Goal: Task Accomplishment & Management: Manage account settings

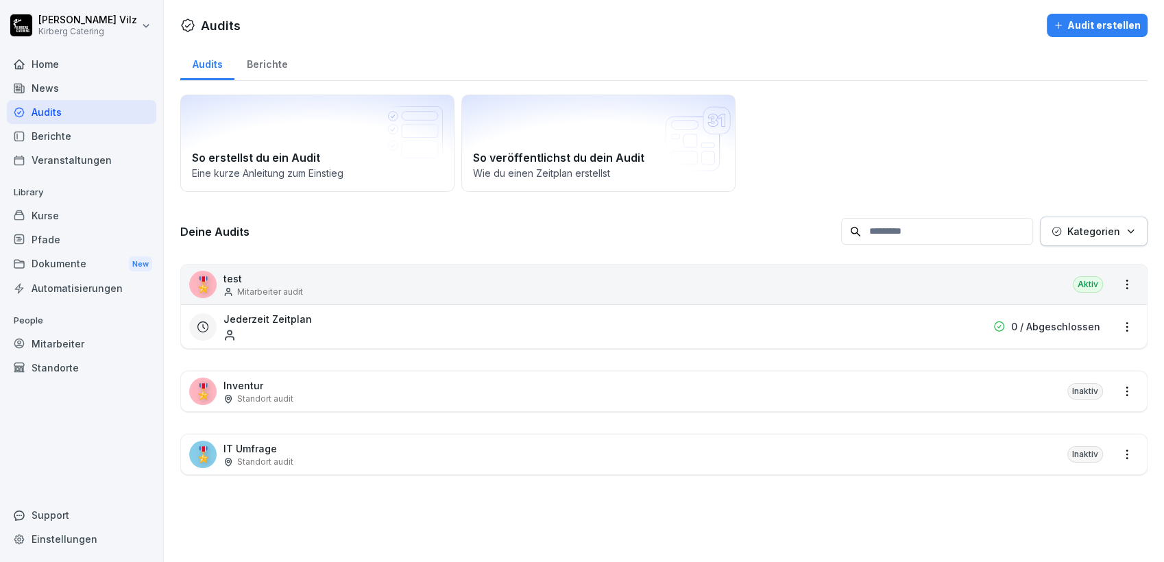
click at [51, 90] on div "News" at bounding box center [81, 88] width 149 height 24
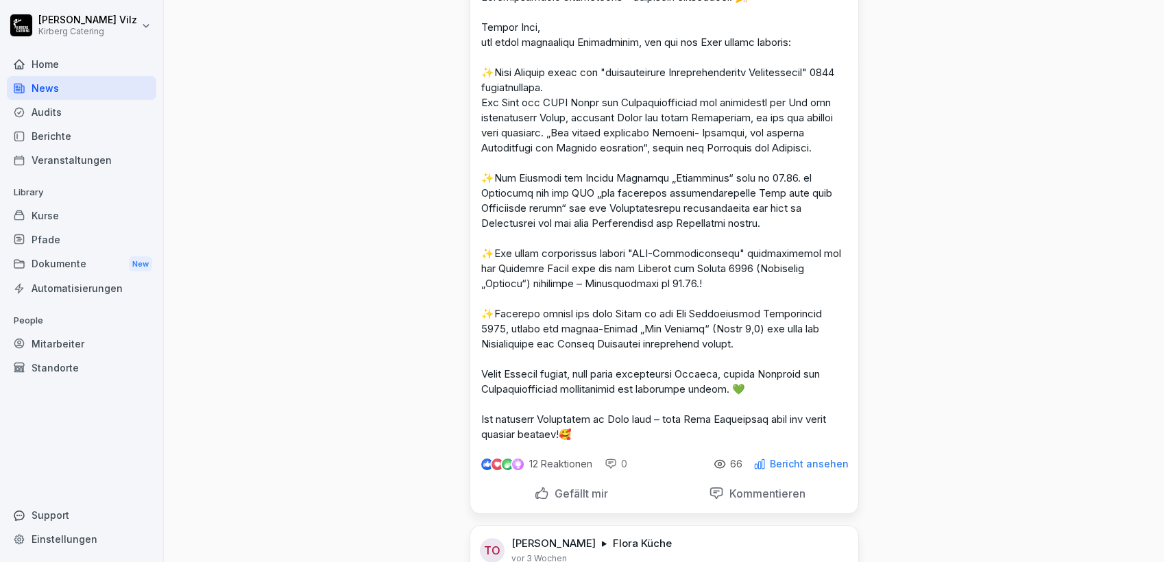
scroll to position [152, 0]
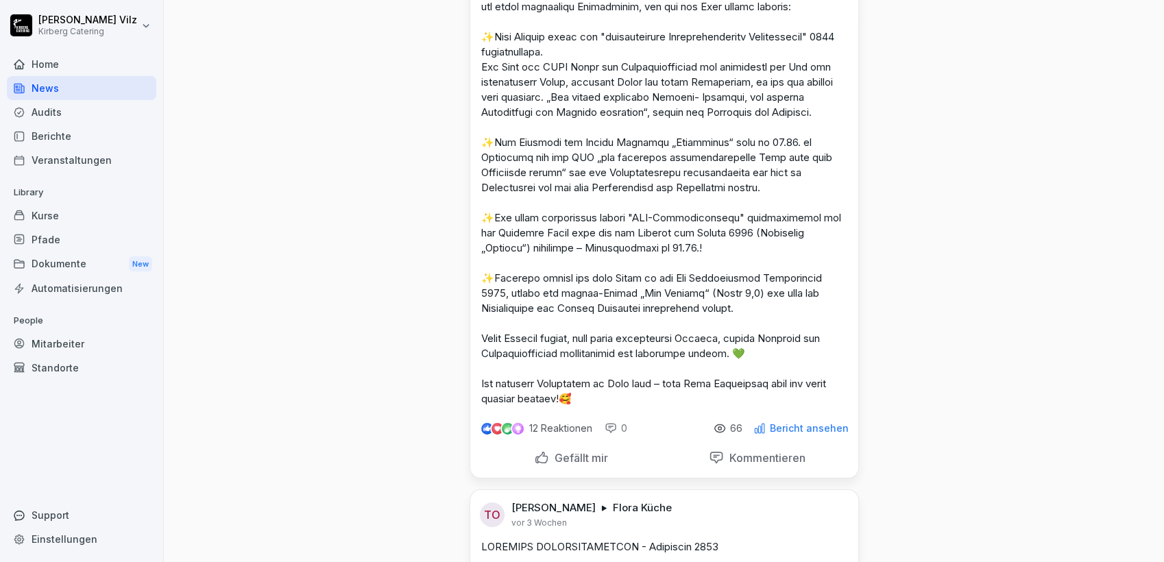
click at [785, 434] on p "Bericht ansehen" at bounding box center [809, 428] width 79 height 11
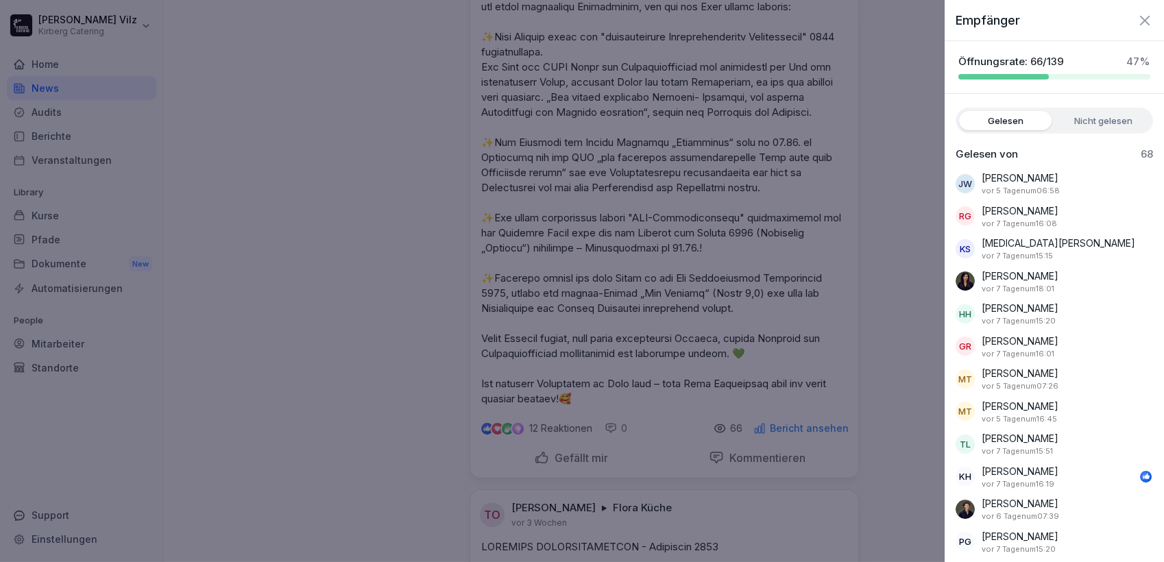
click at [907, 102] on div at bounding box center [582, 281] width 1164 height 562
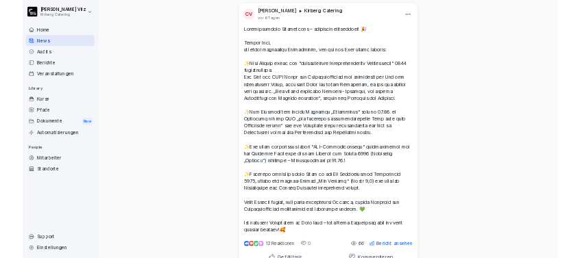
scroll to position [76, 0]
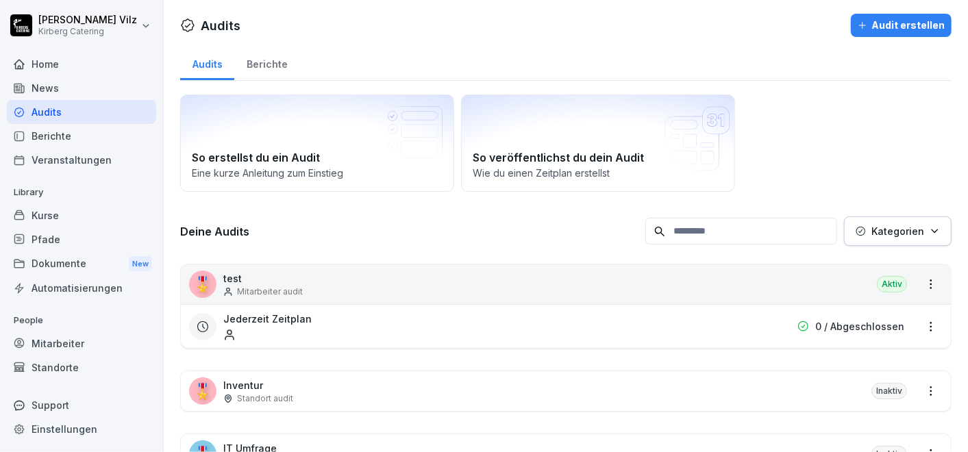
click at [51, 90] on div "News" at bounding box center [81, 88] width 149 height 24
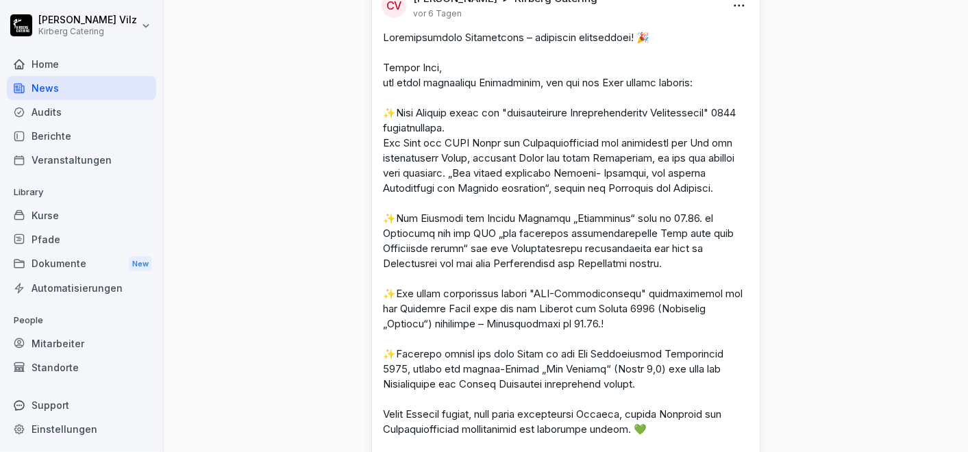
scroll to position [228, 0]
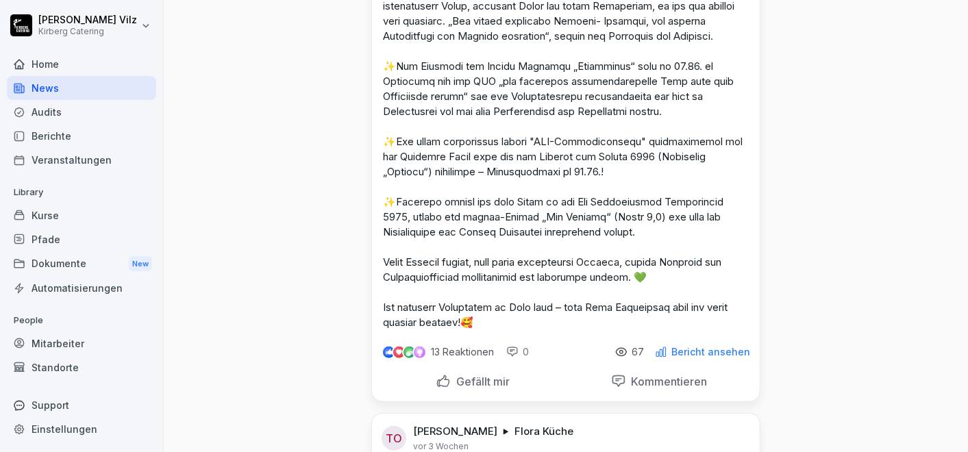
click at [702, 358] on p "Bericht ansehen" at bounding box center [711, 352] width 79 height 11
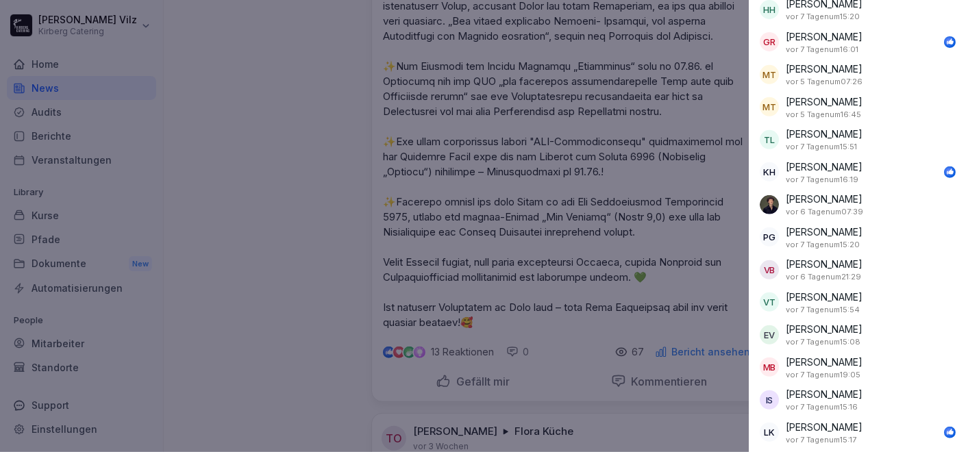
scroll to position [0, 0]
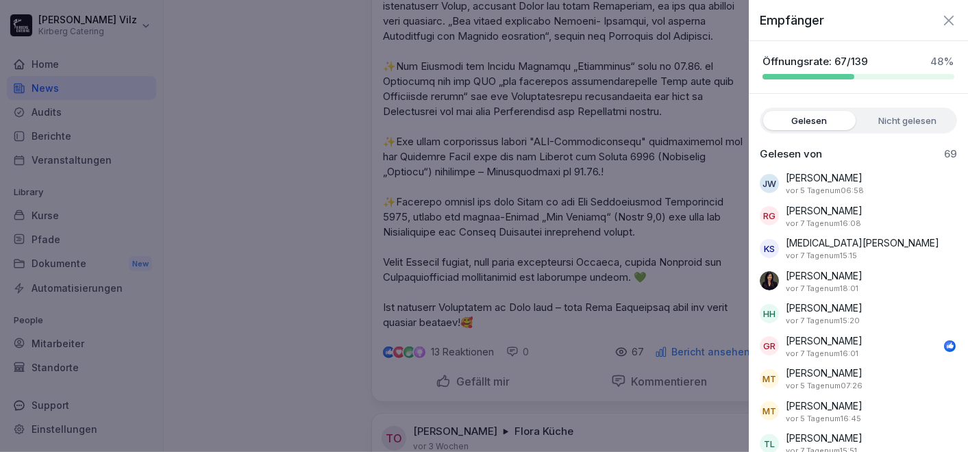
click at [356, 238] on div at bounding box center [484, 226] width 968 height 452
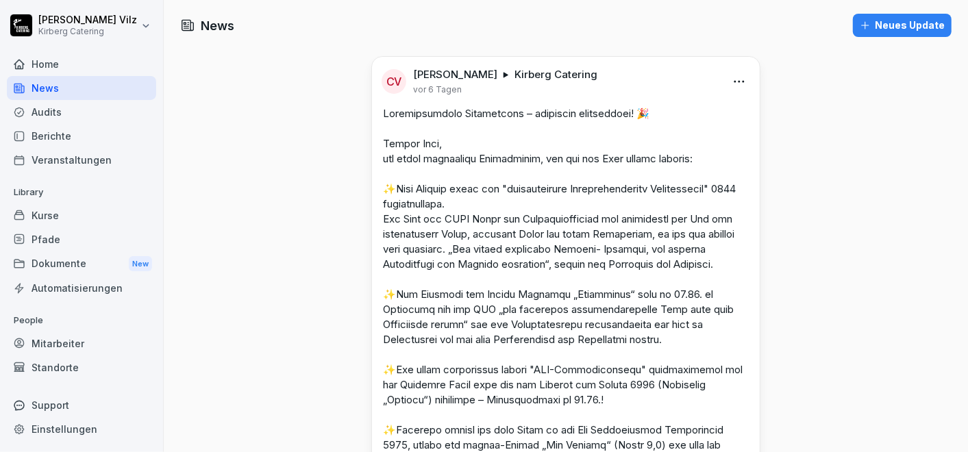
click at [876, 27] on div "Neues Update" at bounding box center [902, 25] width 85 height 15
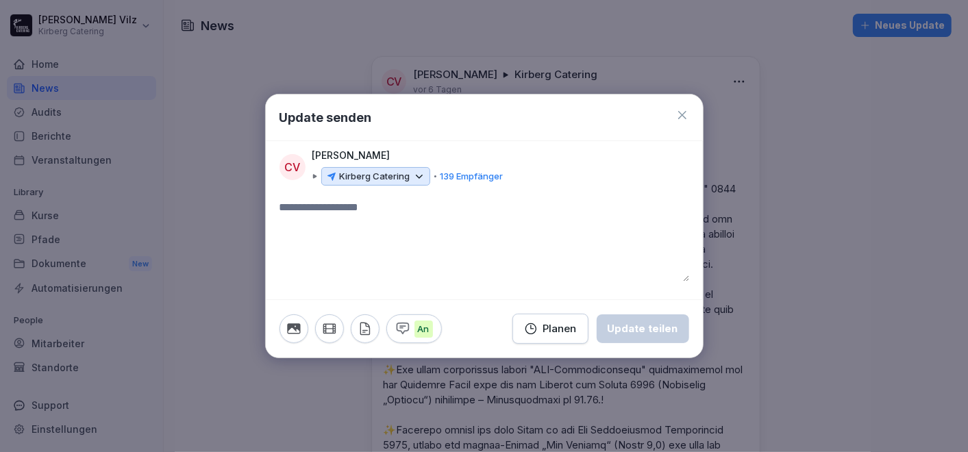
click at [419, 174] on icon at bounding box center [419, 177] width 12 height 12
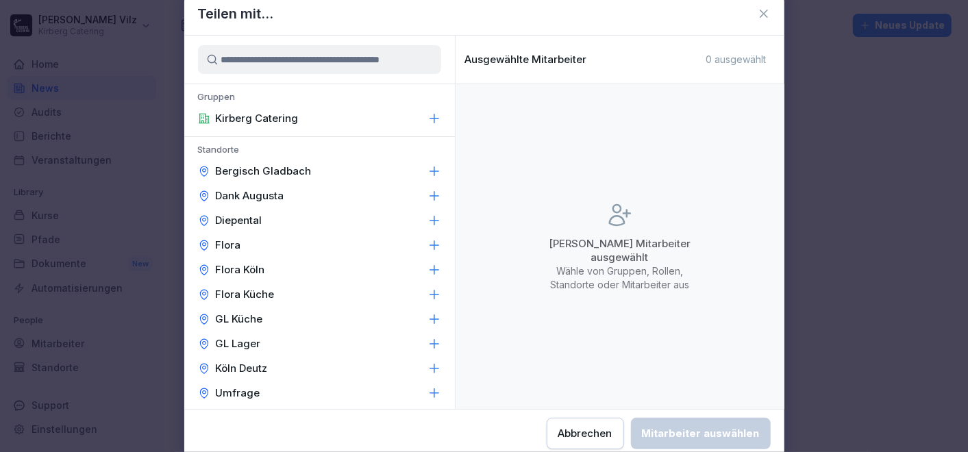
click at [428, 368] on icon at bounding box center [435, 369] width 14 height 14
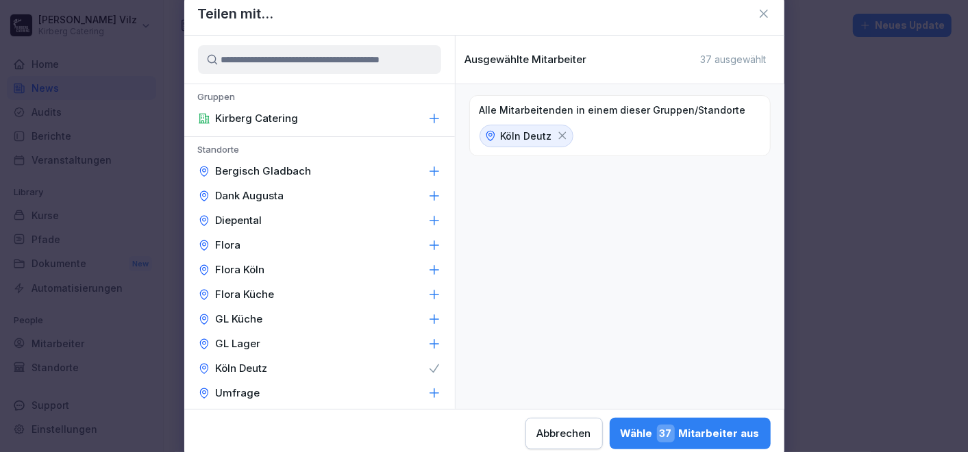
click at [563, 134] on icon at bounding box center [562, 136] width 12 height 12
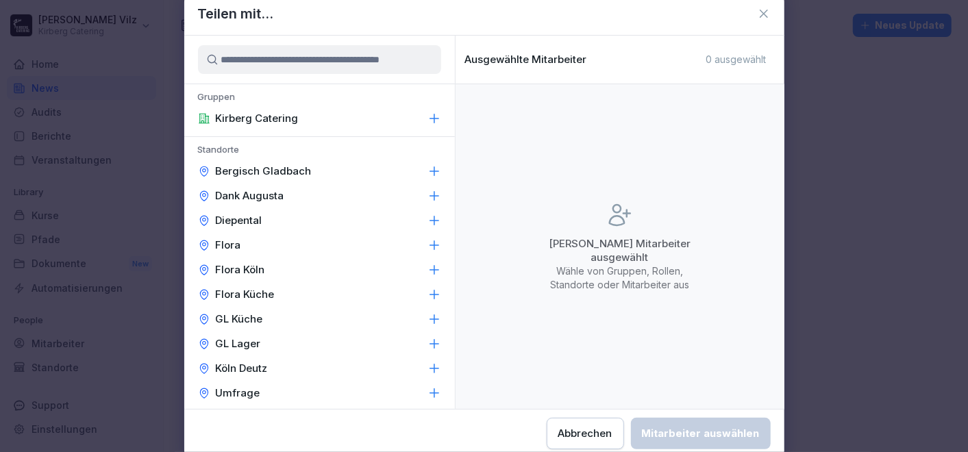
click at [270, 60] on input at bounding box center [319, 59] width 243 height 29
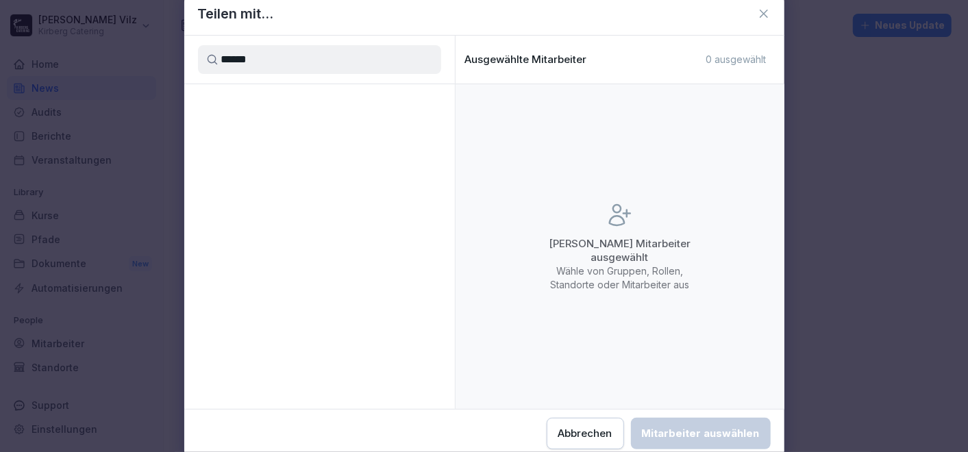
type input "******"
click at [255, 53] on input "******" at bounding box center [319, 59] width 243 height 29
drag, startPoint x: 255, startPoint y: 53, endPoint x: 207, endPoint y: 51, distance: 48.0
click at [207, 51] on input "******" at bounding box center [319, 59] width 243 height 29
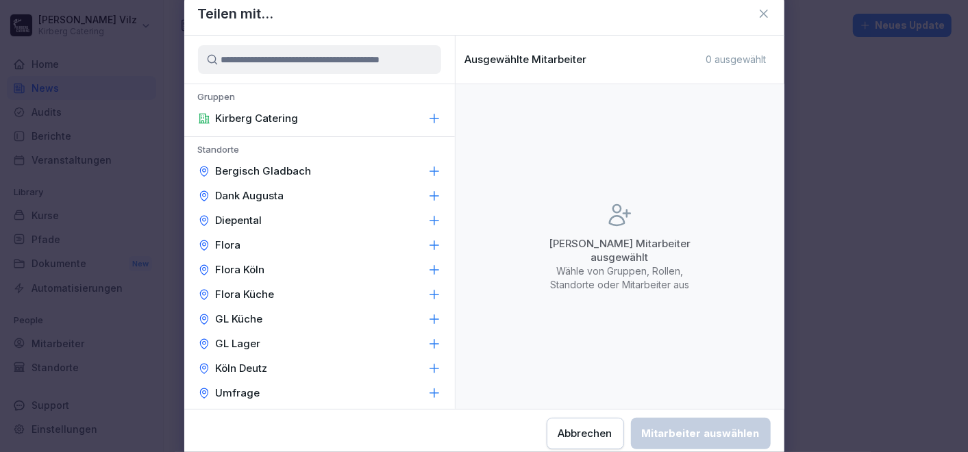
click at [258, 171] on p "Bergisch Gladbach" at bounding box center [264, 171] width 96 height 14
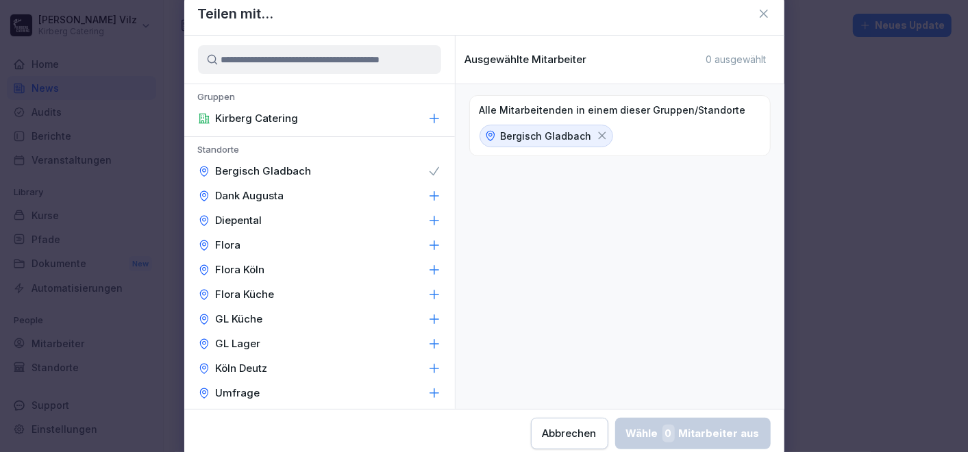
click at [255, 118] on p "Kirberg Catering" at bounding box center [257, 119] width 83 height 14
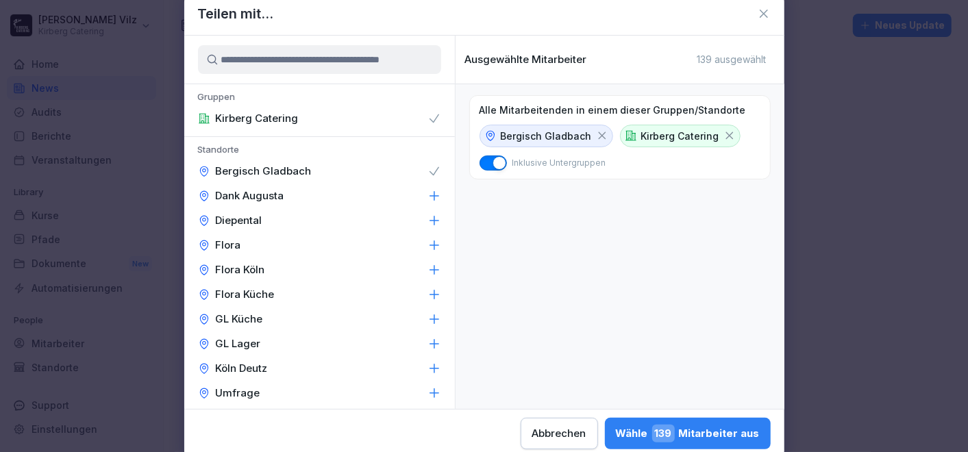
click at [763, 12] on icon at bounding box center [764, 14] width 8 height 8
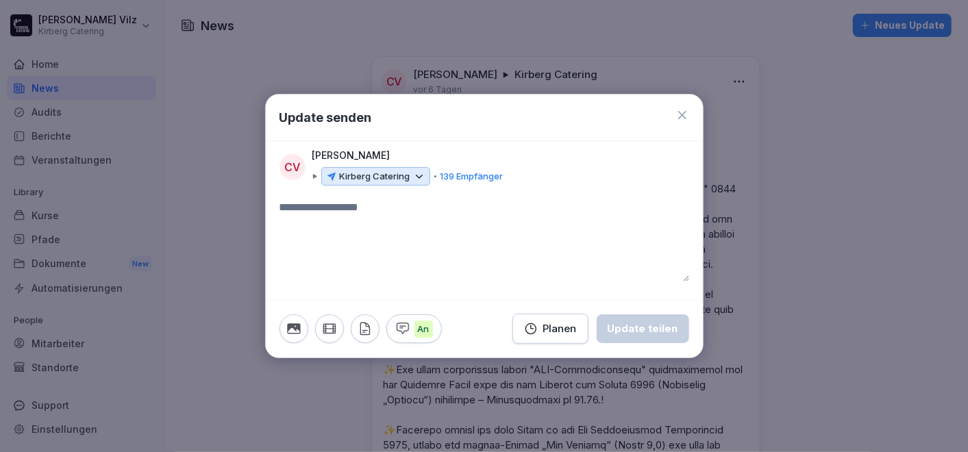
click at [550, 328] on div "Planen" at bounding box center [550, 328] width 53 height 15
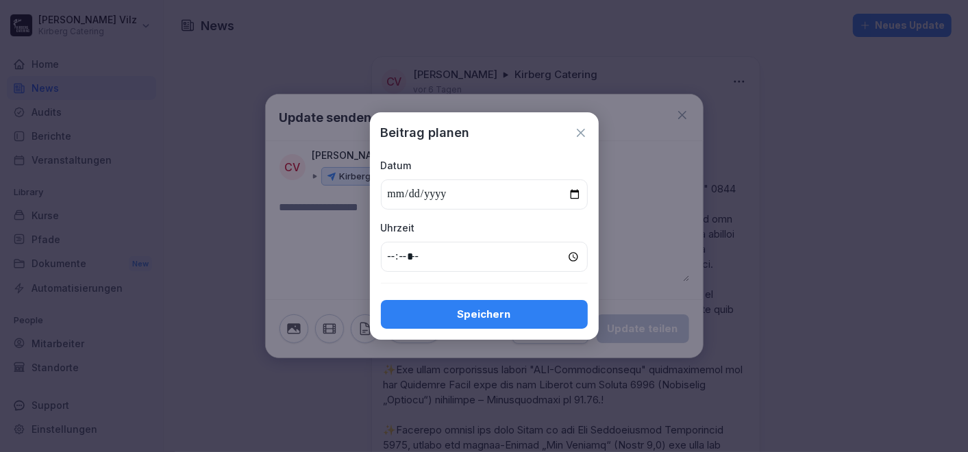
click at [583, 133] on icon at bounding box center [581, 133] width 14 height 14
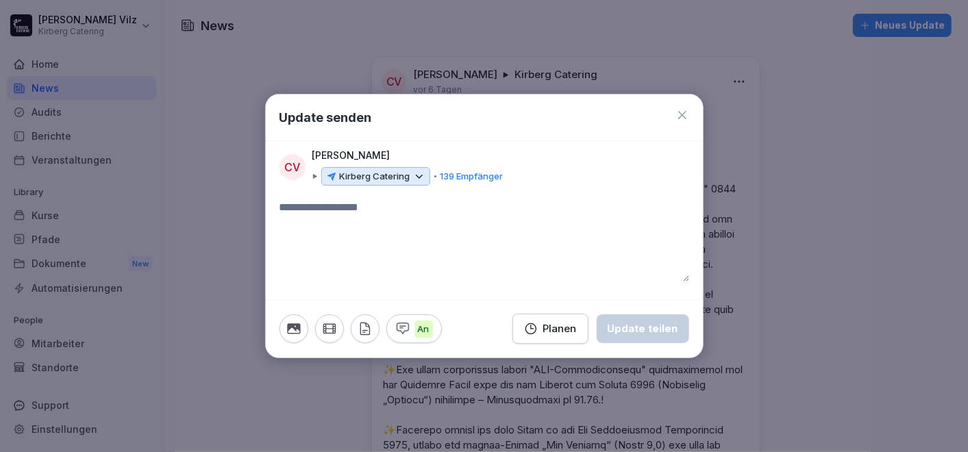
click at [685, 113] on icon at bounding box center [682, 115] width 8 height 8
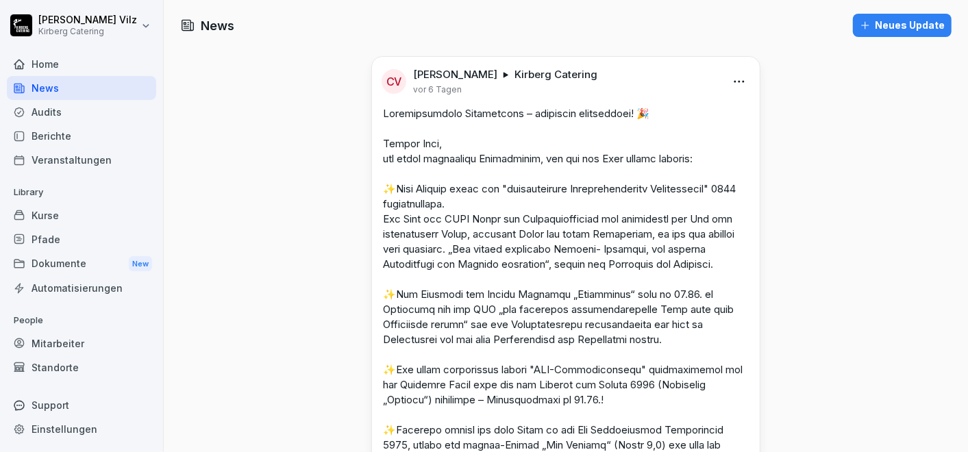
click at [58, 341] on div "Mitarbeiter" at bounding box center [81, 344] width 149 height 24
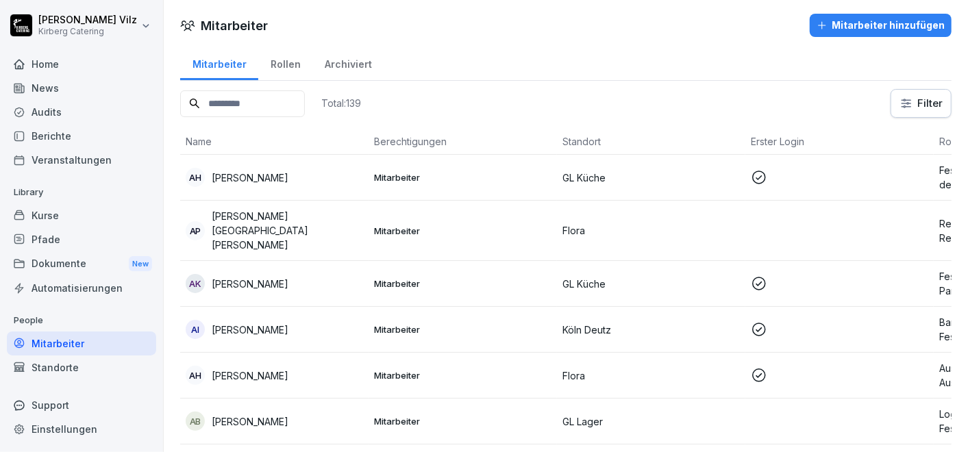
click at [249, 109] on input at bounding box center [242, 103] width 125 height 27
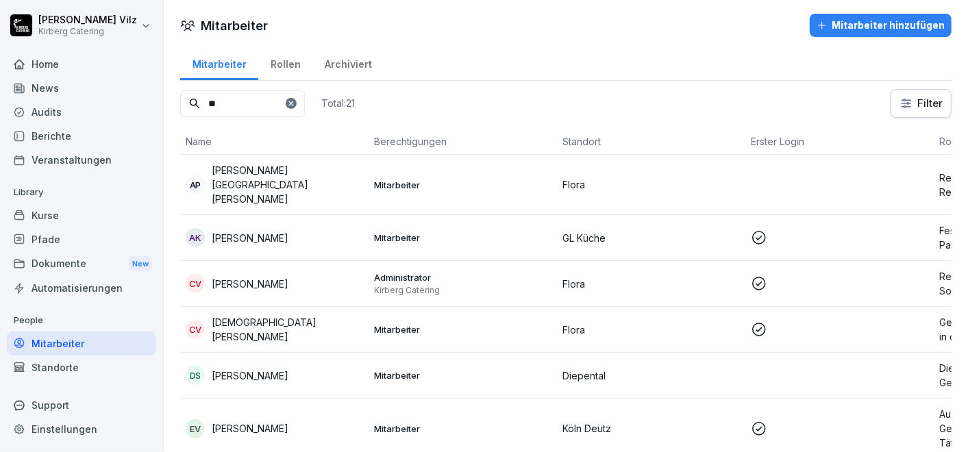
type input "***"
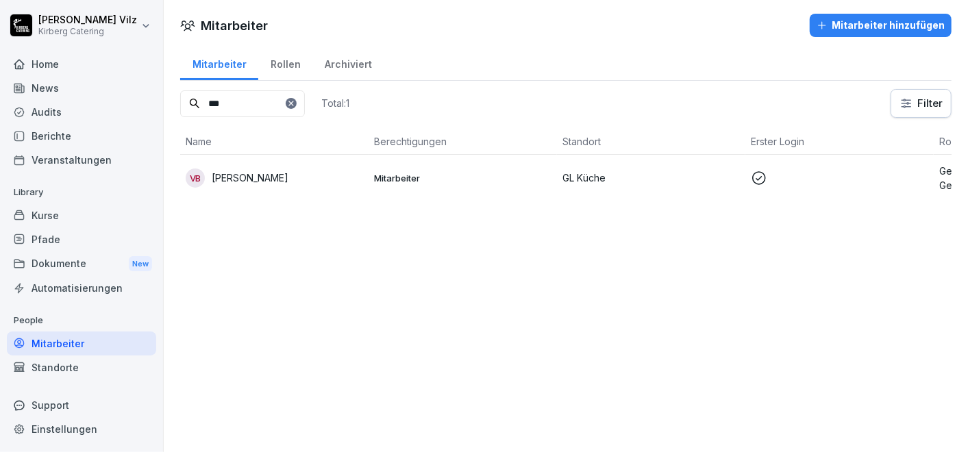
drag, startPoint x: 223, startPoint y: 103, endPoint x: 190, endPoint y: 107, distance: 33.1
click at [190, 107] on div "***" at bounding box center [242, 103] width 125 height 27
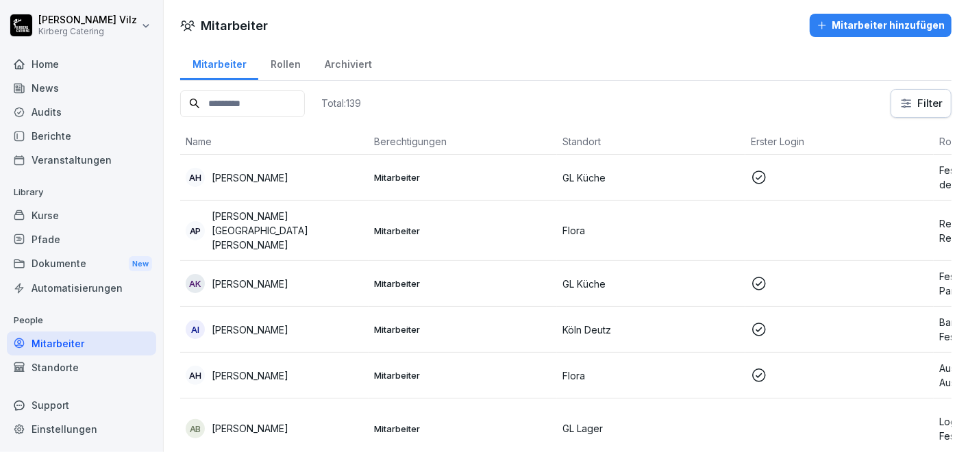
click at [53, 89] on div "News" at bounding box center [81, 88] width 149 height 24
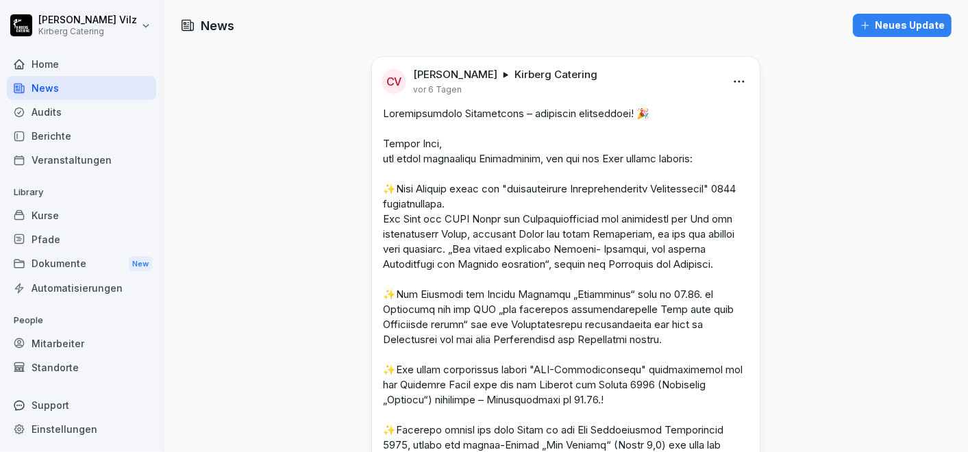
click at [49, 215] on div "Kurse" at bounding box center [81, 216] width 149 height 24
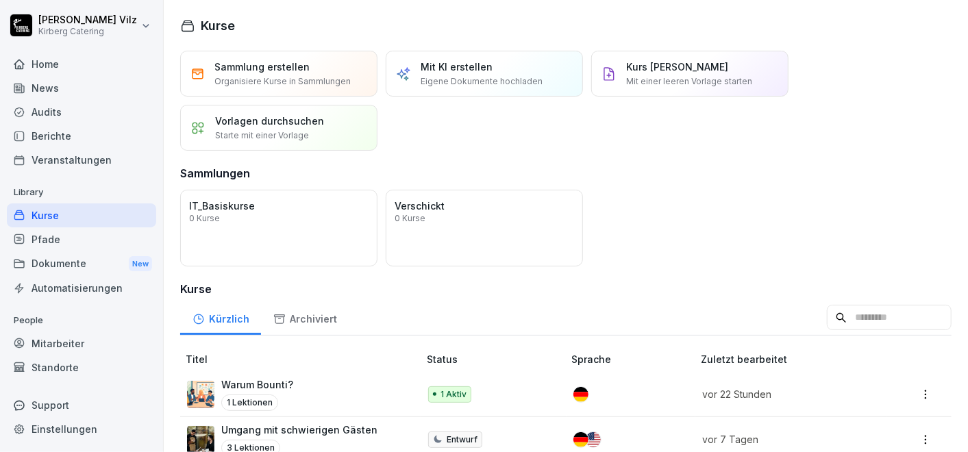
click at [62, 341] on div "Mitarbeiter" at bounding box center [81, 344] width 149 height 24
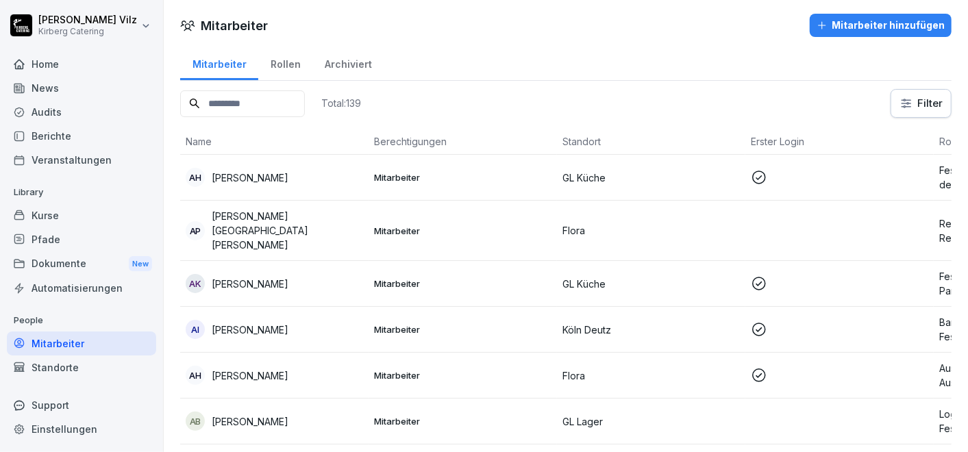
click at [280, 106] on input at bounding box center [242, 103] width 125 height 27
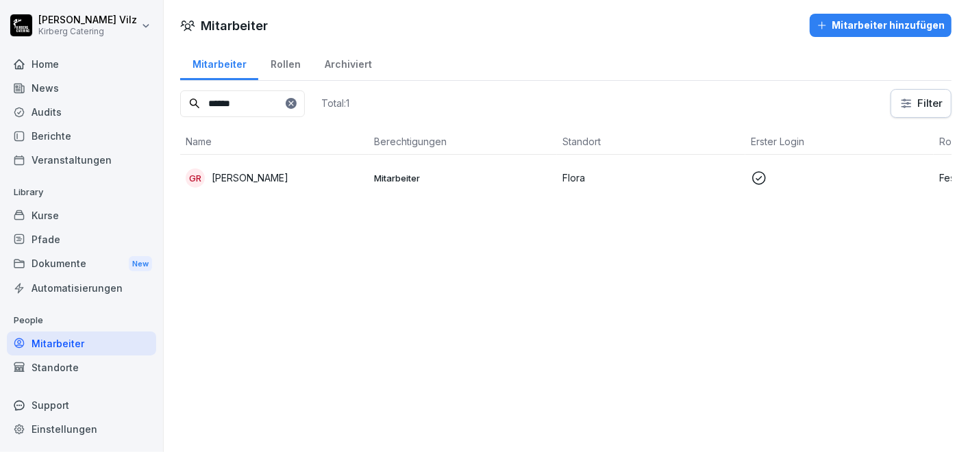
type input "******"
click at [243, 177] on p "[PERSON_NAME]" at bounding box center [250, 178] width 77 height 14
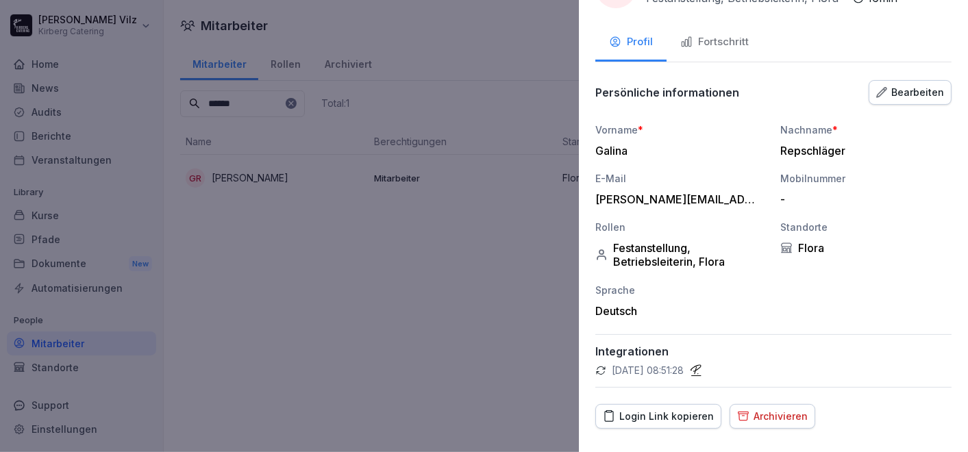
scroll to position [23, 0]
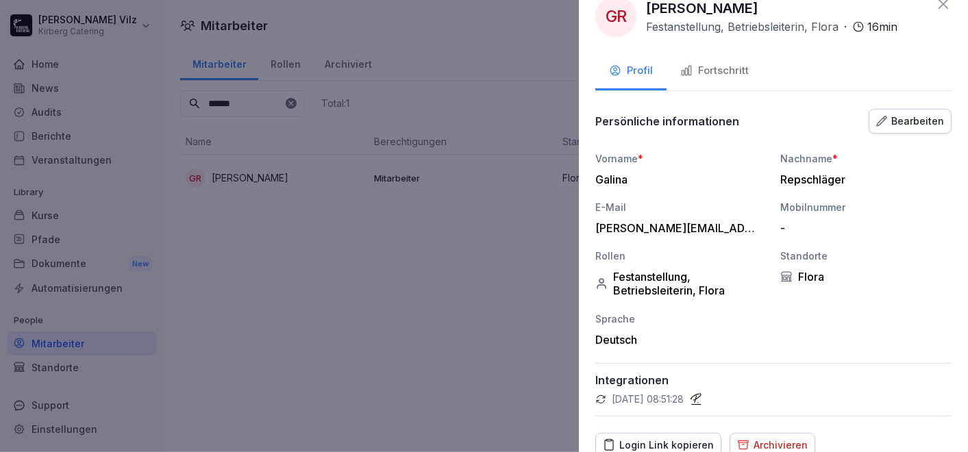
click at [898, 120] on div "Bearbeiten" at bounding box center [910, 121] width 68 height 15
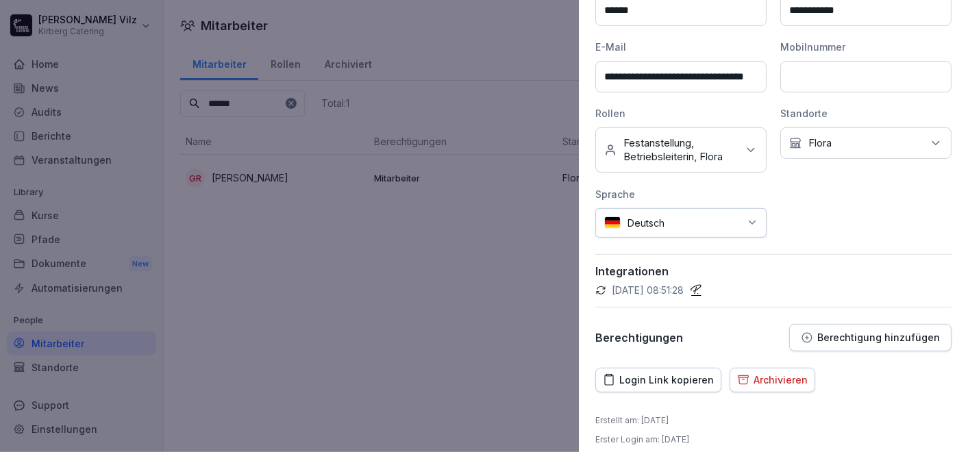
scroll to position [211, 0]
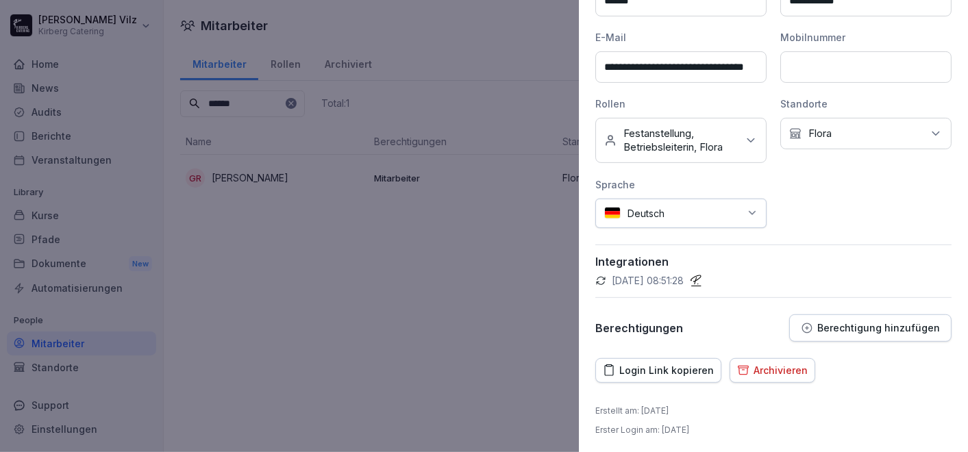
click at [857, 325] on p "Berechtigung hinzufügen" at bounding box center [878, 328] width 123 height 11
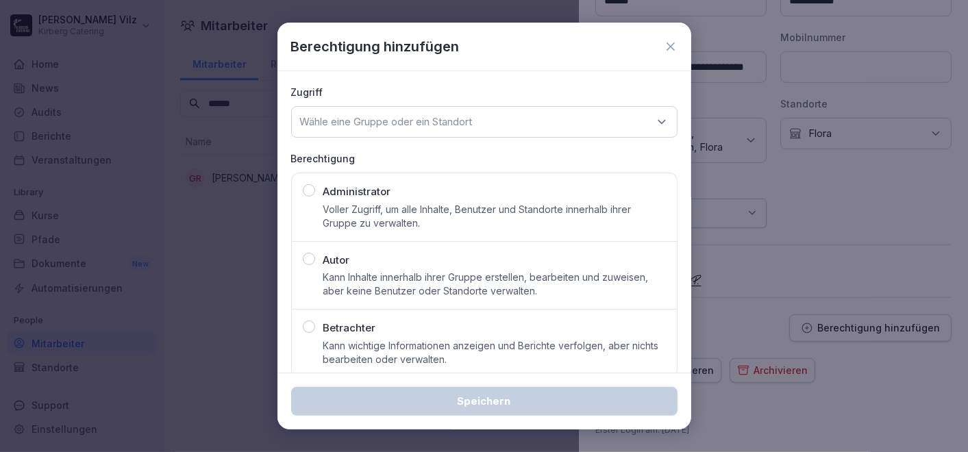
click at [345, 197] on p "Administrator" at bounding box center [357, 192] width 68 height 16
click at [421, 117] on p "Wähle eine Gruppe oder ein Standort" at bounding box center [386, 122] width 173 height 14
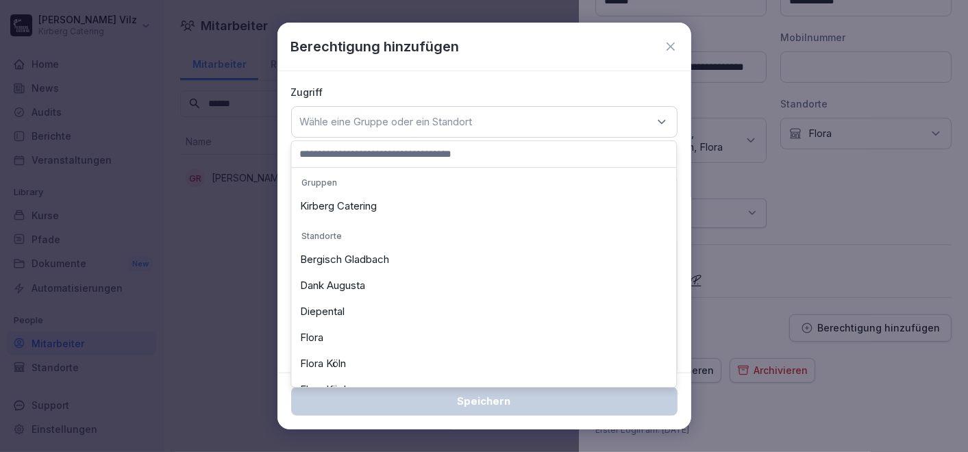
click at [386, 203] on div "Kirberg Catering" at bounding box center [484, 206] width 378 height 26
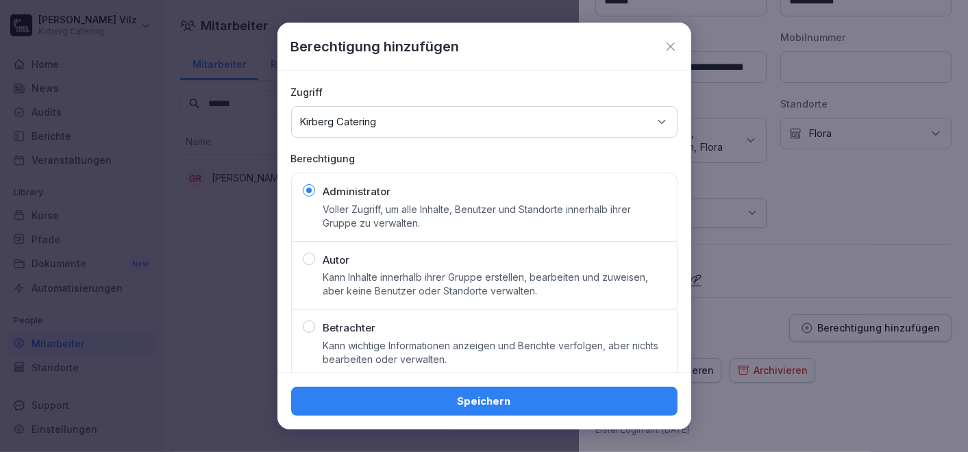
click at [448, 399] on div "Speichern" at bounding box center [484, 401] width 365 height 15
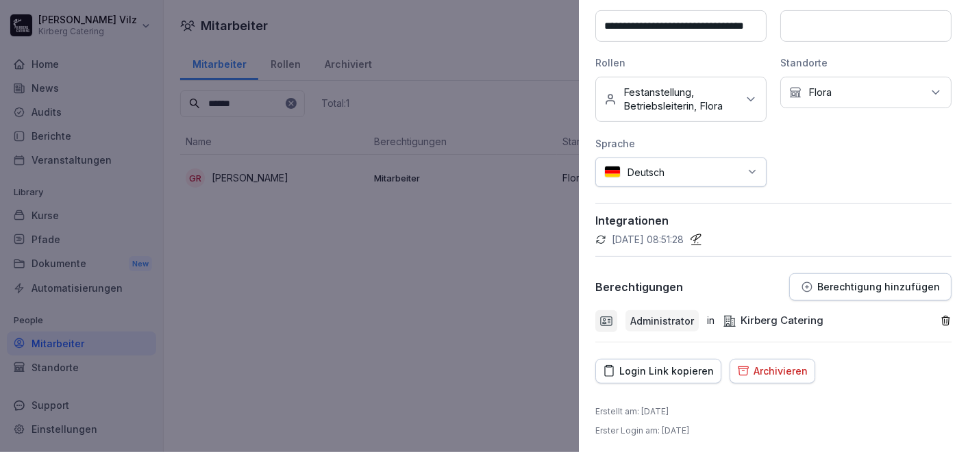
scroll to position [0, 0]
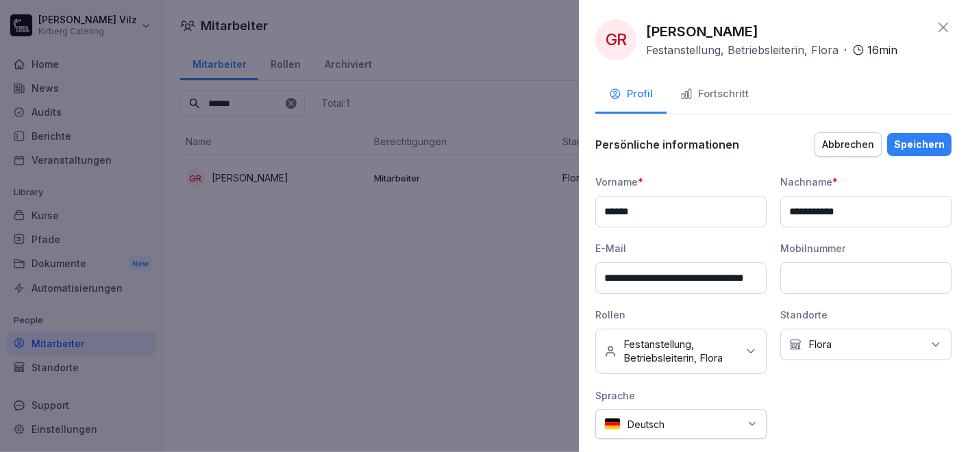
click at [906, 140] on div "Speichern" at bounding box center [919, 144] width 51 height 15
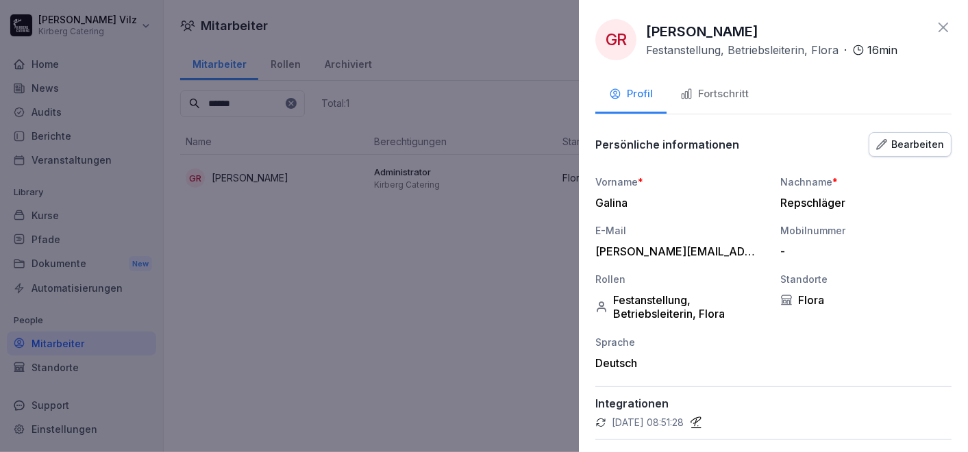
click at [391, 289] on div at bounding box center [484, 226] width 968 height 452
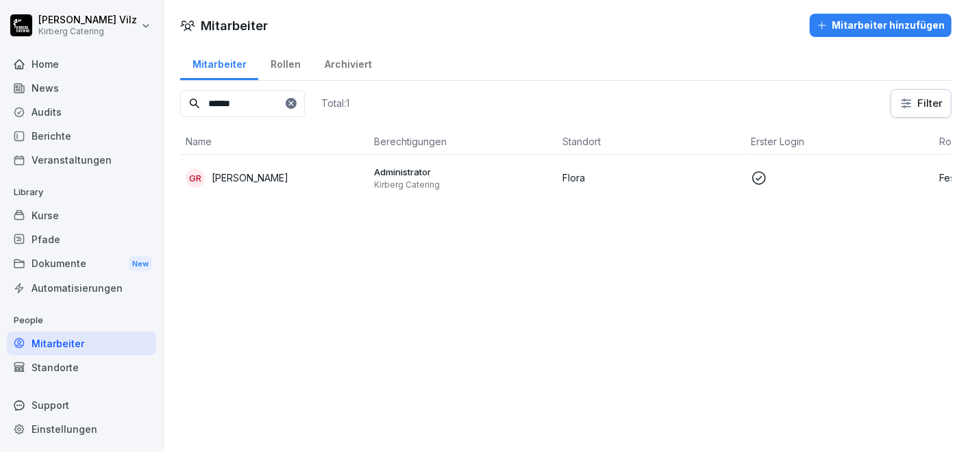
click at [276, 308] on div "Mitarbeiter Mitarbeiter hinzufügen Mitarbeiter Rollen Archiviert ****** Total: …" at bounding box center [566, 226] width 804 height 452
click at [47, 213] on div "Kurse" at bounding box center [81, 216] width 149 height 24
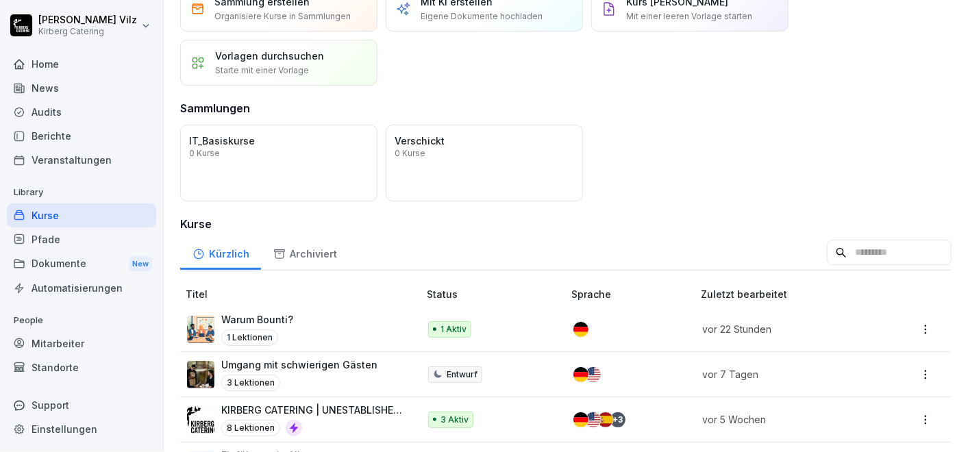
scroll to position [152, 0]
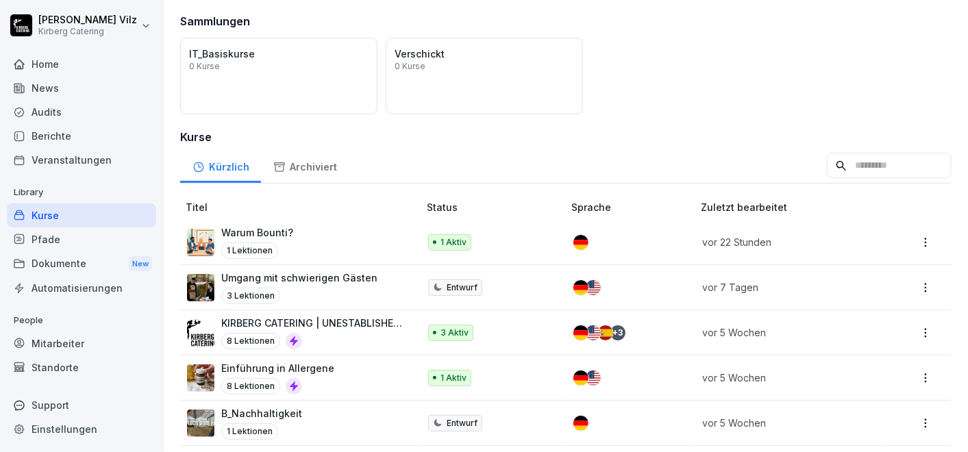
click at [302, 166] on div "Archiviert" at bounding box center [305, 165] width 88 height 35
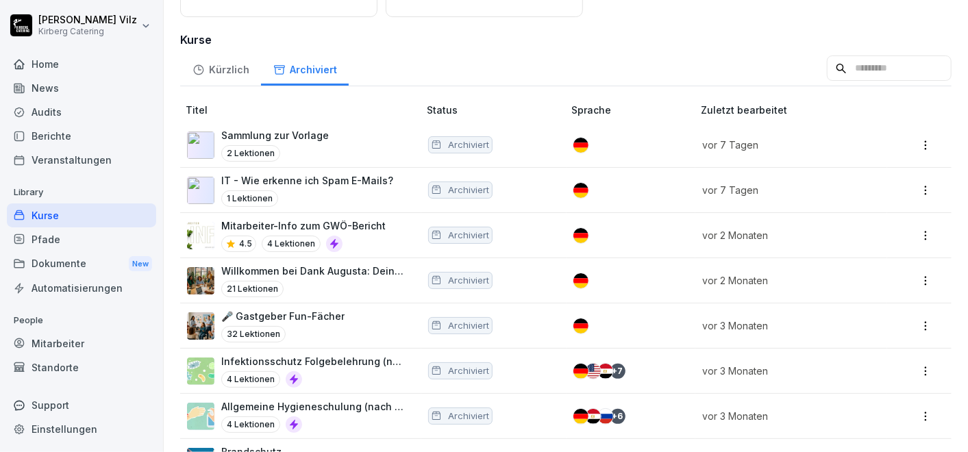
scroll to position [228, 0]
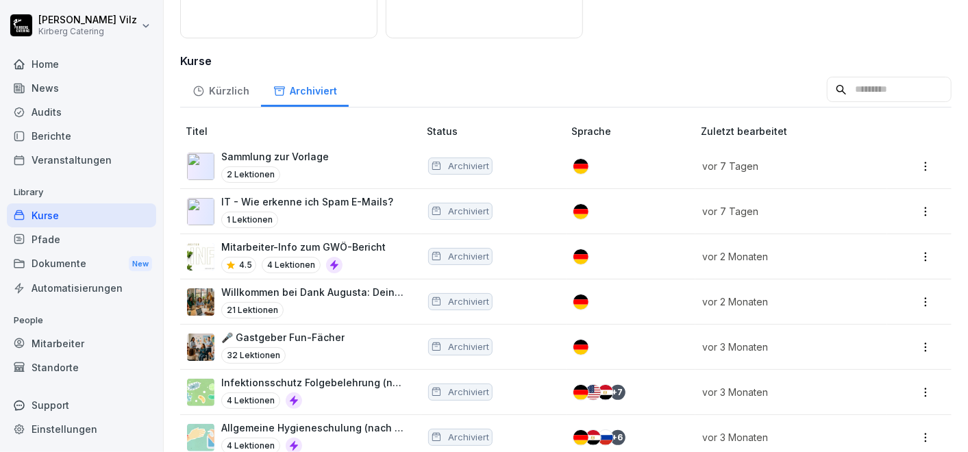
click at [307, 203] on p "IT - Wie erkenne ich Spam E-Mails?" at bounding box center [307, 202] width 172 height 14
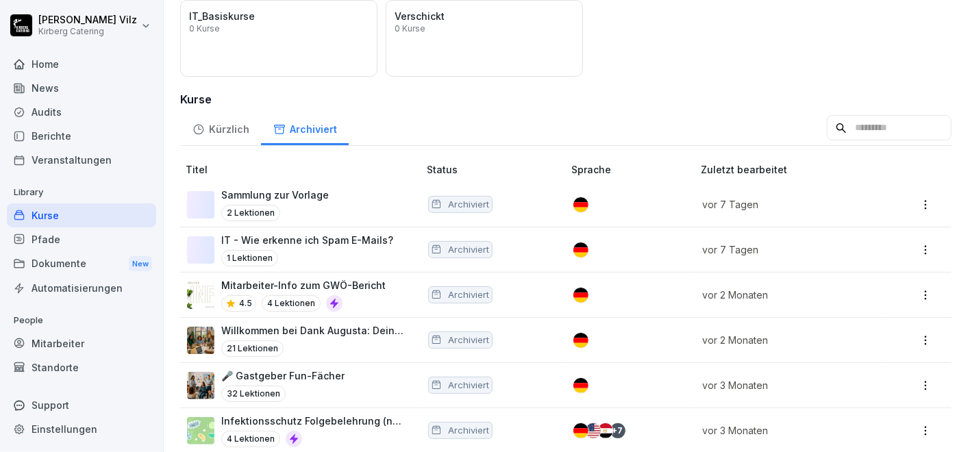
scroll to position [228, 0]
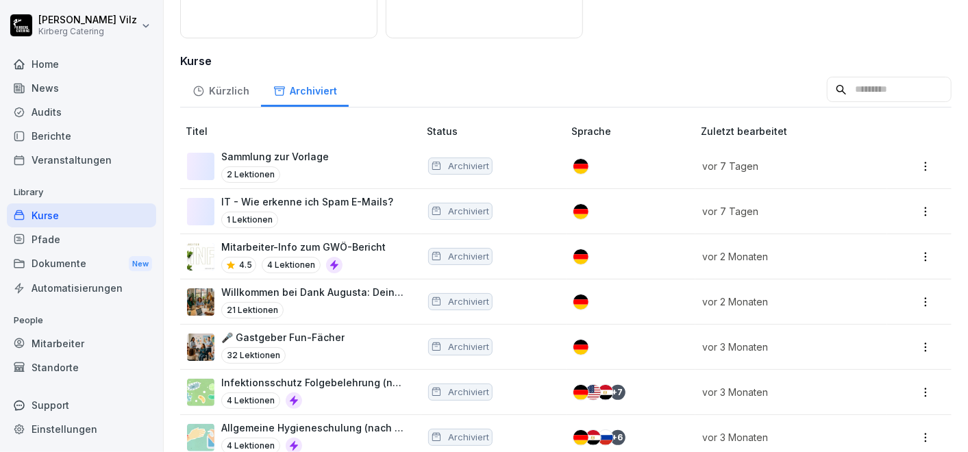
click at [225, 85] on div "Kürzlich" at bounding box center [220, 89] width 81 height 35
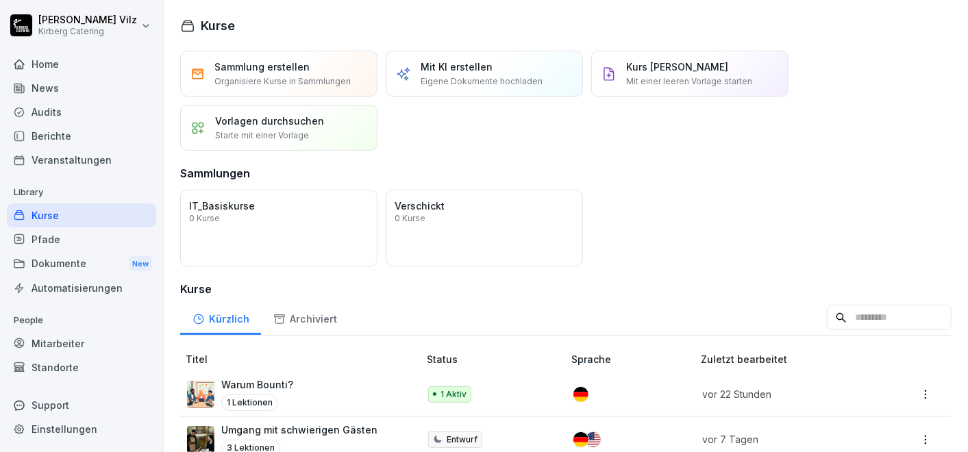
click at [274, 121] on p "Vorlagen durchsuchen" at bounding box center [269, 121] width 109 height 14
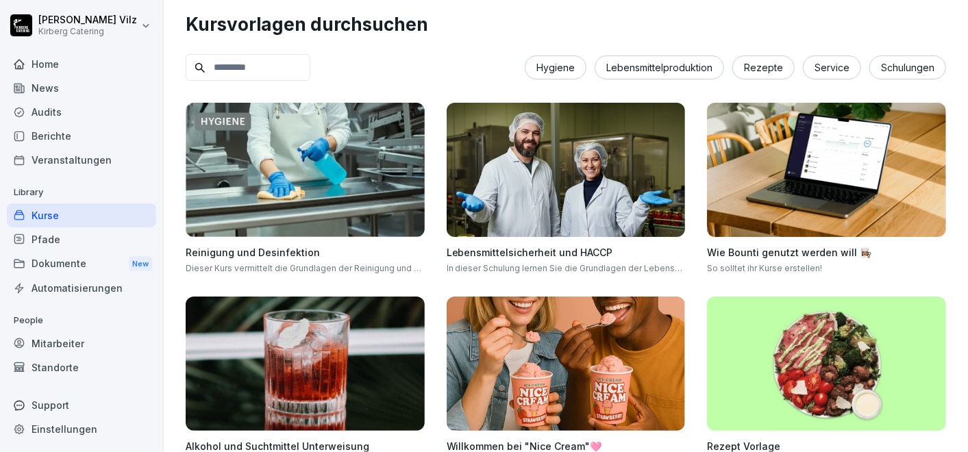
click at [752, 163] on img at bounding box center [826, 170] width 239 height 134
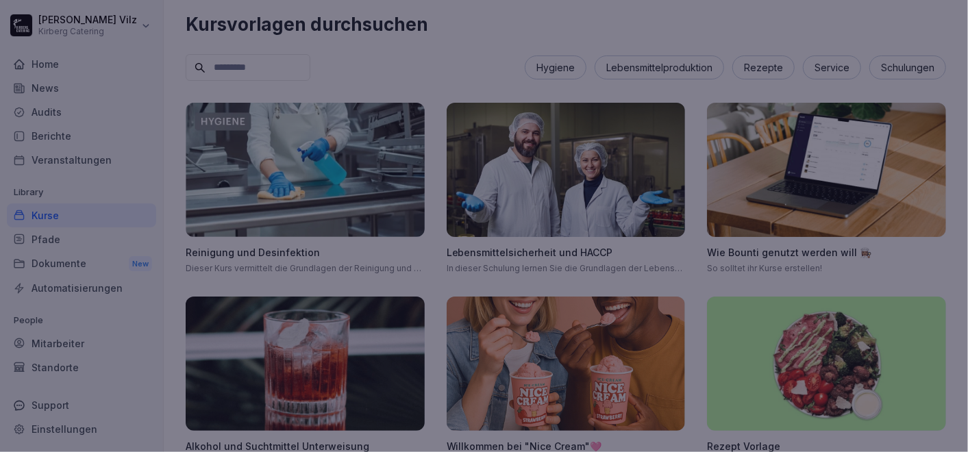
click at [963, 430] on div at bounding box center [484, 226] width 968 height 452
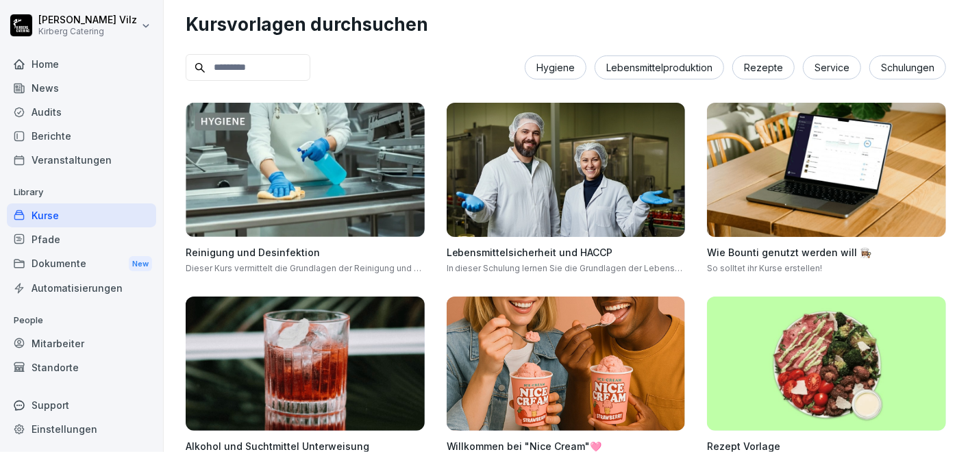
click at [963, 430] on div at bounding box center [484, 226] width 968 height 452
click at [802, 175] on img at bounding box center [826, 170] width 239 height 134
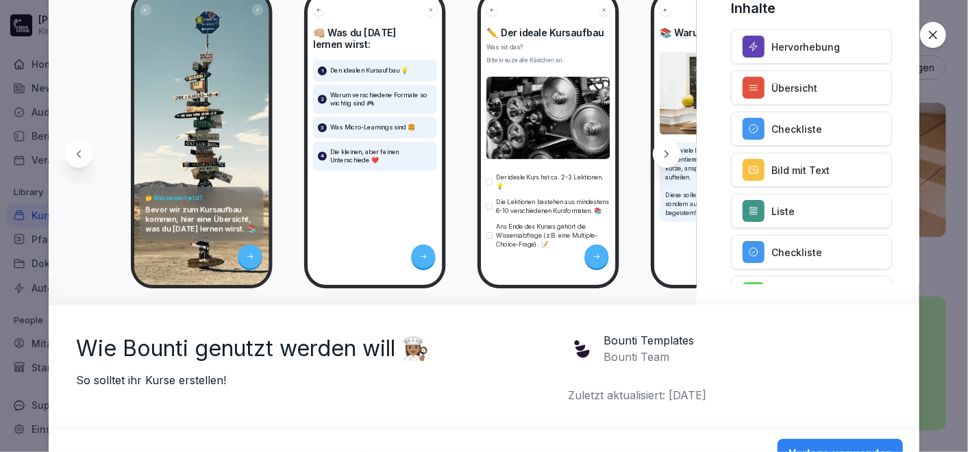
click at [815, 366] on div "Bounti Templates Bounti Team Zuletzt aktualisiert: 29. Juli 2025" at bounding box center [731, 367] width 324 height 71
click at [664, 151] on icon at bounding box center [666, 154] width 11 height 11
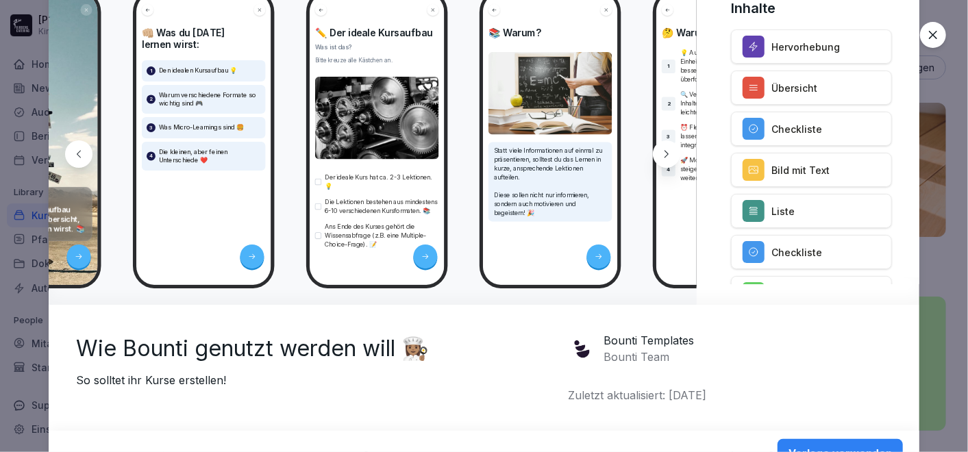
scroll to position [0, 184]
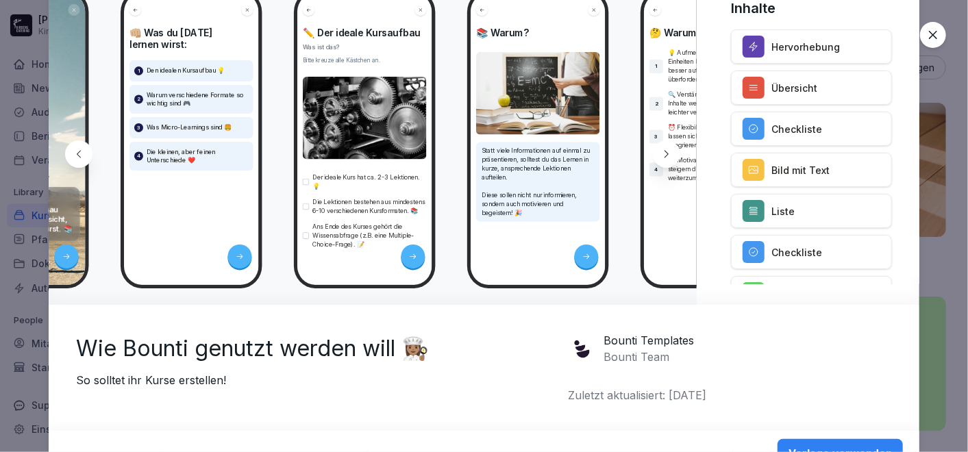
click at [664, 151] on icon at bounding box center [666, 154] width 11 height 11
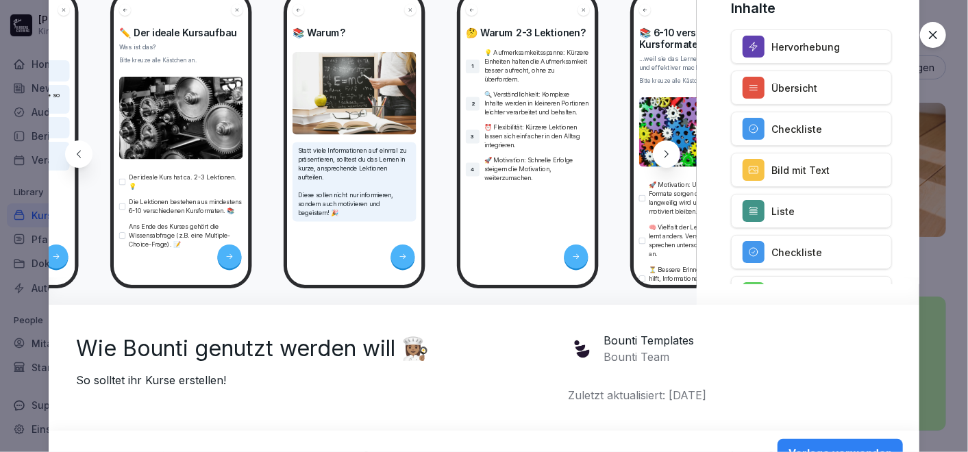
click at [664, 151] on icon at bounding box center [666, 154] width 11 height 11
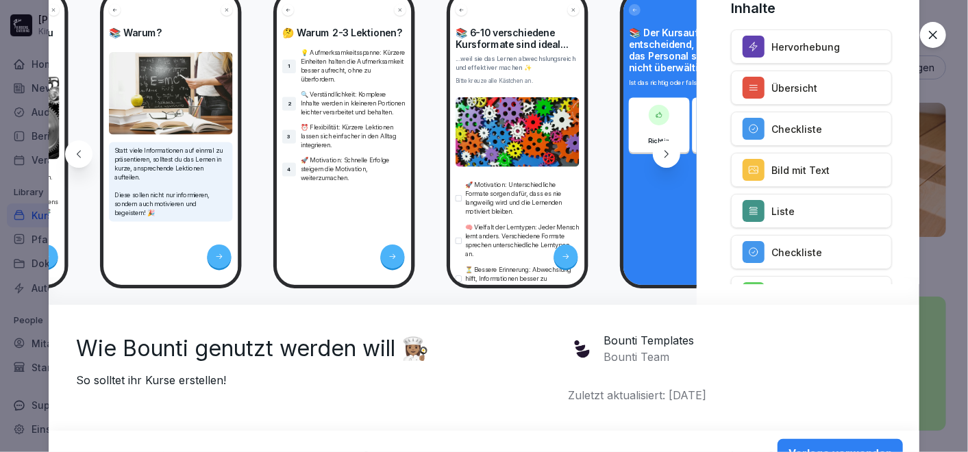
click at [664, 151] on icon at bounding box center [666, 154] width 11 height 11
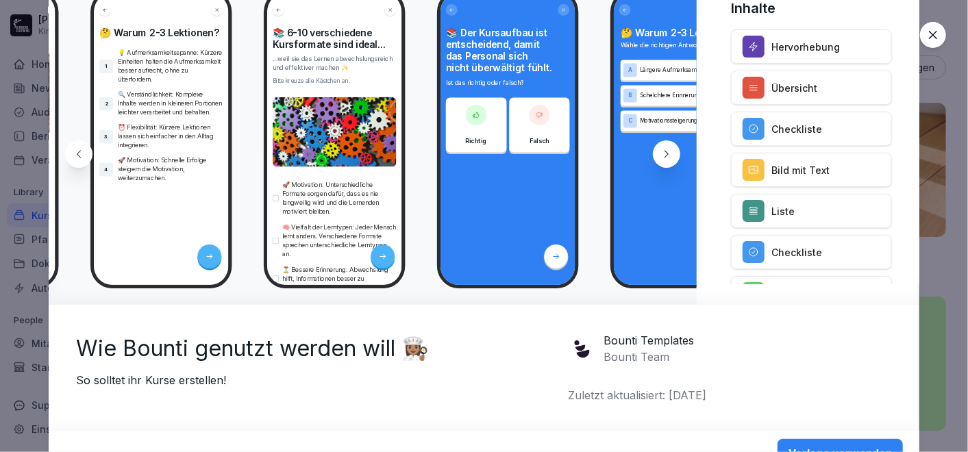
click at [664, 151] on icon at bounding box center [666, 154] width 11 height 11
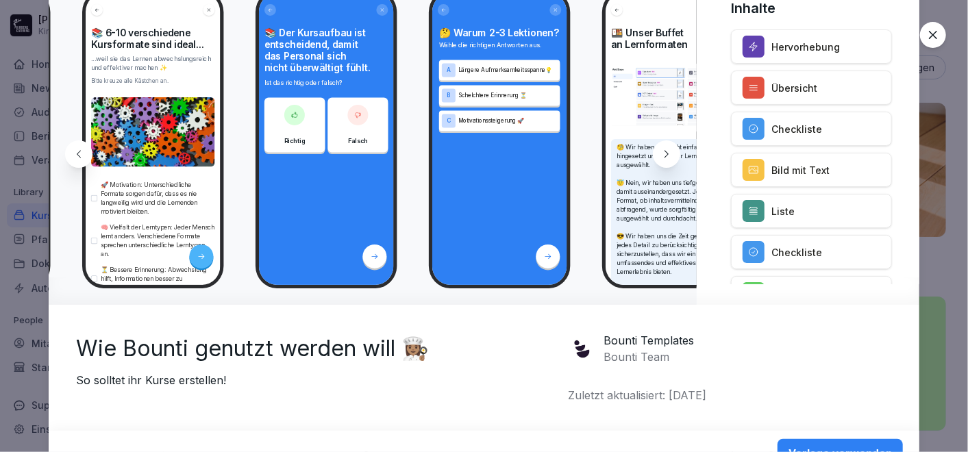
scroll to position [0, 918]
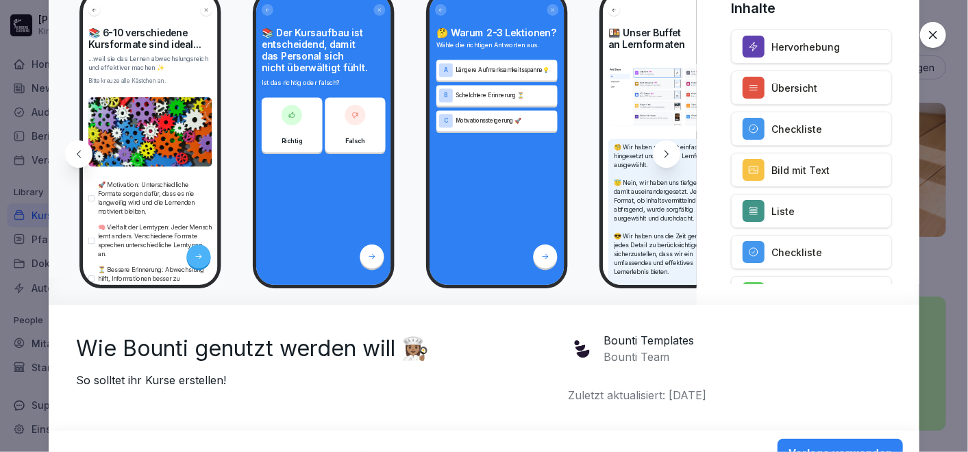
click at [664, 151] on icon at bounding box center [666, 154] width 11 height 11
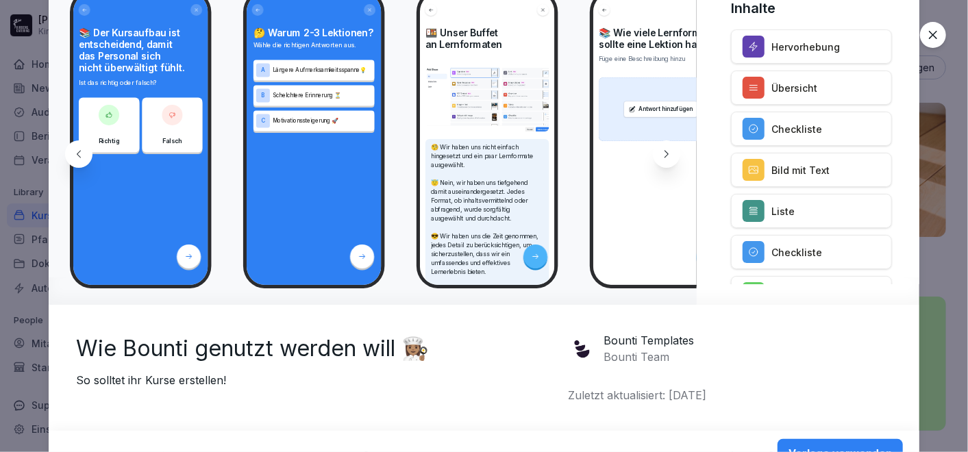
click at [664, 151] on icon at bounding box center [666, 154] width 11 height 11
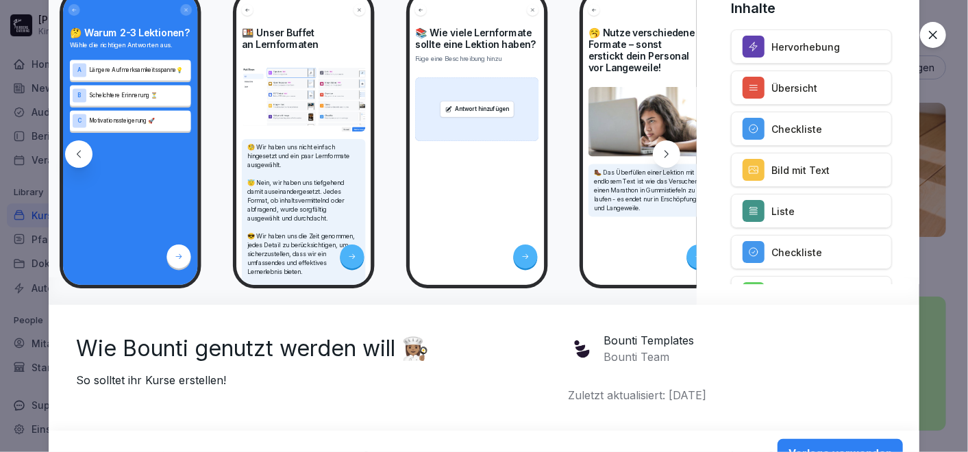
click at [664, 151] on icon at bounding box center [666, 154] width 11 height 11
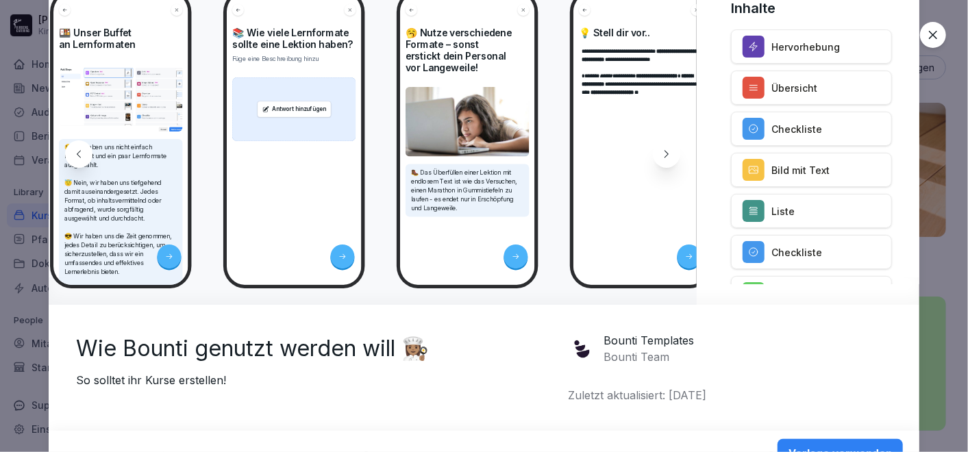
click at [664, 151] on icon at bounding box center [666, 154] width 11 height 11
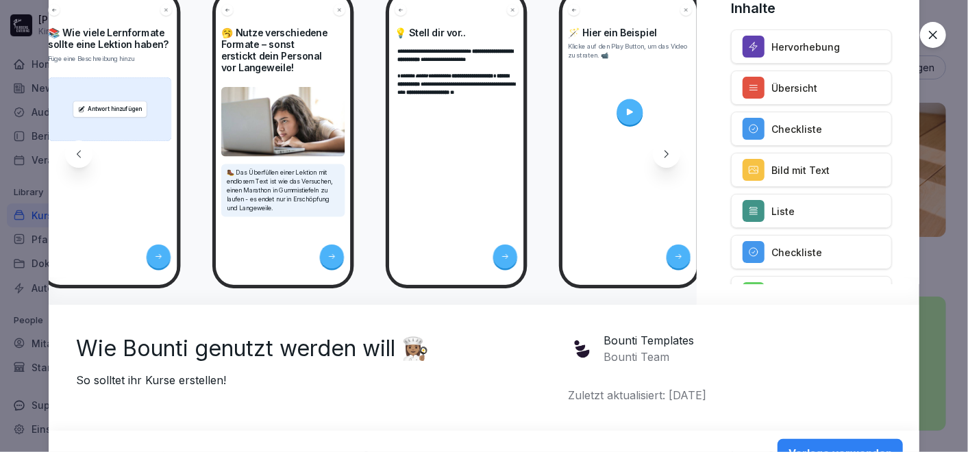
click at [664, 151] on icon at bounding box center [666, 154] width 11 height 11
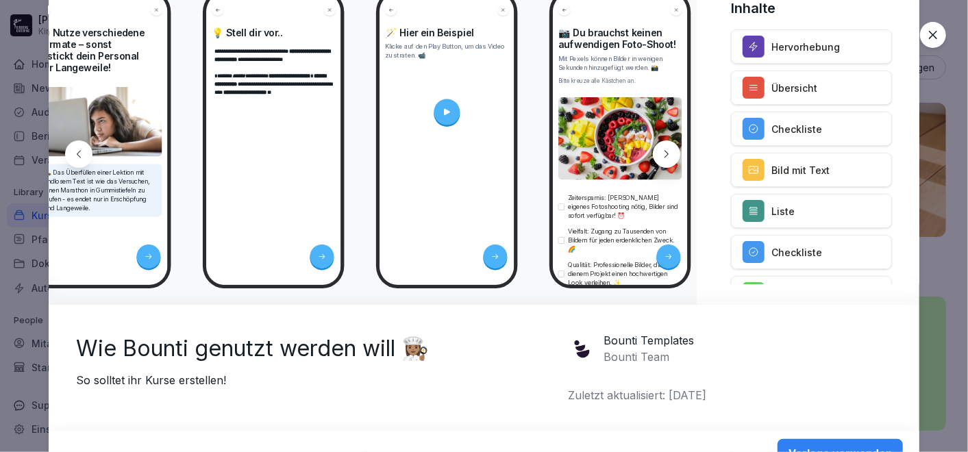
click at [664, 151] on icon at bounding box center [666, 154] width 11 height 11
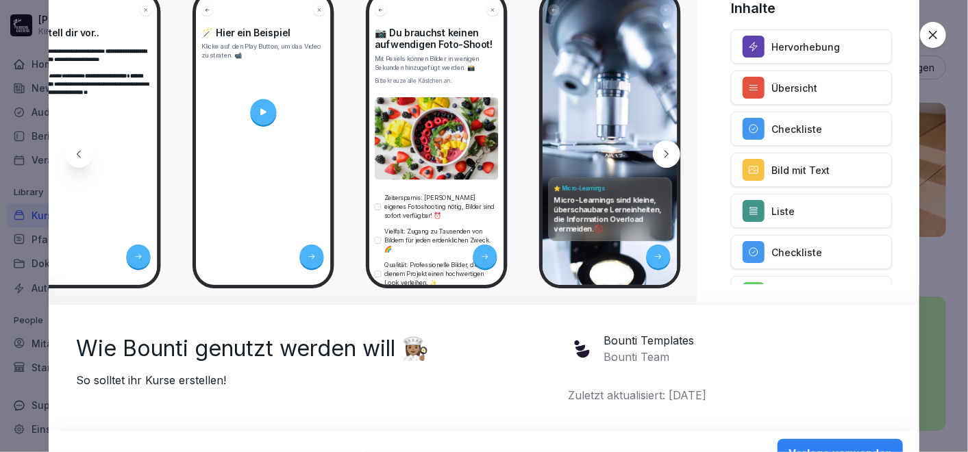
click at [667, 153] on icon at bounding box center [666, 154] width 11 height 11
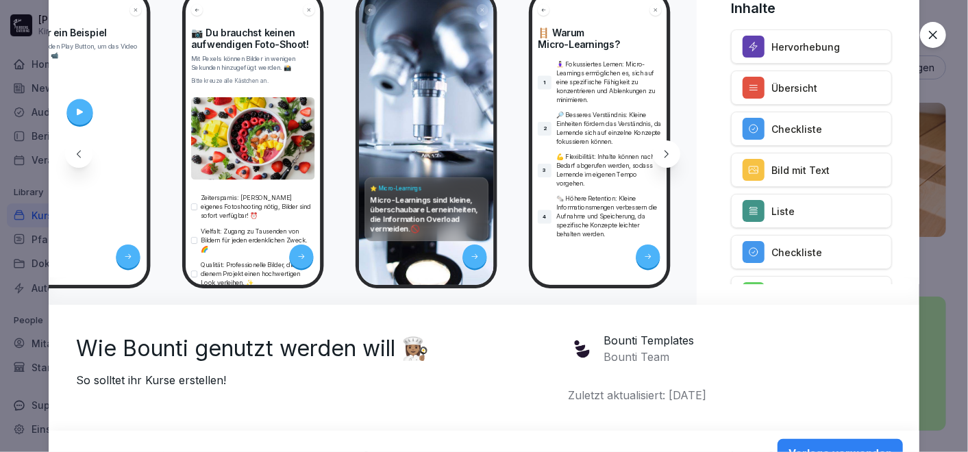
click at [667, 153] on icon at bounding box center [666, 154] width 11 height 11
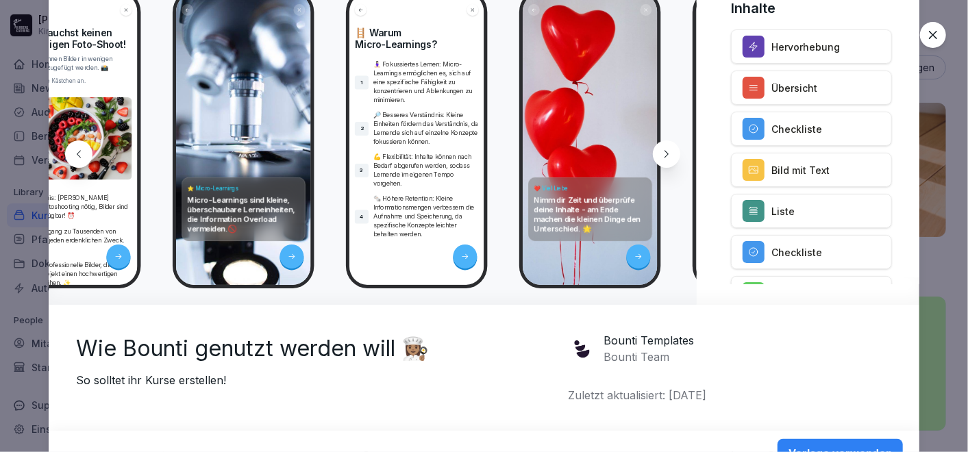
click at [666, 153] on icon at bounding box center [666, 154] width 11 height 11
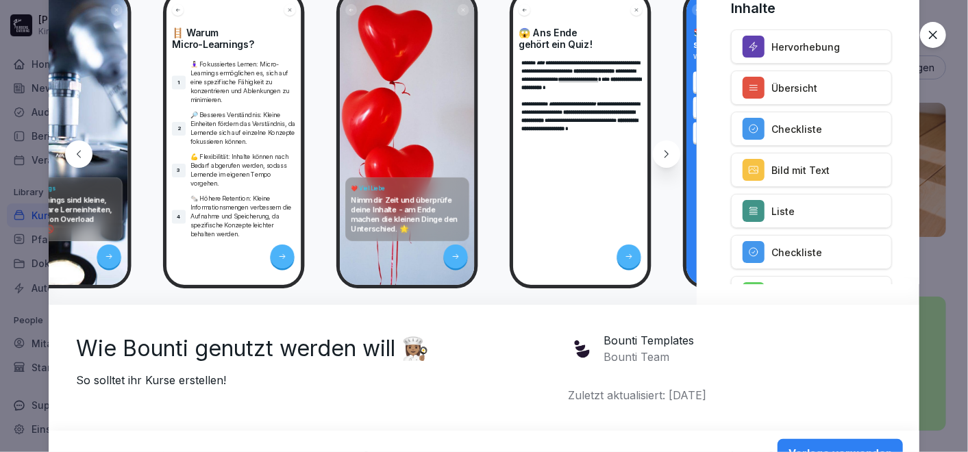
click at [666, 153] on icon at bounding box center [666, 154] width 11 height 11
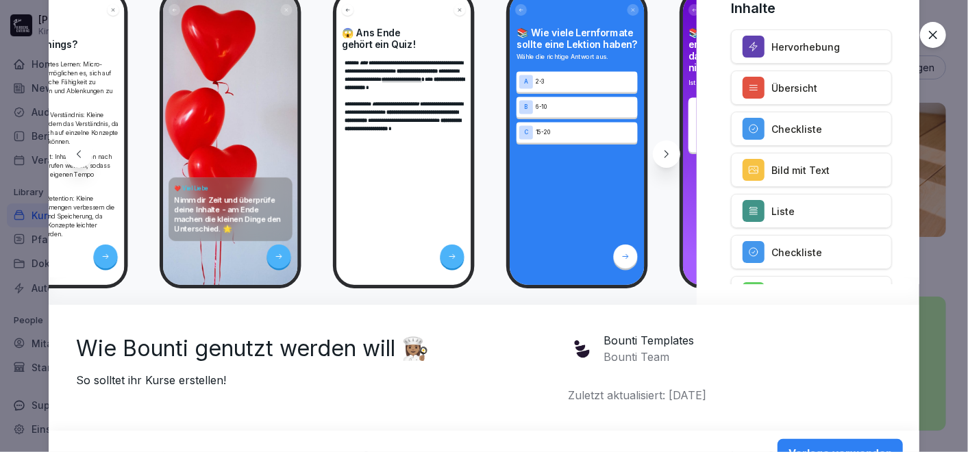
scroll to position [0, 2753]
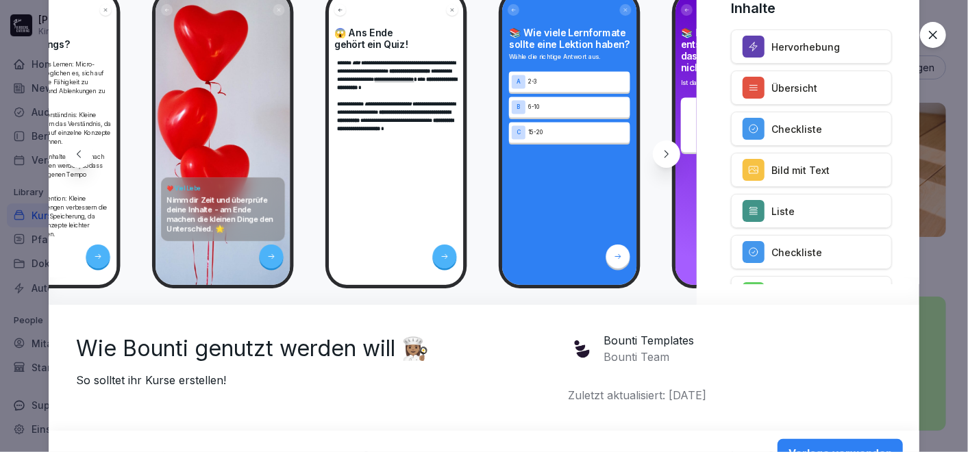
click at [665, 151] on icon at bounding box center [666, 154] width 11 height 11
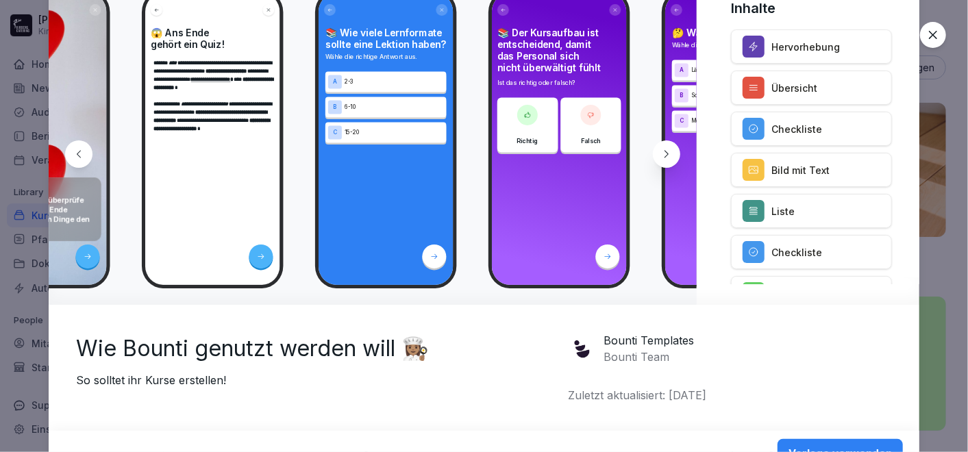
click at [665, 151] on icon at bounding box center [666, 154] width 11 height 11
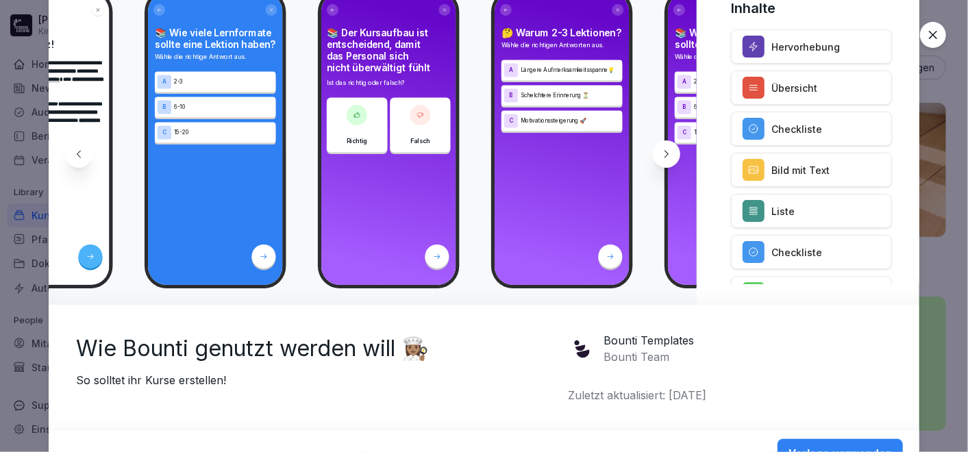
scroll to position [0, 3120]
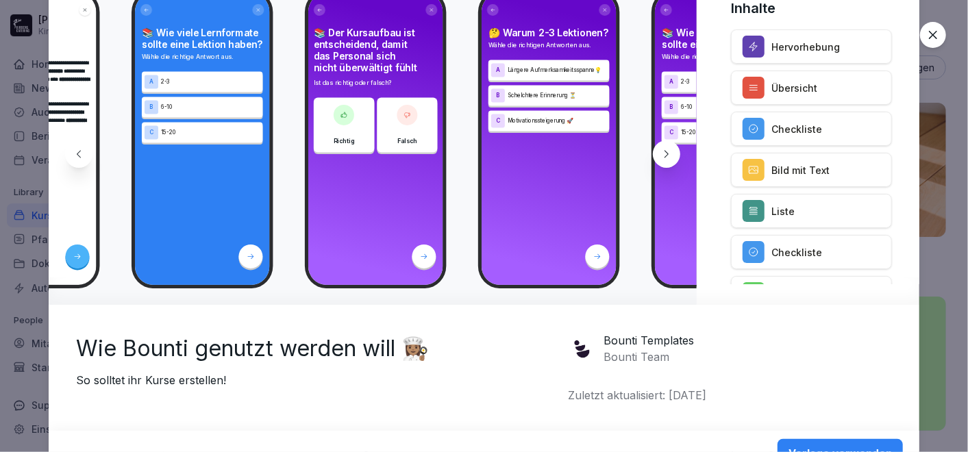
click at [666, 151] on icon at bounding box center [666, 154] width 11 height 11
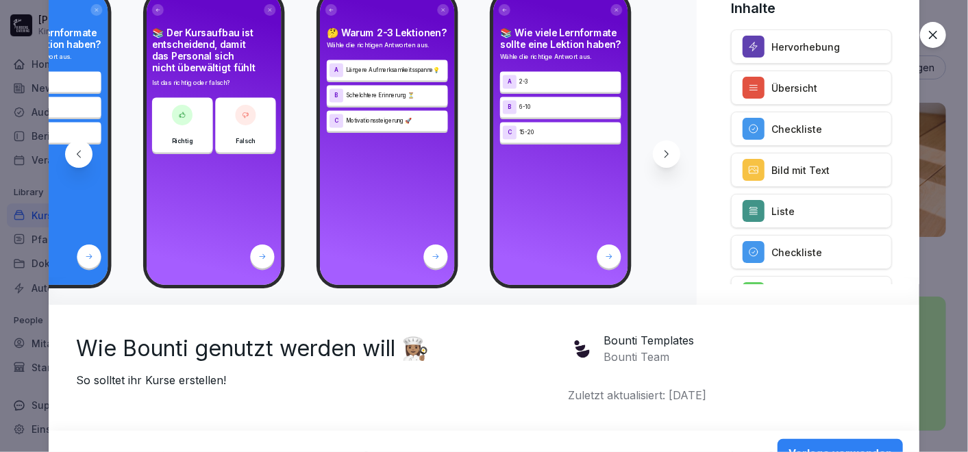
click at [666, 151] on icon at bounding box center [666, 154] width 11 height 11
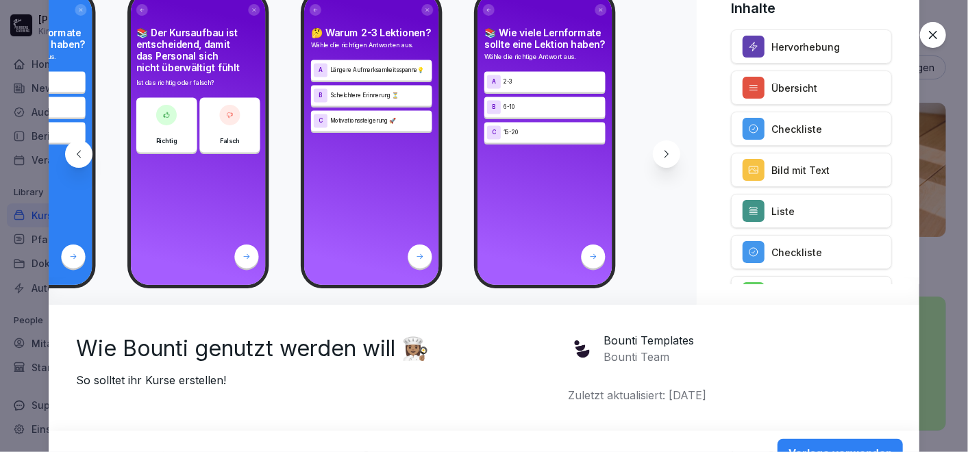
click at [87, 157] on div at bounding box center [78, 153] width 27 height 27
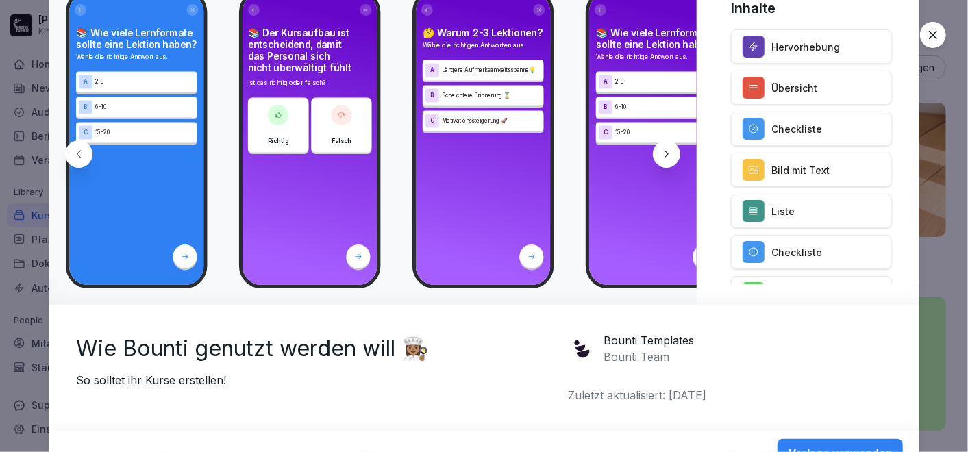
click at [87, 157] on div at bounding box center [78, 153] width 27 height 27
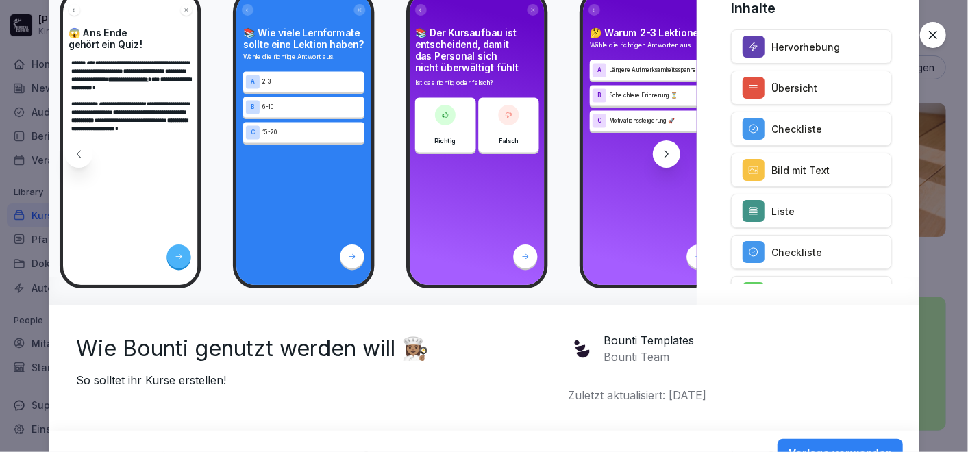
click at [87, 157] on div at bounding box center [78, 153] width 27 height 27
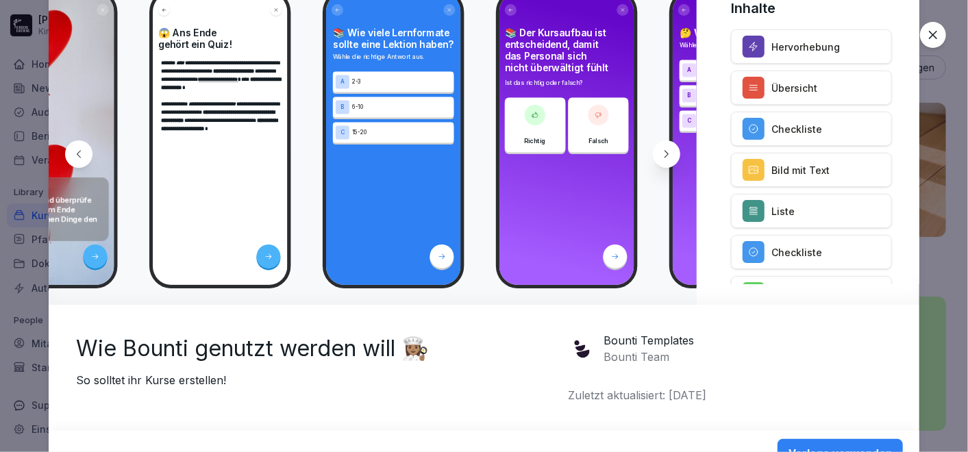
click at [87, 157] on div at bounding box center [78, 153] width 27 height 27
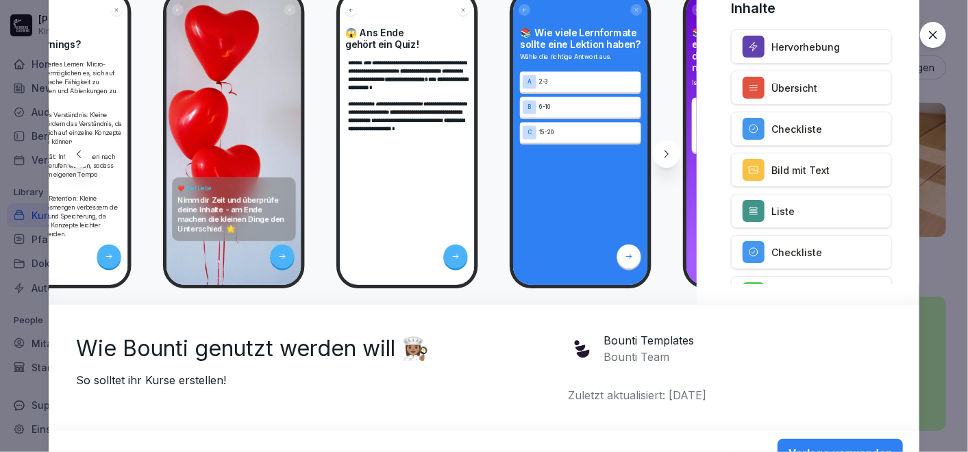
click at [87, 157] on div at bounding box center [78, 153] width 27 height 27
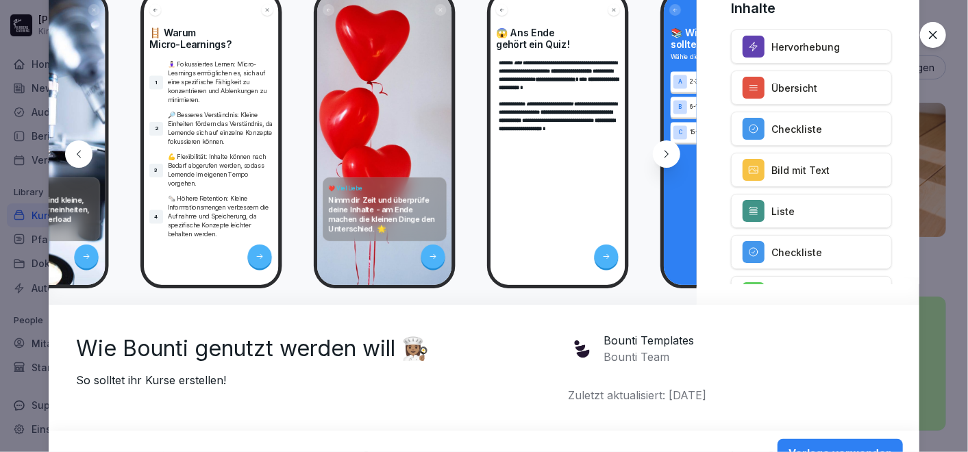
click at [87, 157] on div at bounding box center [78, 153] width 27 height 27
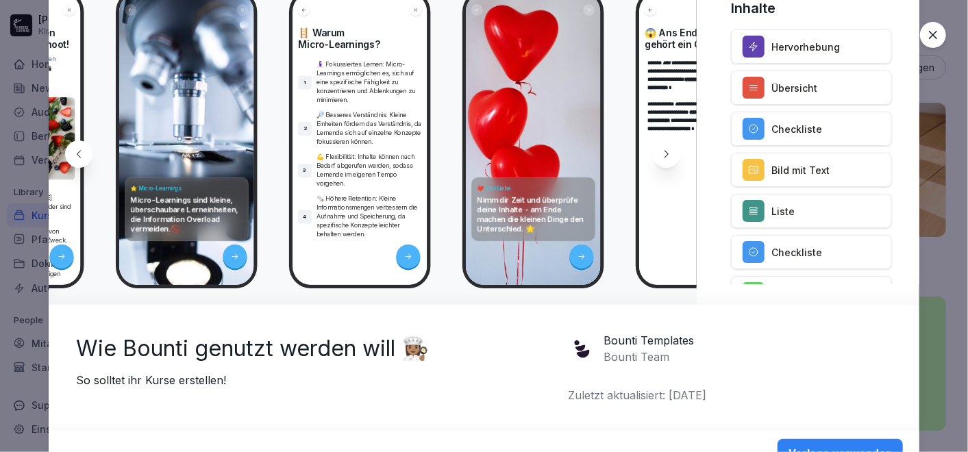
click at [87, 157] on div at bounding box center [78, 153] width 27 height 27
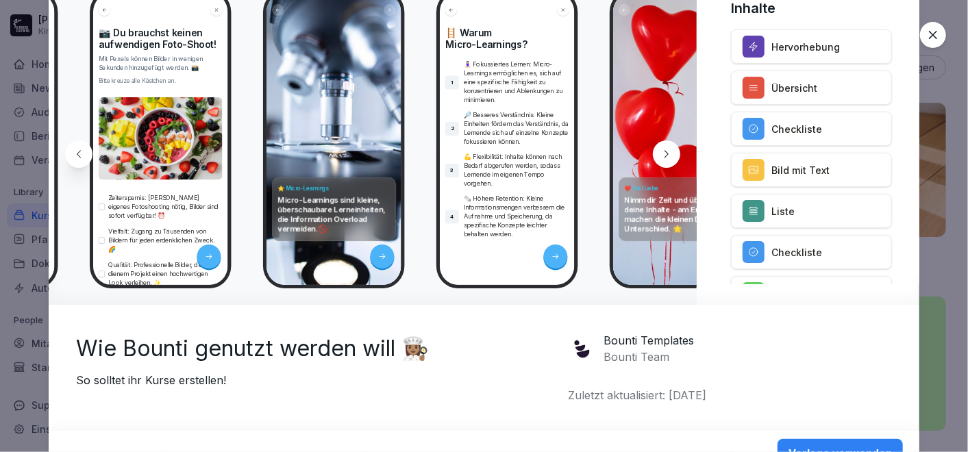
click at [87, 157] on div at bounding box center [78, 153] width 27 height 27
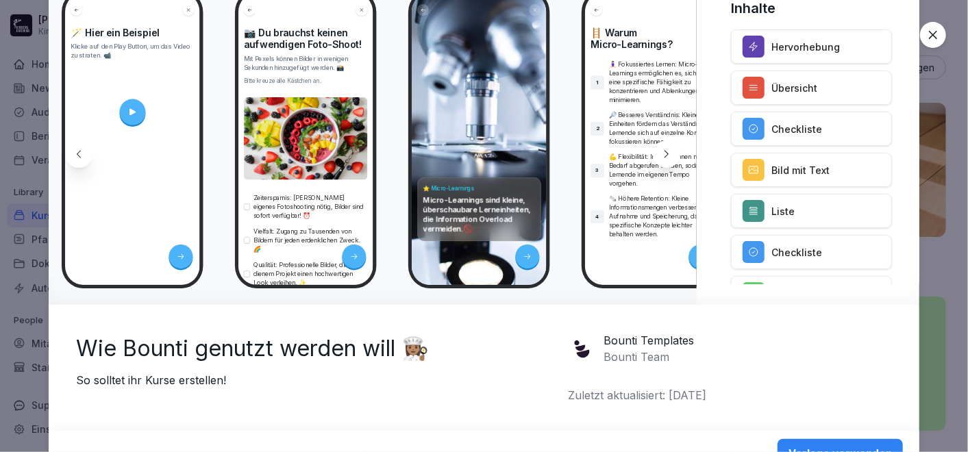
click at [87, 157] on div at bounding box center [78, 153] width 27 height 27
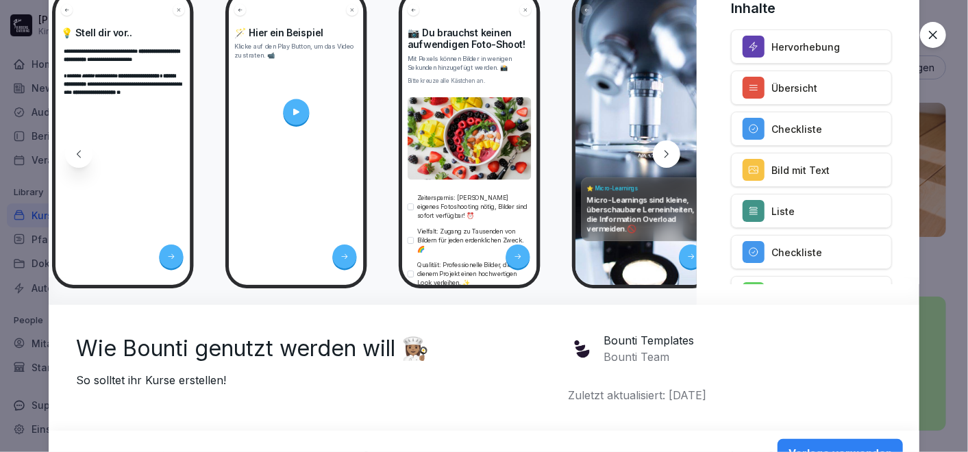
click at [87, 157] on div at bounding box center [78, 153] width 27 height 27
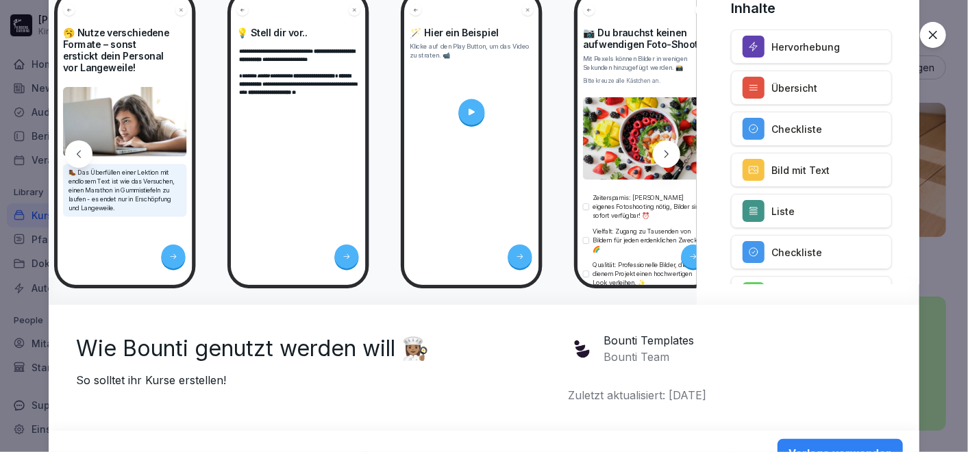
click at [87, 157] on div at bounding box center [78, 153] width 27 height 27
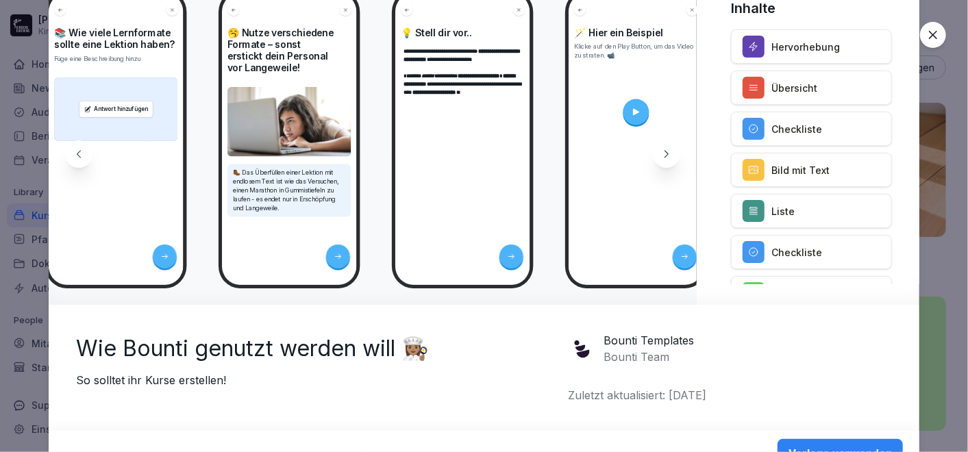
scroll to position [0, 1642]
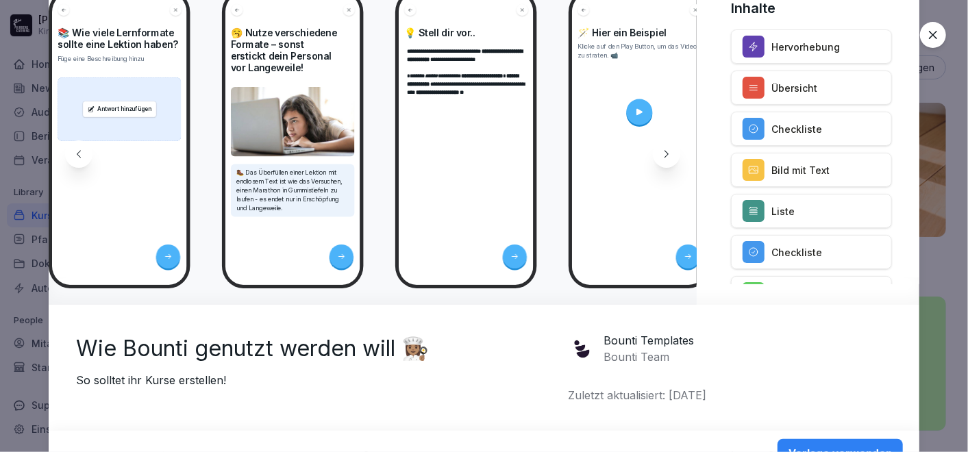
click at [934, 34] on icon at bounding box center [933, 35] width 8 height 8
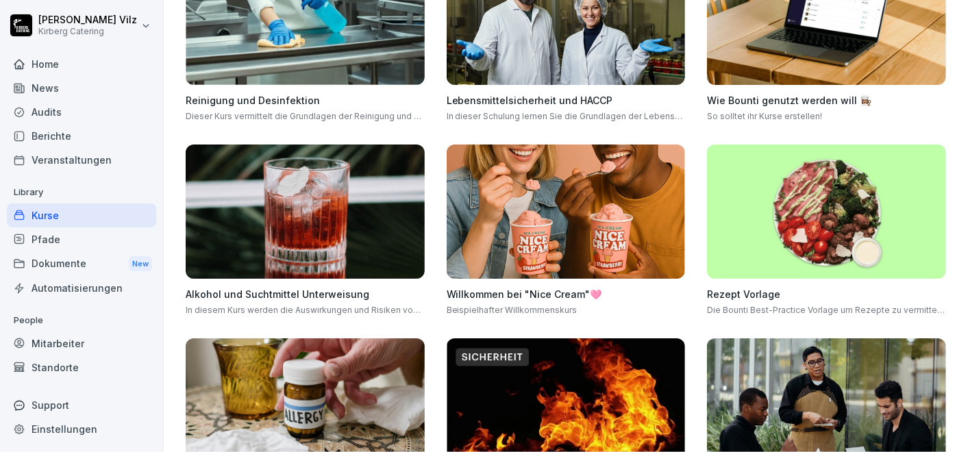
scroll to position [0, 0]
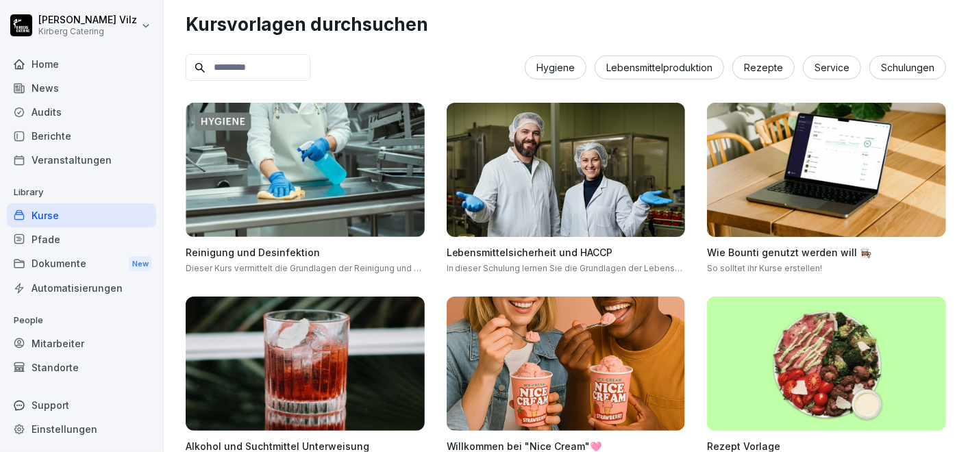
click at [78, 214] on div "Kurse" at bounding box center [81, 216] width 149 height 24
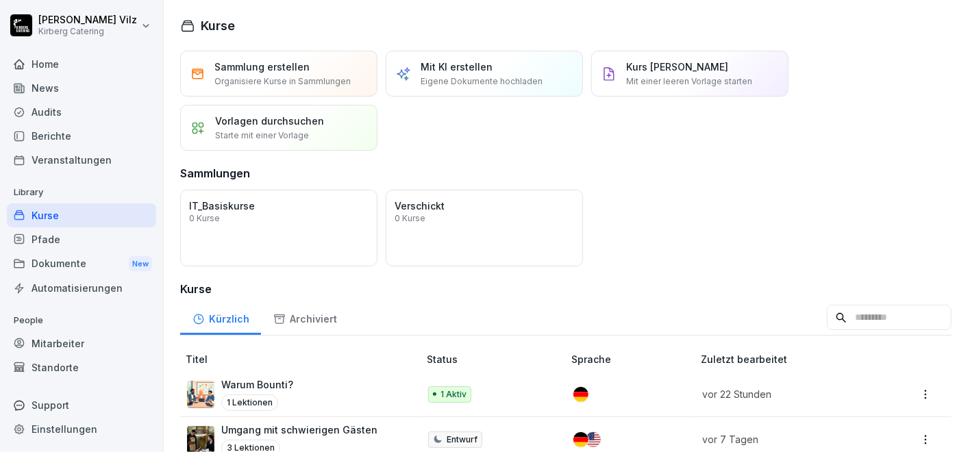
click at [454, 64] on p "Mit KI erstellen" at bounding box center [457, 67] width 72 height 14
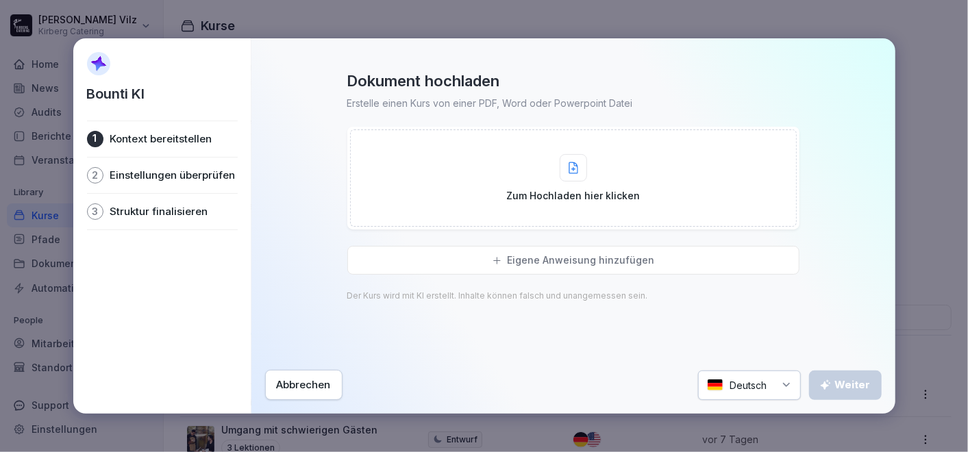
click at [555, 166] on div "Zum Hochladen hier klicken" at bounding box center [573, 178] width 134 height 49
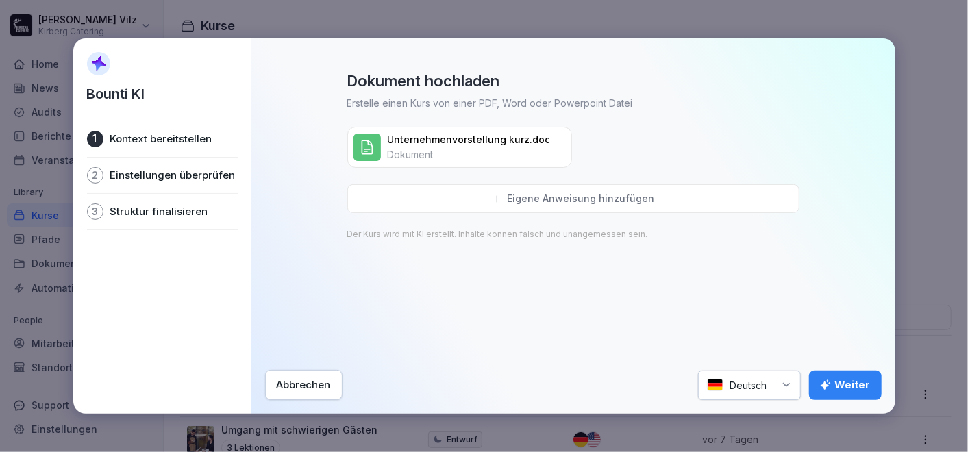
click at [846, 380] on div "Weiter" at bounding box center [845, 385] width 51 height 15
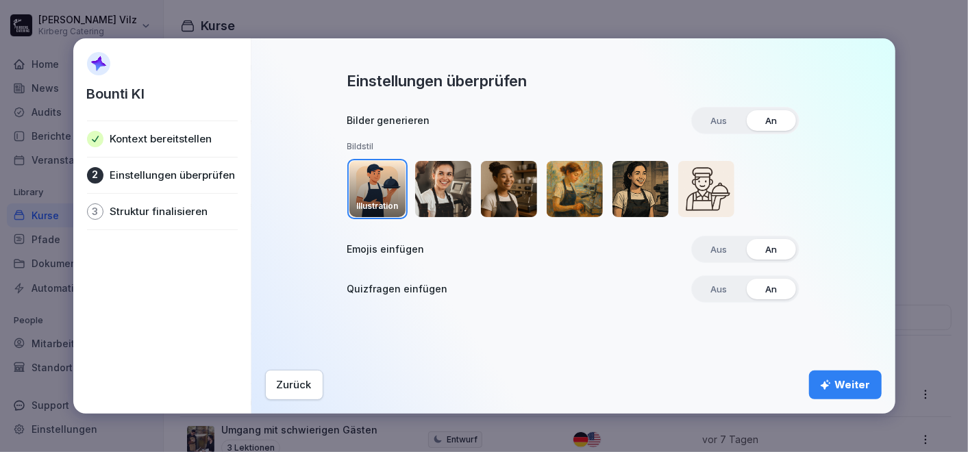
click at [378, 178] on img "button" at bounding box center [377, 189] width 56 height 56
click at [728, 246] on span "Aus" at bounding box center [719, 249] width 36 height 21
click at [841, 381] on div "Weiter" at bounding box center [845, 385] width 51 height 15
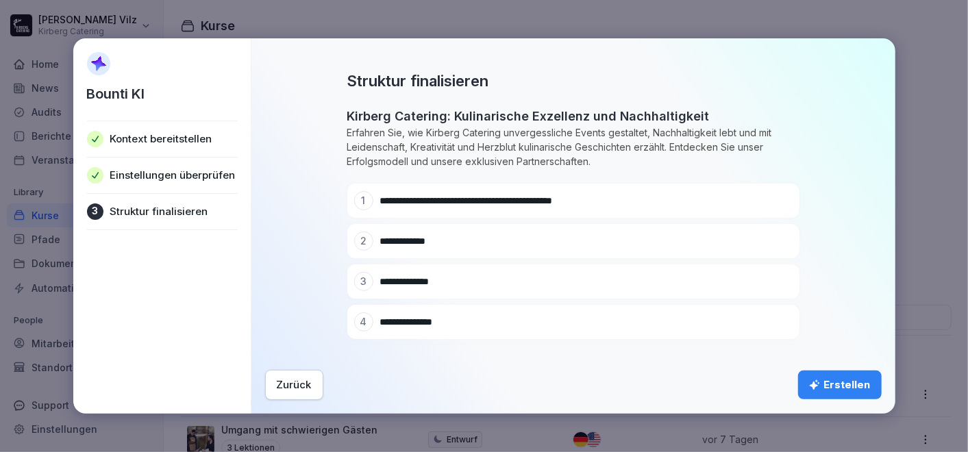
click at [843, 382] on div "Erstellen" at bounding box center [840, 385] width 62 height 15
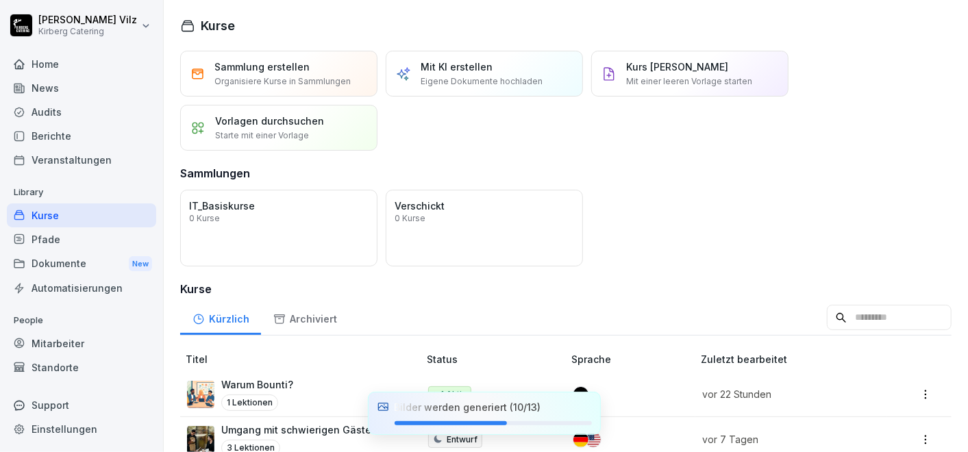
click at [55, 342] on div "Mitarbeiter" at bounding box center [81, 344] width 149 height 24
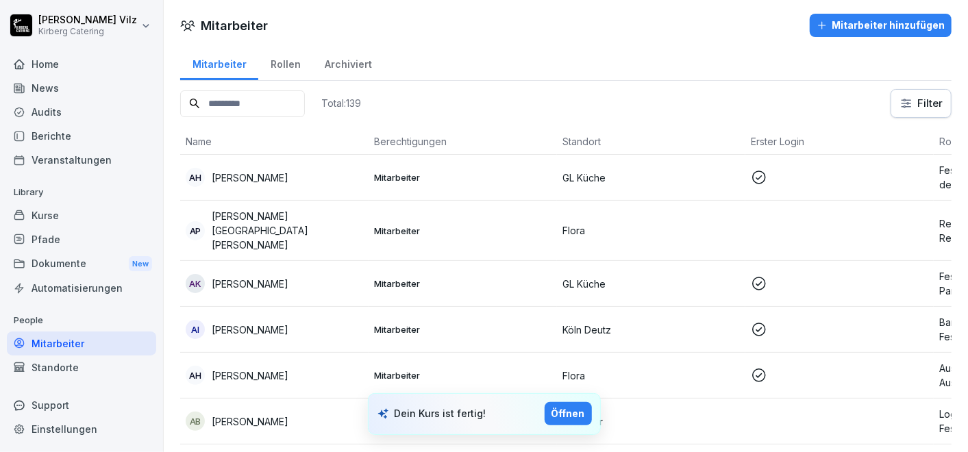
click at [243, 102] on input at bounding box center [242, 103] width 125 height 27
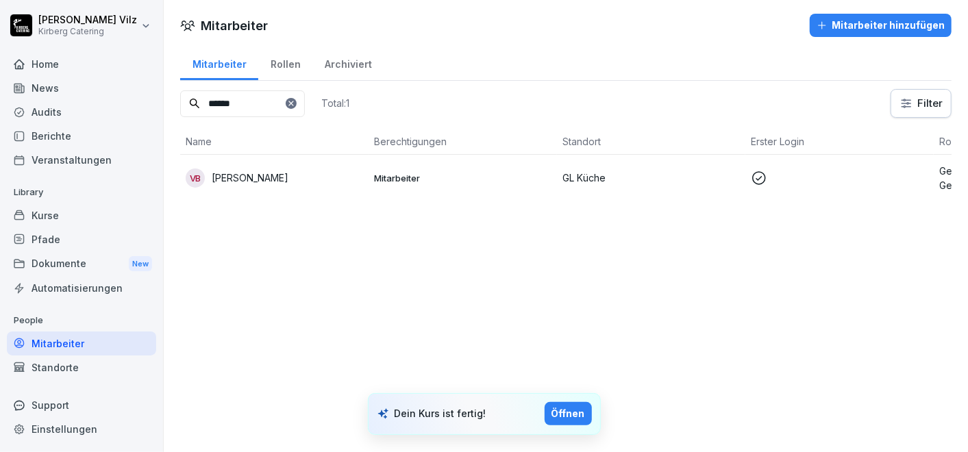
type input "******"
click at [269, 177] on p "[PERSON_NAME]" at bounding box center [250, 178] width 77 height 14
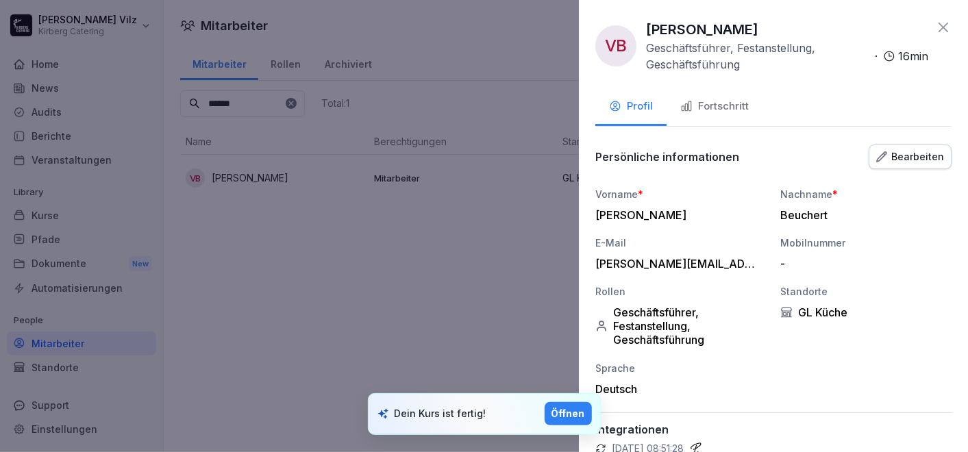
click at [893, 151] on button "Bearbeiten" at bounding box center [910, 157] width 83 height 25
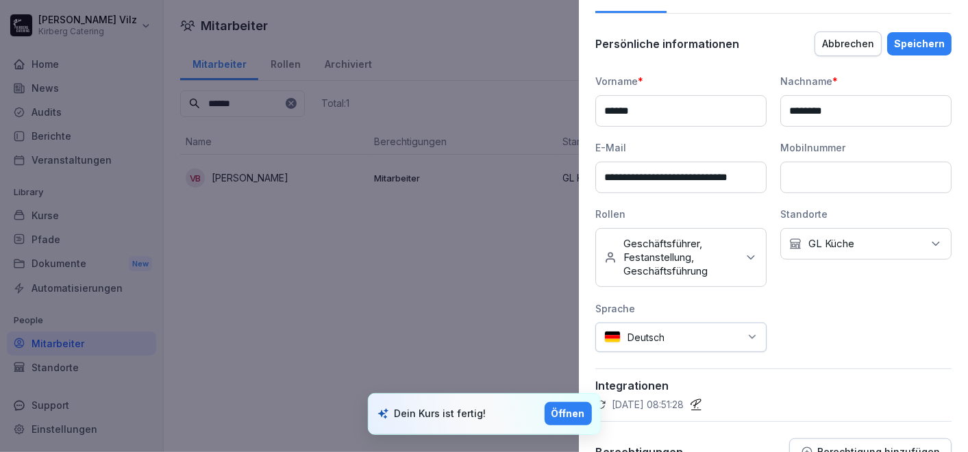
scroll to position [236, 0]
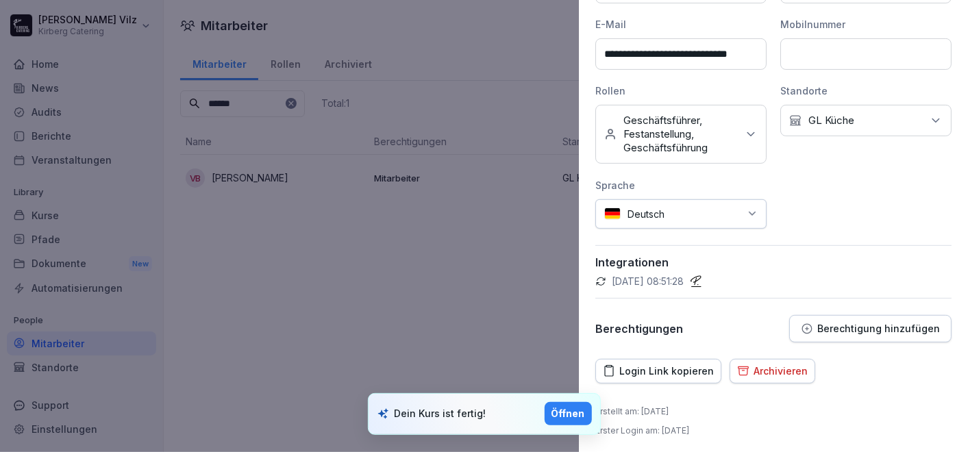
click at [863, 326] on p "Berechtigung hinzufügen" at bounding box center [878, 328] width 123 height 11
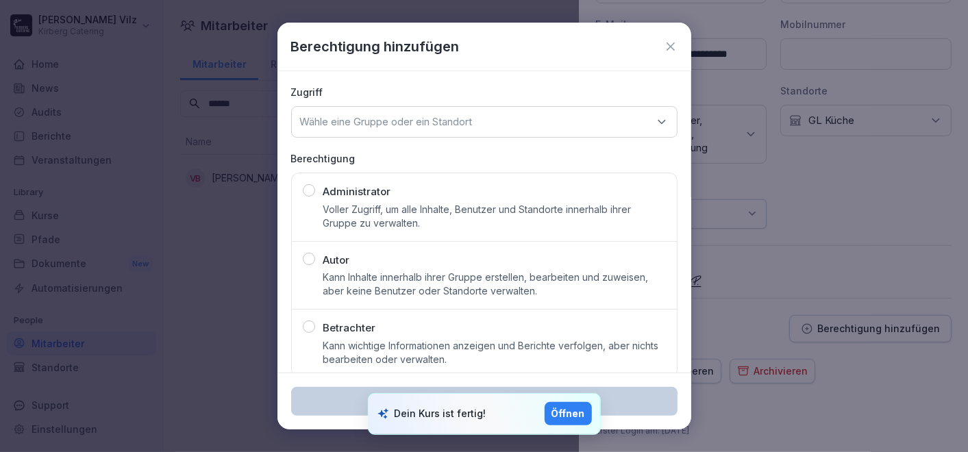
click at [371, 198] on p "Administrator" at bounding box center [357, 192] width 68 height 16
click at [492, 137] on div "Zugriff Wähle eine Gruppe oder ein Standort Berechtigung Administrator Voller Z…" at bounding box center [485, 231] width 414 height 321
click at [485, 119] on div "Wähle eine Gruppe oder ein Standort" at bounding box center [484, 122] width 386 height 32
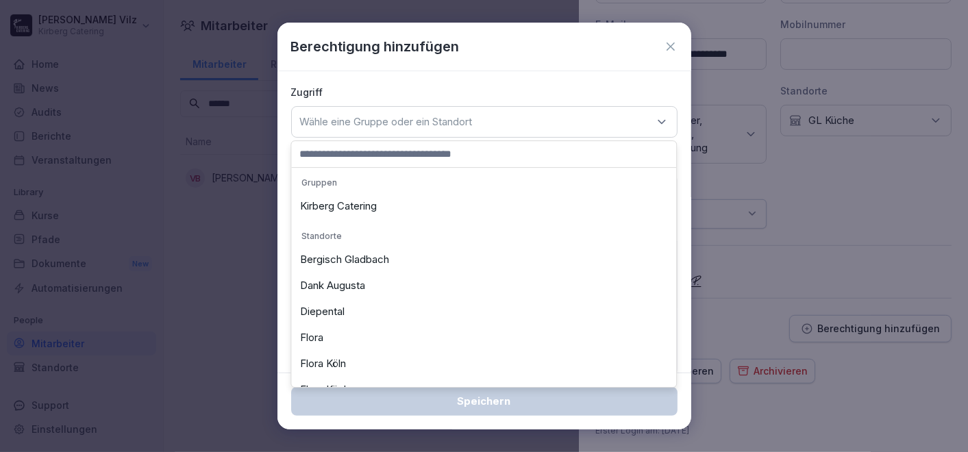
click at [390, 207] on div "Kirberg Catering" at bounding box center [484, 206] width 378 height 26
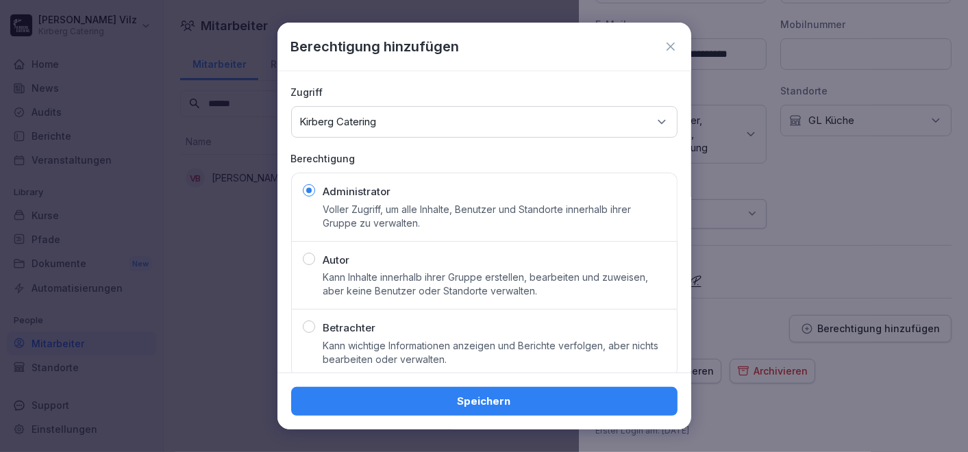
click at [547, 409] on button "Speichern" at bounding box center [484, 401] width 386 height 29
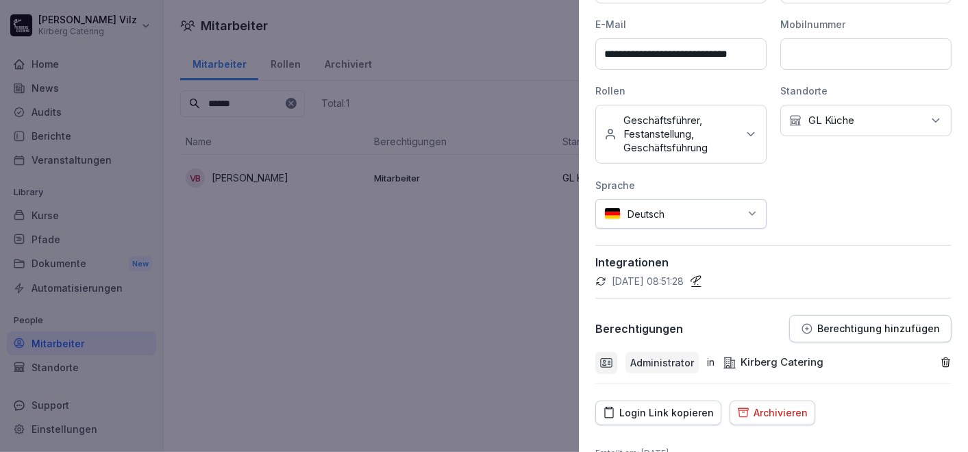
scroll to position [0, 0]
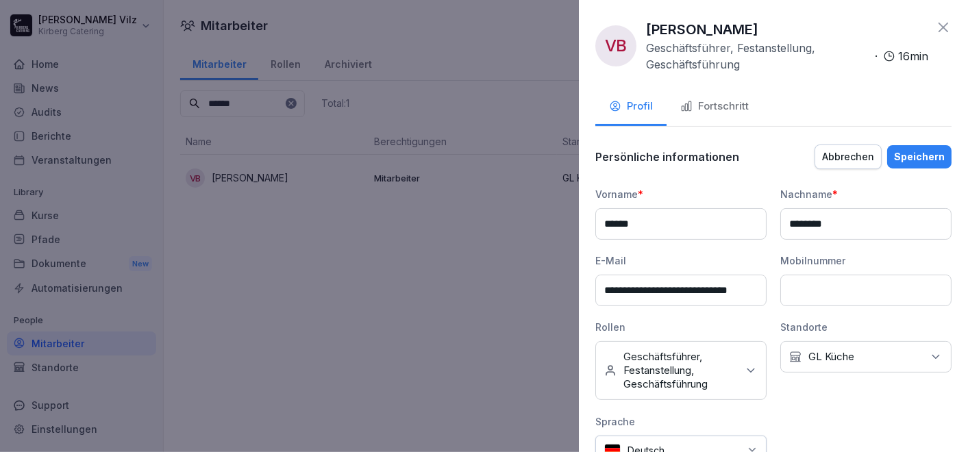
click at [905, 153] on div "Speichern" at bounding box center [919, 156] width 51 height 15
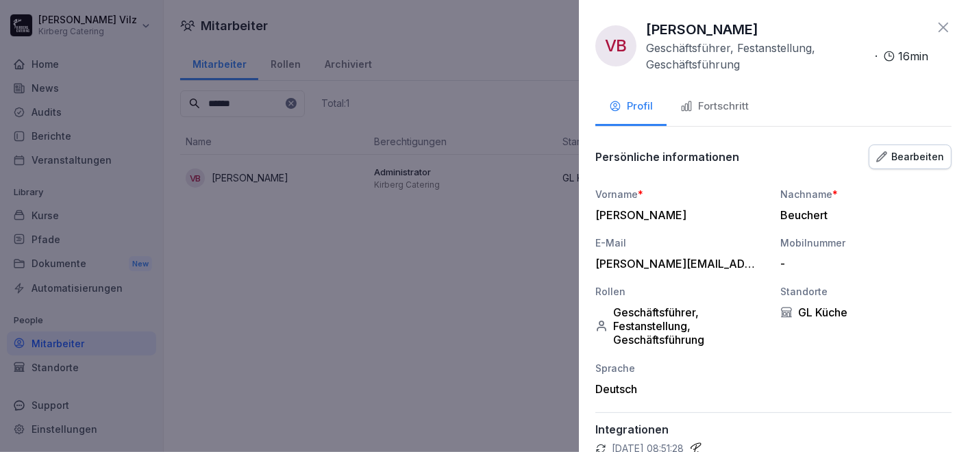
click at [939, 24] on icon at bounding box center [944, 28] width 10 height 10
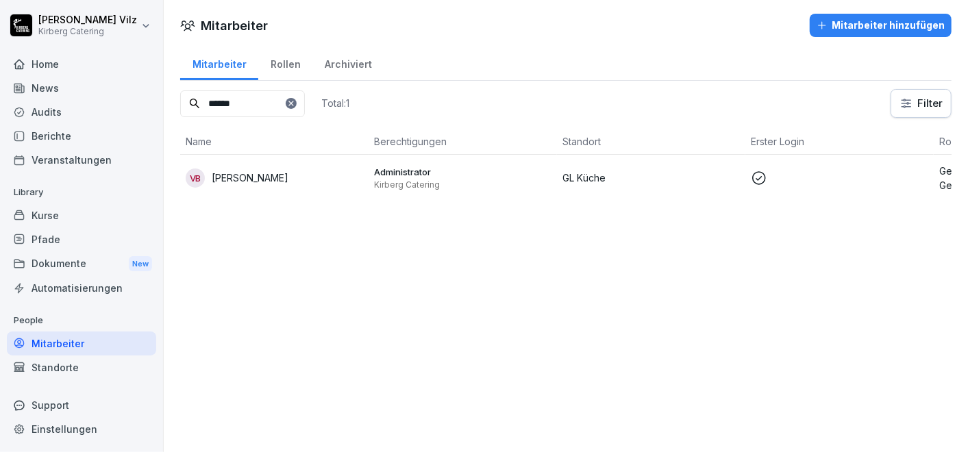
click at [51, 219] on div "Kurse" at bounding box center [81, 216] width 149 height 24
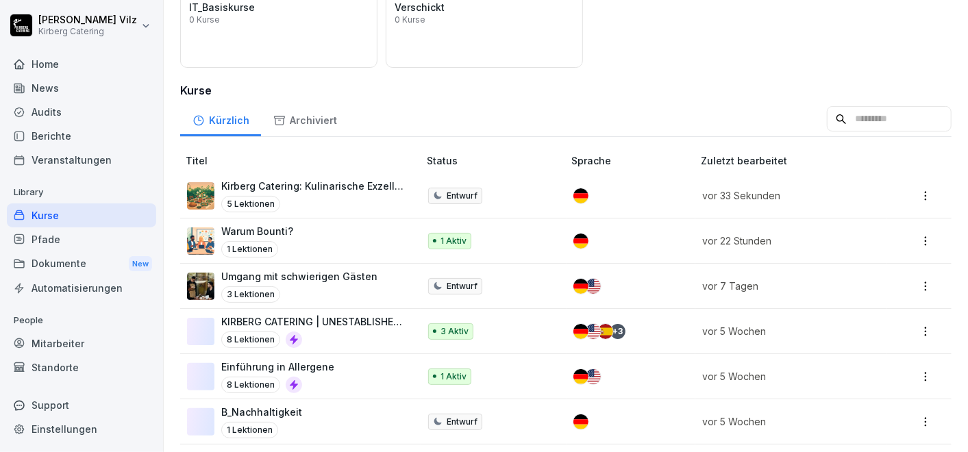
scroll to position [228, 0]
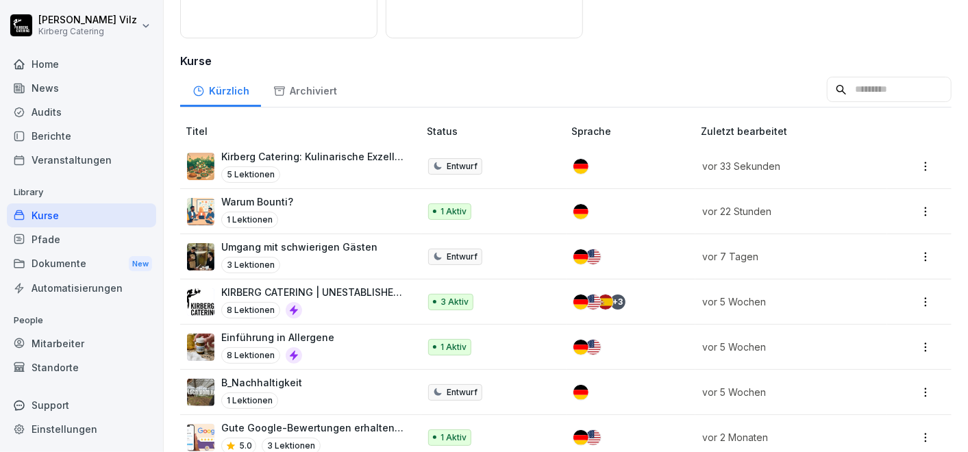
click at [298, 153] on p "Kirberg Catering: Kulinarische Exzellenz und Nachhaltigkeit" at bounding box center [313, 156] width 184 height 14
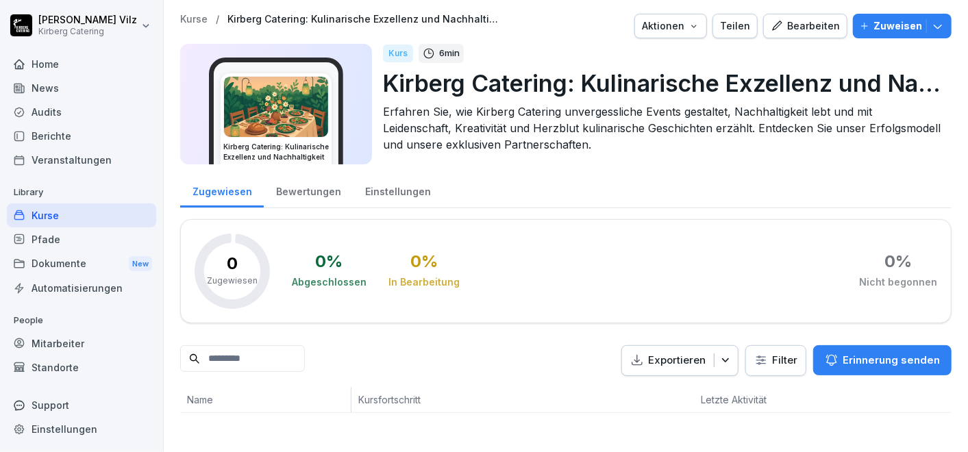
click at [798, 25] on div "Bearbeiten" at bounding box center [805, 26] width 69 height 15
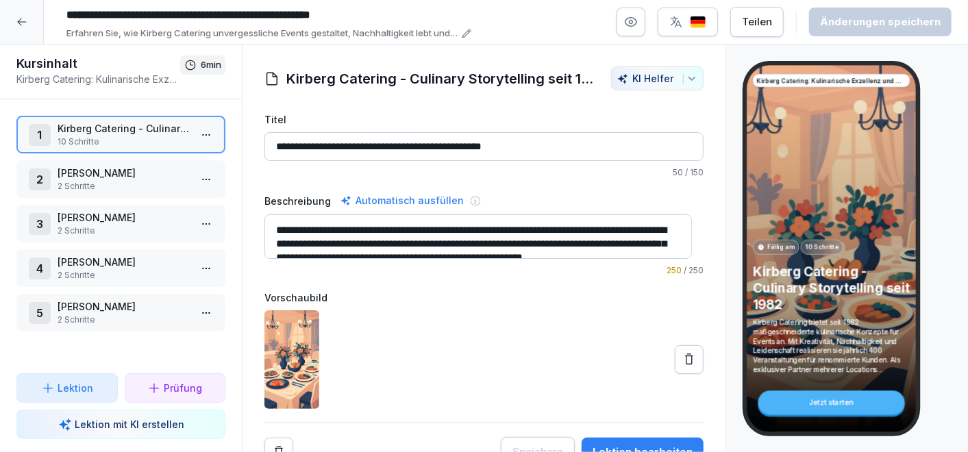
click at [638, 23] on icon "button" at bounding box center [631, 22] width 14 height 14
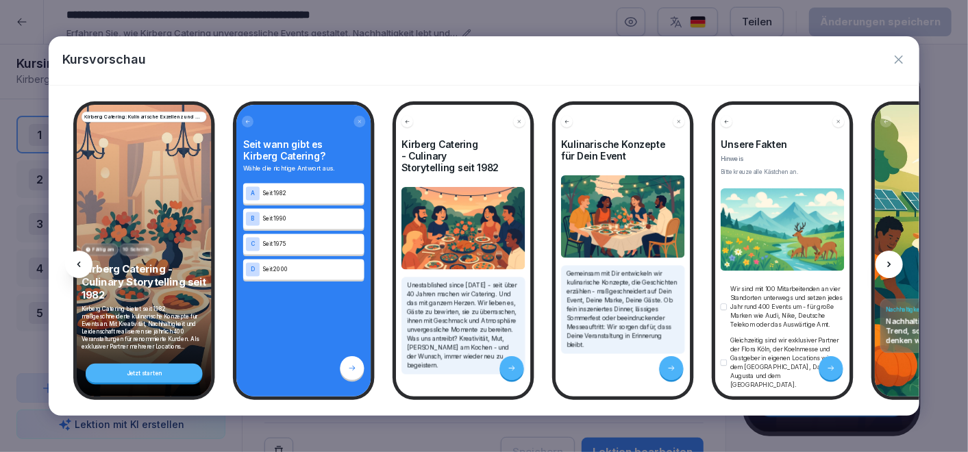
click at [887, 263] on icon at bounding box center [889, 264] width 11 height 11
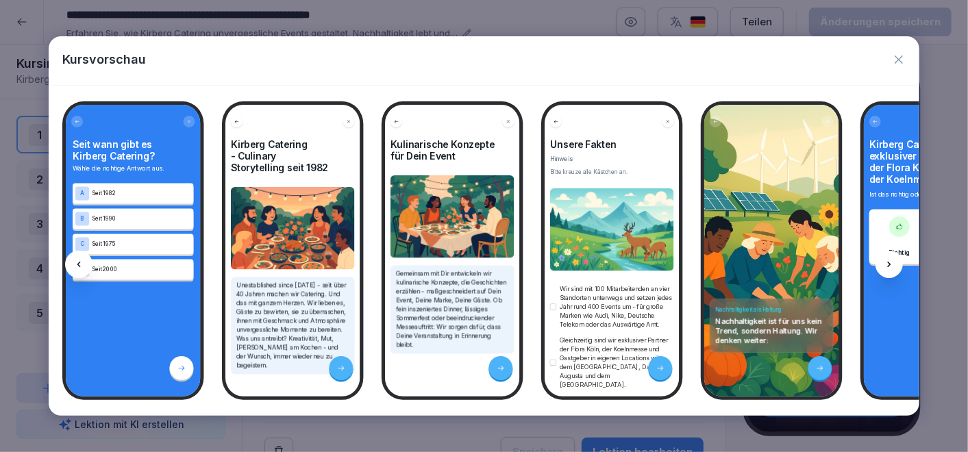
scroll to position [0, 184]
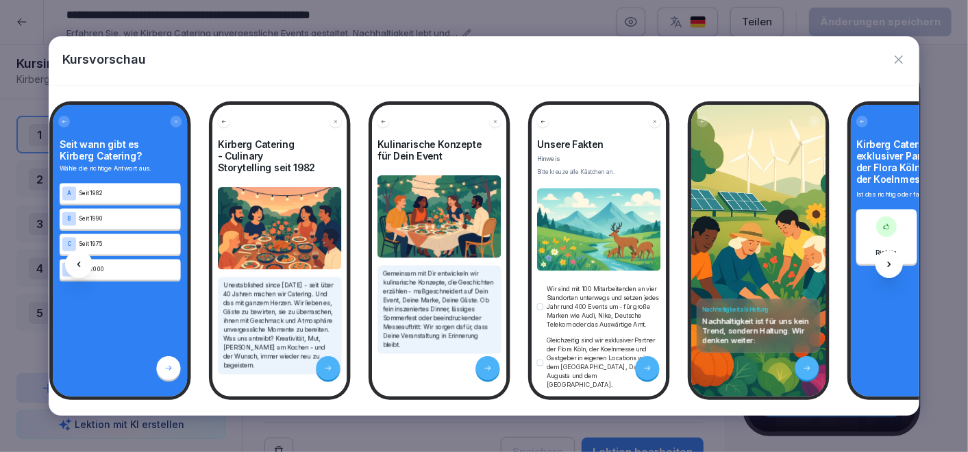
click at [895, 258] on div at bounding box center [889, 264] width 27 height 27
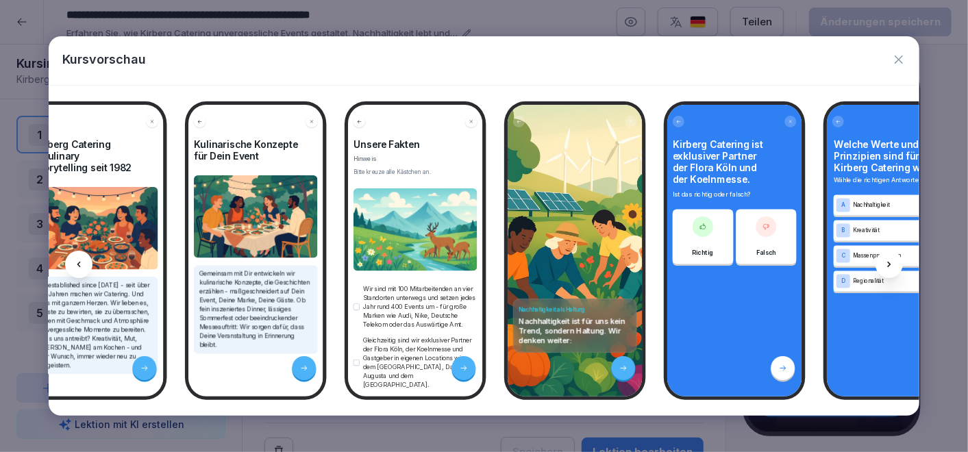
click at [895, 258] on div at bounding box center [889, 264] width 27 height 27
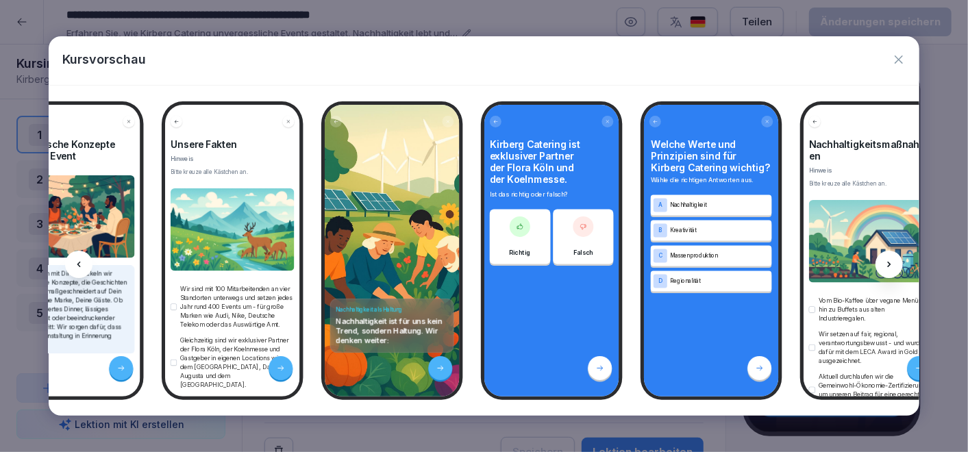
click at [895, 258] on div at bounding box center [889, 264] width 27 height 27
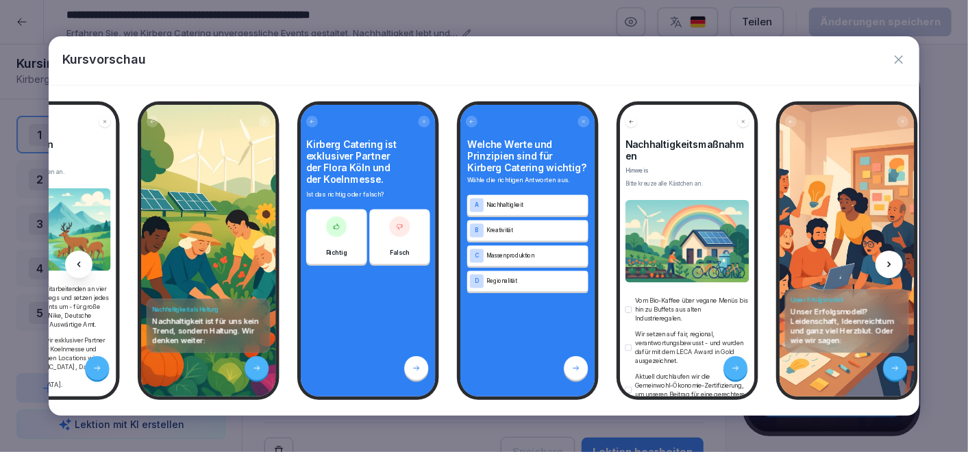
click at [895, 258] on div at bounding box center [889, 264] width 27 height 27
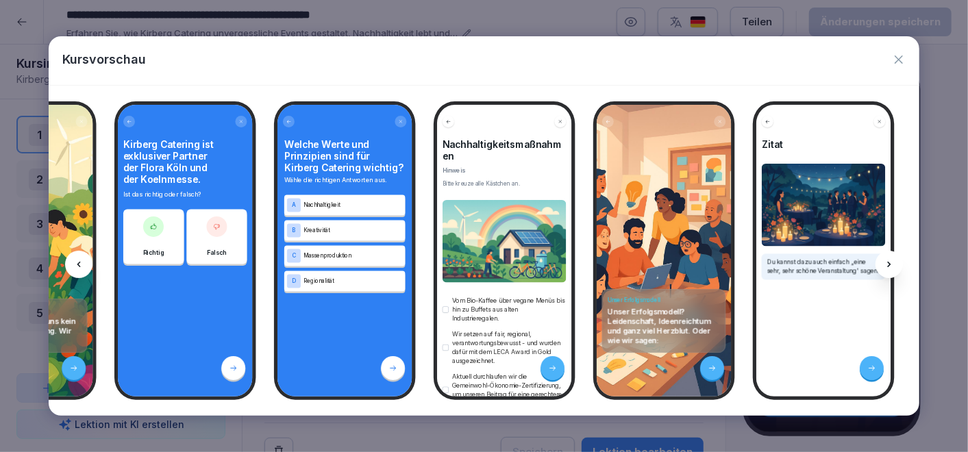
click at [895, 258] on div at bounding box center [889, 264] width 27 height 27
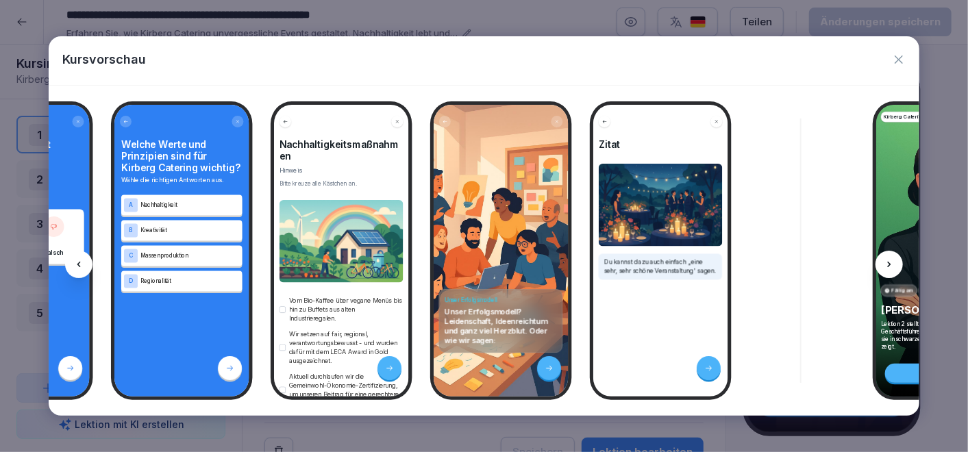
scroll to position [0, 1100]
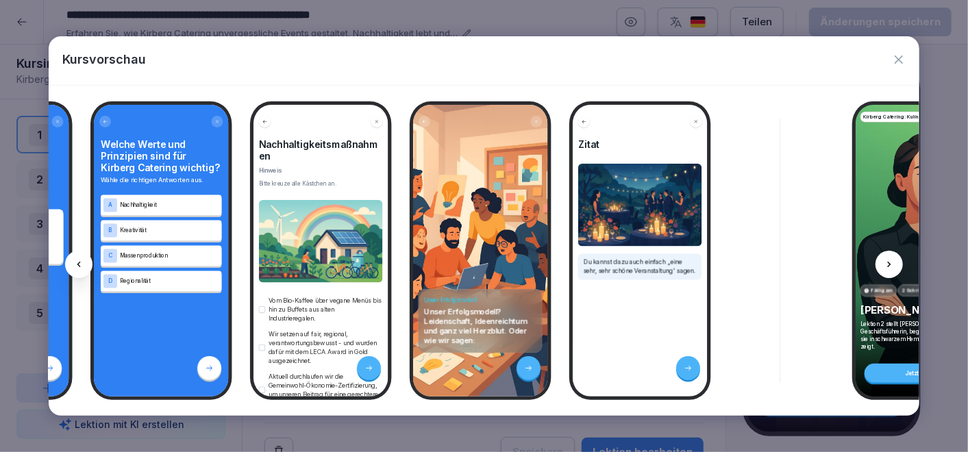
click at [892, 262] on icon at bounding box center [889, 264] width 11 height 11
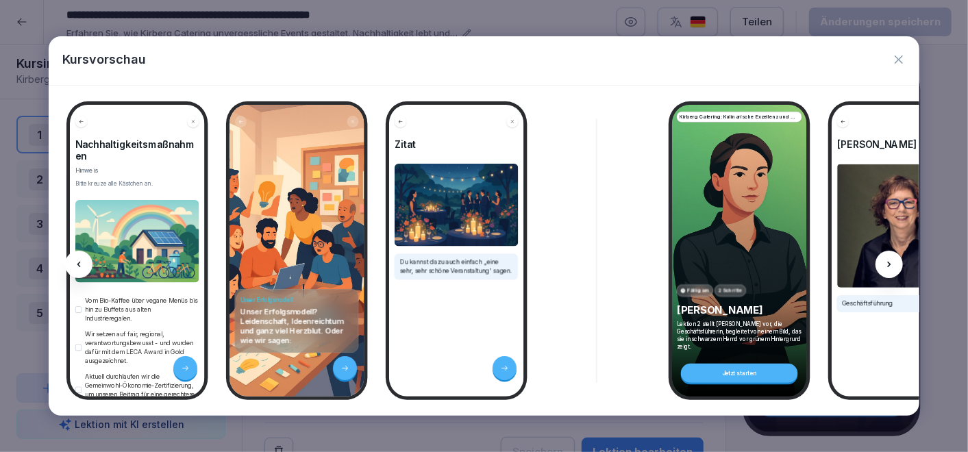
click at [892, 262] on icon at bounding box center [889, 264] width 11 height 11
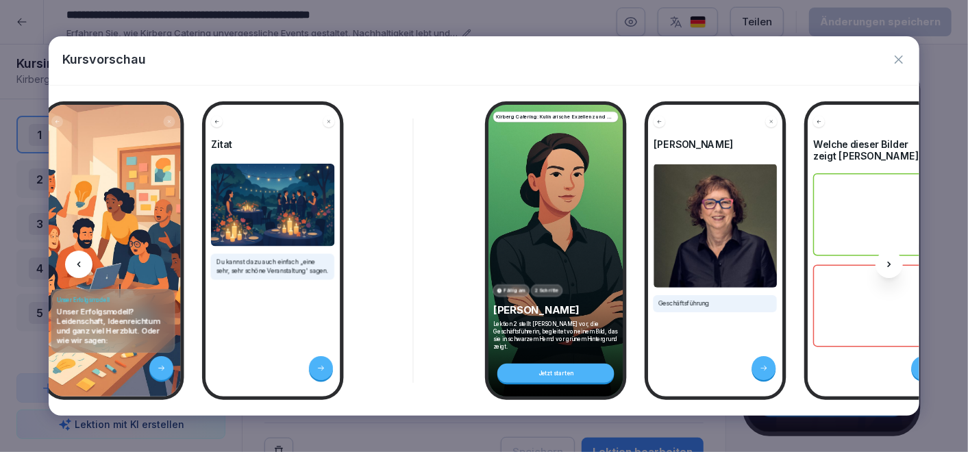
click at [892, 262] on icon at bounding box center [889, 264] width 11 height 11
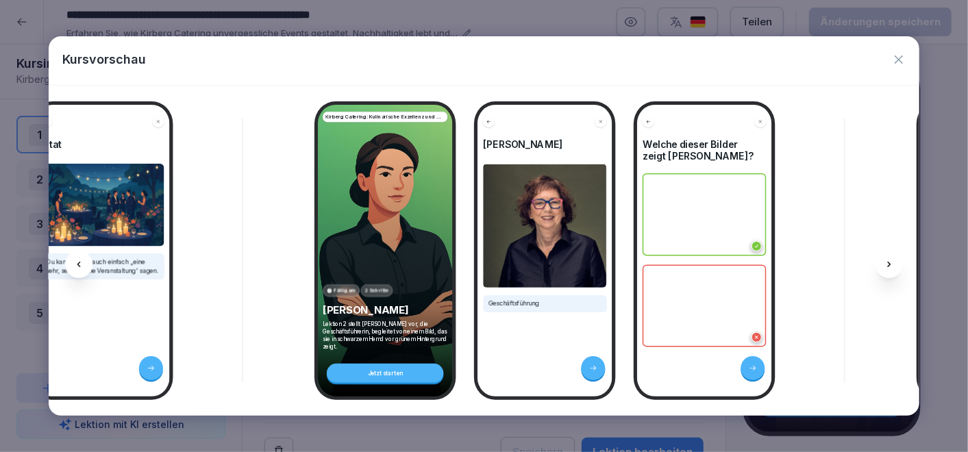
scroll to position [0, 1651]
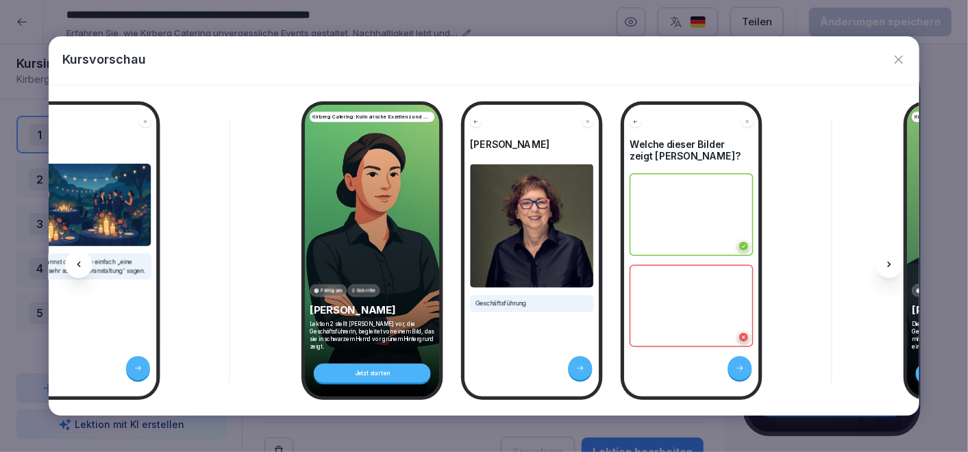
click at [893, 264] on icon at bounding box center [889, 264] width 11 height 11
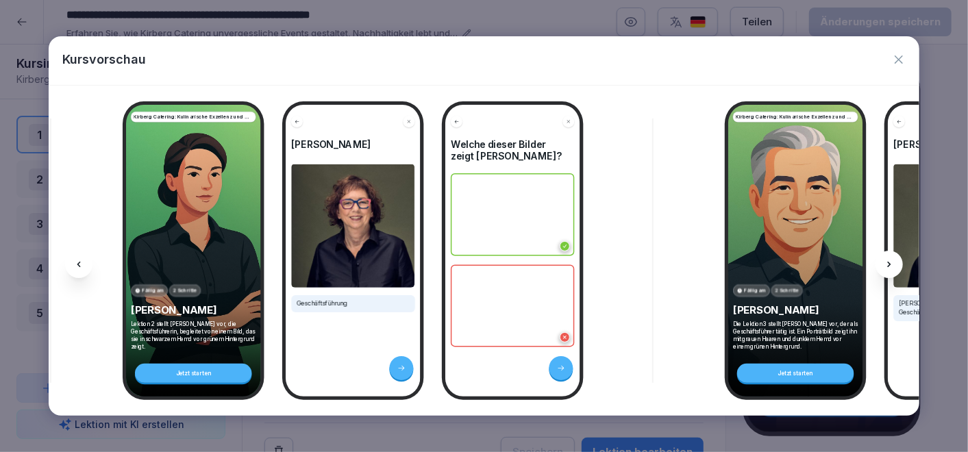
click at [893, 264] on icon at bounding box center [889, 264] width 11 height 11
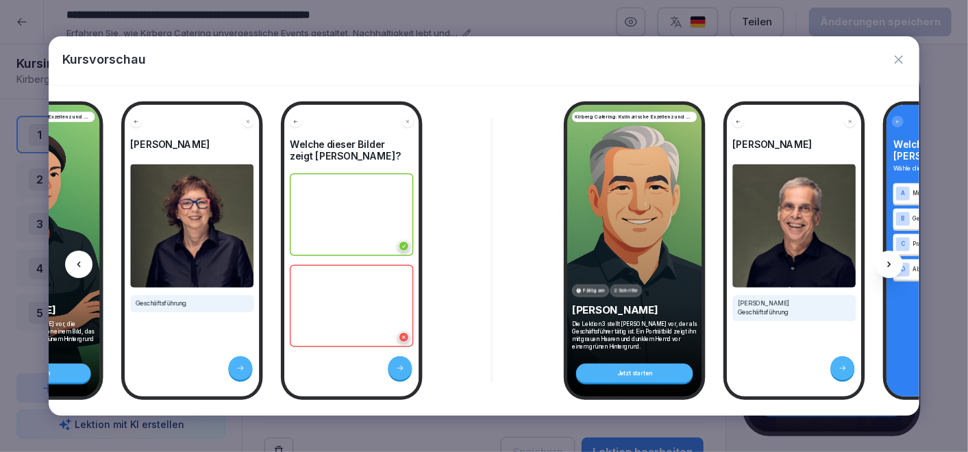
click at [893, 262] on icon at bounding box center [889, 264] width 11 height 11
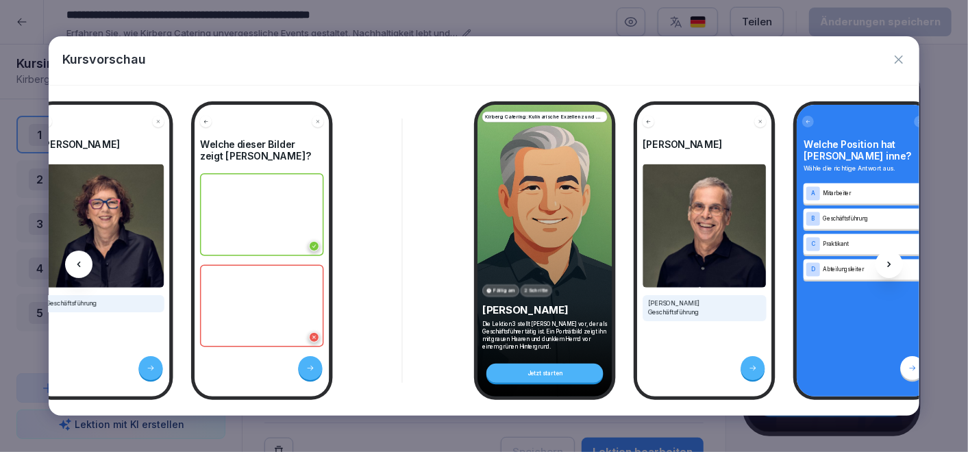
click at [893, 262] on icon at bounding box center [889, 264] width 11 height 11
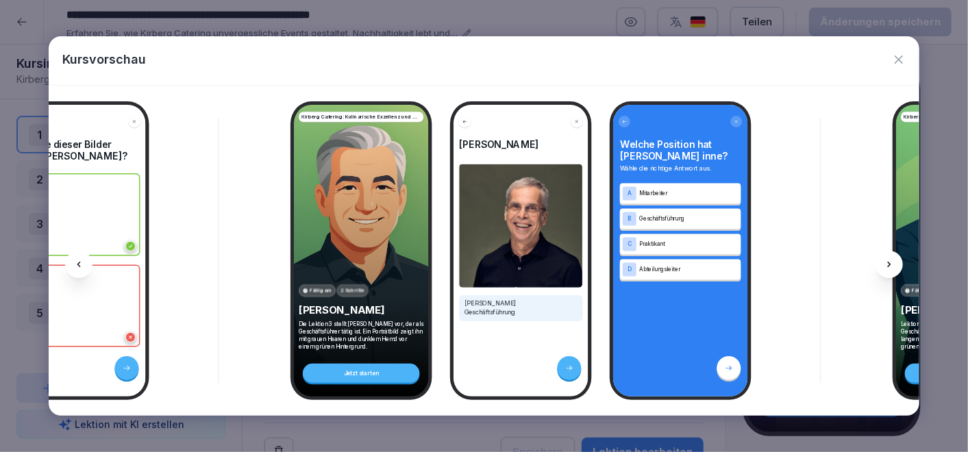
scroll to position [0, 2328]
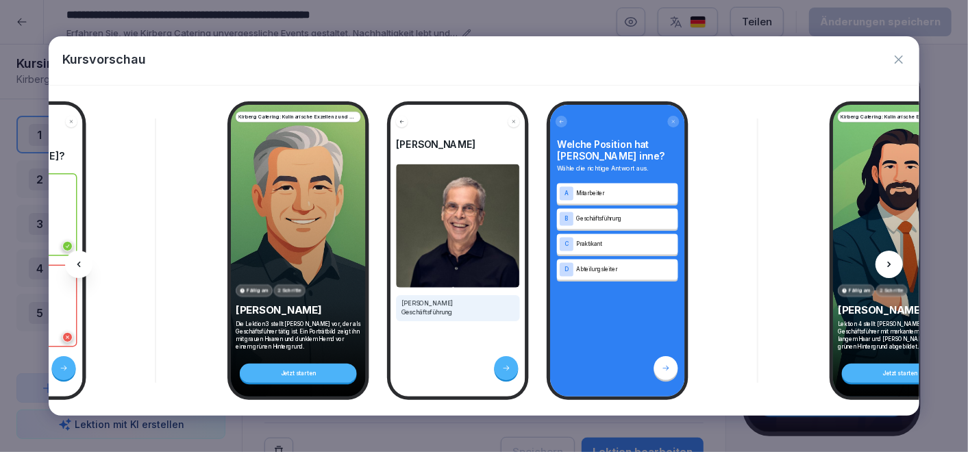
click at [895, 262] on div at bounding box center [889, 264] width 27 height 27
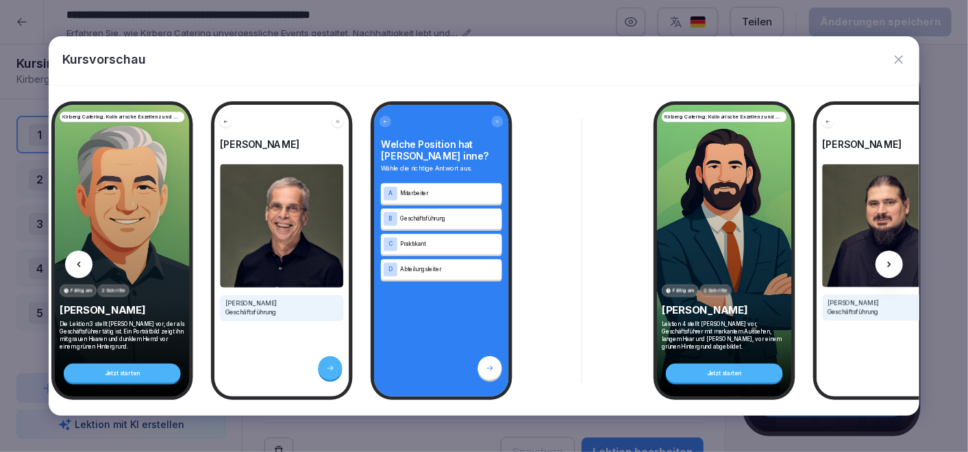
click at [895, 262] on div at bounding box center [889, 264] width 27 height 27
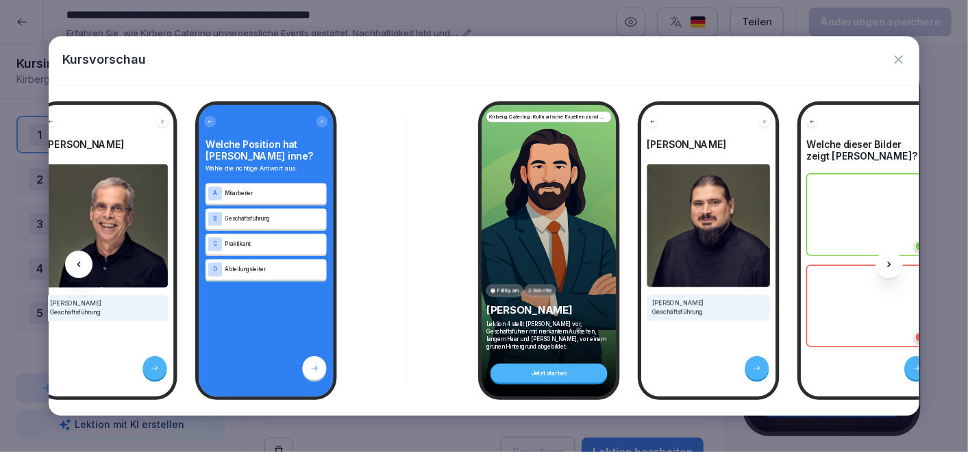
click at [895, 262] on div at bounding box center [889, 264] width 27 height 27
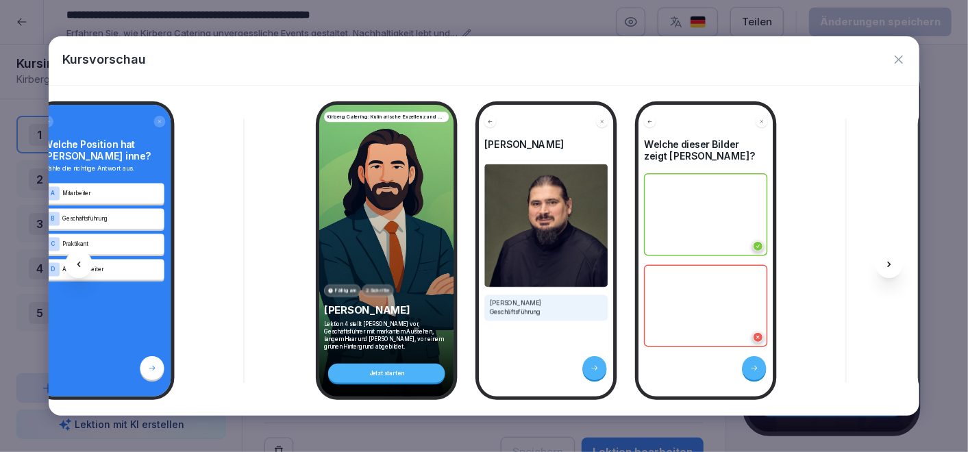
scroll to position [0, 2846]
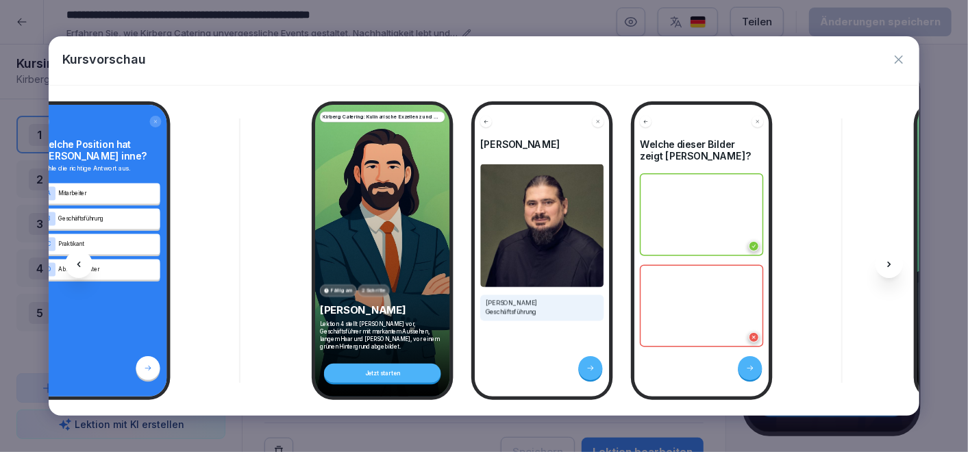
drag, startPoint x: 895, startPoint y: 262, endPoint x: 894, endPoint y: 252, distance: 9.6
click at [894, 252] on div at bounding box center [889, 264] width 27 height 27
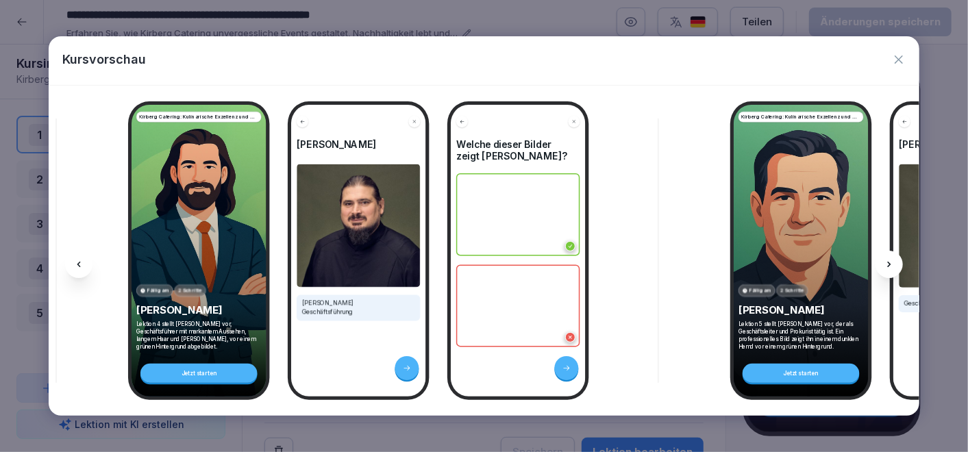
click at [894, 252] on div at bounding box center [889, 264] width 27 height 27
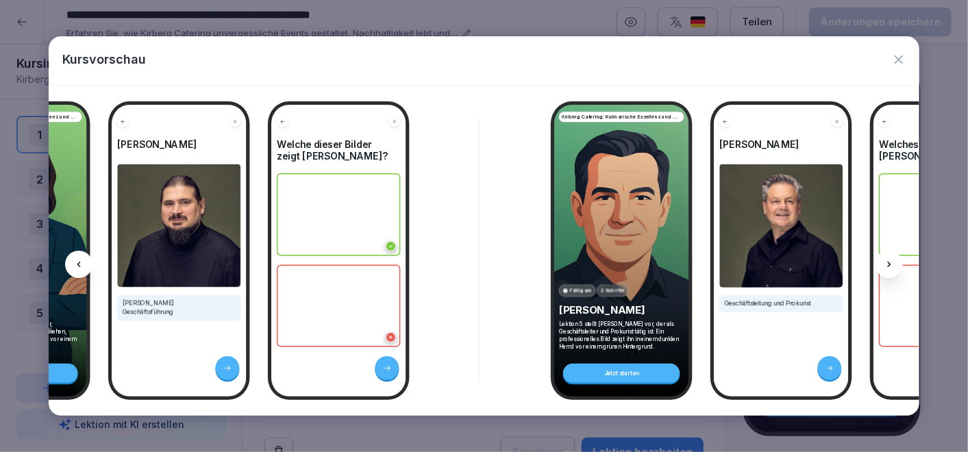
click at [894, 252] on div at bounding box center [889, 264] width 27 height 27
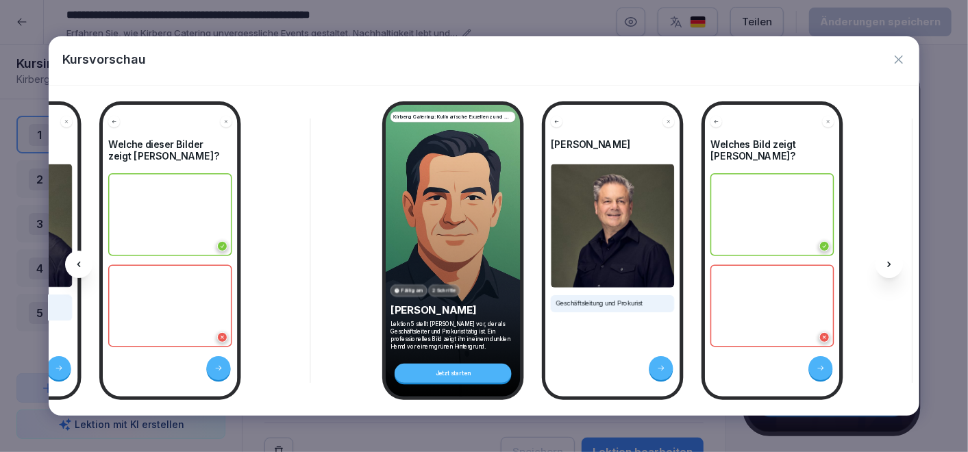
scroll to position [0, 3378]
click at [894, 252] on div at bounding box center [889, 264] width 27 height 27
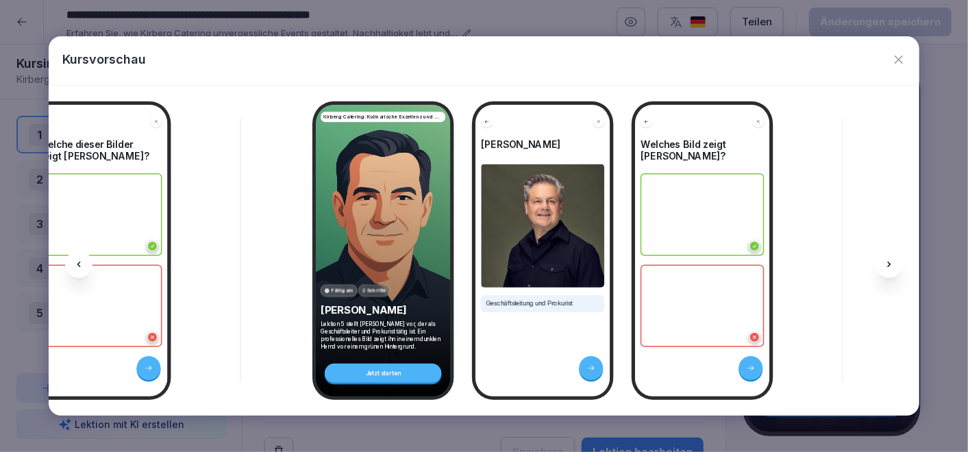
click at [82, 262] on icon at bounding box center [78, 264] width 11 height 11
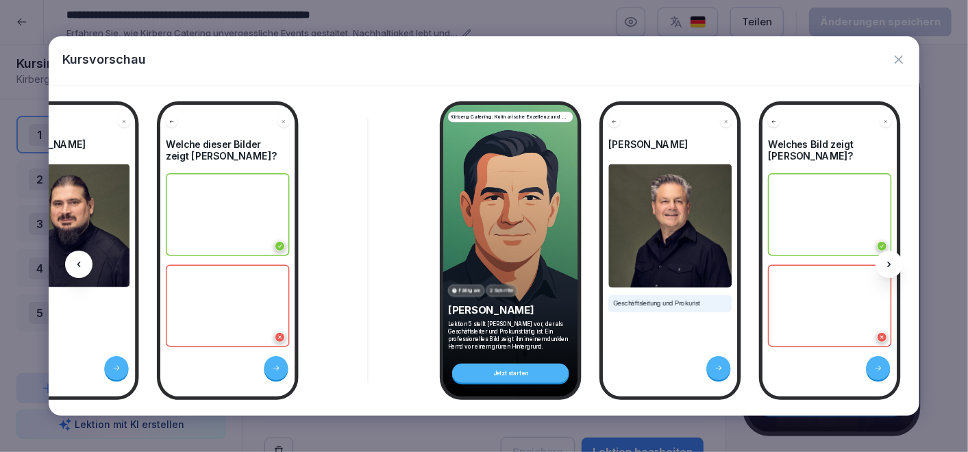
click at [82, 262] on icon at bounding box center [78, 264] width 11 height 11
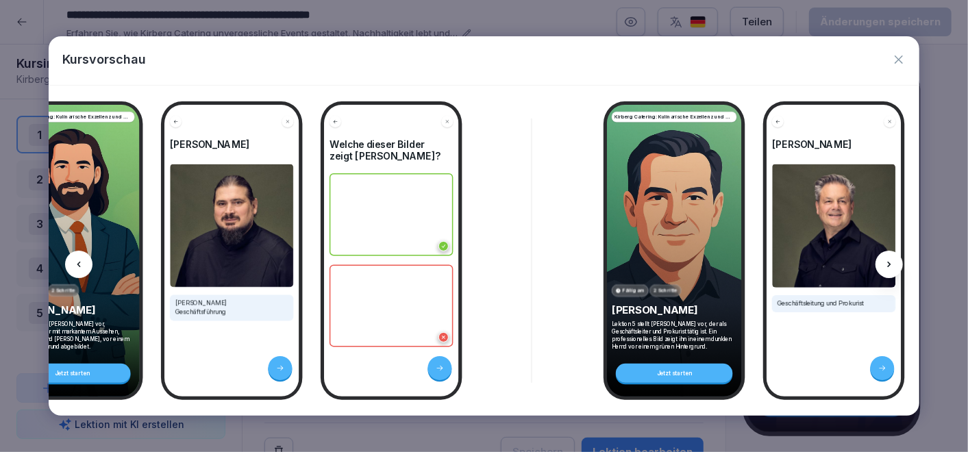
click at [82, 262] on icon at bounding box center [78, 264] width 11 height 11
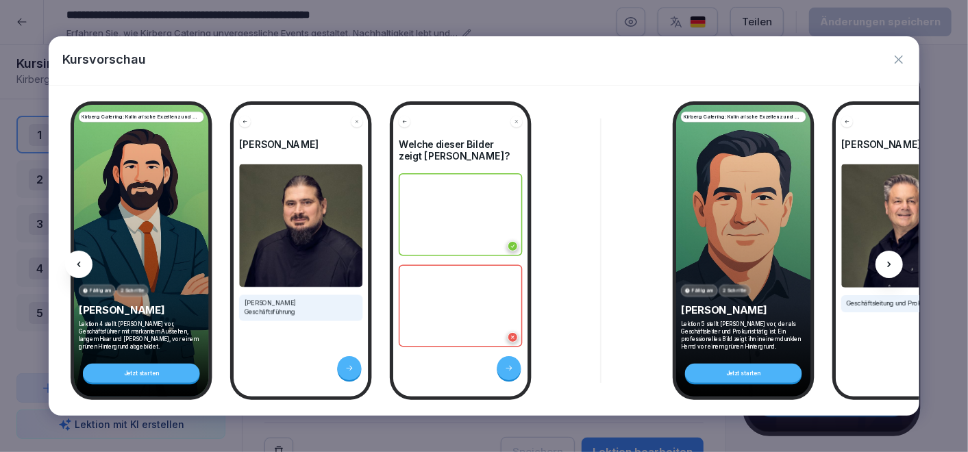
click at [82, 262] on icon at bounding box center [78, 264] width 11 height 11
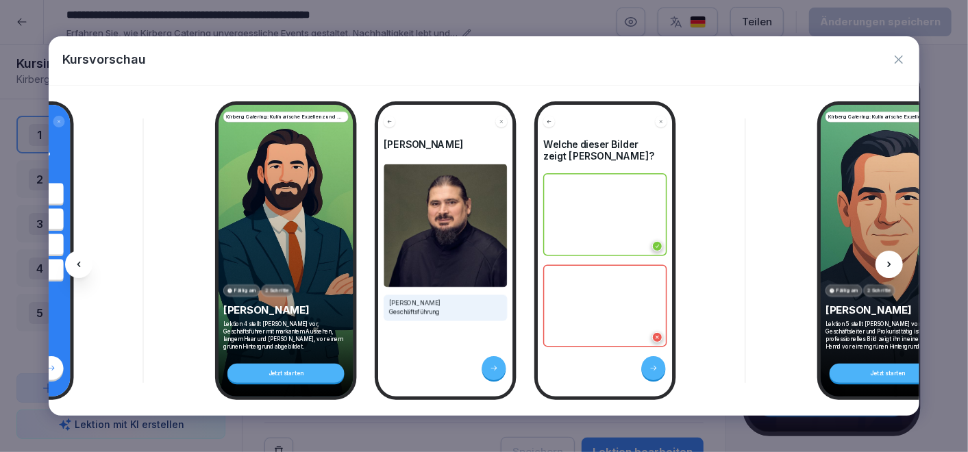
click at [82, 262] on icon at bounding box center [78, 264] width 11 height 11
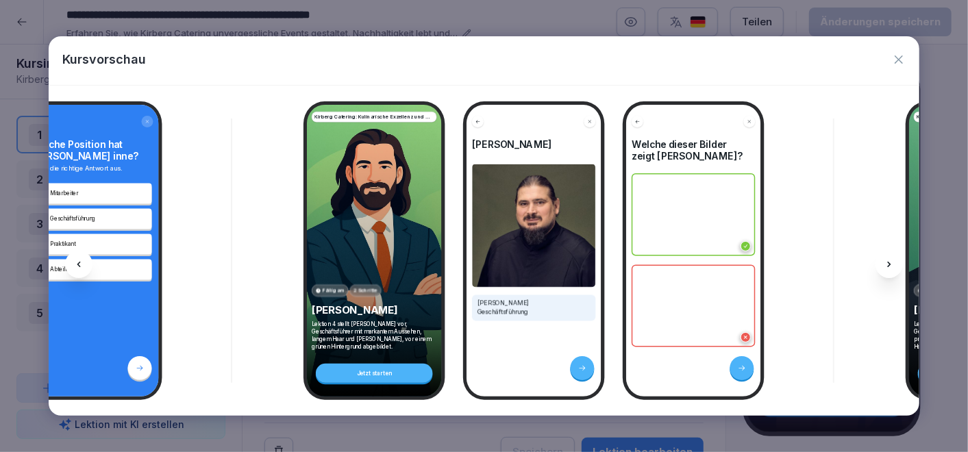
click at [82, 262] on icon at bounding box center [78, 264] width 11 height 11
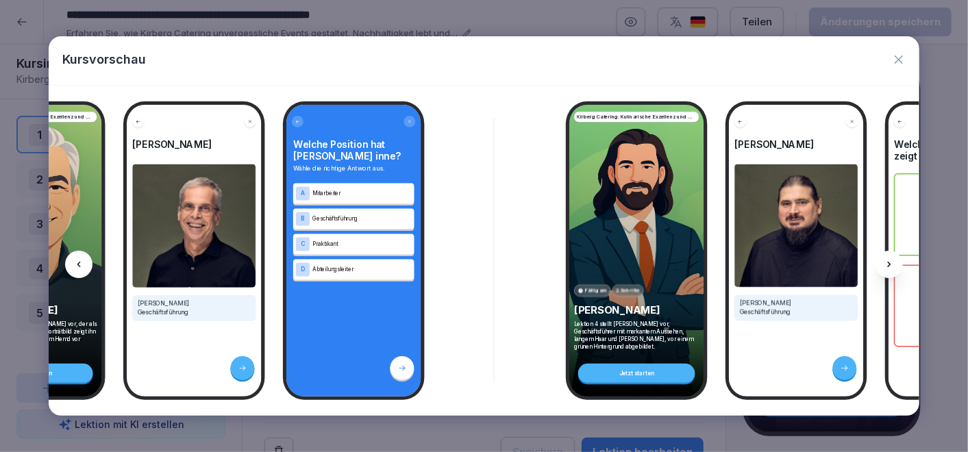
click at [82, 262] on icon at bounding box center [78, 264] width 11 height 11
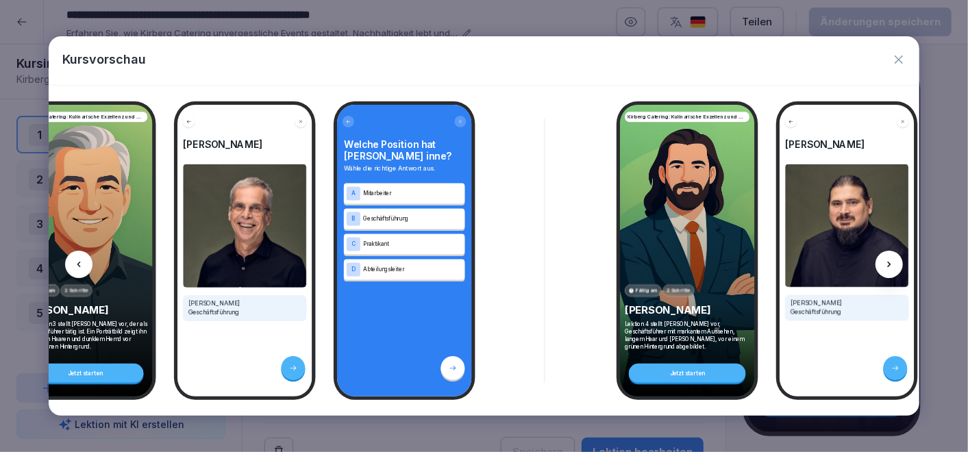
click at [82, 262] on icon at bounding box center [78, 264] width 11 height 11
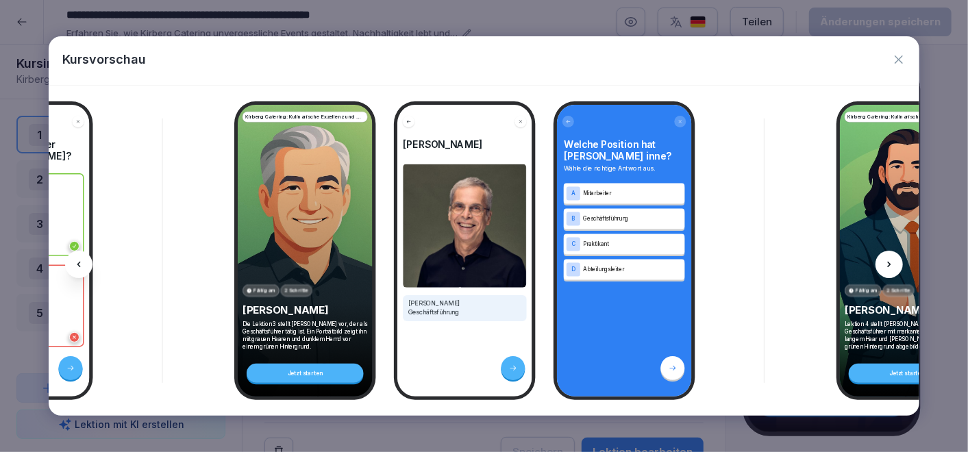
click at [83, 259] on icon at bounding box center [78, 264] width 11 height 11
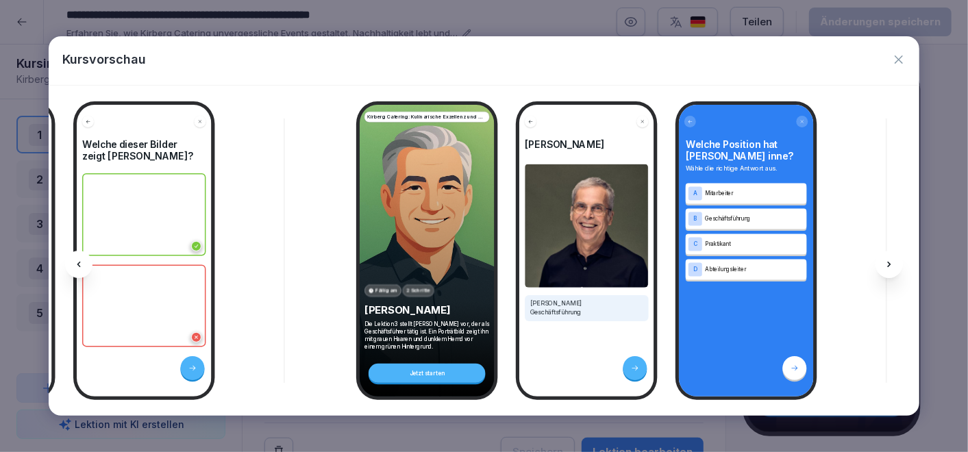
click at [84, 259] on icon at bounding box center [78, 264] width 11 height 11
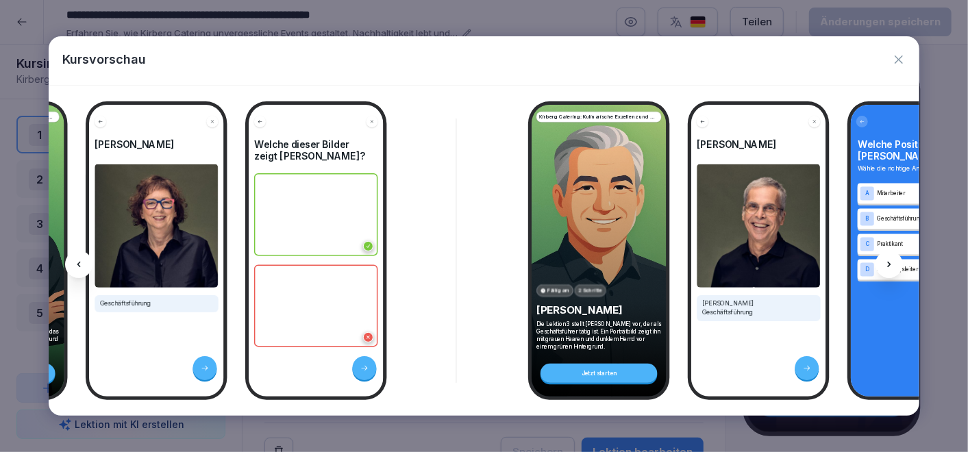
click at [84, 259] on icon at bounding box center [78, 264] width 11 height 11
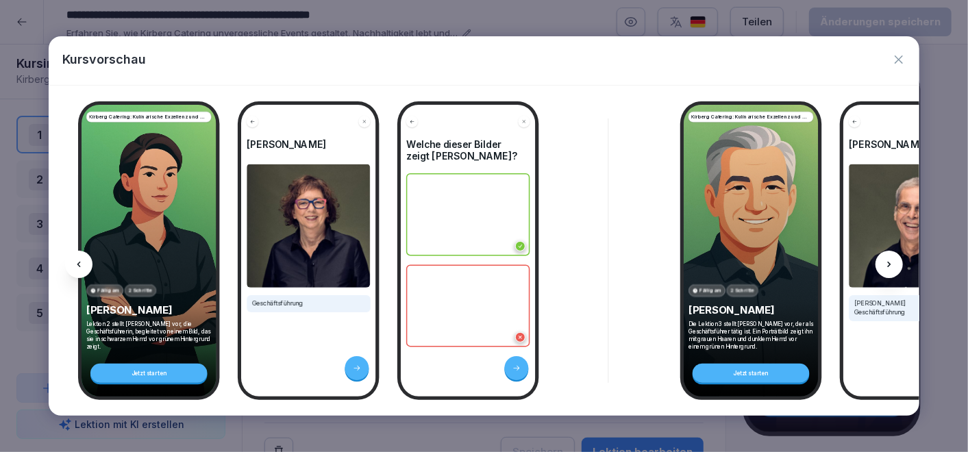
click at [84, 259] on icon at bounding box center [78, 264] width 11 height 11
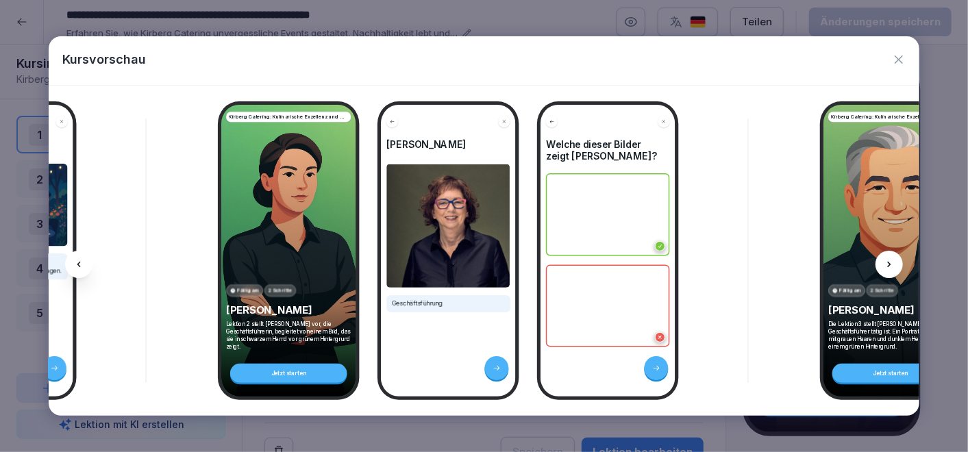
click at [84, 259] on icon at bounding box center [78, 264] width 11 height 11
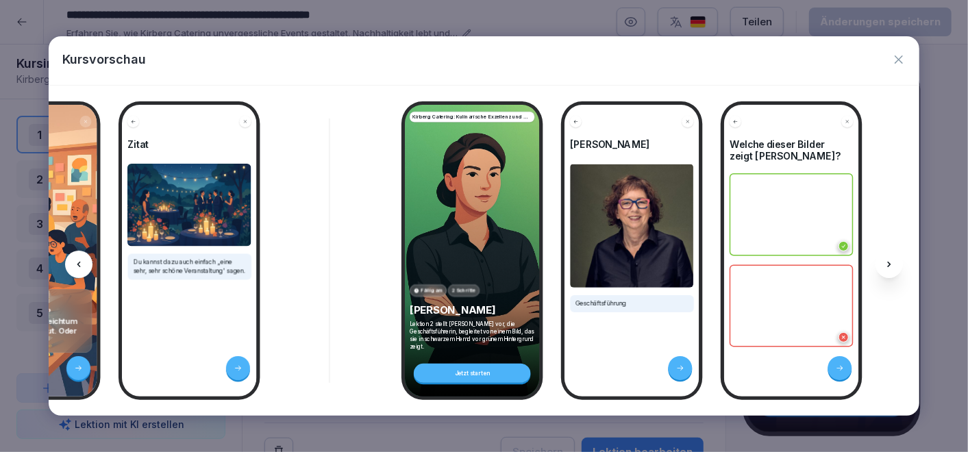
click at [84, 259] on icon at bounding box center [78, 264] width 11 height 11
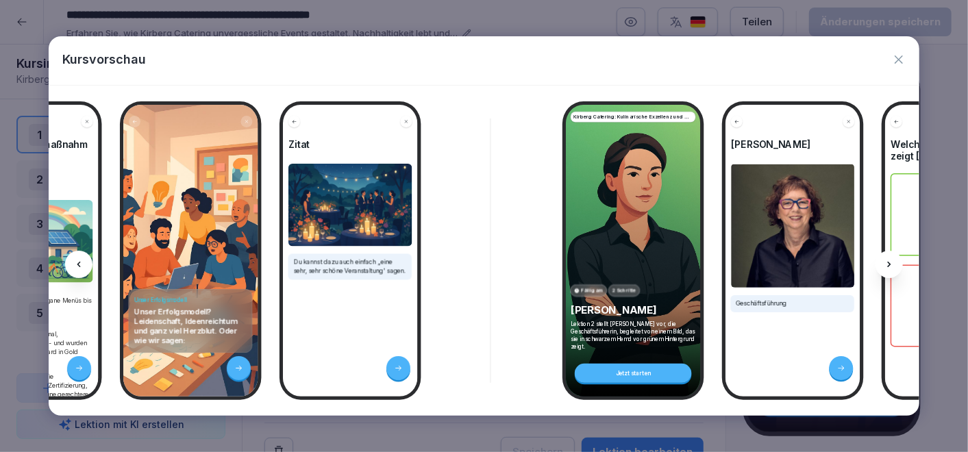
click at [84, 259] on icon at bounding box center [78, 264] width 11 height 11
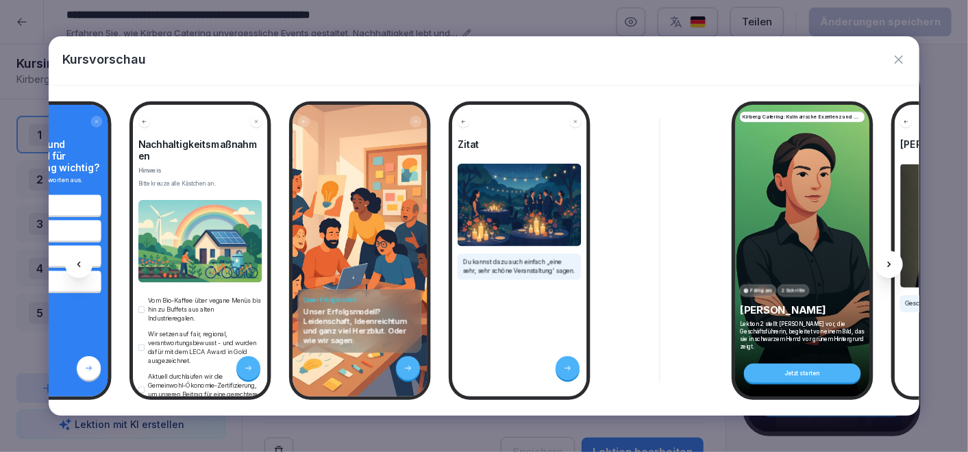
click at [84, 259] on icon at bounding box center [78, 264] width 11 height 11
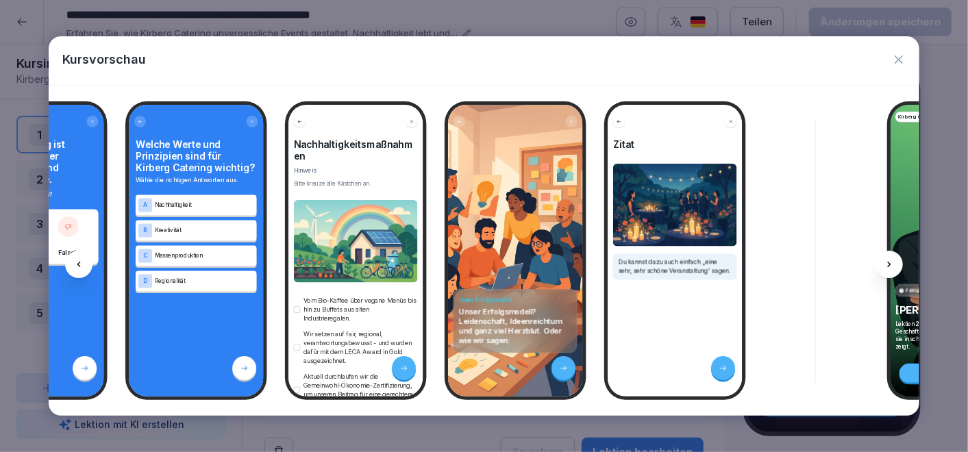
click at [84, 259] on div at bounding box center [78, 264] width 27 height 27
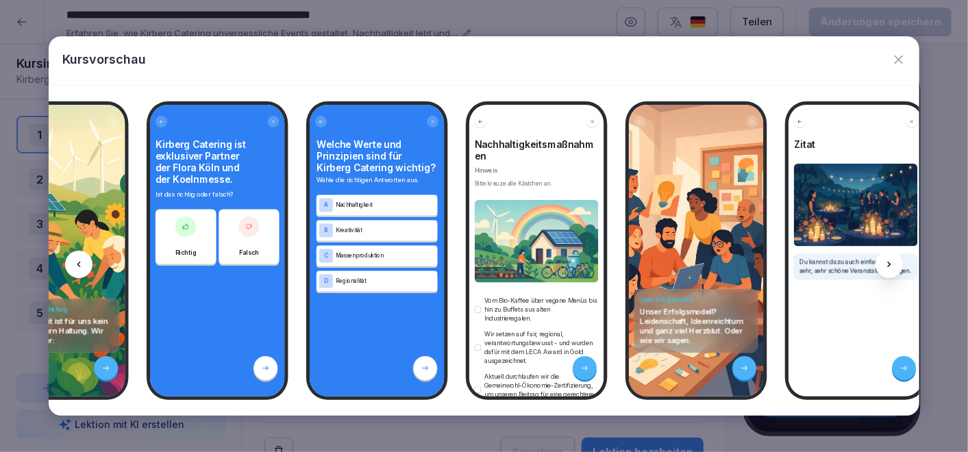
click at [84, 259] on div at bounding box center [78, 264] width 27 height 27
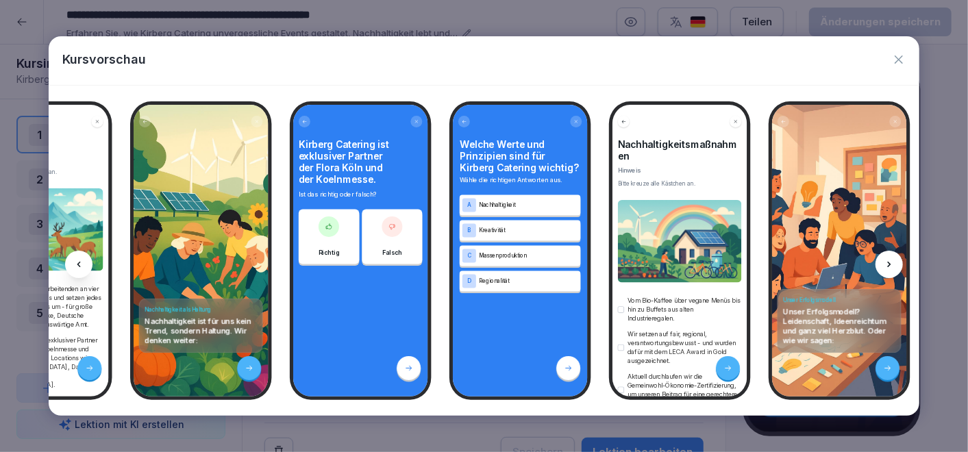
click at [86, 260] on div at bounding box center [78, 264] width 27 height 27
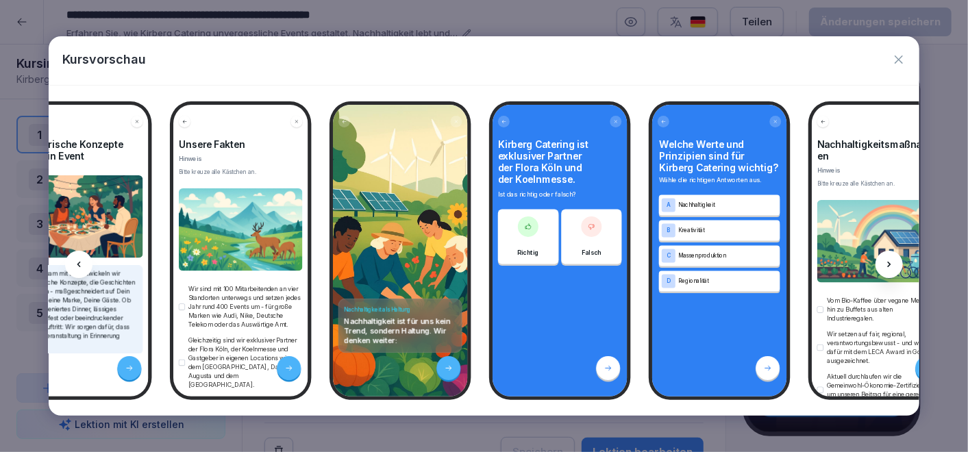
scroll to position [0, 527]
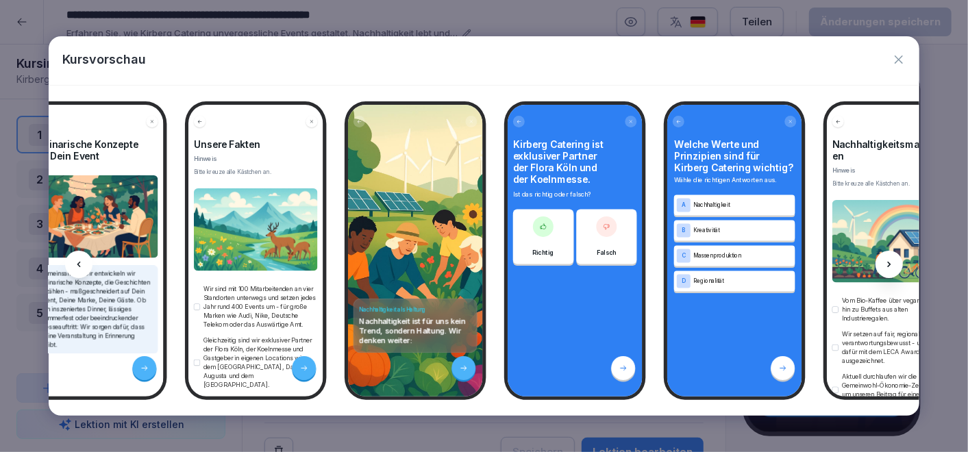
click at [91, 248] on img at bounding box center [96, 216] width 124 height 82
click at [88, 261] on div at bounding box center [78, 264] width 27 height 27
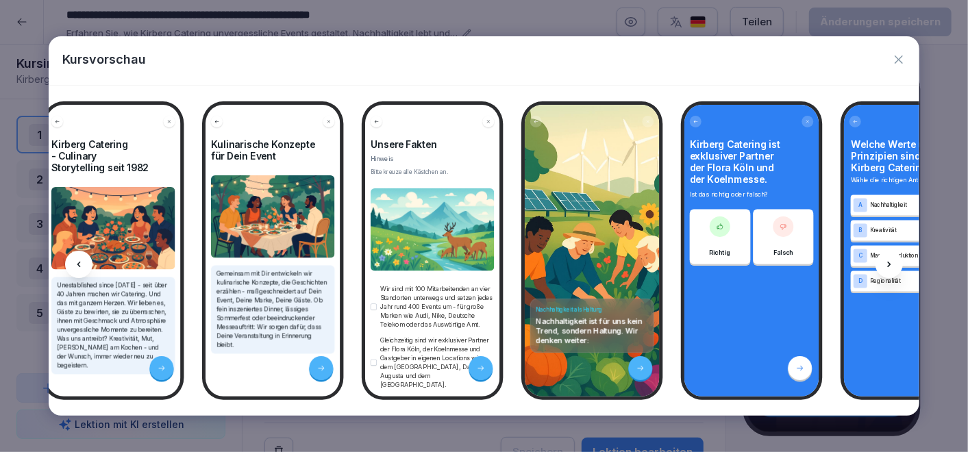
click at [88, 261] on div at bounding box center [78, 264] width 27 height 27
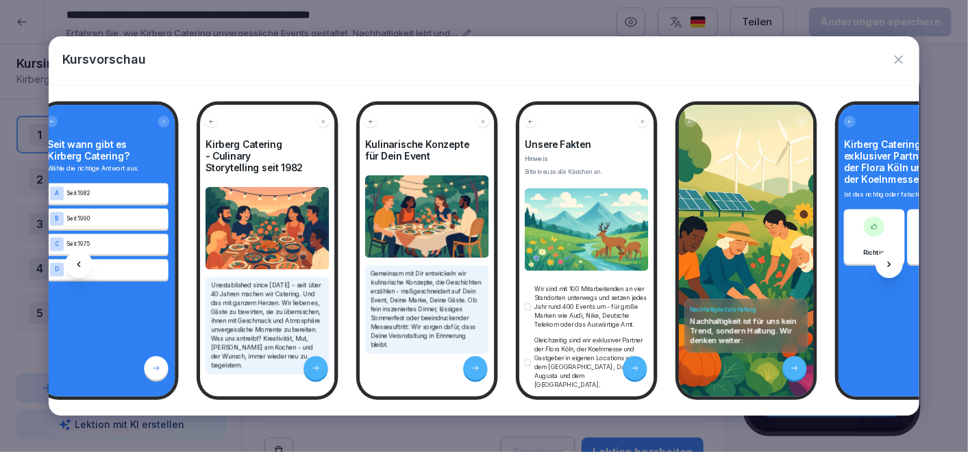
click at [88, 261] on div at bounding box center [78, 264] width 27 height 27
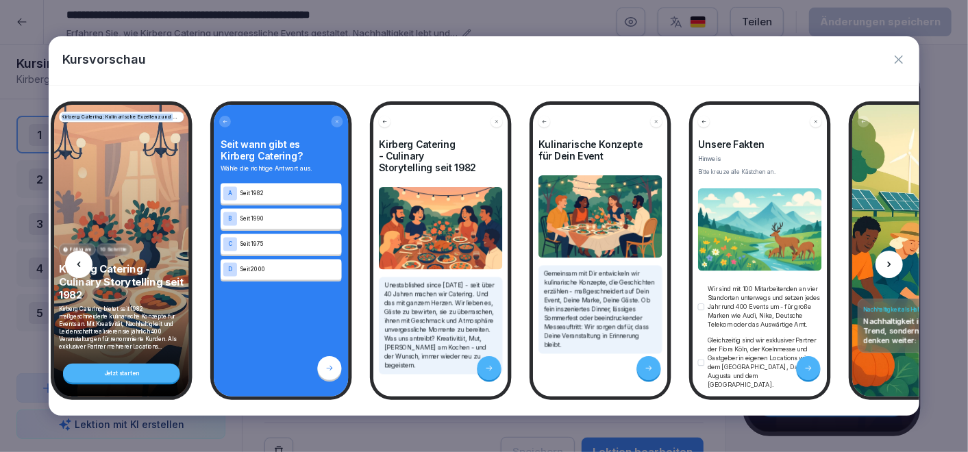
scroll to position [0, 22]
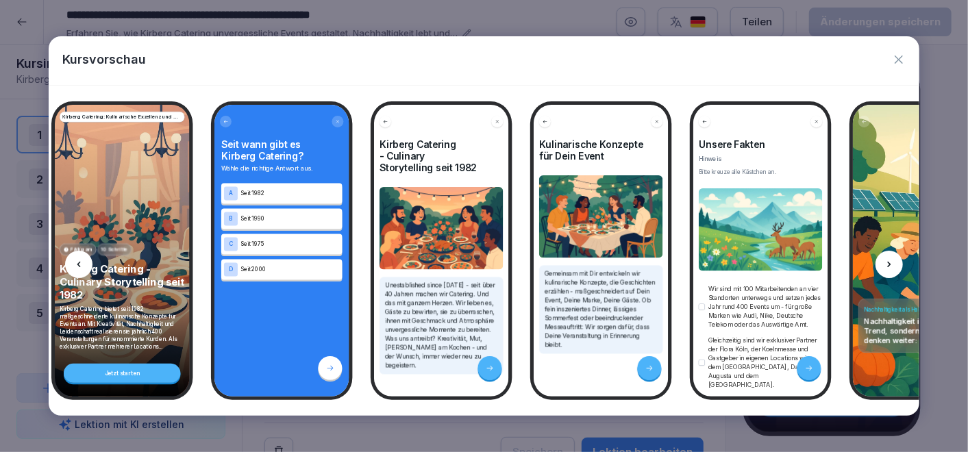
click at [88, 258] on div at bounding box center [78, 264] width 27 height 27
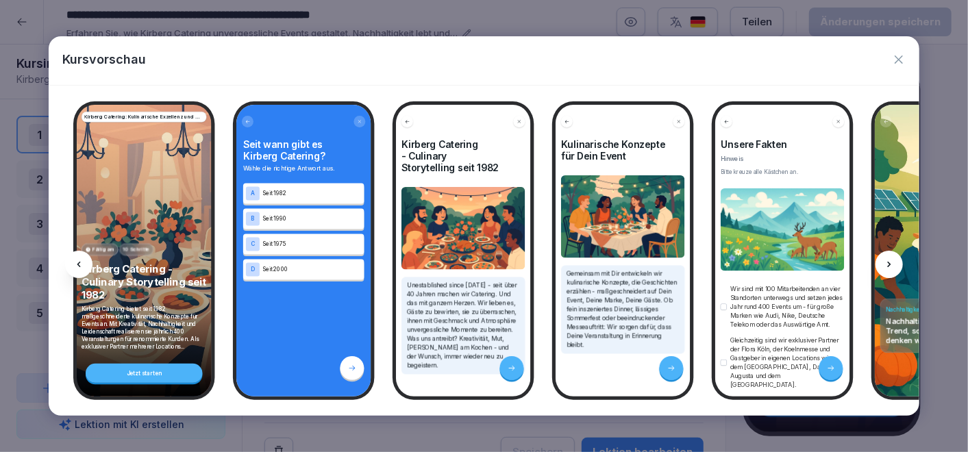
click at [900, 58] on icon "button" at bounding box center [899, 60] width 8 height 8
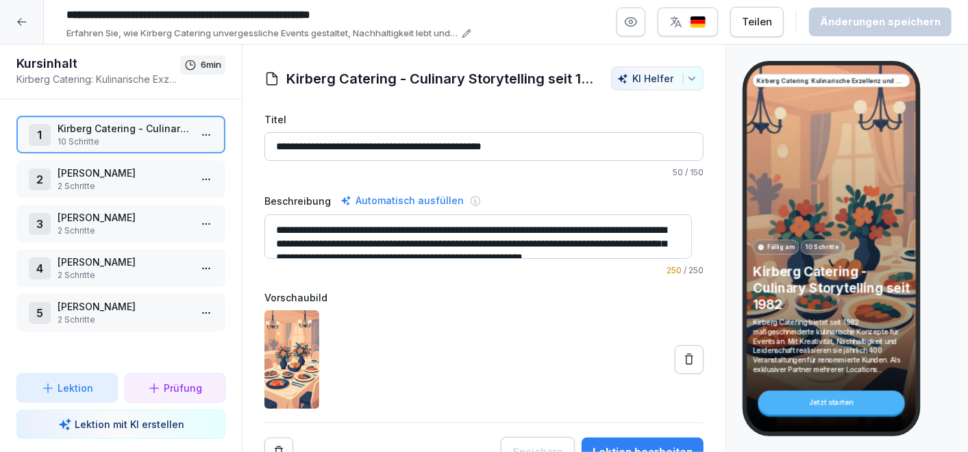
click at [192, 132] on html "**********" at bounding box center [484, 226] width 968 height 452
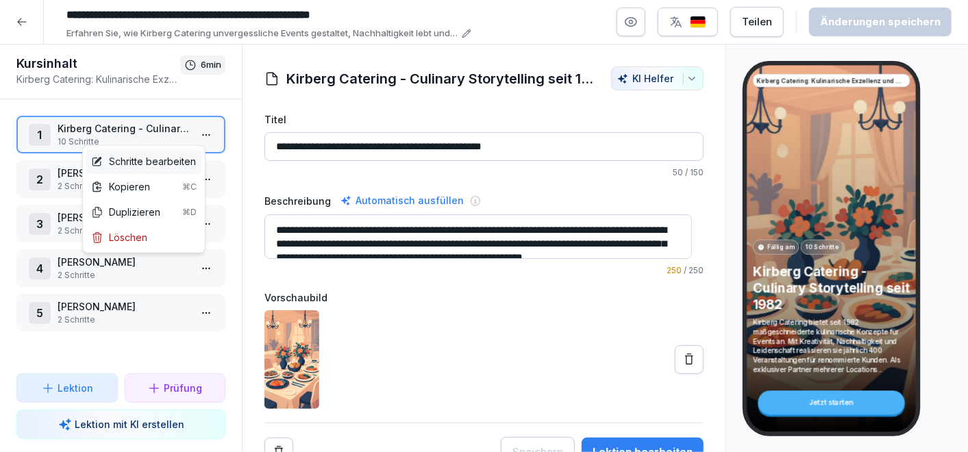
click at [132, 157] on div "Schritte bearbeiten" at bounding box center [143, 161] width 105 height 14
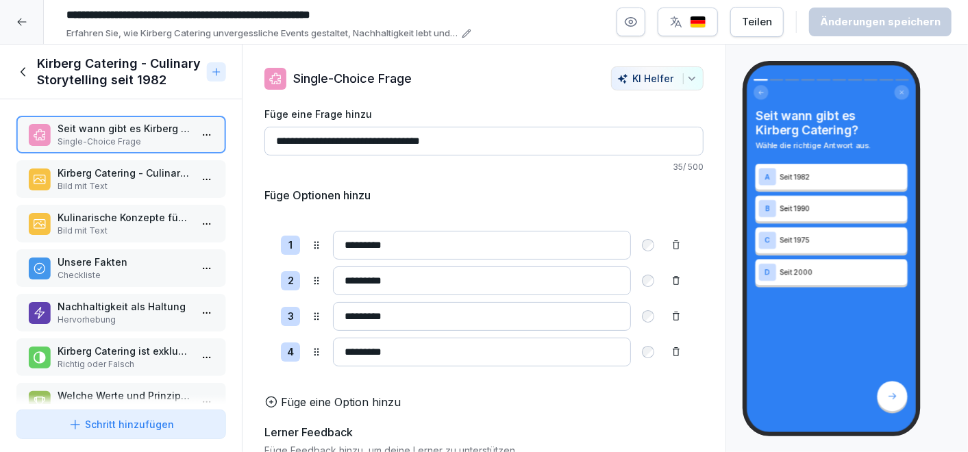
click at [96, 170] on p "Kirberg Catering - Culinary Storytelling seit 1982" at bounding box center [124, 173] width 132 height 14
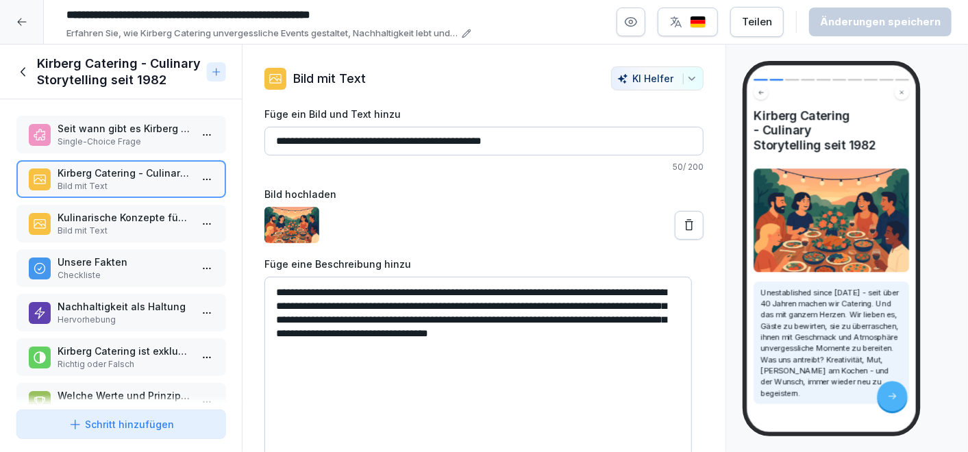
click at [103, 255] on p "Unsere Fakten" at bounding box center [124, 262] width 132 height 14
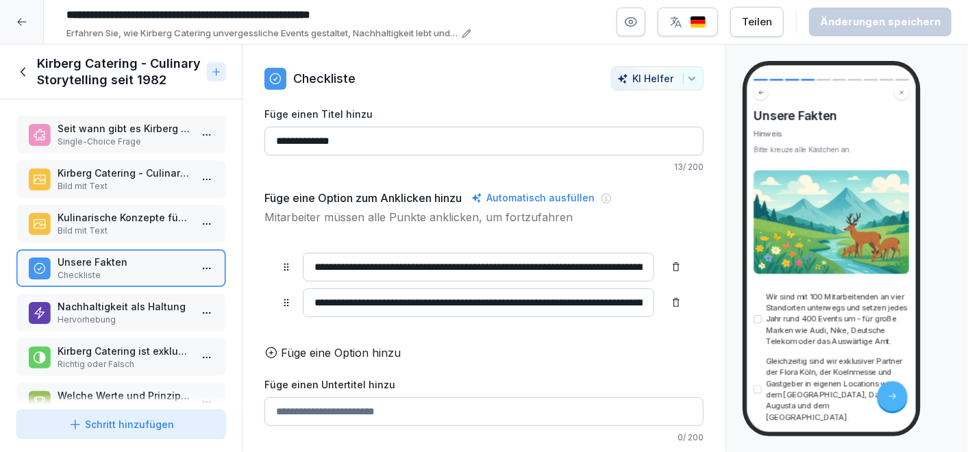
click at [105, 124] on p "Seit wann gibt es Kirberg Catering?" at bounding box center [124, 128] width 132 height 14
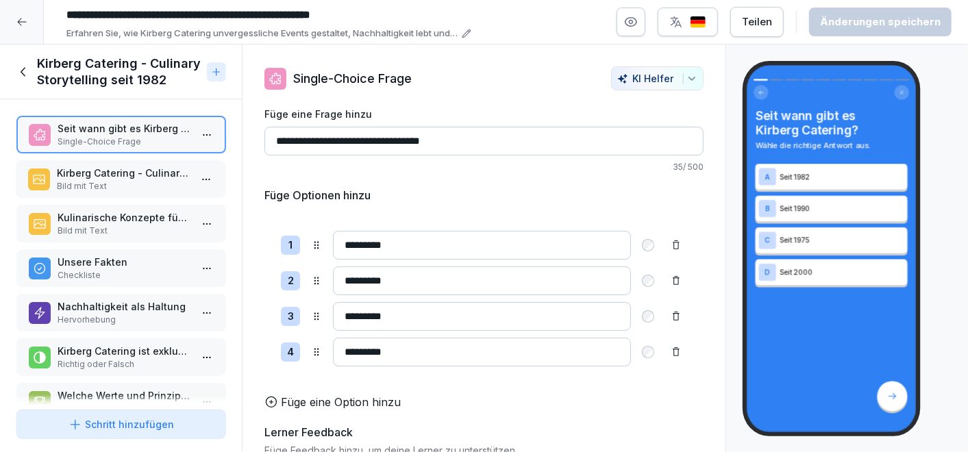
click at [146, 183] on p "Bild mit Text" at bounding box center [123, 186] width 132 height 12
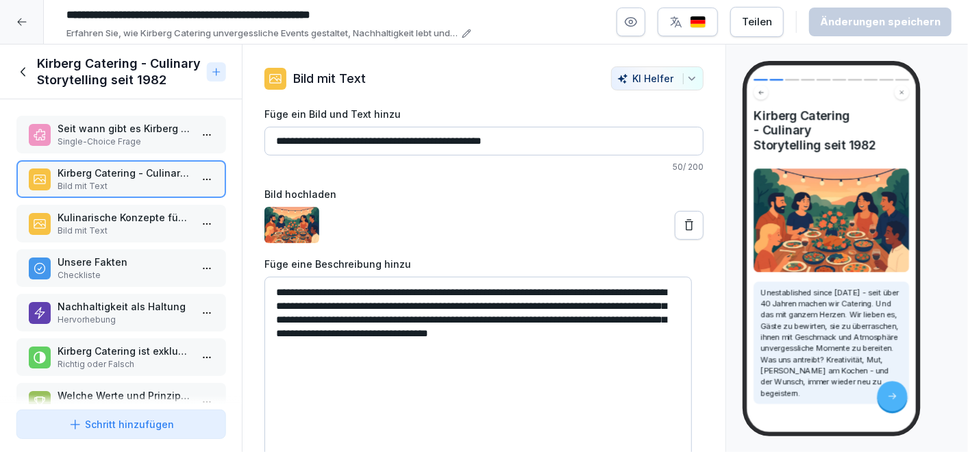
click at [130, 130] on p "Seit wann gibt es Kirberg Catering?" at bounding box center [124, 128] width 132 height 14
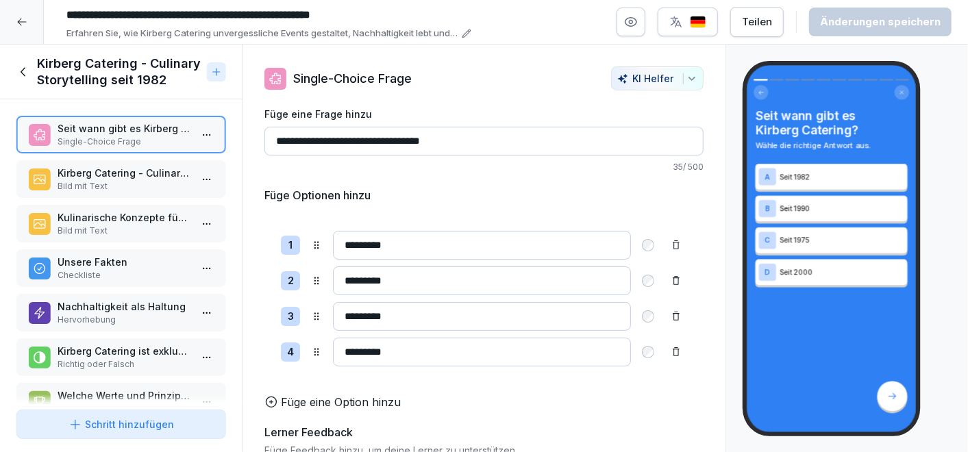
click at [95, 178] on p "Kirberg Catering - Culinary Storytelling seit 1982" at bounding box center [124, 173] width 132 height 14
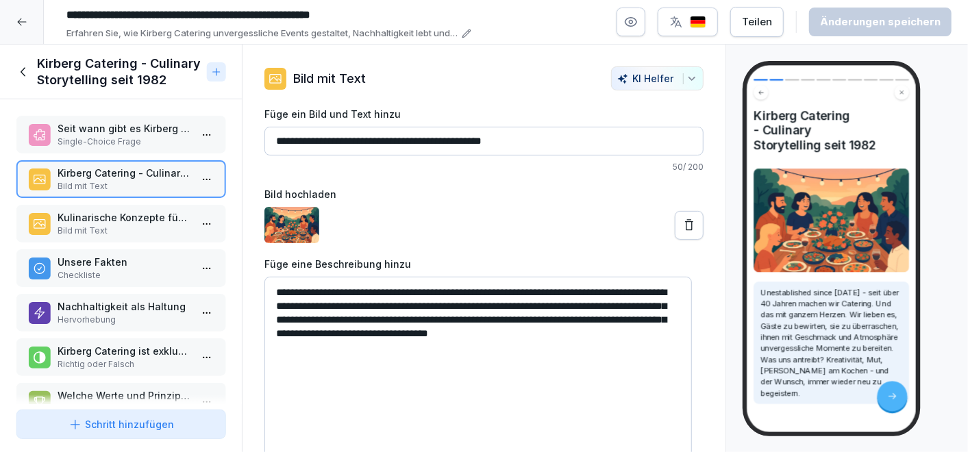
click at [91, 273] on p "Checkliste" at bounding box center [124, 275] width 132 height 12
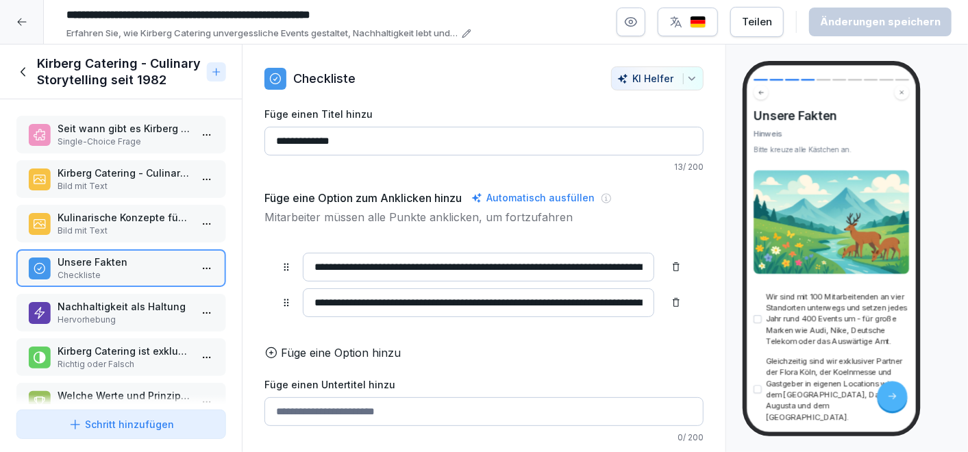
click at [94, 307] on p "Nachhaltigkeit als Haltung" at bounding box center [124, 306] width 132 height 14
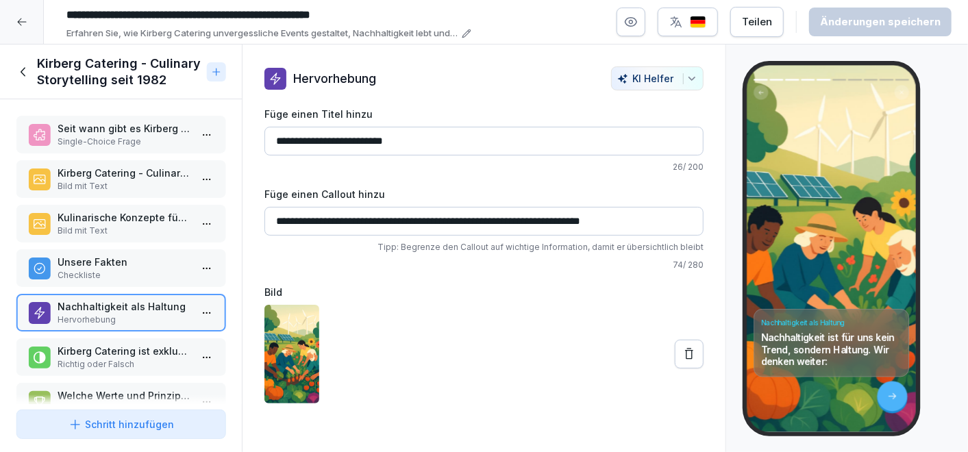
click at [92, 137] on p "Single-Choice Frage" at bounding box center [124, 142] width 132 height 12
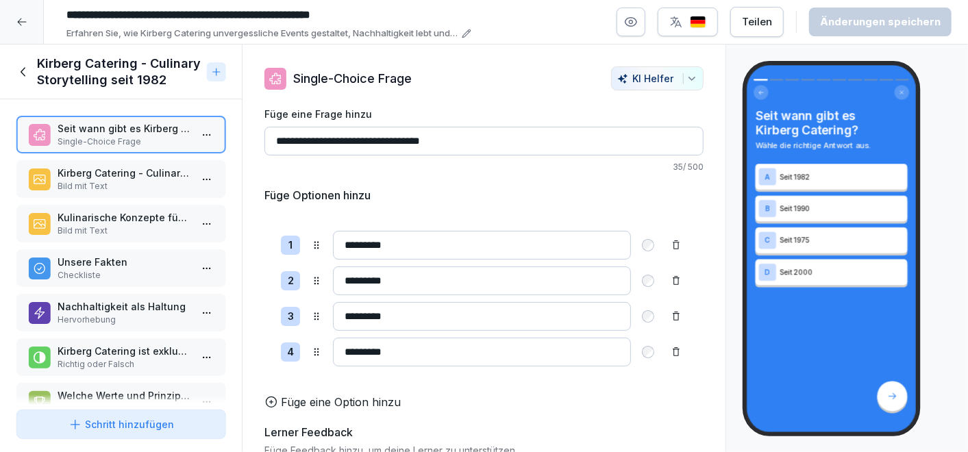
click at [21, 69] on icon at bounding box center [23, 71] width 15 height 15
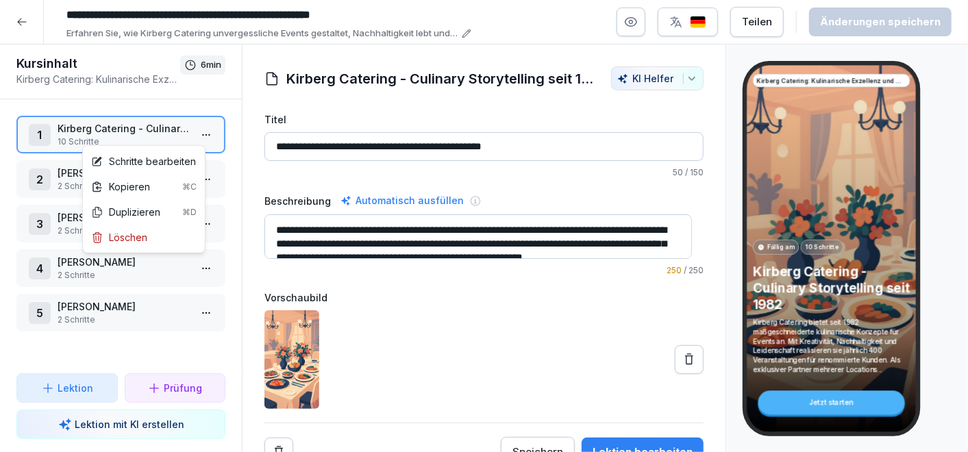
click at [202, 129] on html "**********" at bounding box center [484, 226] width 968 height 452
click at [123, 160] on div "Schritte bearbeiten" at bounding box center [143, 161] width 105 height 14
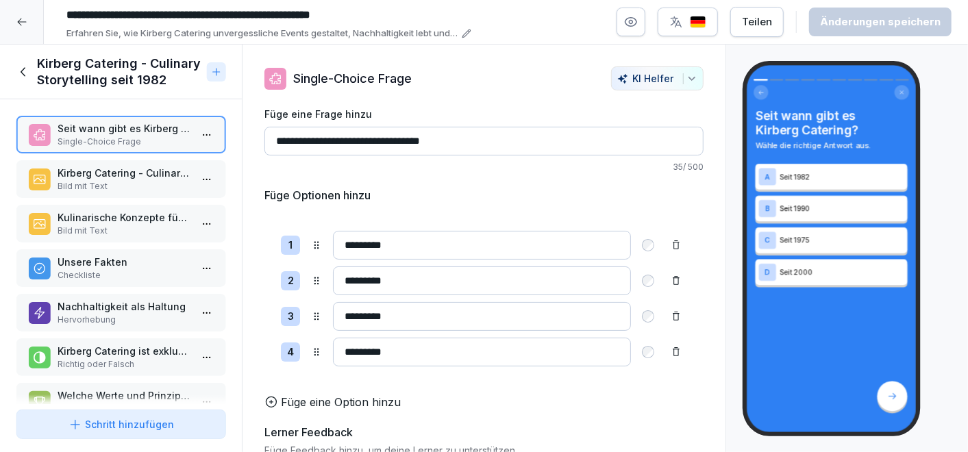
click at [71, 425] on icon at bounding box center [76, 425] width 14 height 14
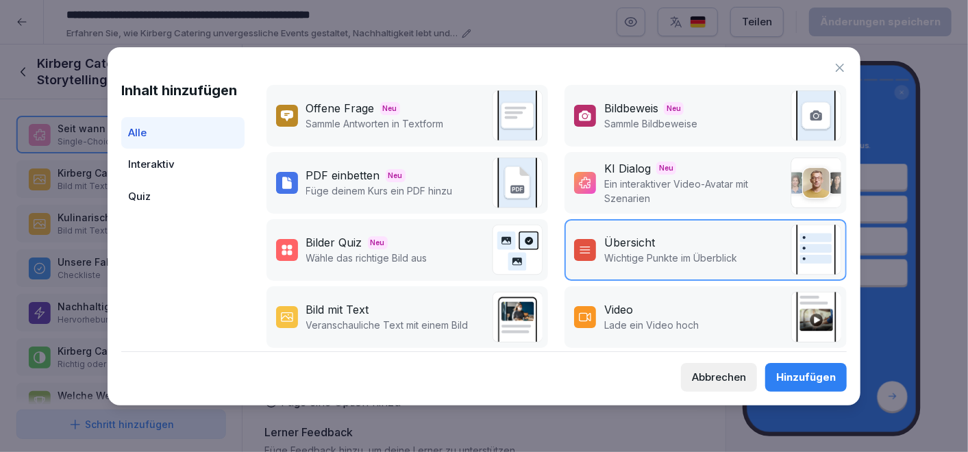
scroll to position [76, 0]
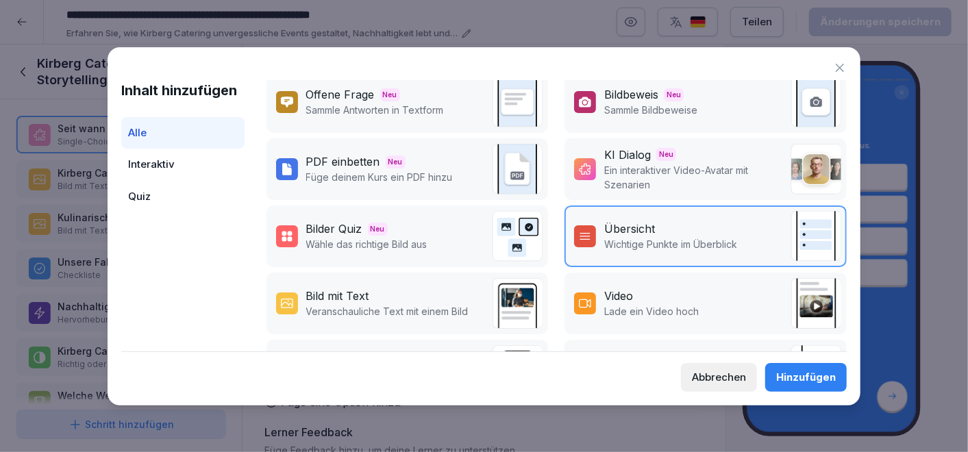
click at [352, 230] on div "Bilder Quiz" at bounding box center [334, 229] width 56 height 16
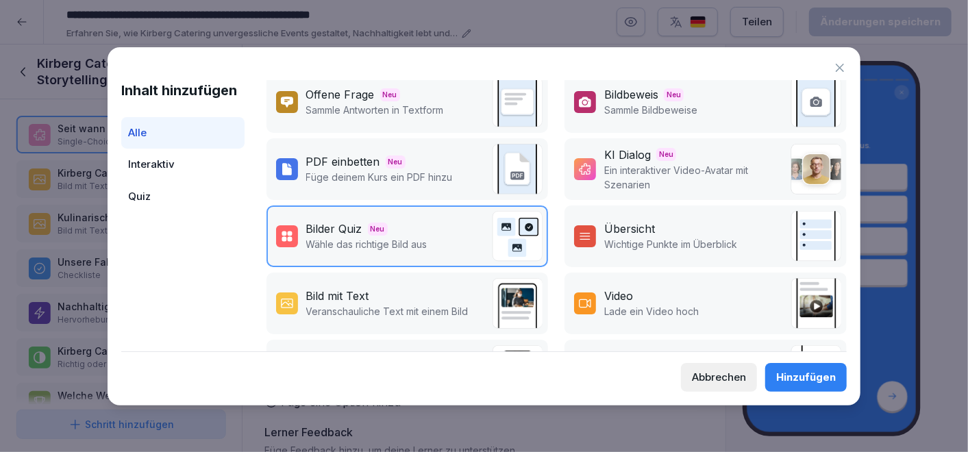
drag, startPoint x: 808, startPoint y: 380, endPoint x: 758, endPoint y: 364, distance: 52.4
click at [808, 380] on div "Hinzufügen" at bounding box center [806, 377] width 60 height 15
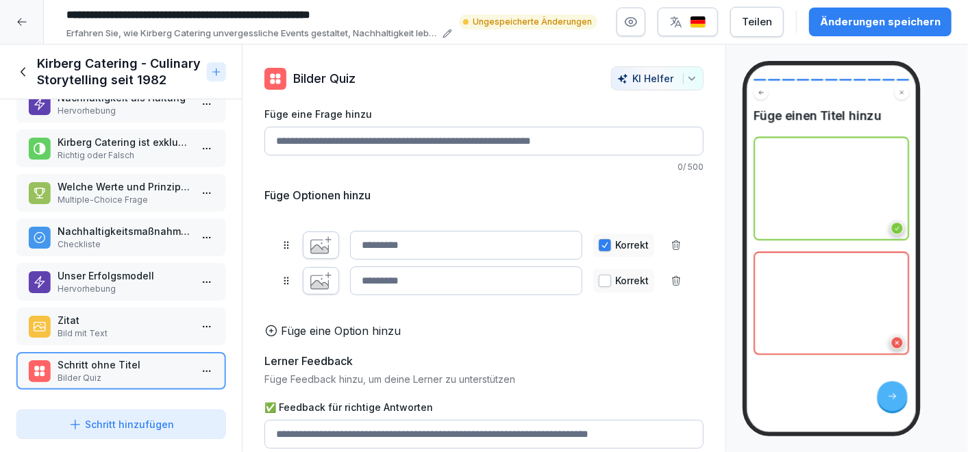
scroll to position [214, 0]
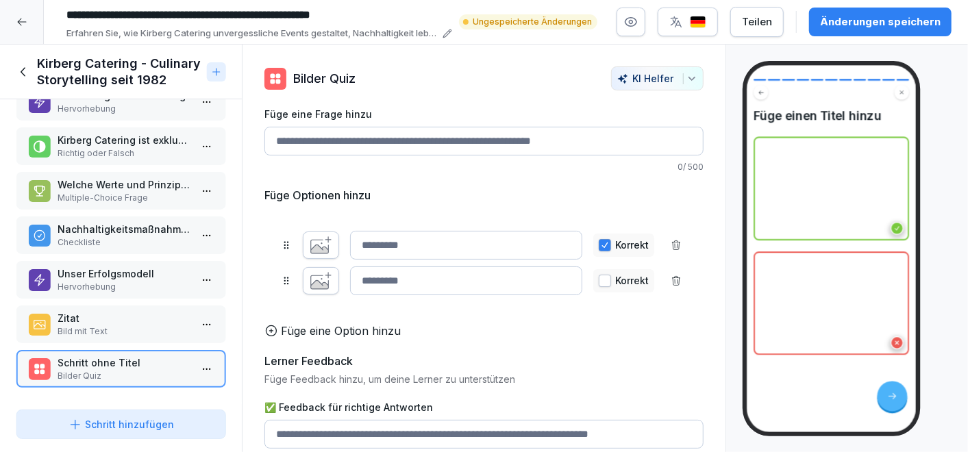
click at [127, 416] on button "Schritt hinzufügen" at bounding box center [120, 424] width 209 height 29
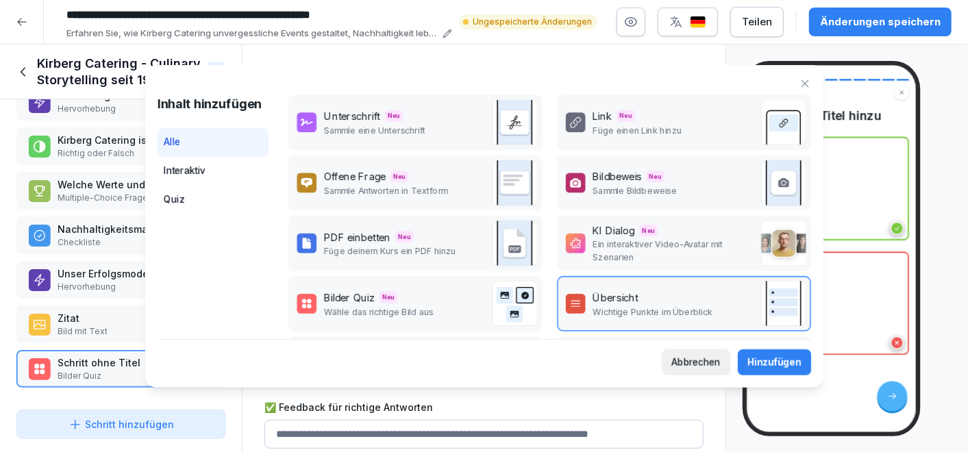
scroll to position [0, 0]
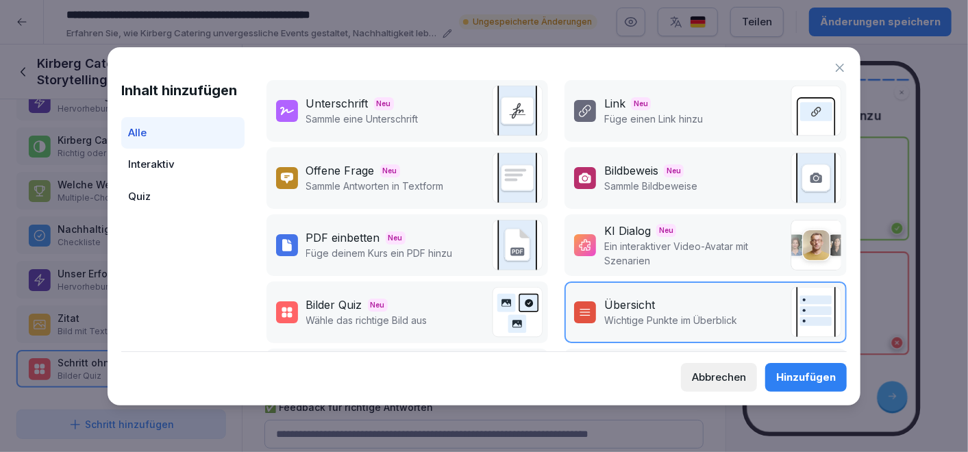
click at [650, 234] on div "KI Dialog Neu" at bounding box center [694, 231] width 180 height 16
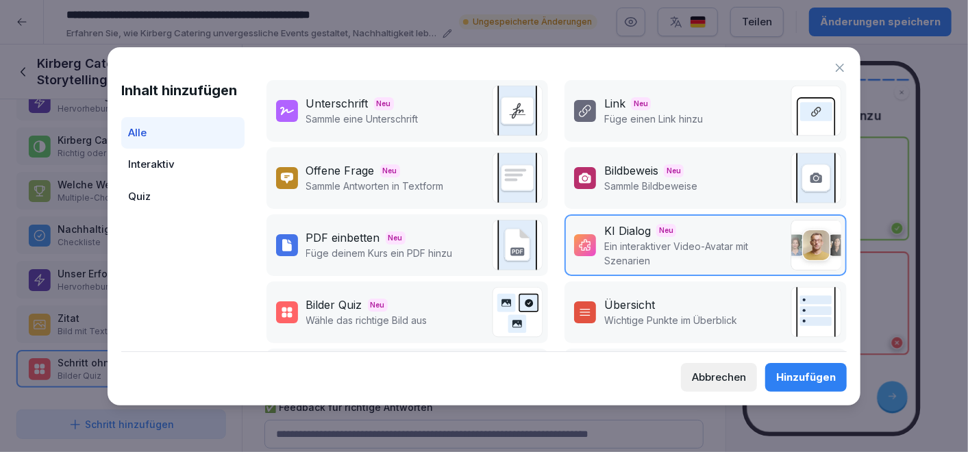
click at [798, 376] on div "Hinzufügen" at bounding box center [806, 377] width 60 height 15
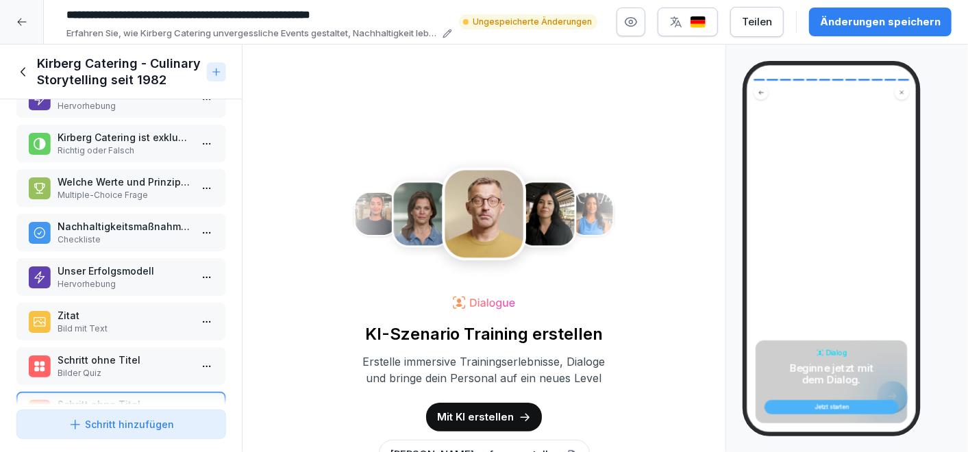
scroll to position [258, 0]
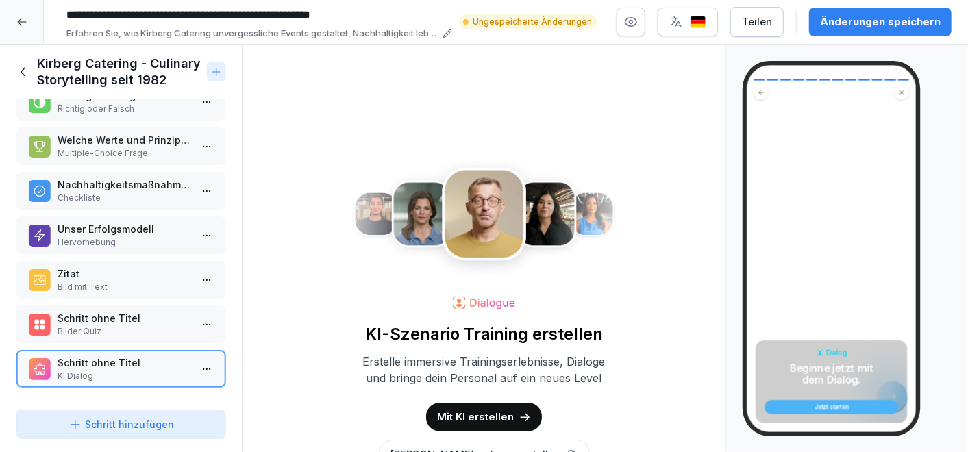
click at [482, 416] on p "Mit KI erstellen" at bounding box center [475, 417] width 77 height 15
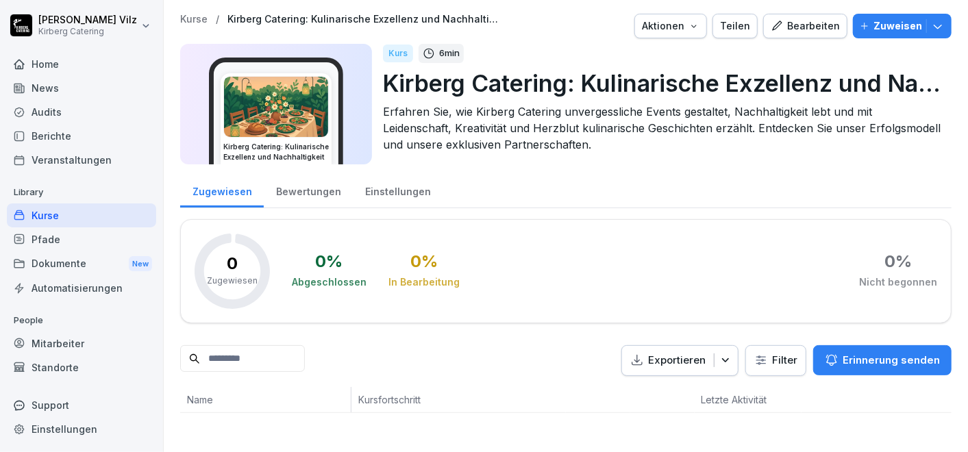
click at [809, 23] on div "Bearbeiten" at bounding box center [805, 26] width 69 height 15
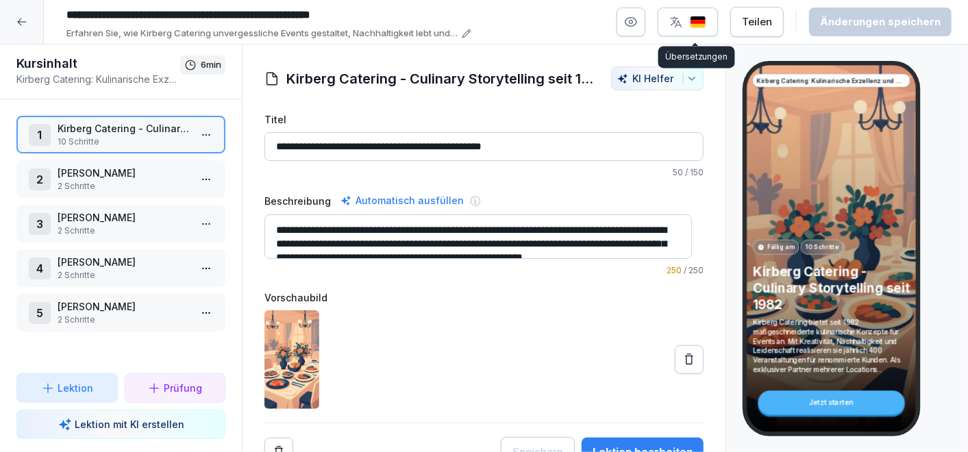
click at [683, 19] on icon "button" at bounding box center [676, 22] width 14 height 14
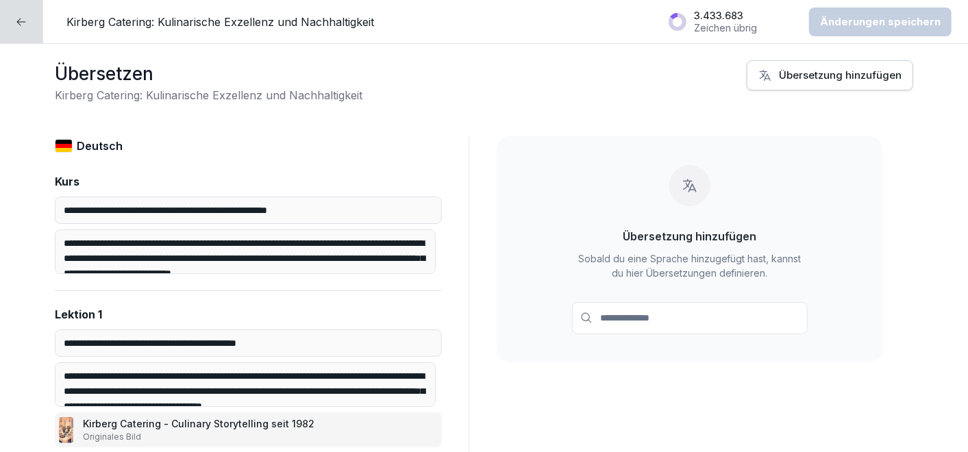
click at [18, 25] on icon at bounding box center [21, 21] width 11 height 11
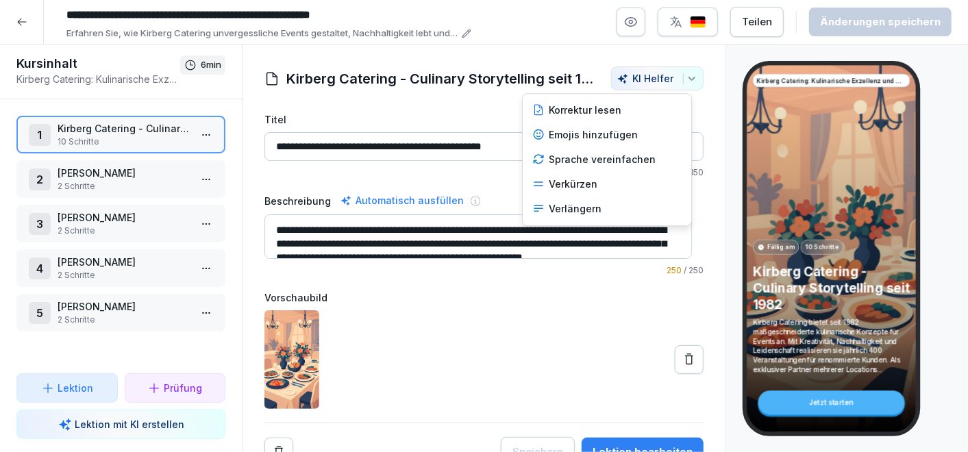
click at [687, 76] on icon "button" at bounding box center [692, 78] width 11 height 11
click at [372, 245] on html "**********" at bounding box center [484, 226] width 968 height 452
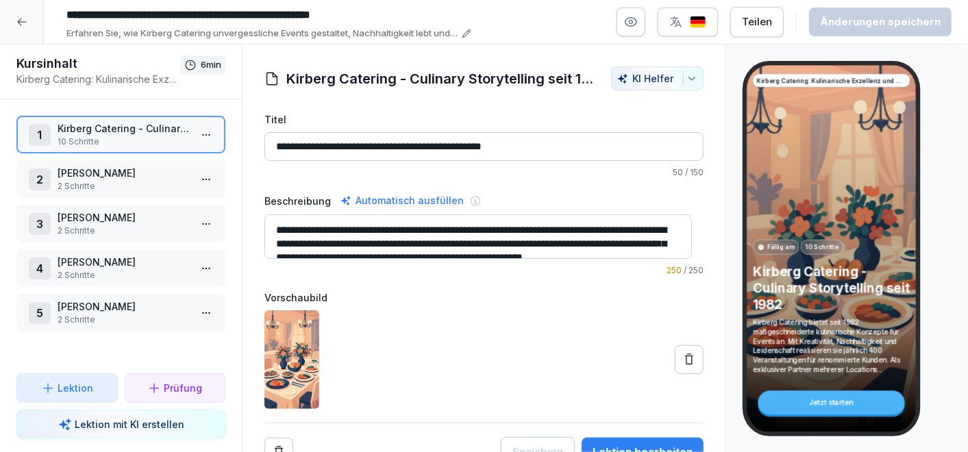
click at [687, 76] on icon "button" at bounding box center [692, 78] width 11 height 11
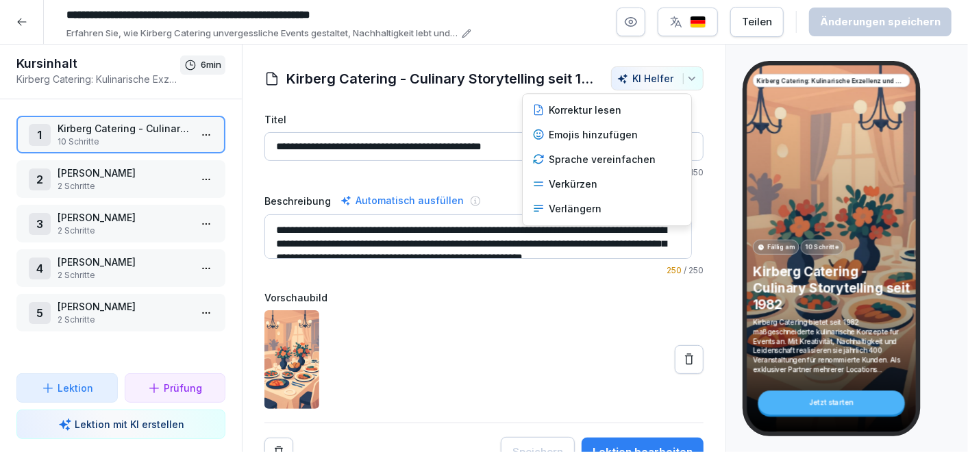
click at [562, 366] on html "**********" at bounding box center [484, 226] width 968 height 452
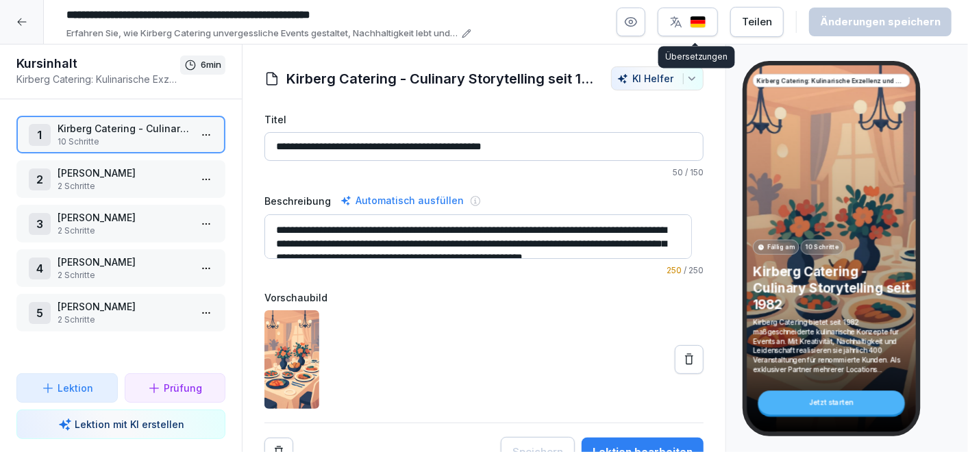
click at [690, 19] on div "button" at bounding box center [687, 22] width 37 height 14
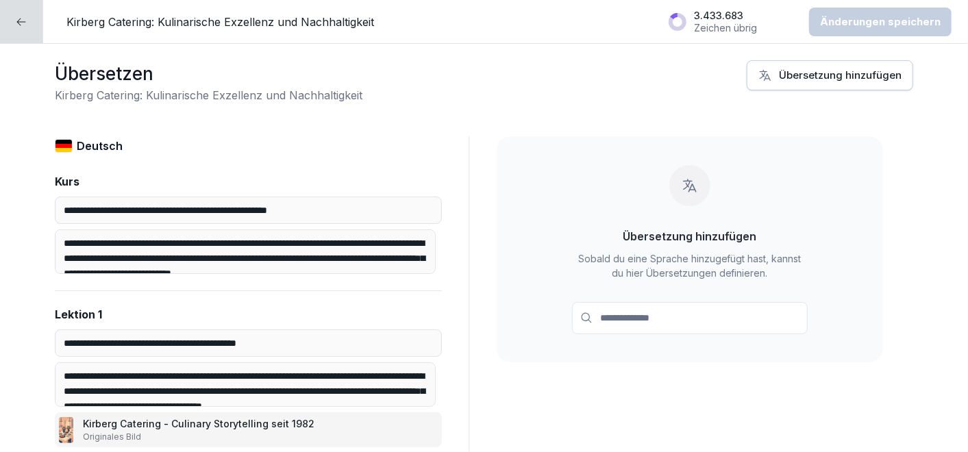
click at [774, 70] on div "Übersetzung hinzufügen" at bounding box center [830, 75] width 143 height 15
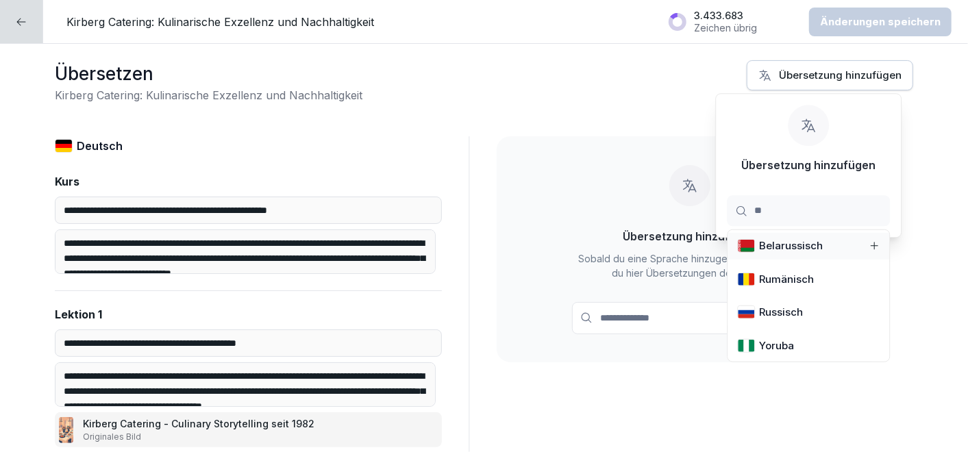
type input "***"
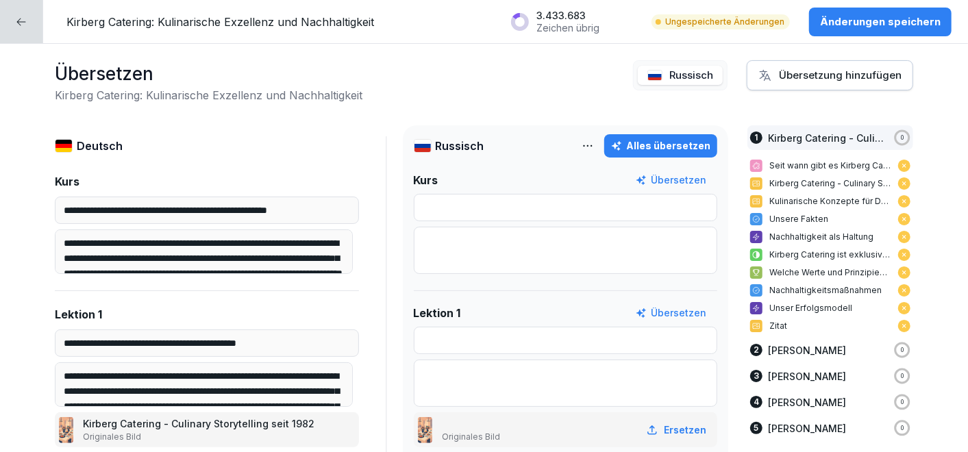
click at [636, 143] on div "Alles übersetzen" at bounding box center [660, 145] width 99 height 15
type input "**********"
type textarea "**********"
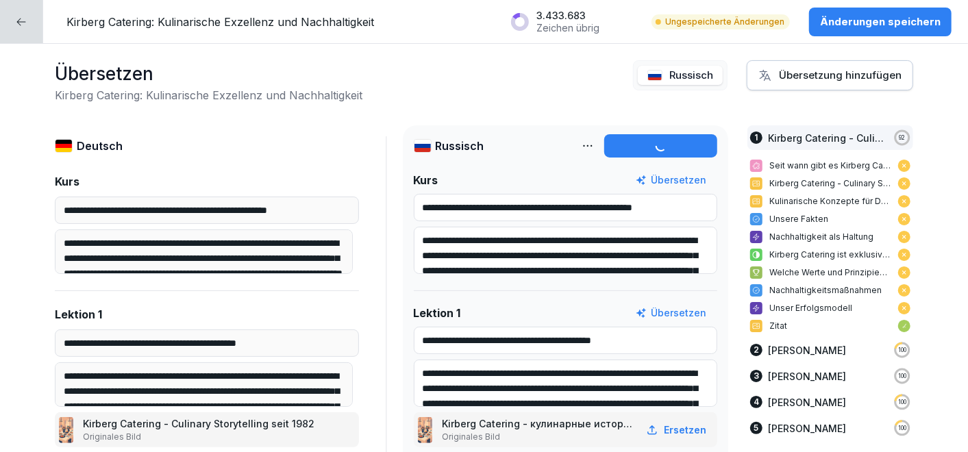
type input "**********"
type textarea "**********"
type input "**********"
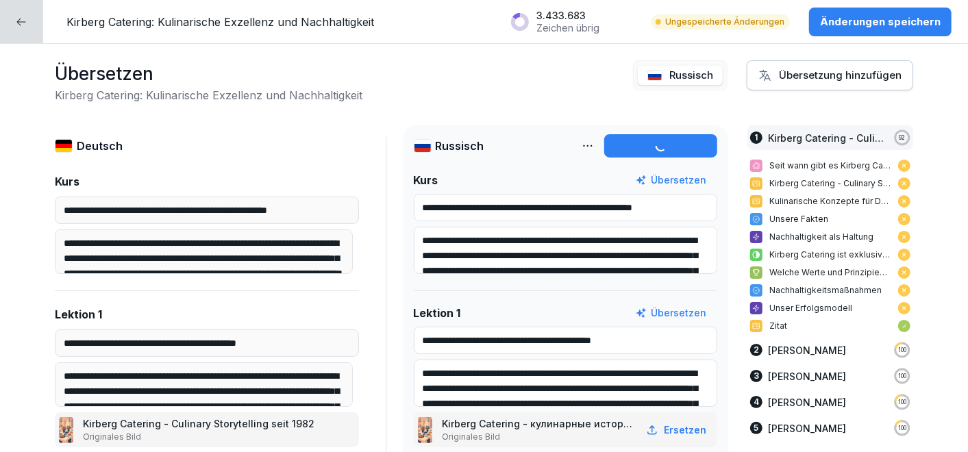
type input "**********"
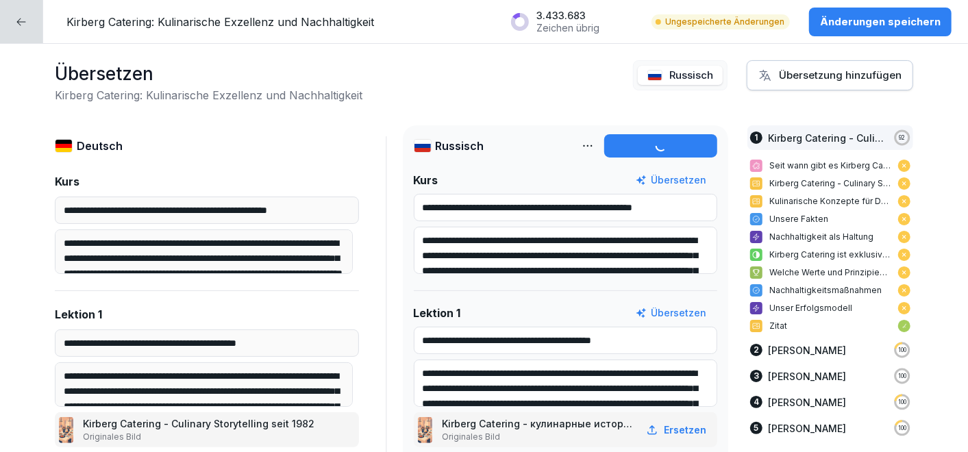
type textarea "**********"
type input "**********"
type textarea "**********"
type input "**********"
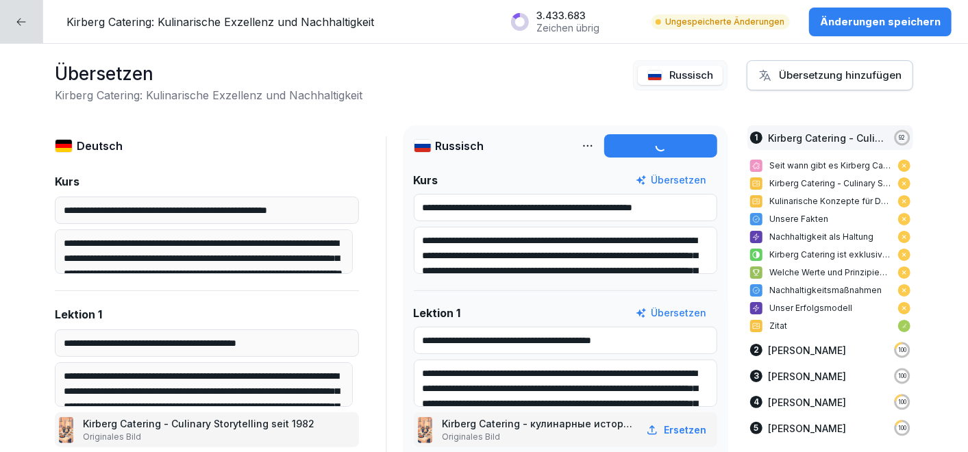
type input "**********"
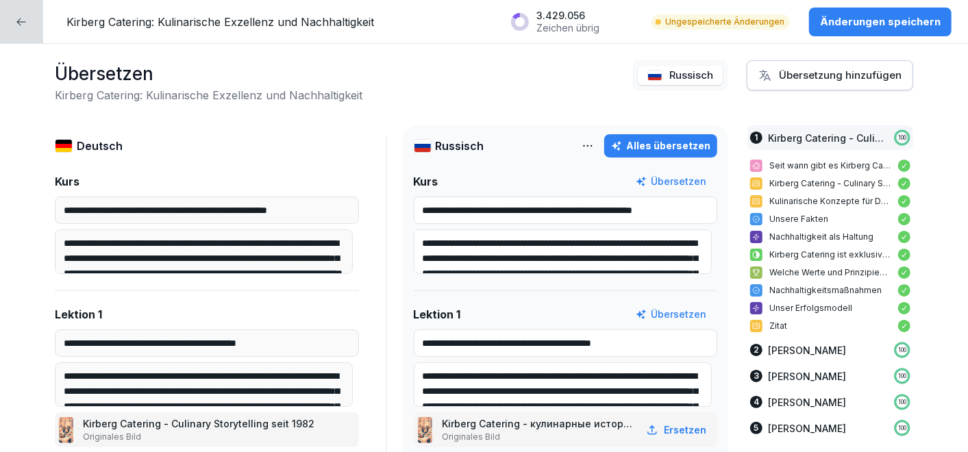
click at [783, 72] on div "Übersetzung hinzufügen" at bounding box center [830, 75] width 143 height 15
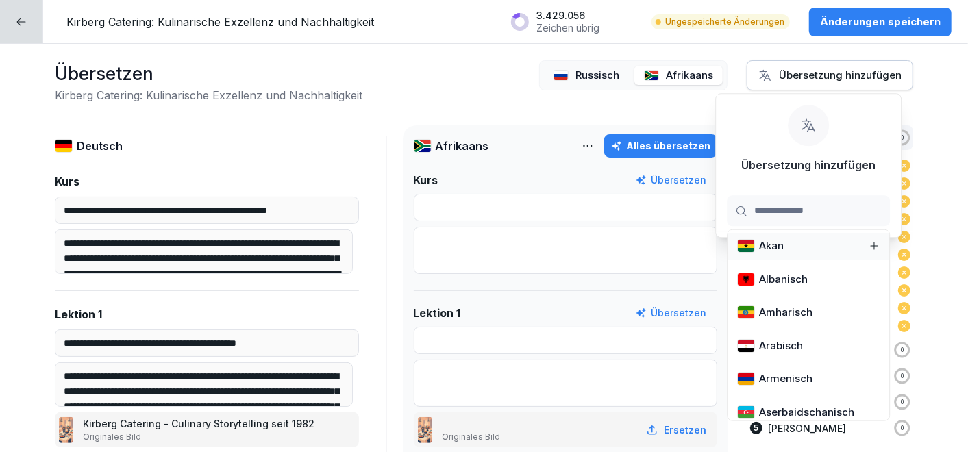
click at [652, 153] on button "Alles übersetzen" at bounding box center [660, 145] width 113 height 23
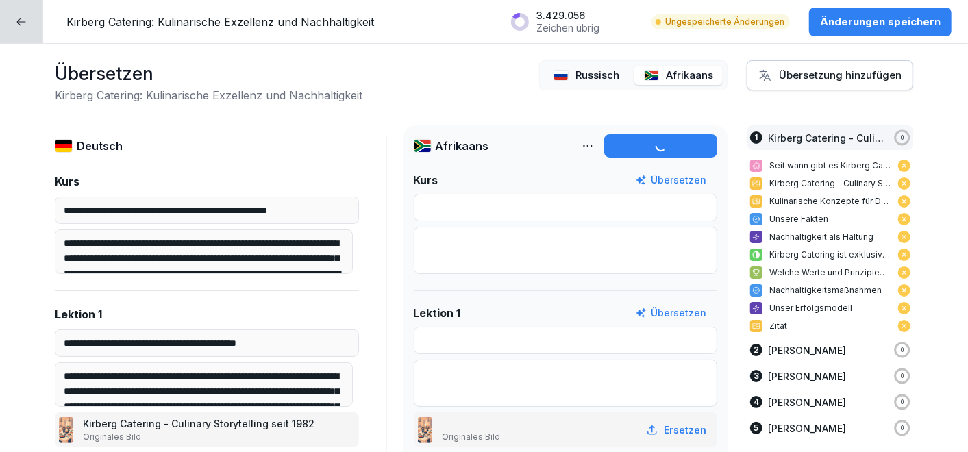
type input "*********"
type input "**********"
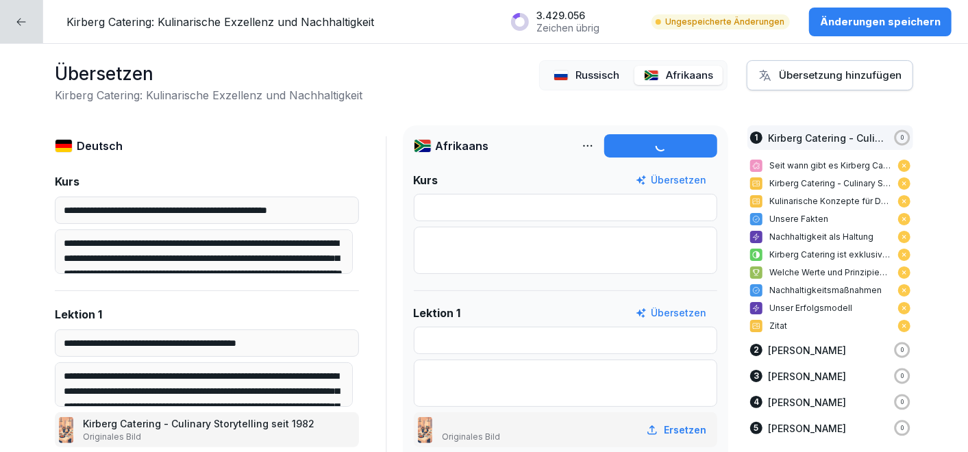
type input "**********"
type textarea "**********"
type input "**********"
type textarea "**********"
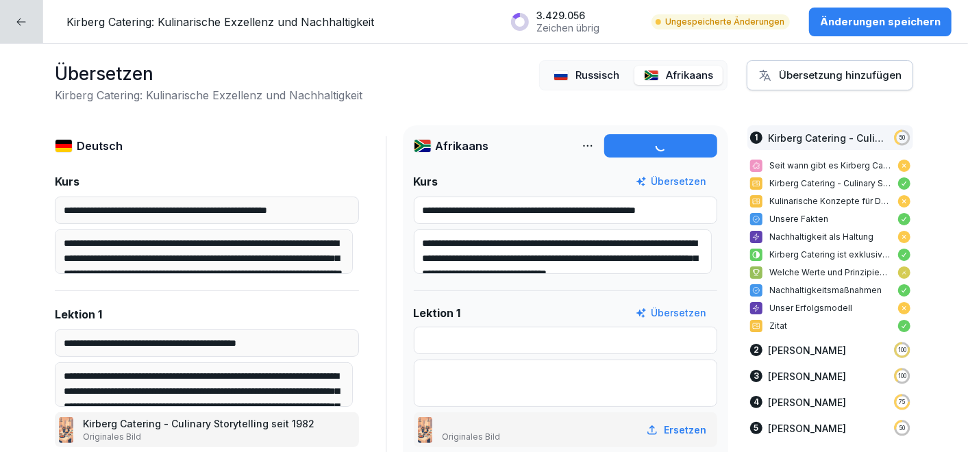
type input "**********"
type textarea "**********"
type input "**********"
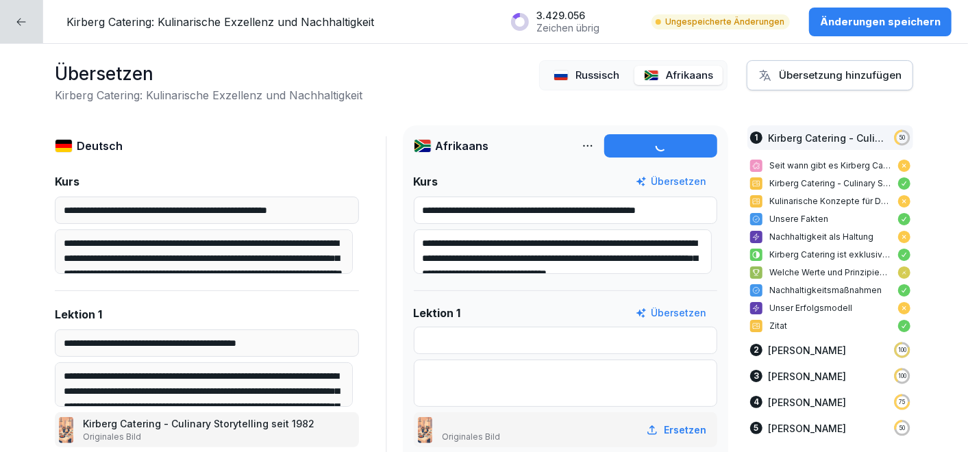
type input "**********"
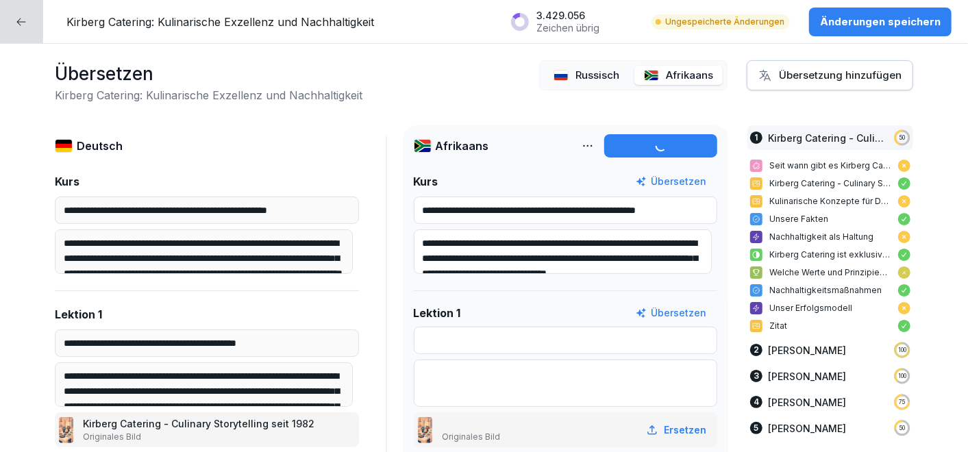
type textarea "**********"
type input "**********"
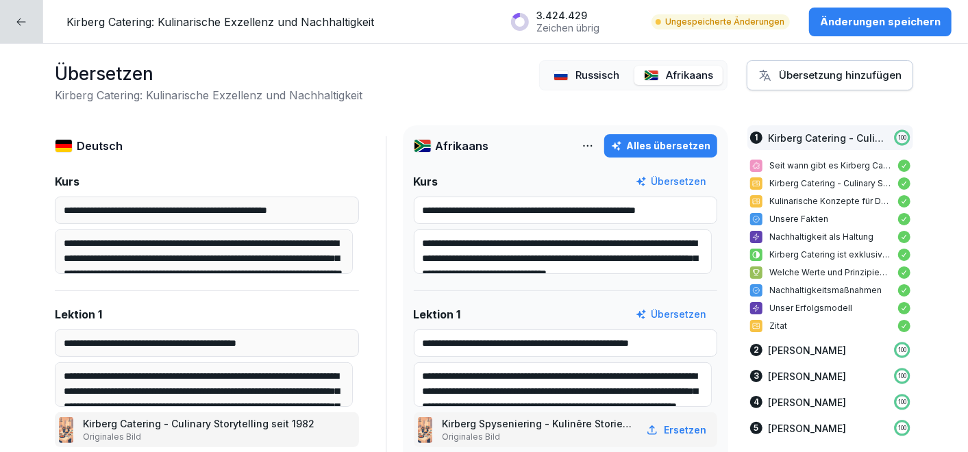
click at [842, 19] on p "Änderungen speichern" at bounding box center [880, 21] width 121 height 15
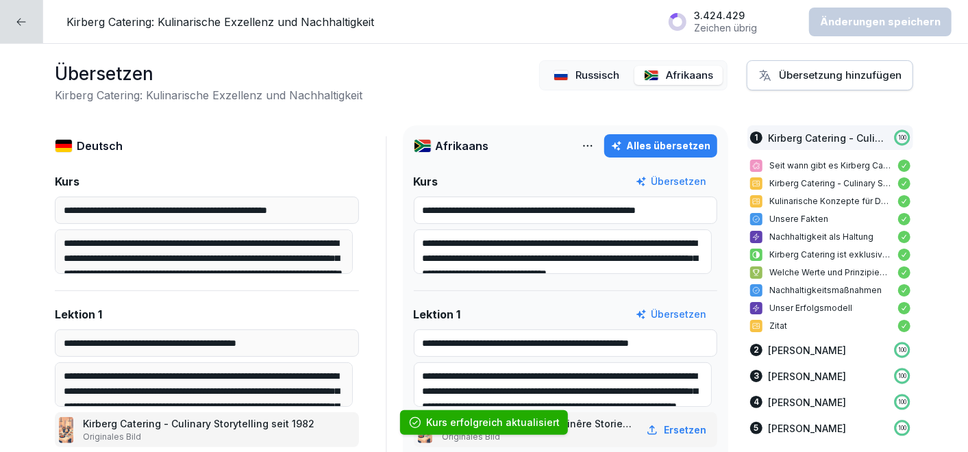
click at [27, 27] on div at bounding box center [21, 21] width 43 height 43
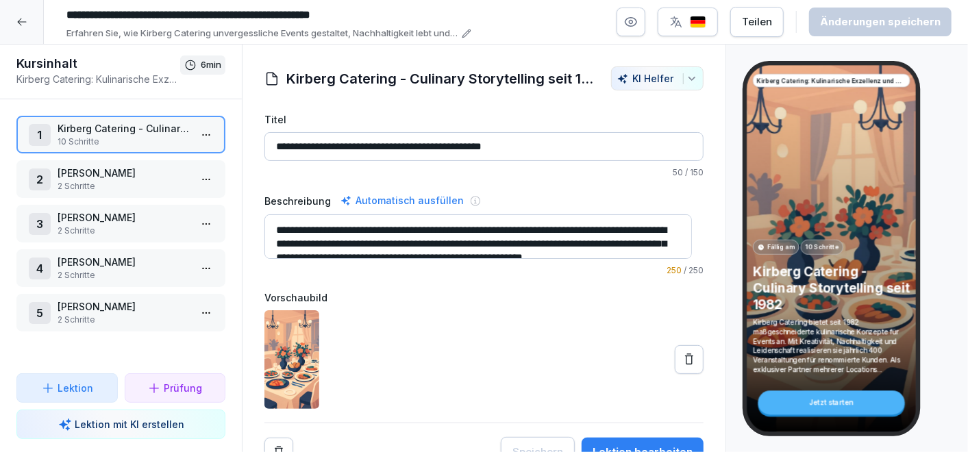
click at [23, 23] on icon at bounding box center [21, 21] width 11 height 11
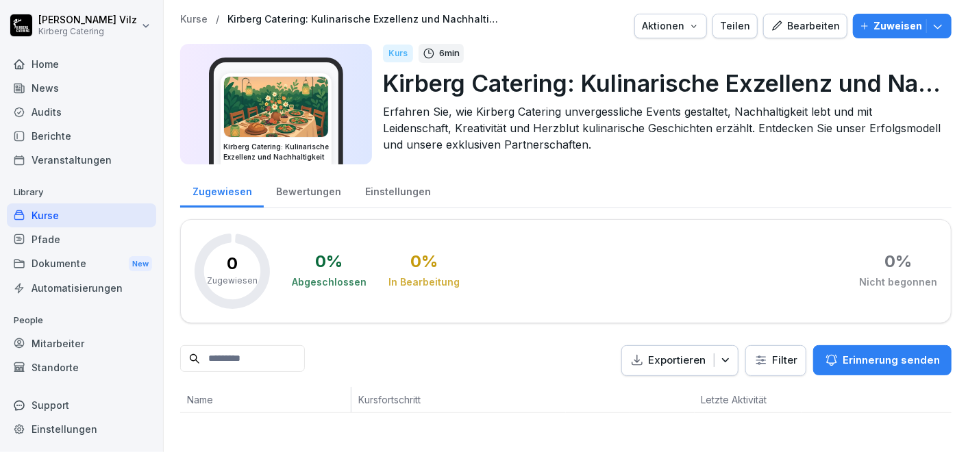
click at [695, 23] on icon "button" at bounding box center [694, 26] width 11 height 11
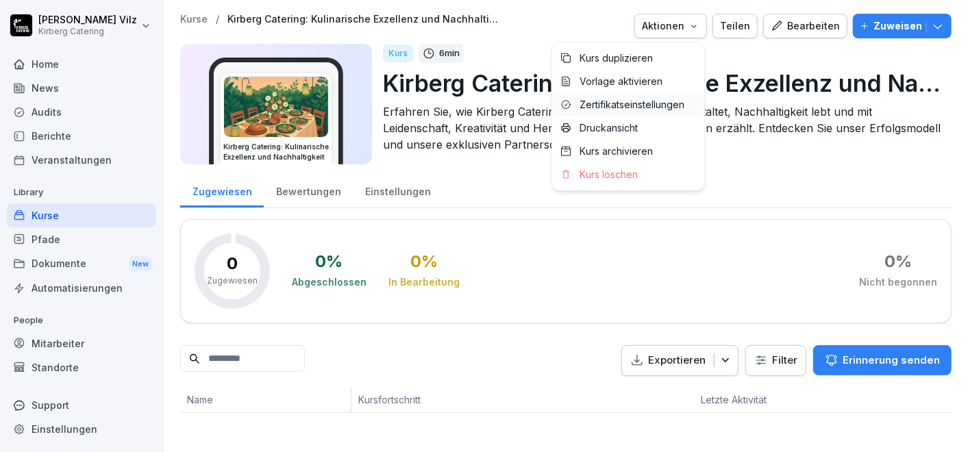
click at [615, 100] on p "Zertifikatseinstellungen" at bounding box center [632, 105] width 105 height 12
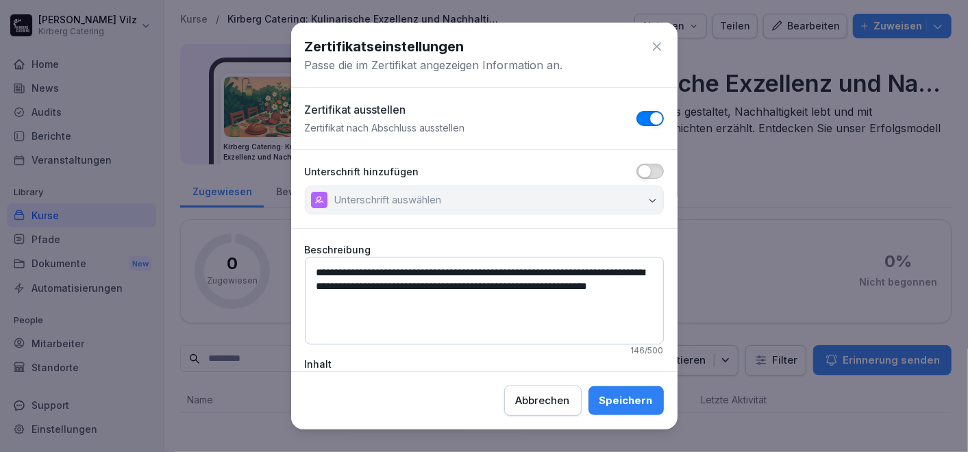
click at [646, 171] on button "button" at bounding box center [650, 171] width 27 height 15
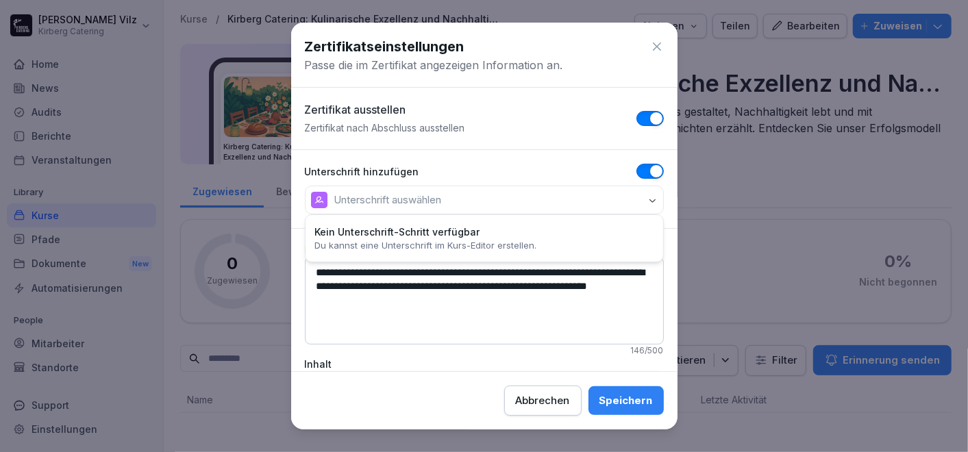
click at [552, 201] on button "Unterschrift auswählen" at bounding box center [484, 200] width 359 height 29
click at [425, 199] on p "Unterschrift auswählen" at bounding box center [388, 200] width 108 height 14
click at [400, 197] on p "Unterschrift auswählen" at bounding box center [388, 200] width 108 height 14
click at [430, 197] on p "Unterschrift auswählen" at bounding box center [388, 200] width 108 height 14
click at [413, 196] on p "Unterschrift auswählen" at bounding box center [388, 200] width 108 height 14
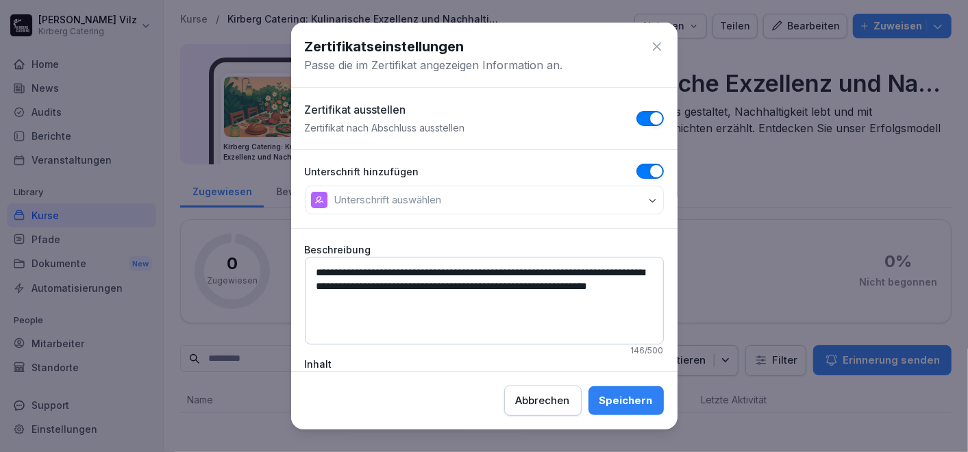
click at [400, 297] on textarea "**********" at bounding box center [484, 301] width 359 height 88
click at [608, 404] on div "Speichern" at bounding box center [626, 400] width 53 height 15
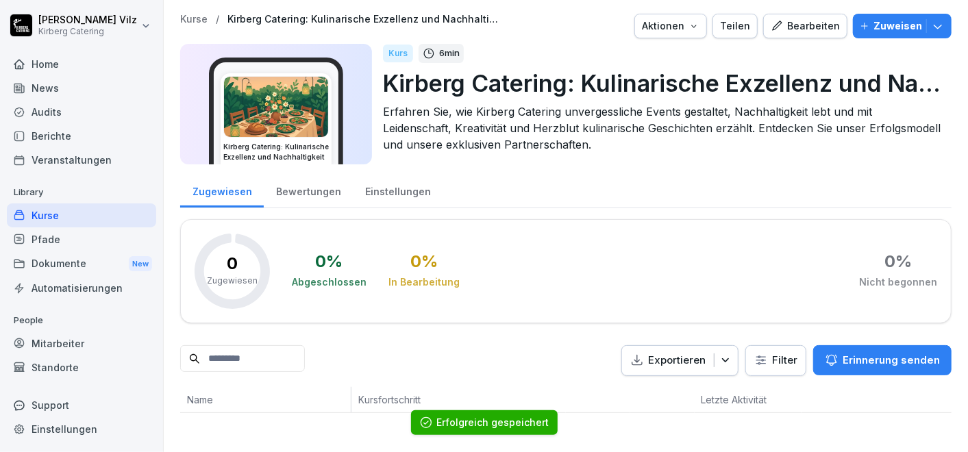
click at [38, 214] on div "Kurse" at bounding box center [81, 216] width 149 height 24
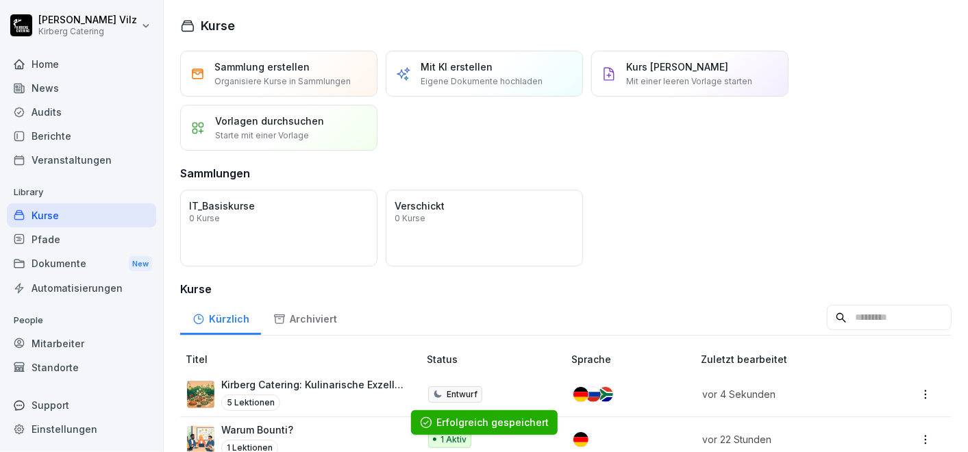
click at [42, 214] on div "Kurse" at bounding box center [81, 216] width 149 height 24
click at [291, 391] on div "Kirberg Catering: Kulinarische Exzellenz und Nachhaltigkeit 5 Lektionen" at bounding box center [313, 395] width 184 height 34
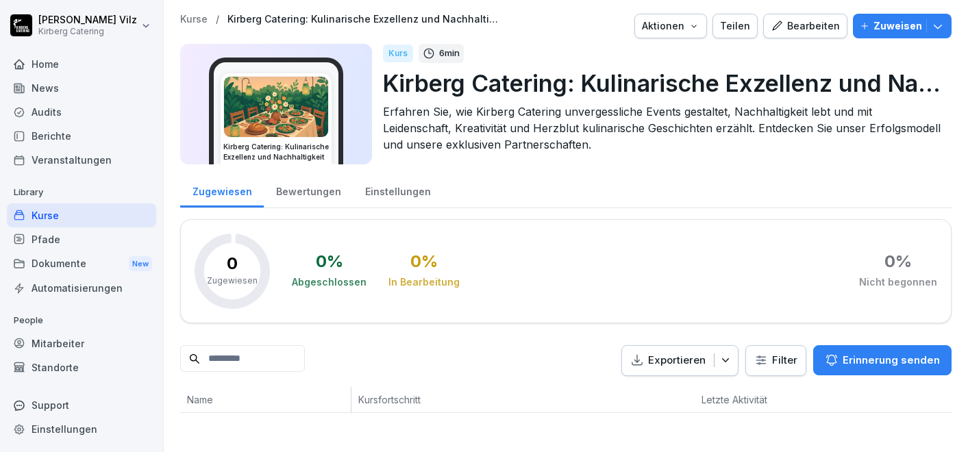
click at [807, 23] on div "Bearbeiten" at bounding box center [805, 26] width 69 height 15
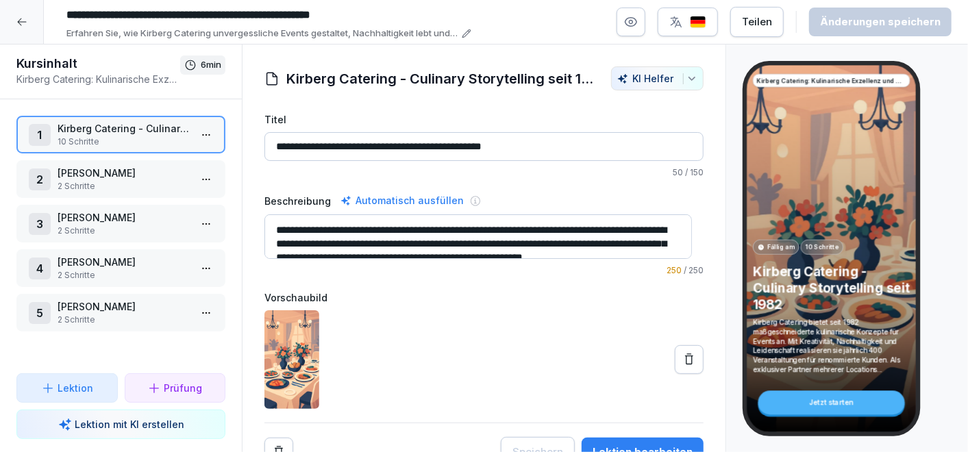
click at [17, 14] on div at bounding box center [22, 22] width 44 height 44
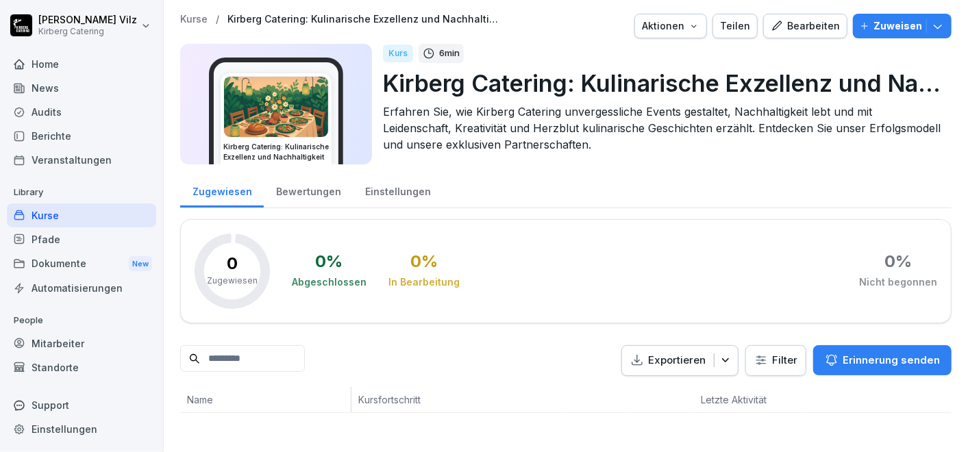
click at [70, 208] on div "Kurse" at bounding box center [81, 216] width 149 height 24
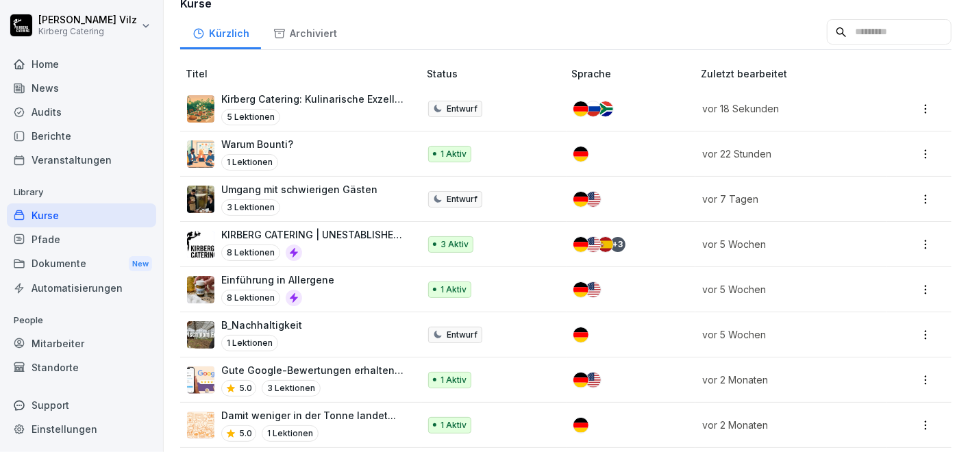
scroll to position [304, 0]
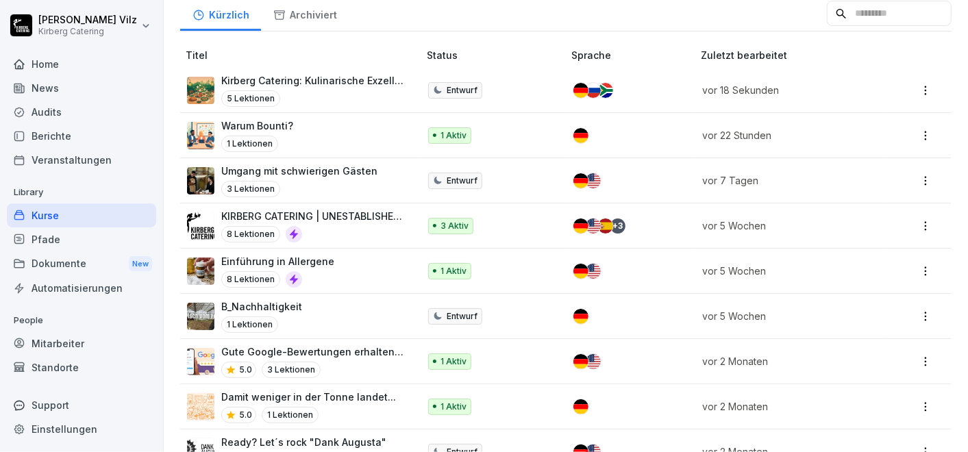
click at [345, 90] on div "5 Lektionen" at bounding box center [313, 98] width 184 height 16
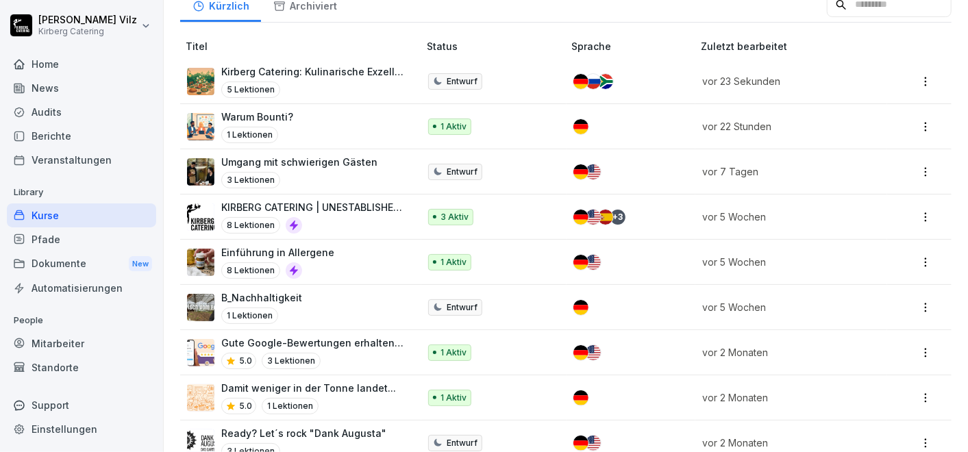
scroll to position [478, 0]
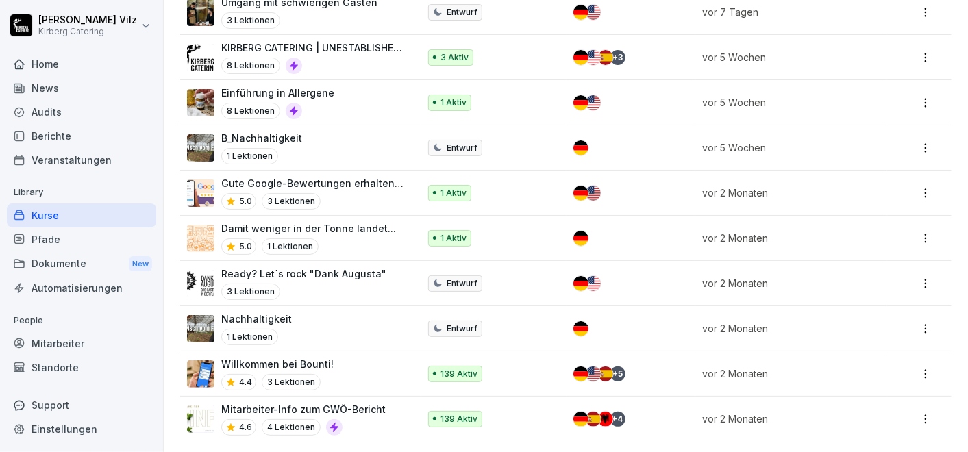
click at [369, 419] on div "4.6 4 Lektionen" at bounding box center [303, 427] width 164 height 16
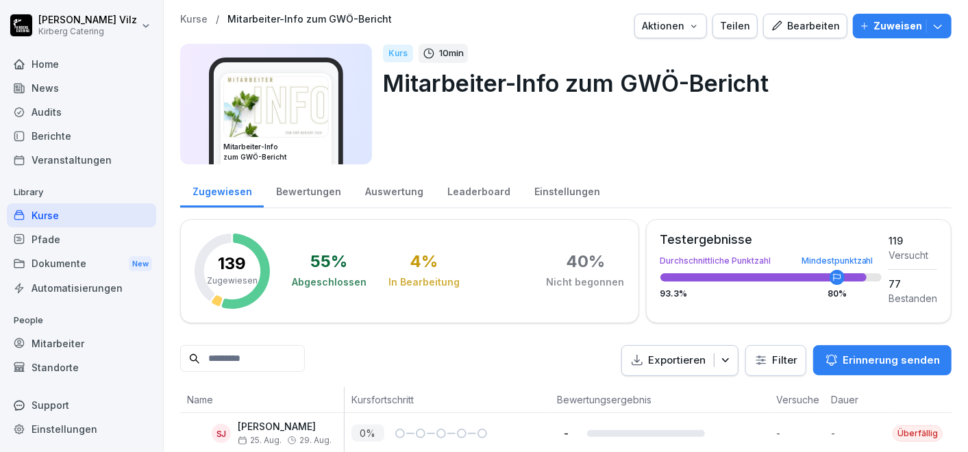
click at [386, 186] on div "Auswertung" at bounding box center [394, 190] width 82 height 35
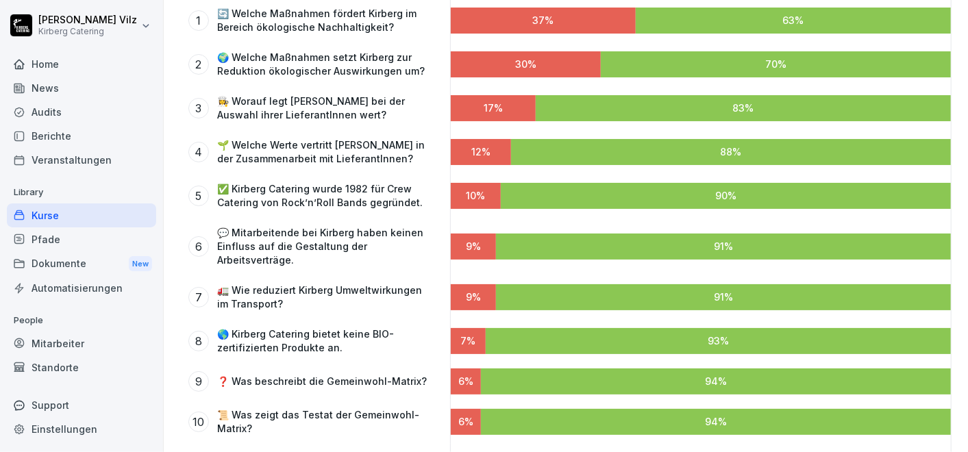
scroll to position [152, 0]
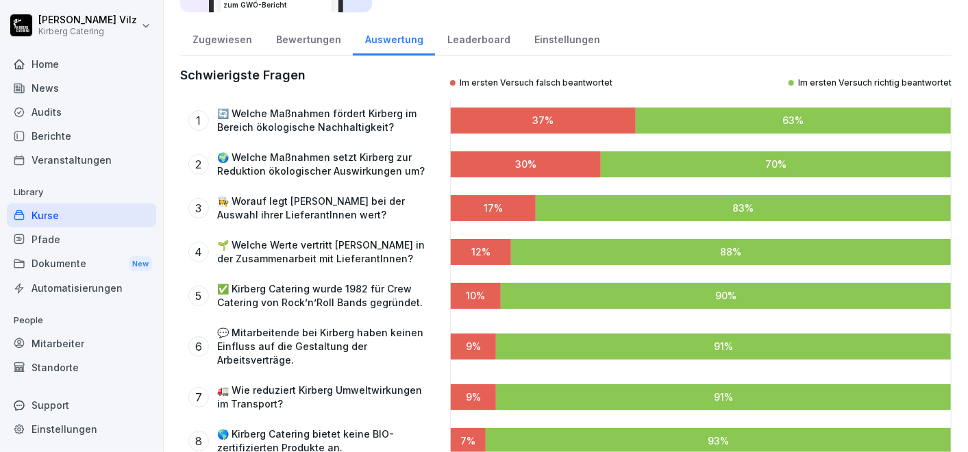
click at [295, 35] on div "Bewertungen" at bounding box center [308, 38] width 89 height 35
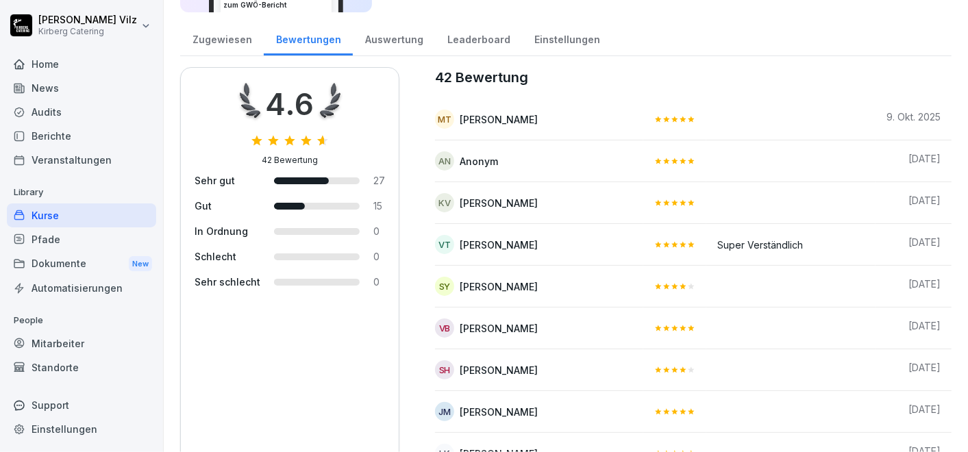
click at [221, 36] on div "Zugewiesen" at bounding box center [222, 38] width 84 height 35
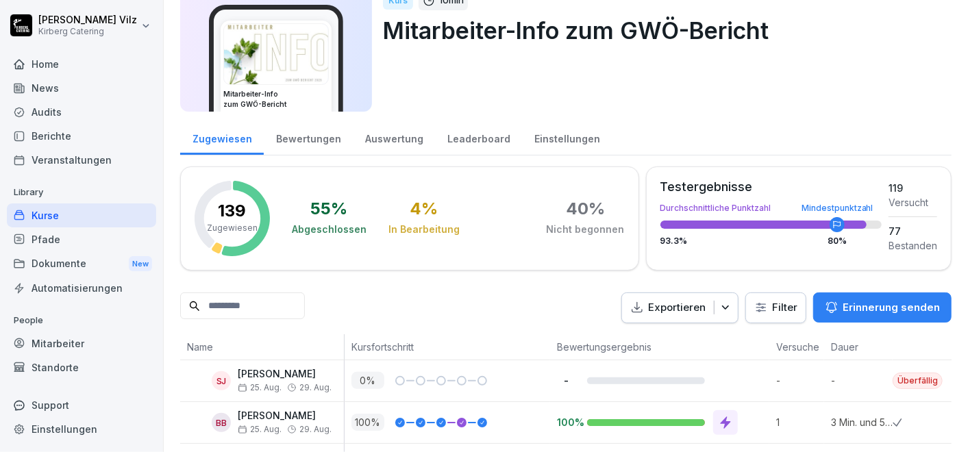
scroll to position [76, 0]
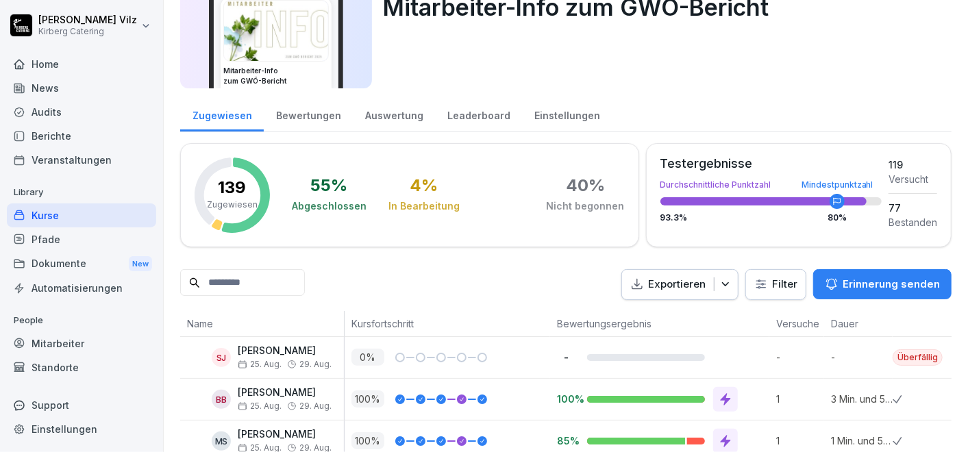
click at [722, 282] on icon "button" at bounding box center [725, 284] width 7 height 4
click at [500, 295] on div "Exportieren Filter Erinnerung senden" at bounding box center [566, 284] width 772 height 31
click at [783, 282] on html "Christiane Vilz Kirberg Catering Home News Audits Berichte Veranstaltungen Libr…" at bounding box center [484, 226] width 968 height 452
click at [546, 280] on html "Christiane Vilz Kirberg Catering Home News Audits Berichte Veranstaltungen Libr…" at bounding box center [484, 226] width 968 height 452
click at [719, 283] on icon "button" at bounding box center [726, 285] width 14 height 14
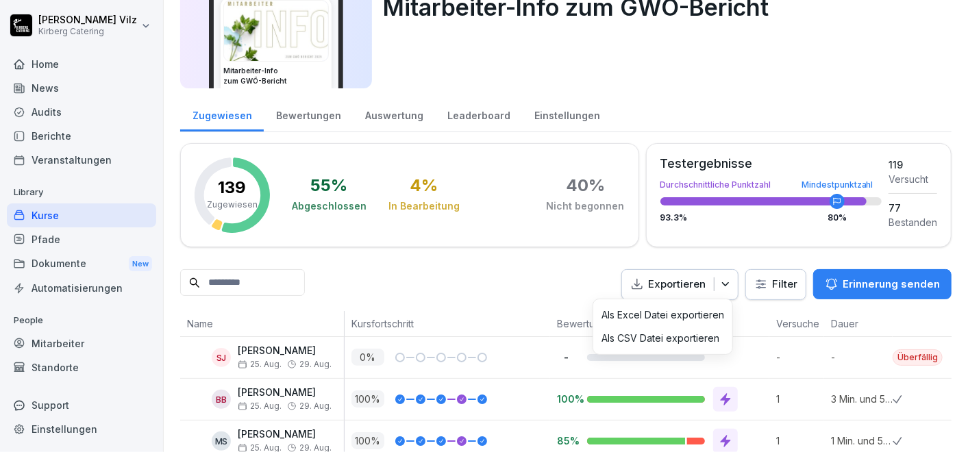
click at [497, 291] on div "Exportieren Filter Erinnerung senden" at bounding box center [566, 284] width 772 height 31
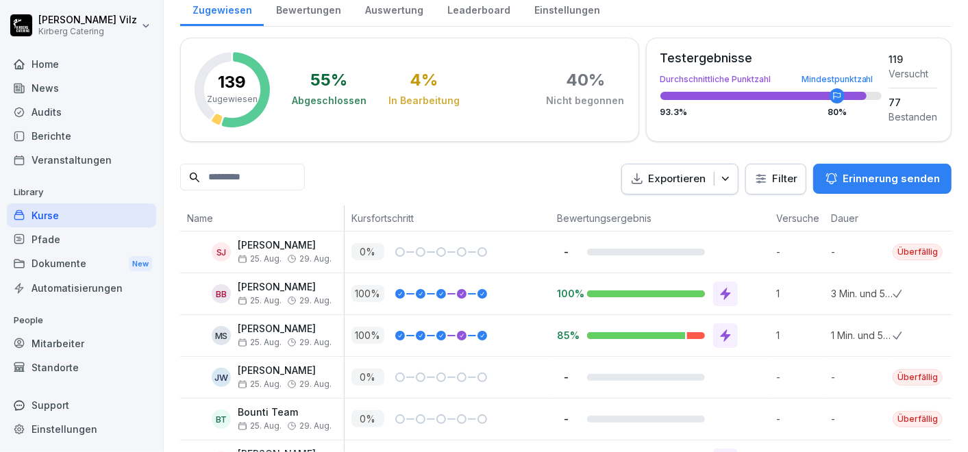
scroll to position [0, 0]
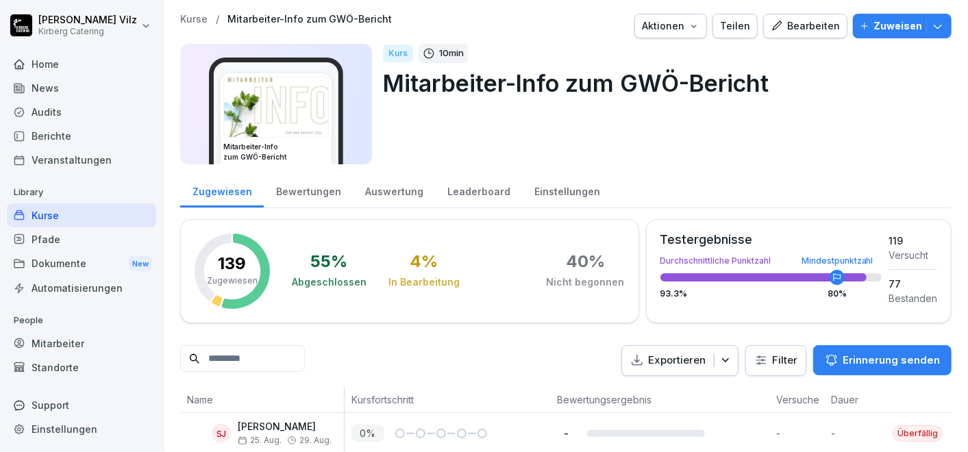
click at [537, 188] on div "Einstellungen" at bounding box center [567, 190] width 90 height 35
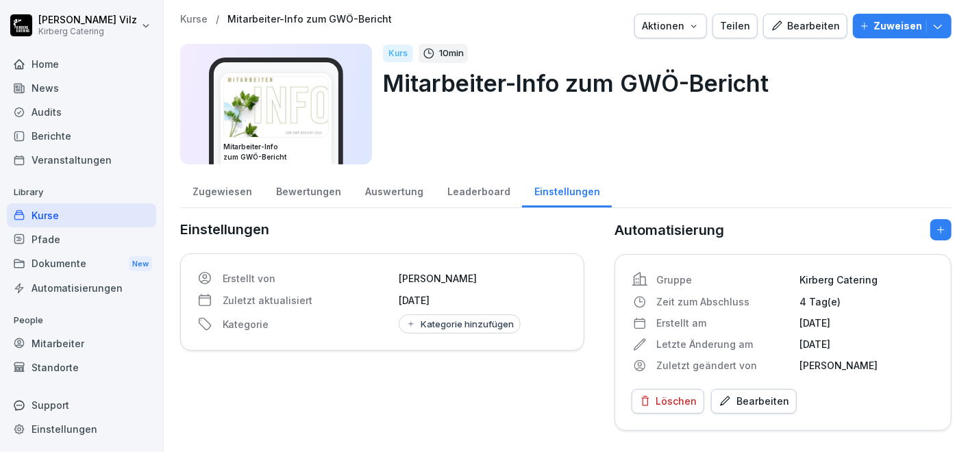
click at [454, 186] on div "Leaderboard" at bounding box center [478, 190] width 87 height 35
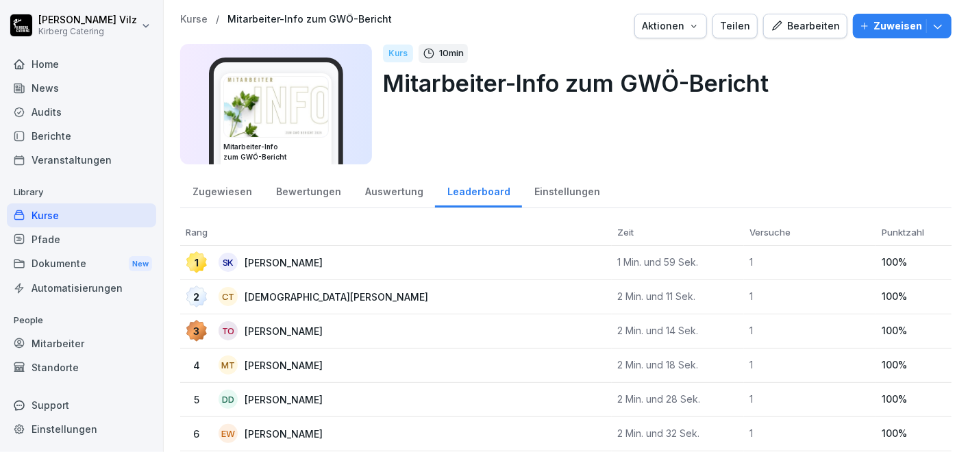
click at [55, 63] on div "Home" at bounding box center [81, 64] width 149 height 24
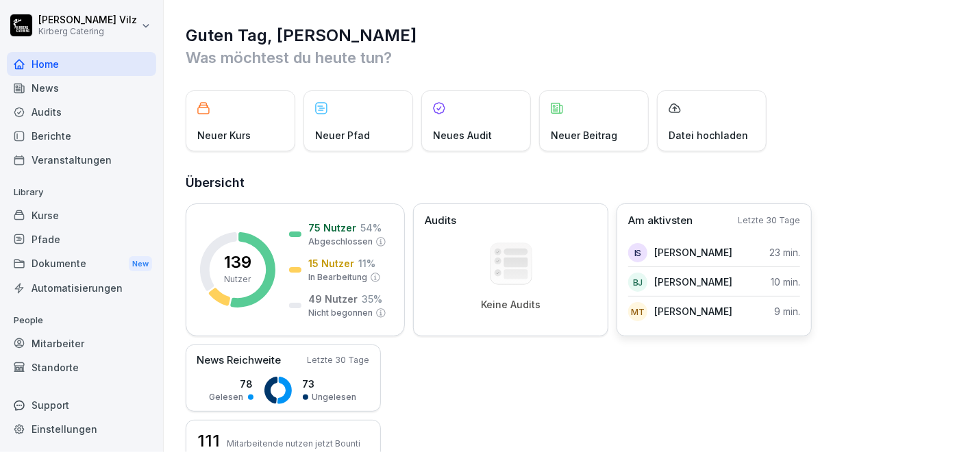
click at [702, 225] on div "Am aktivsten Letzte 30 Tage" at bounding box center [714, 221] width 172 height 16
click at [51, 59] on div "Home" at bounding box center [81, 64] width 149 height 24
click at [52, 212] on div "Kurse" at bounding box center [81, 216] width 149 height 24
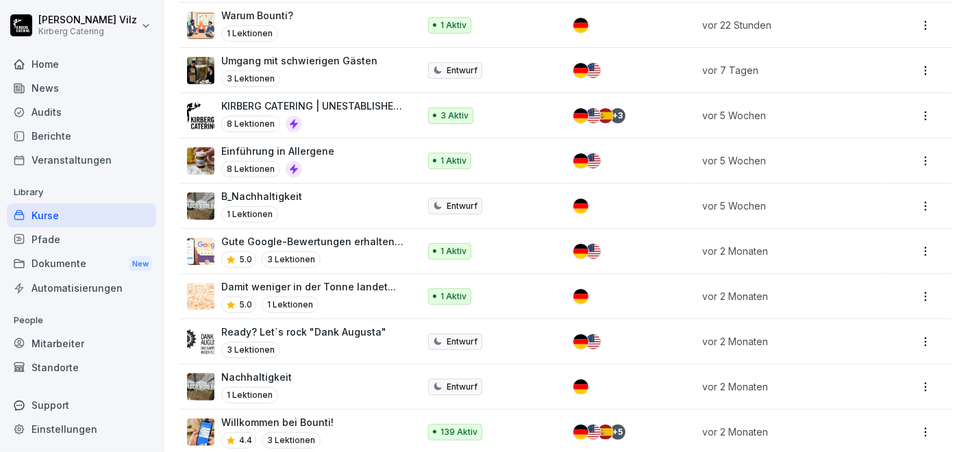
scroll to position [304, 0]
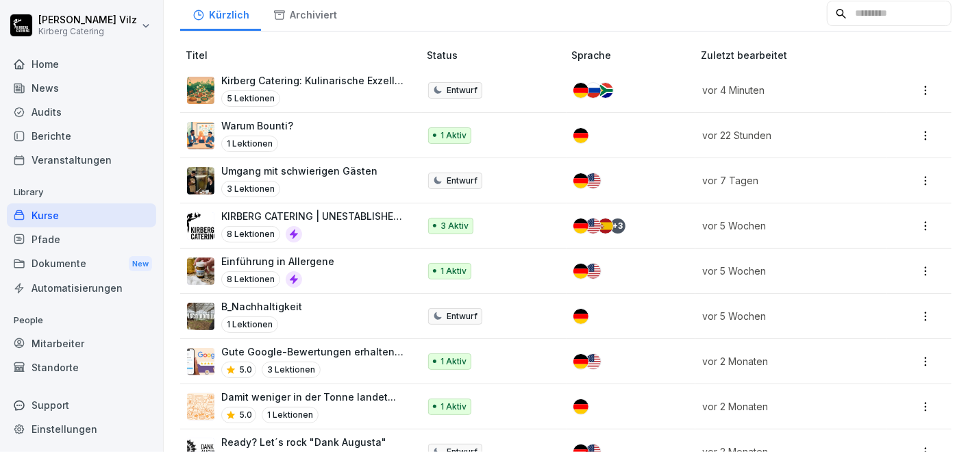
click at [327, 221] on div "KIRBERG CATERING | UNESTABLISHED SINCE 1982 8 Lektionen" at bounding box center [313, 226] width 184 height 34
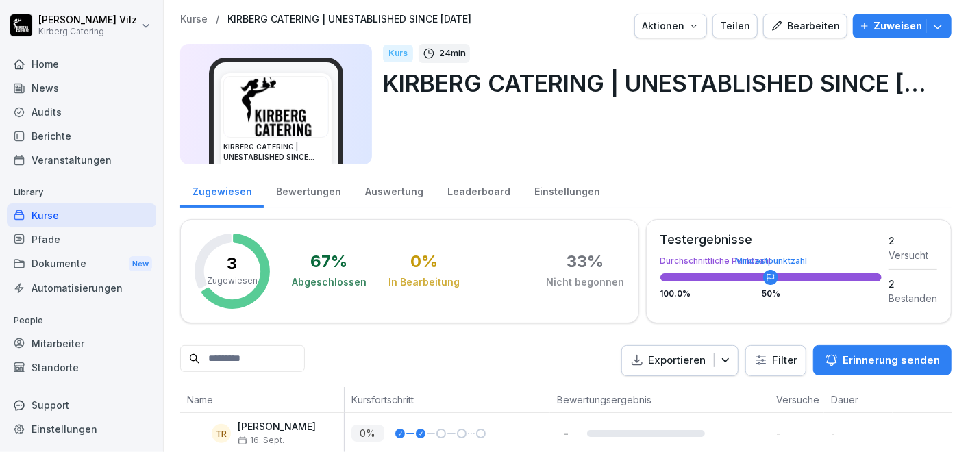
click at [789, 21] on div "Bearbeiten" at bounding box center [805, 26] width 69 height 15
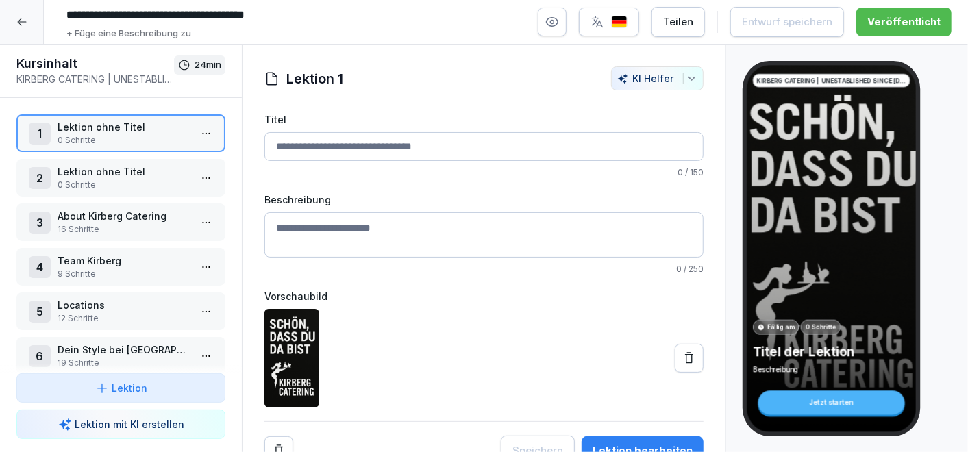
click at [559, 21] on icon "button" at bounding box center [552, 22] width 14 height 14
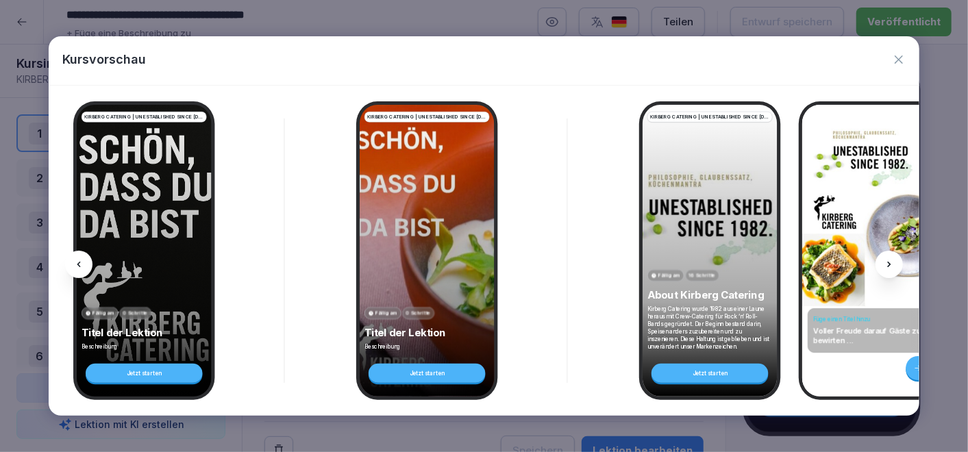
click at [893, 263] on icon at bounding box center [889, 264] width 11 height 11
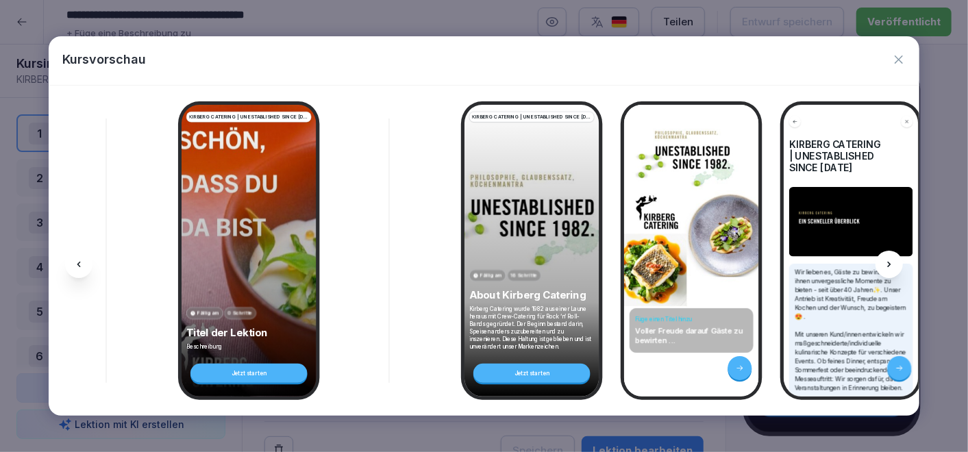
click at [893, 263] on icon at bounding box center [889, 264] width 11 height 11
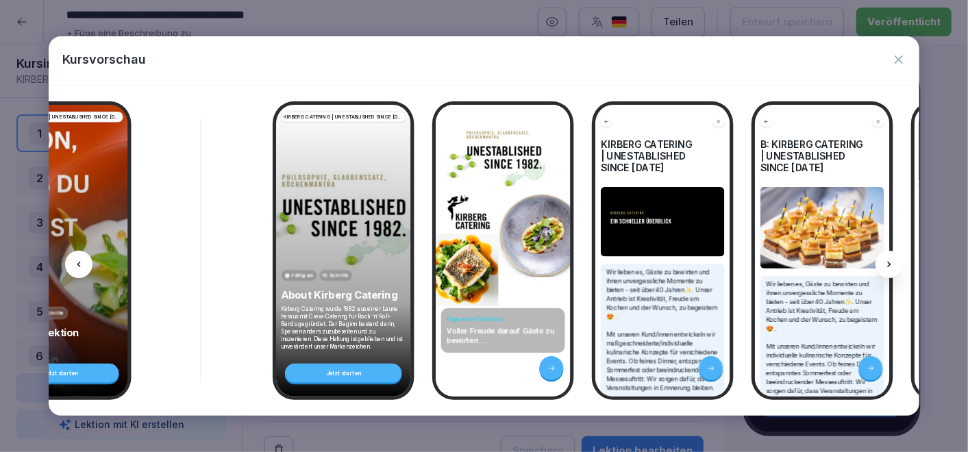
click at [893, 263] on icon at bounding box center [889, 264] width 11 height 11
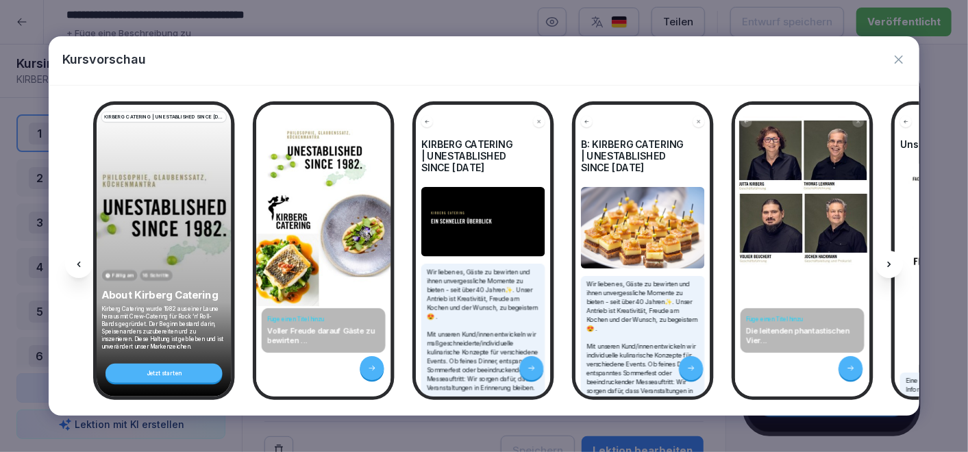
click at [893, 263] on icon at bounding box center [889, 264] width 11 height 11
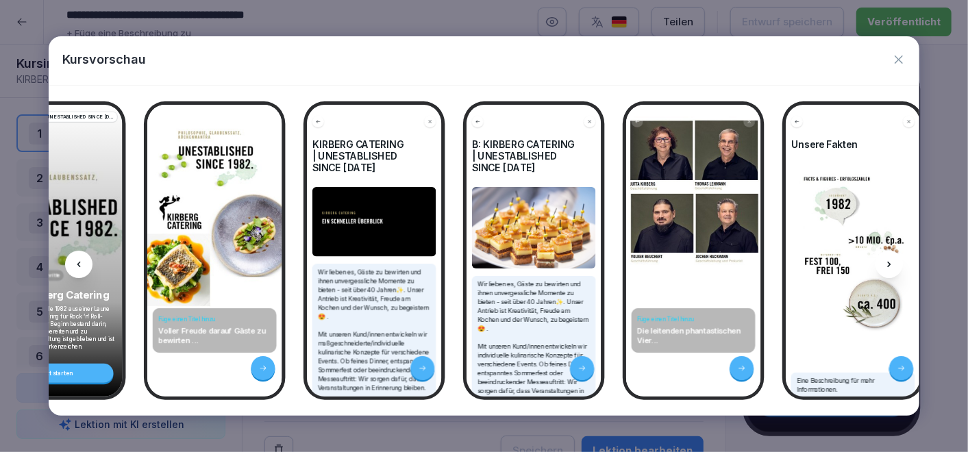
click at [893, 263] on icon at bounding box center [889, 264] width 11 height 11
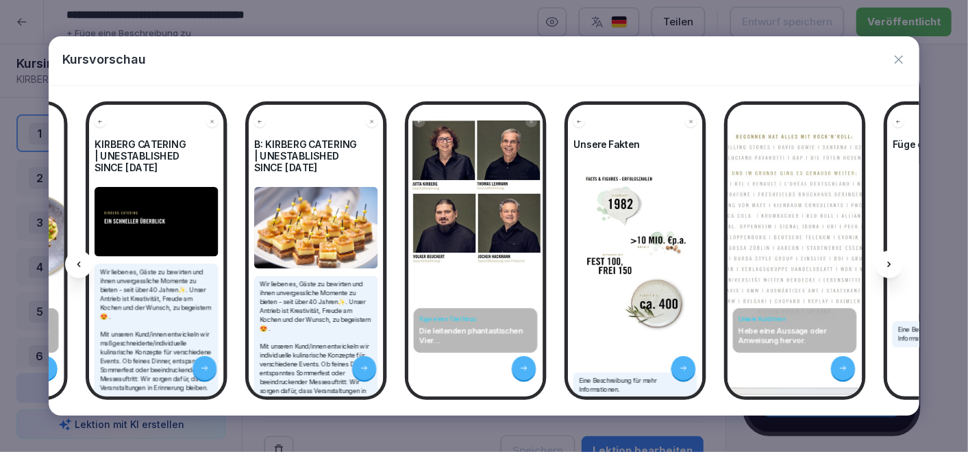
click at [893, 262] on icon at bounding box center [889, 264] width 11 height 11
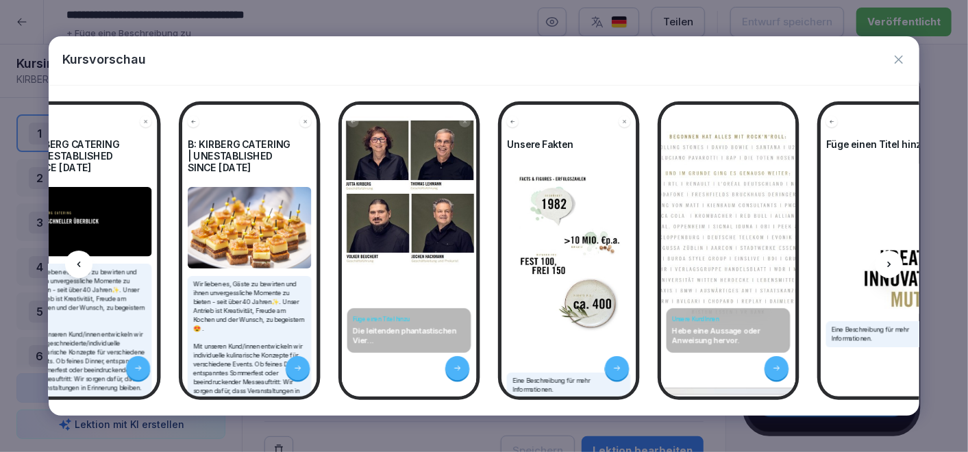
click at [894, 262] on icon at bounding box center [889, 264] width 11 height 11
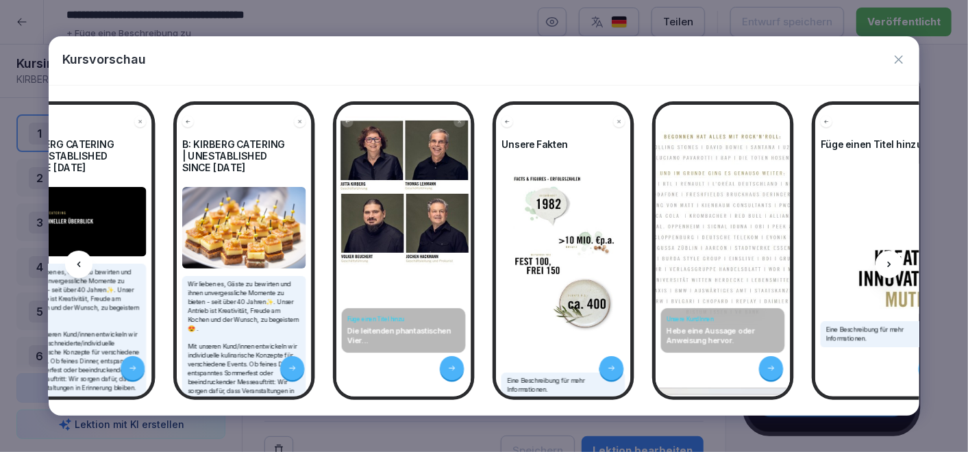
click at [894, 265] on icon at bounding box center [889, 264] width 11 height 11
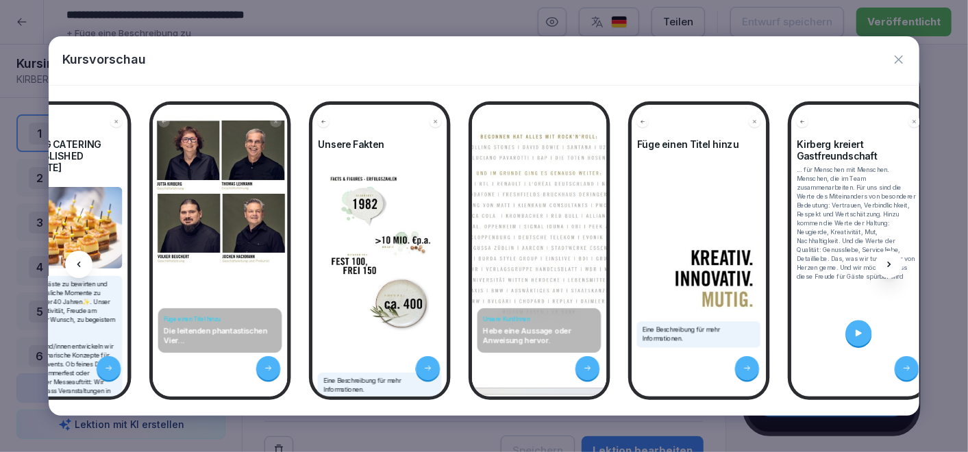
click at [892, 264] on icon at bounding box center [889, 264] width 11 height 11
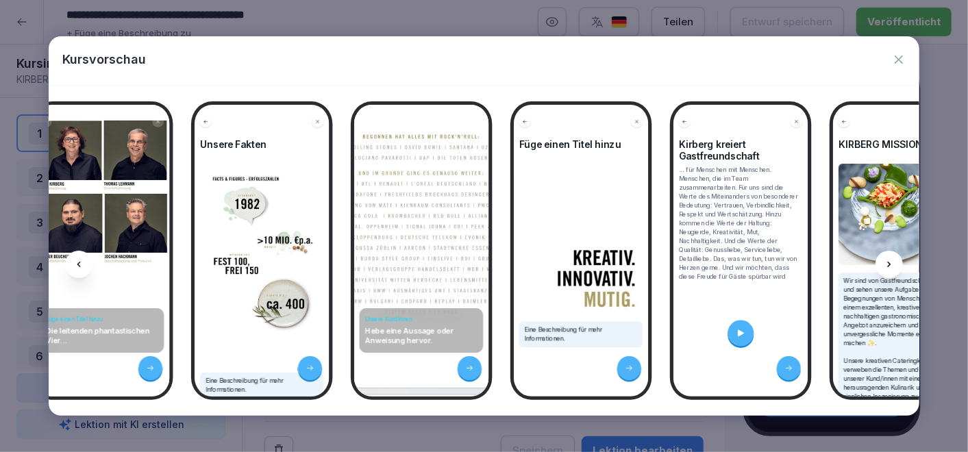
click at [892, 264] on icon at bounding box center [889, 264] width 11 height 11
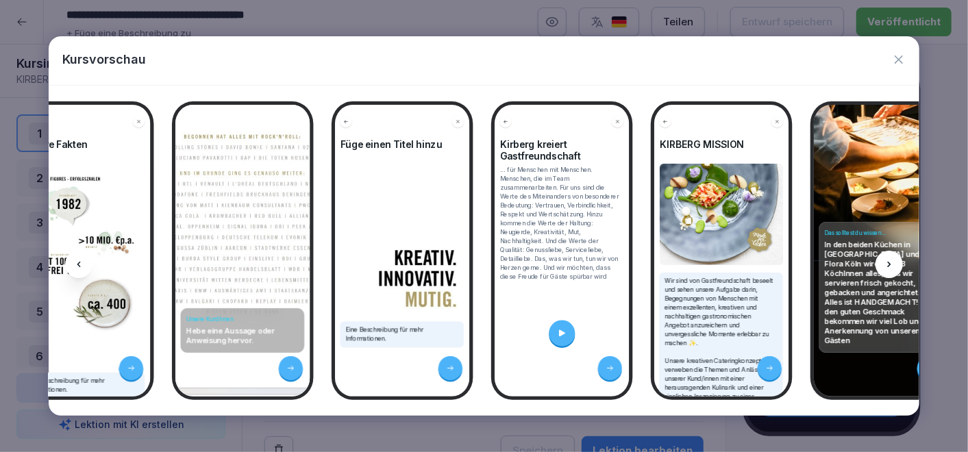
click at [892, 264] on icon at bounding box center [889, 264] width 11 height 11
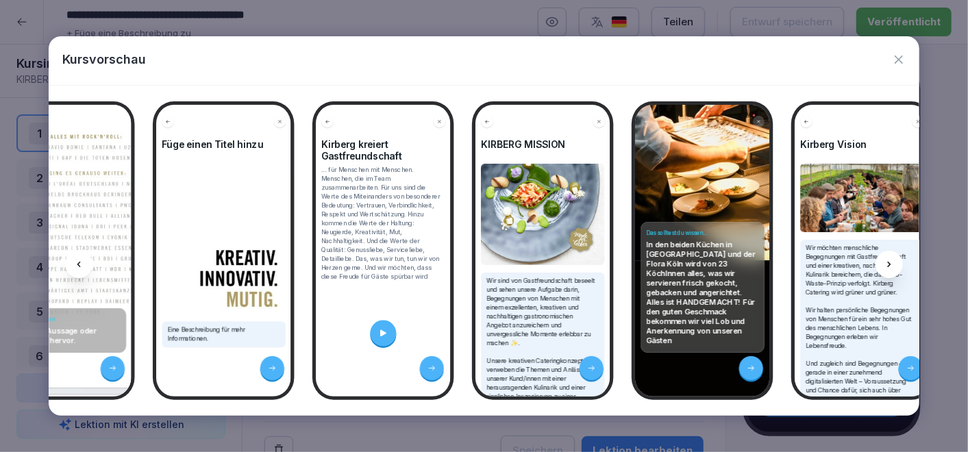
click at [892, 264] on icon at bounding box center [889, 264] width 11 height 11
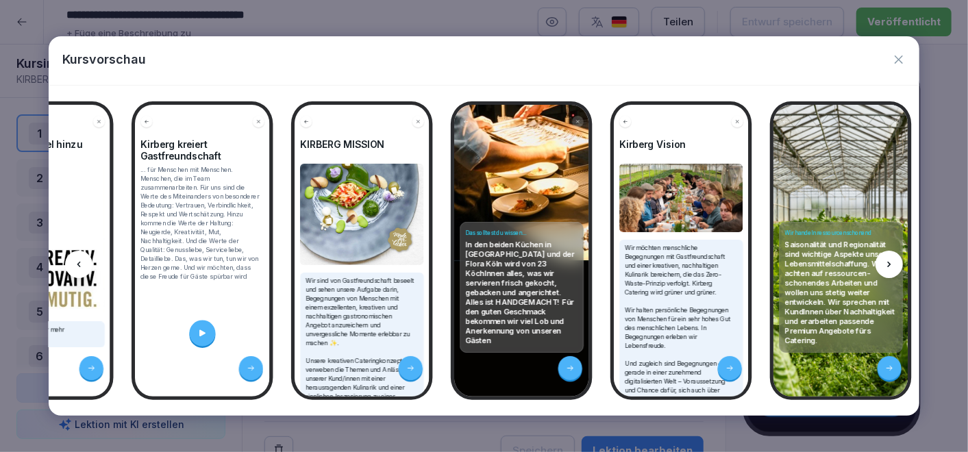
click at [892, 264] on icon at bounding box center [889, 264] width 11 height 11
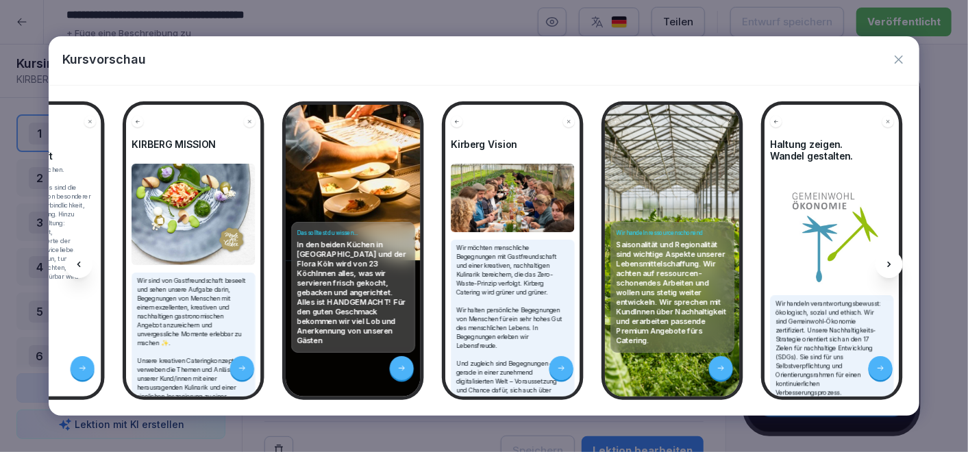
click at [892, 264] on icon at bounding box center [889, 264] width 11 height 11
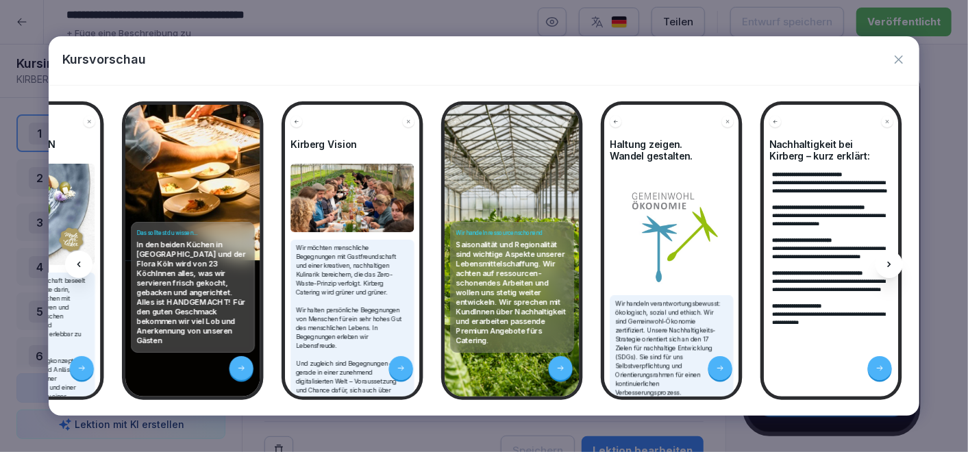
click at [892, 264] on icon at bounding box center [889, 264] width 11 height 11
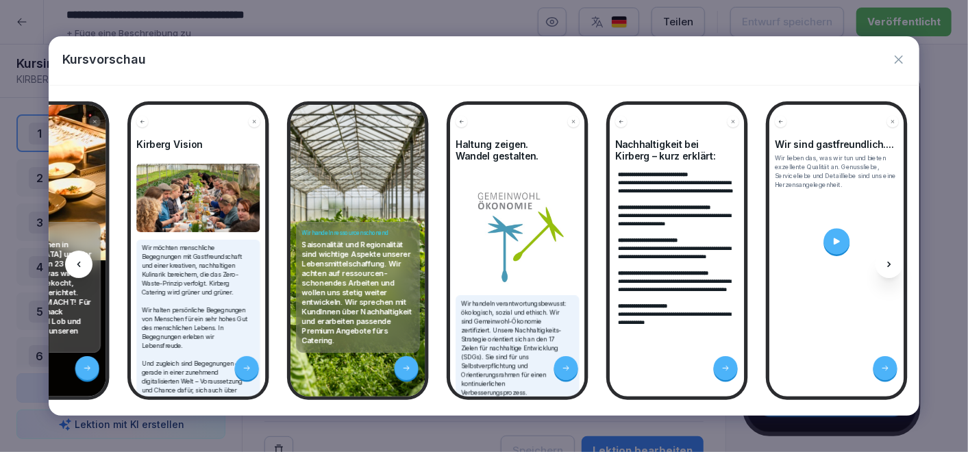
click at [892, 264] on icon at bounding box center [889, 264] width 11 height 11
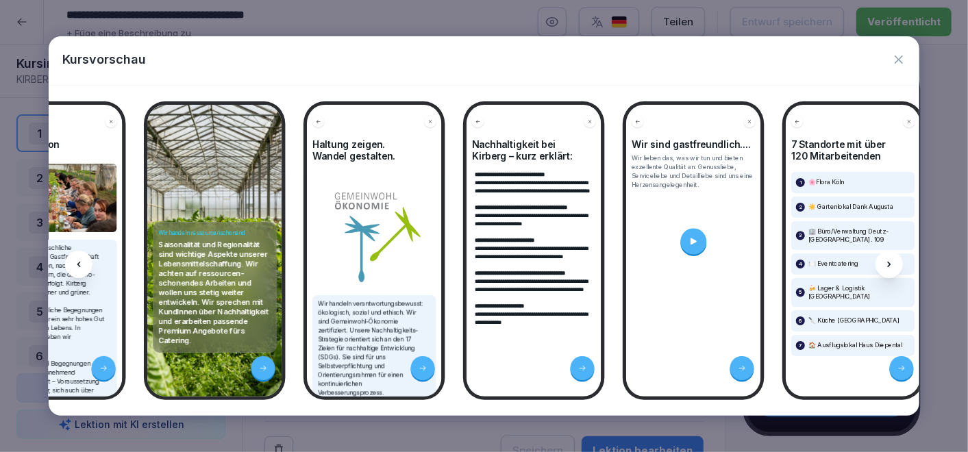
click at [892, 264] on icon at bounding box center [889, 264] width 11 height 11
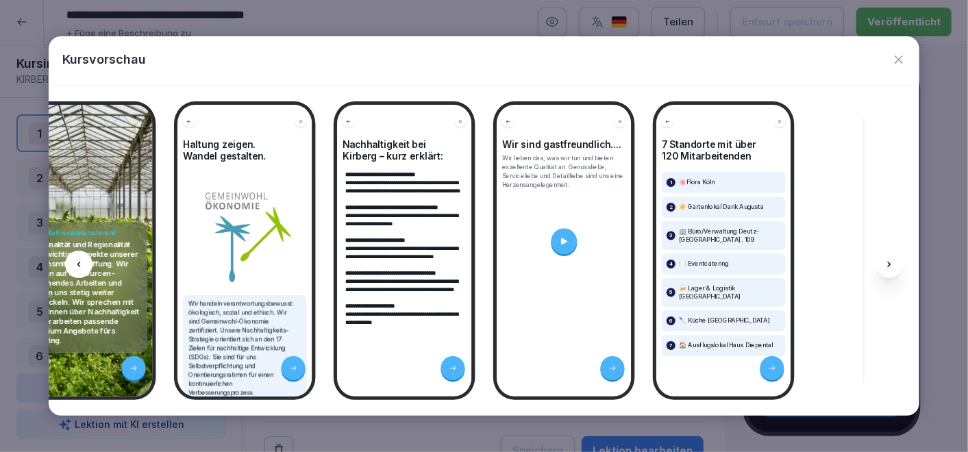
click at [892, 264] on icon at bounding box center [889, 264] width 11 height 11
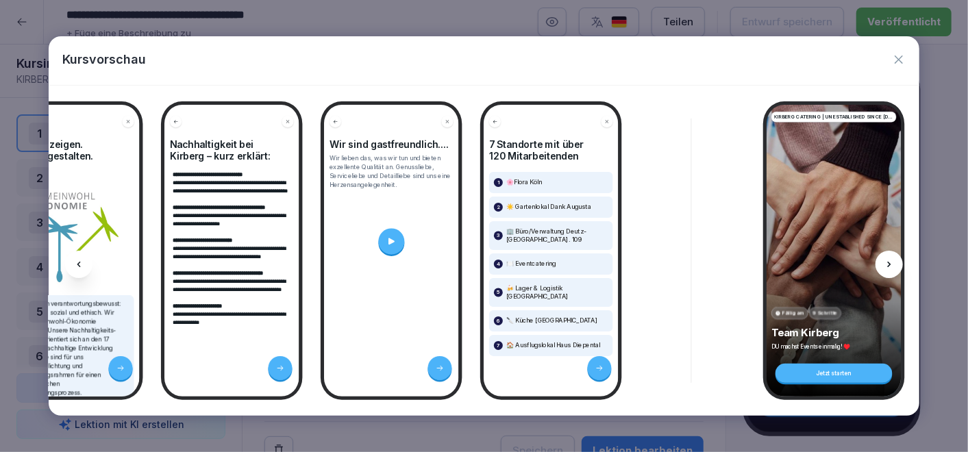
click at [892, 264] on icon at bounding box center [889, 264] width 11 height 11
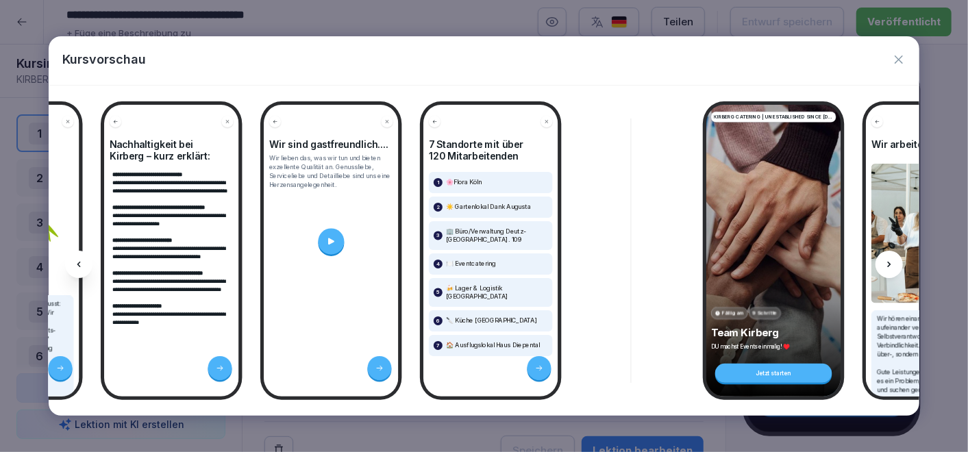
click at [892, 264] on icon at bounding box center [889, 264] width 11 height 11
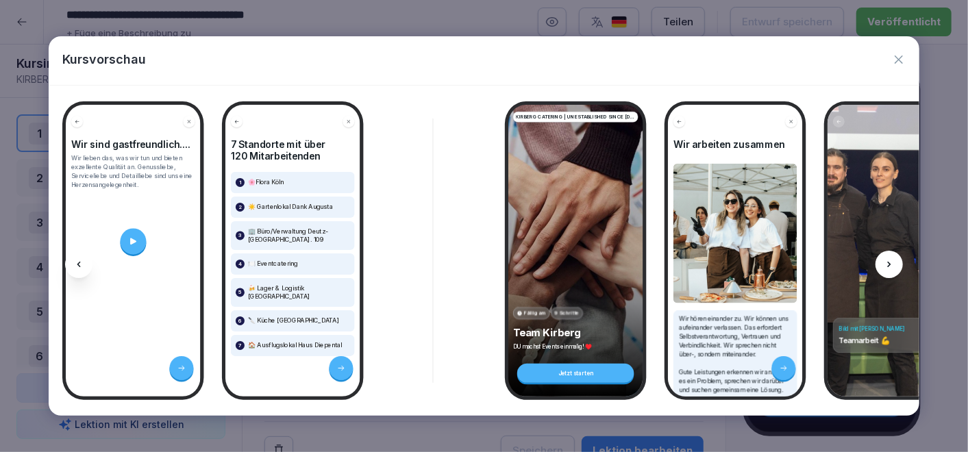
click at [892, 264] on icon at bounding box center [889, 264] width 11 height 11
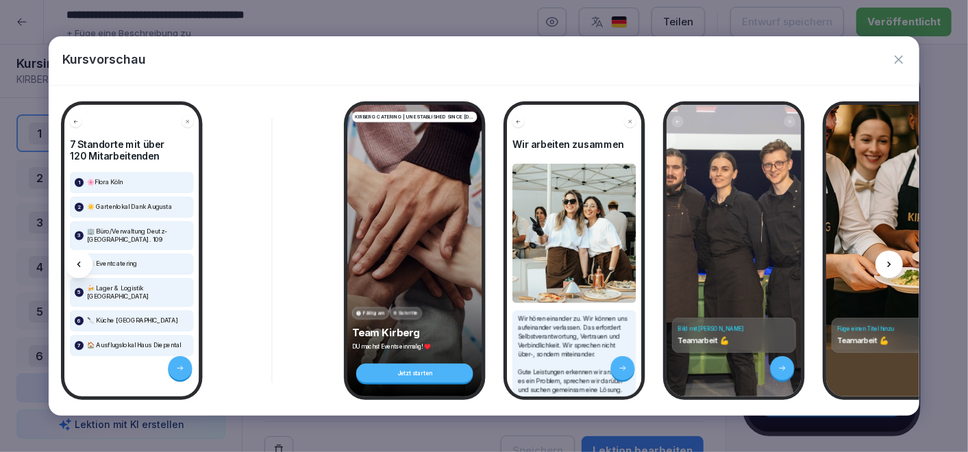
click at [892, 264] on icon at bounding box center [889, 264] width 11 height 11
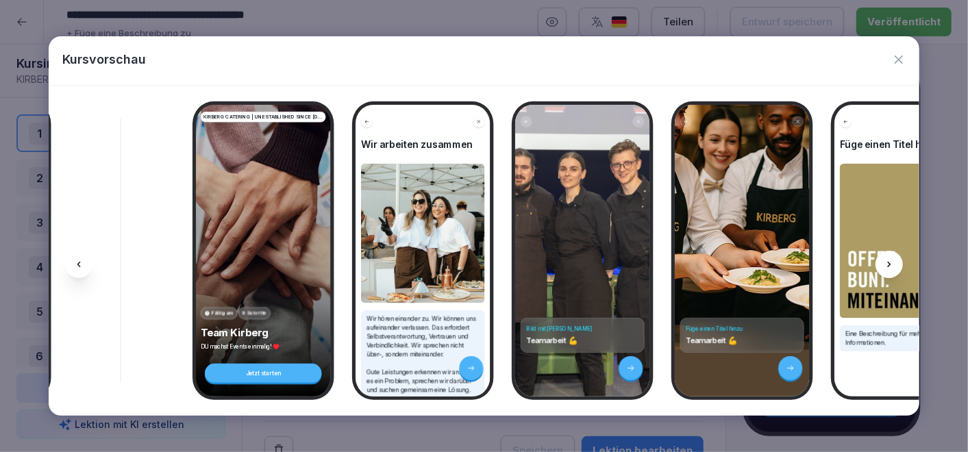
click at [892, 264] on icon at bounding box center [889, 264] width 11 height 11
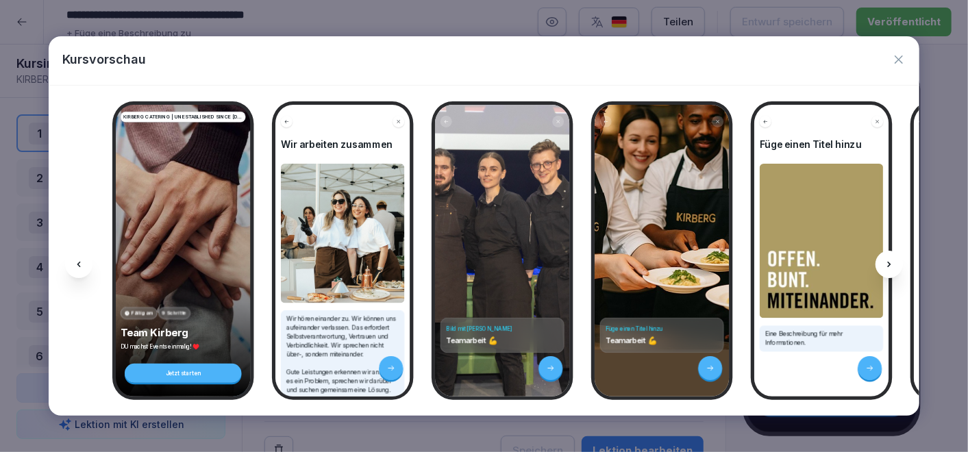
click at [892, 264] on icon at bounding box center [889, 264] width 11 height 11
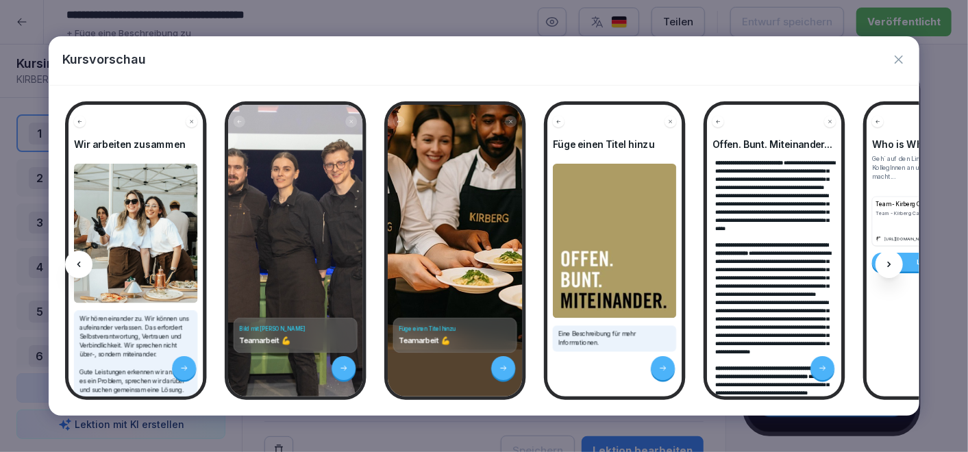
click at [892, 264] on icon at bounding box center [889, 264] width 11 height 11
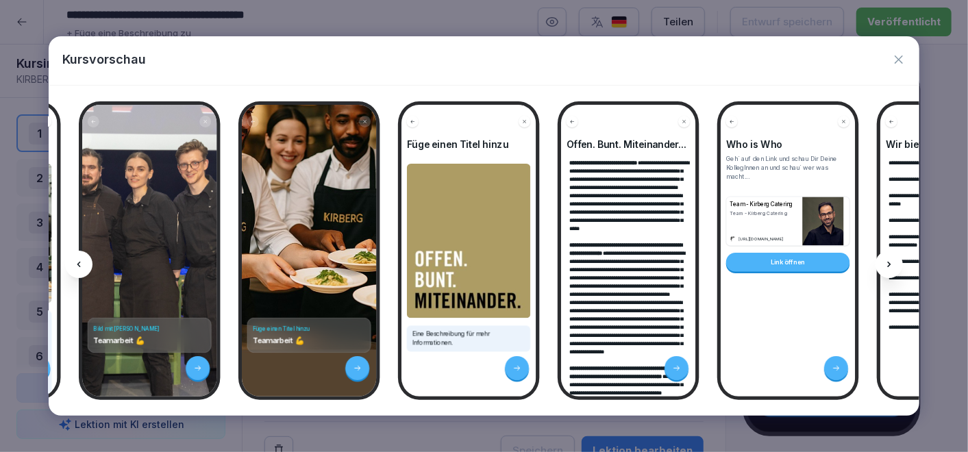
click at [892, 264] on icon at bounding box center [889, 264] width 11 height 11
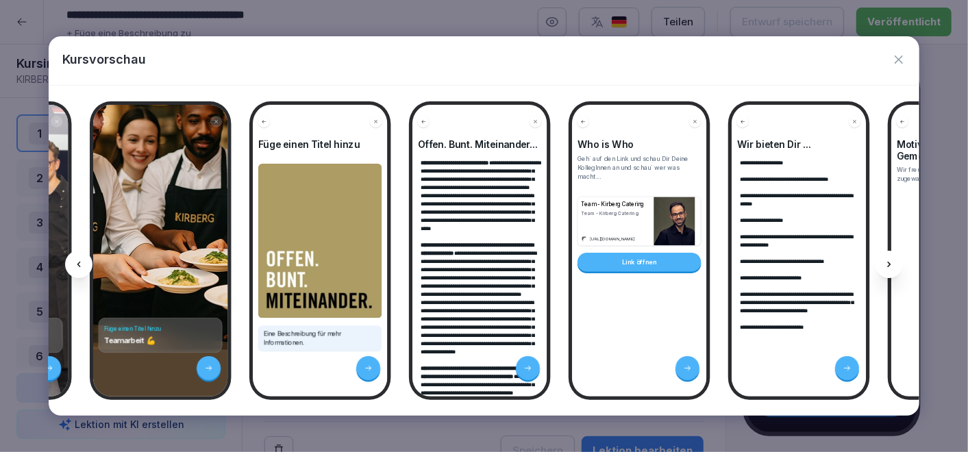
click at [892, 264] on icon at bounding box center [889, 264] width 11 height 11
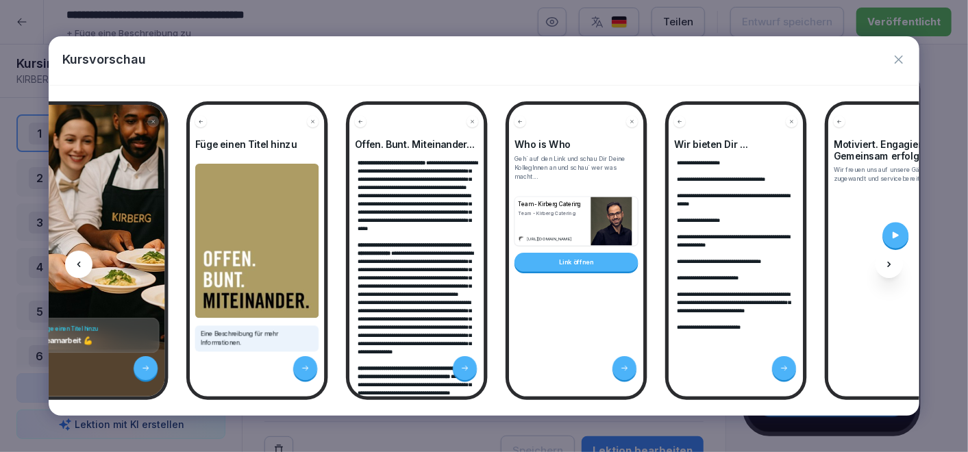
click at [892, 264] on icon at bounding box center [889, 264] width 11 height 11
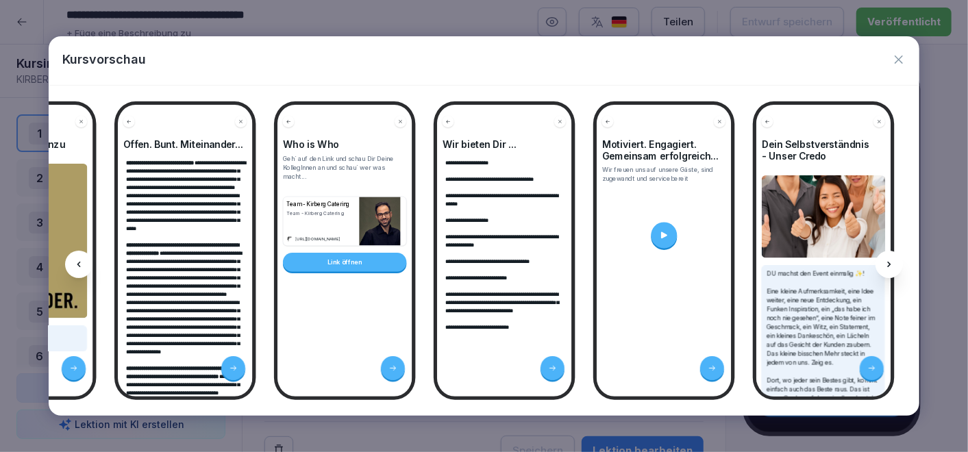
click at [892, 264] on icon at bounding box center [889, 264] width 11 height 11
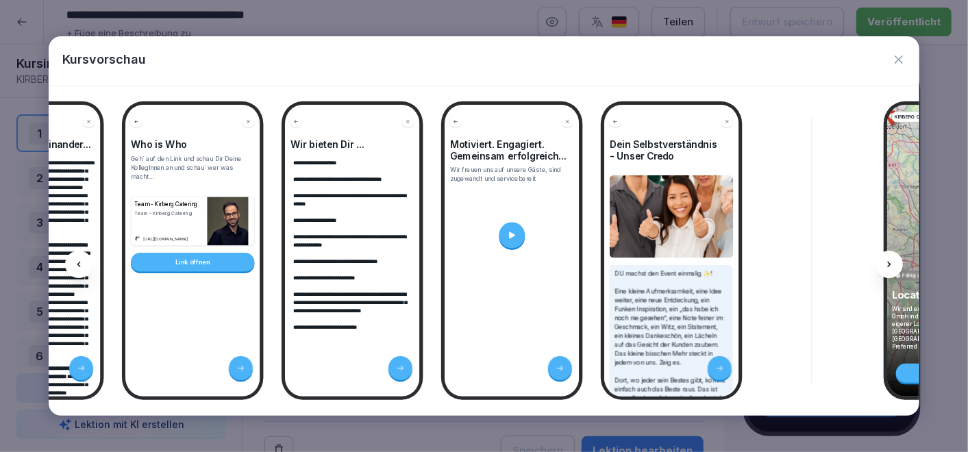
click at [892, 264] on icon at bounding box center [889, 264] width 11 height 11
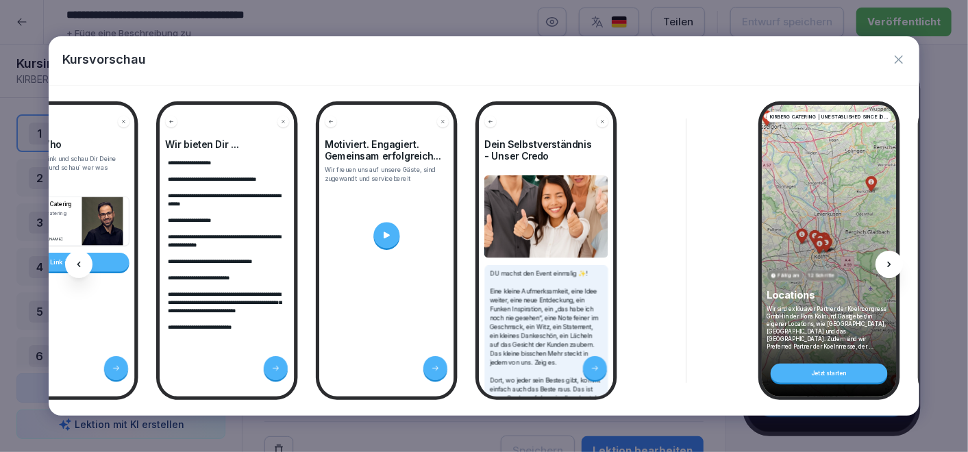
click at [892, 264] on icon at bounding box center [889, 264] width 11 height 11
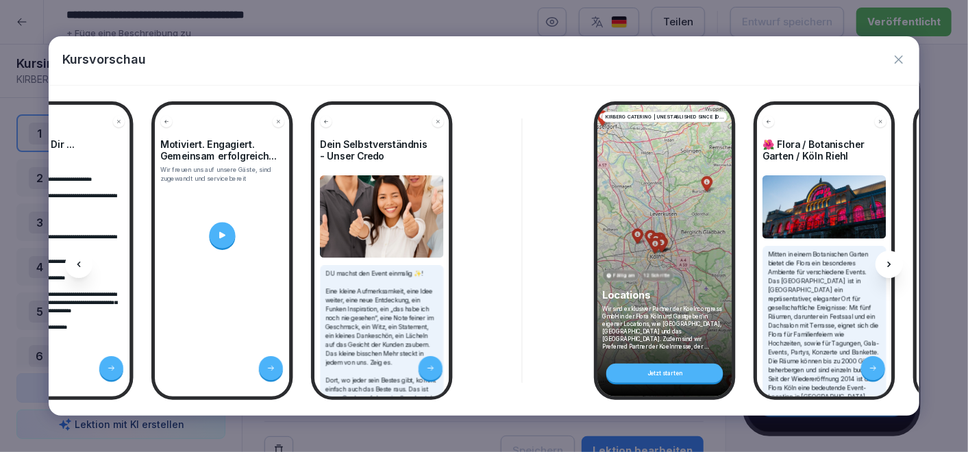
click at [892, 264] on icon at bounding box center [889, 264] width 11 height 11
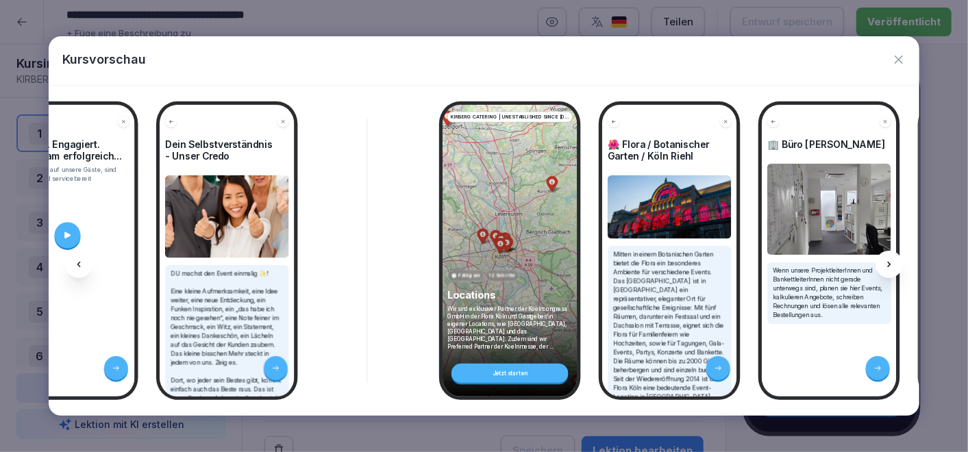
click at [892, 264] on icon at bounding box center [889, 264] width 11 height 11
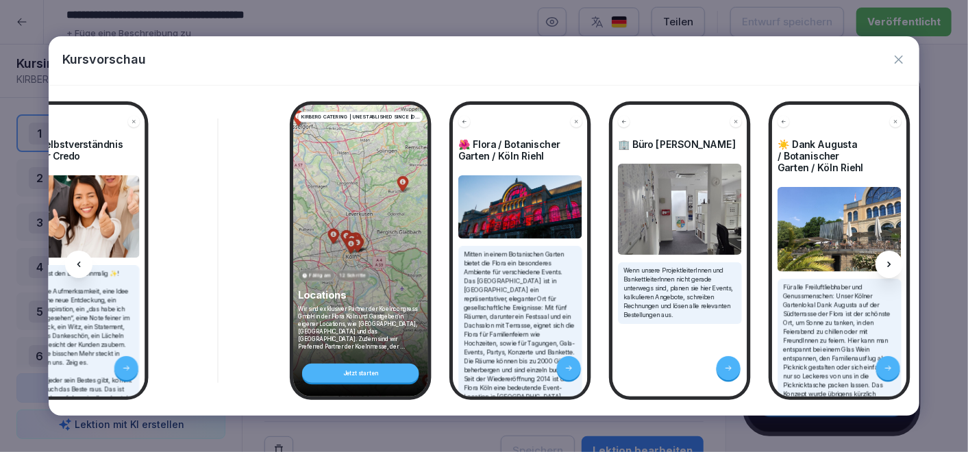
click at [892, 264] on icon at bounding box center [889, 264] width 11 height 11
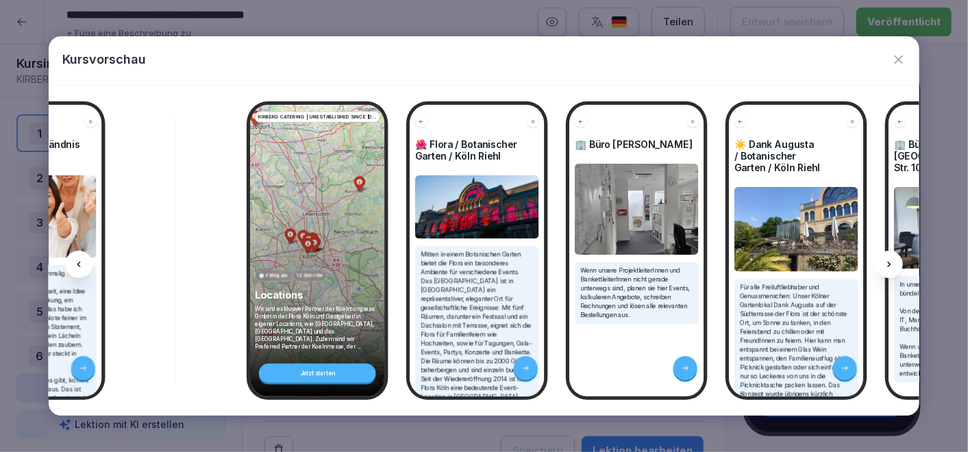
click at [892, 264] on icon at bounding box center [889, 264] width 11 height 11
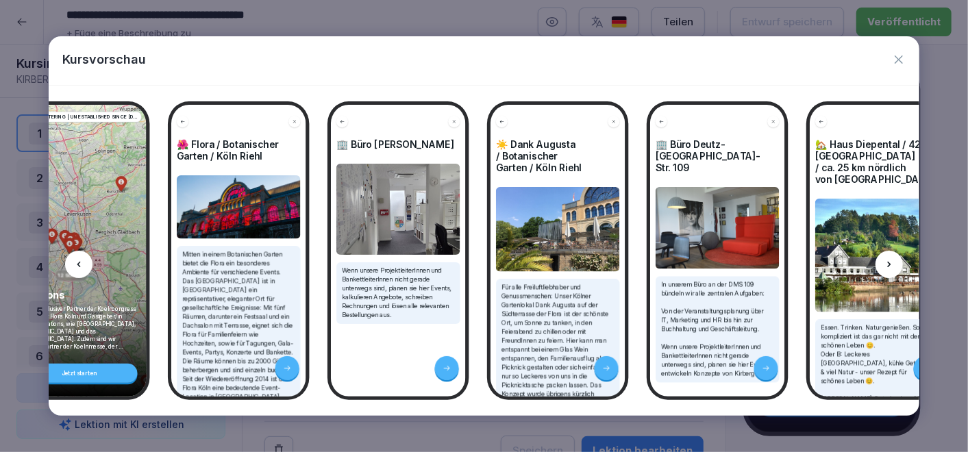
click at [892, 264] on icon at bounding box center [889, 264] width 11 height 11
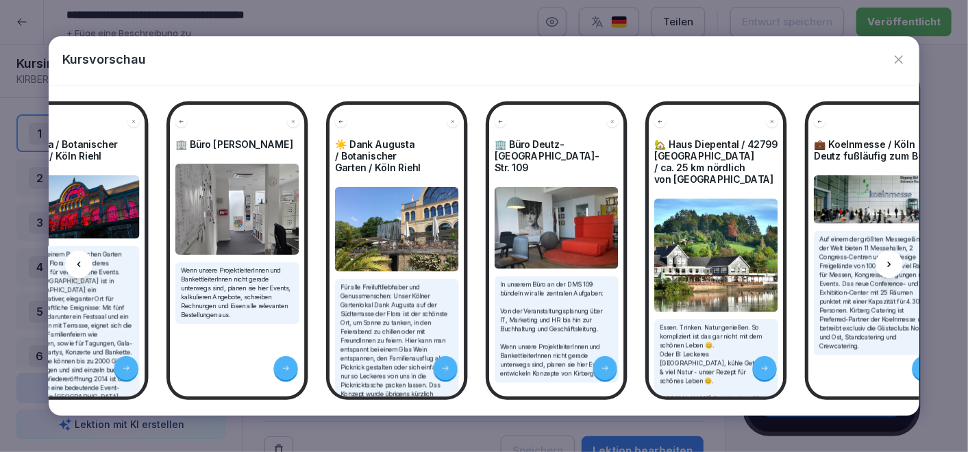
click at [892, 264] on icon at bounding box center [889, 264] width 11 height 11
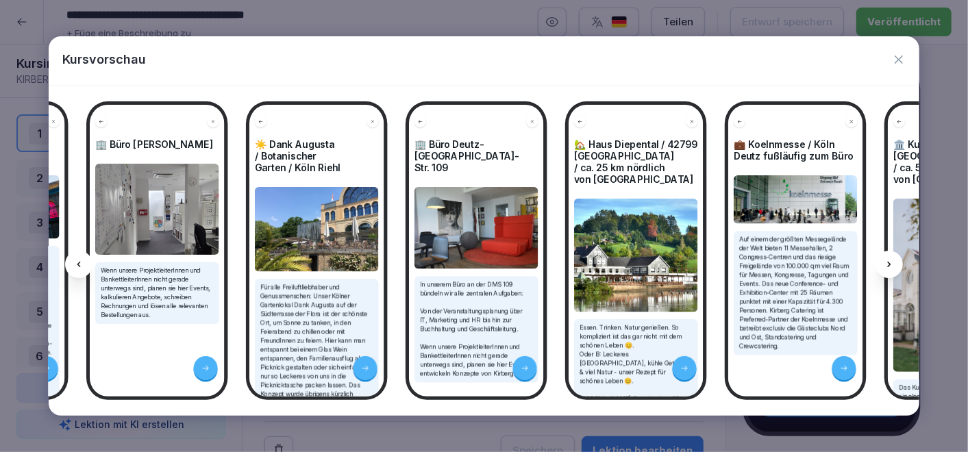
click at [892, 264] on icon at bounding box center [889, 264] width 11 height 11
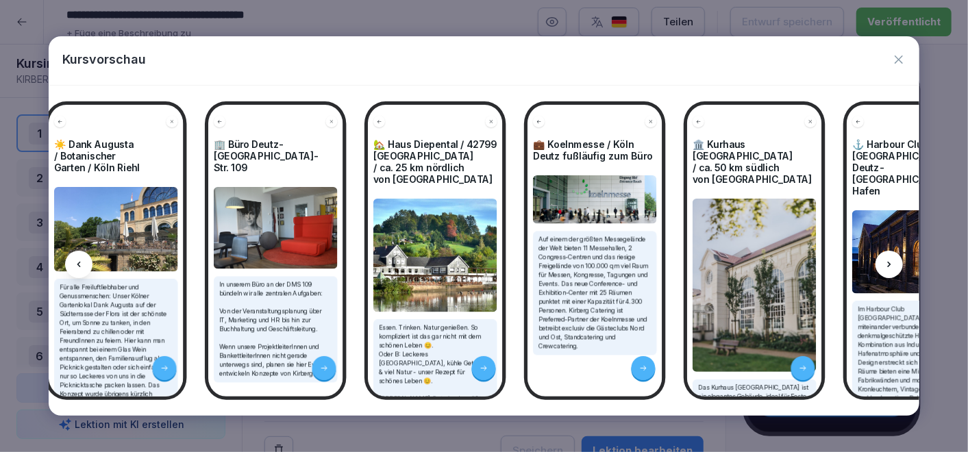
click at [892, 264] on icon at bounding box center [889, 264] width 11 height 11
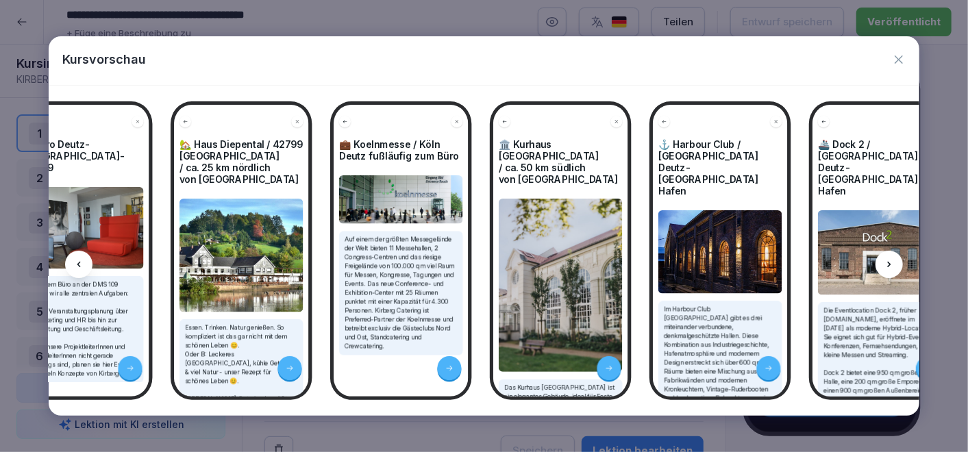
click at [892, 264] on icon at bounding box center [889, 264] width 11 height 11
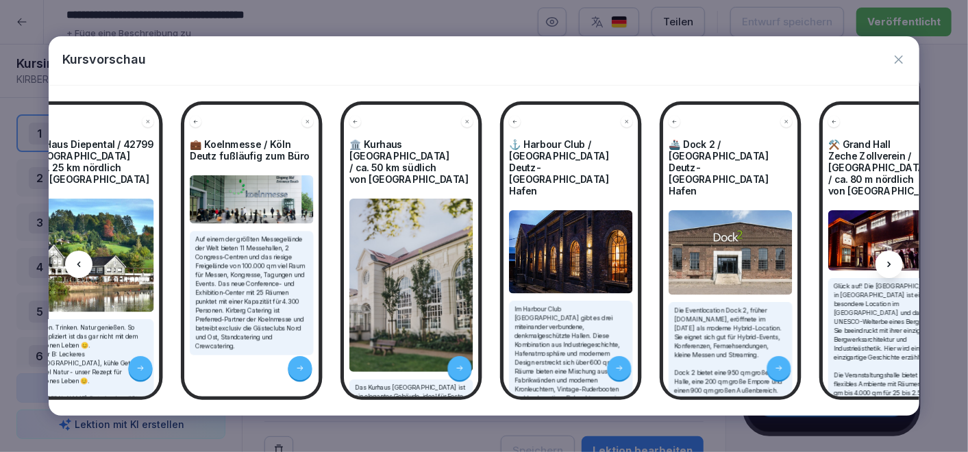
click at [892, 264] on icon at bounding box center [889, 264] width 11 height 11
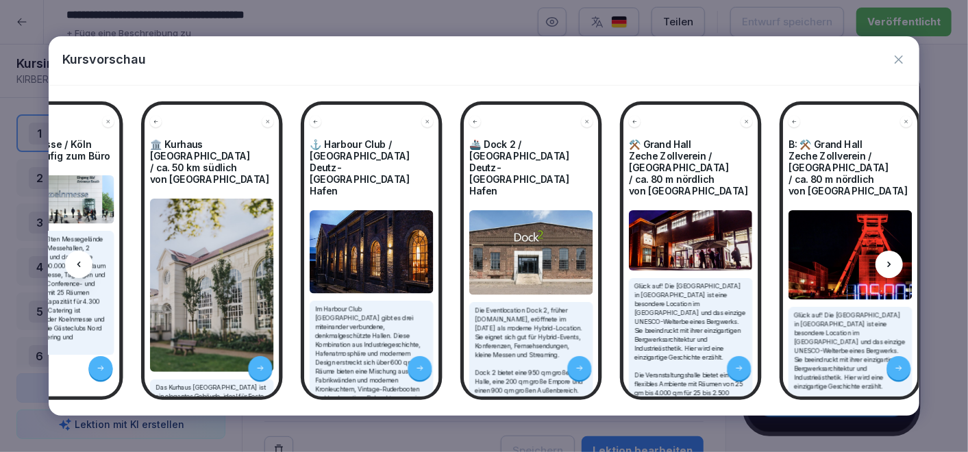
click at [892, 264] on icon at bounding box center [889, 264] width 11 height 11
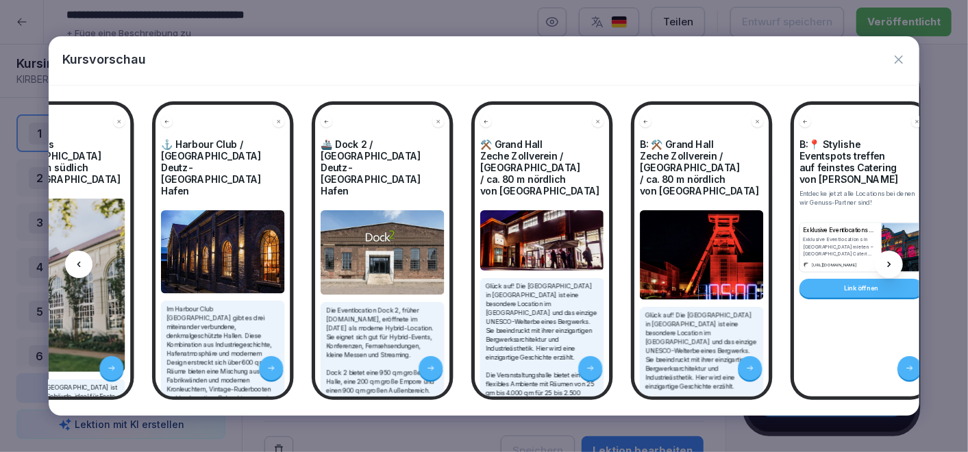
click at [892, 264] on icon at bounding box center [889, 264] width 11 height 11
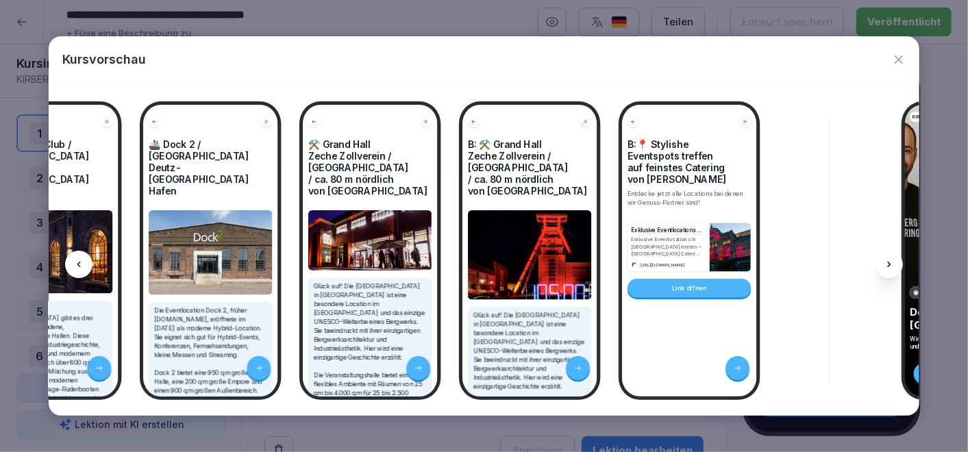
scroll to position [0, 6494]
drag, startPoint x: 892, startPoint y: 264, endPoint x: 899, endPoint y: 57, distance: 207.1
click at [899, 57] on icon "button" at bounding box center [899, 60] width 14 height 14
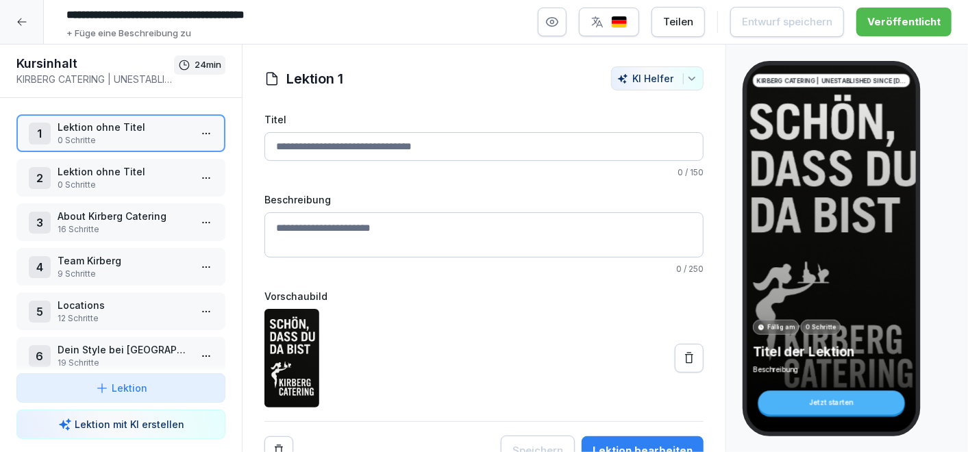
click at [23, 20] on icon at bounding box center [21, 21] width 11 height 11
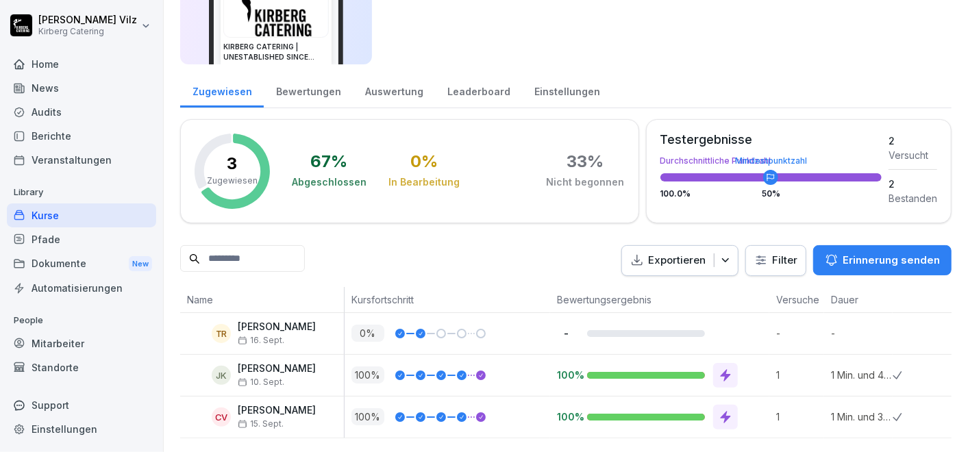
scroll to position [121, 0]
click at [45, 211] on div "Kurse" at bounding box center [81, 216] width 149 height 24
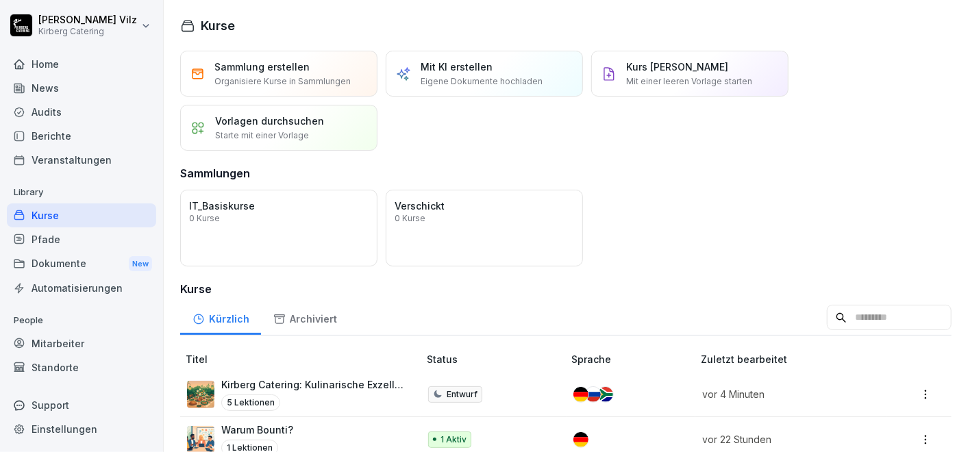
click at [622, 222] on div "Öffnen IT_Basiskurse 0 Kurse Öffnen Verschickt 0 Kurse" at bounding box center [566, 228] width 772 height 77
click at [247, 69] on p "Sammlung erstellen" at bounding box center [261, 67] width 95 height 14
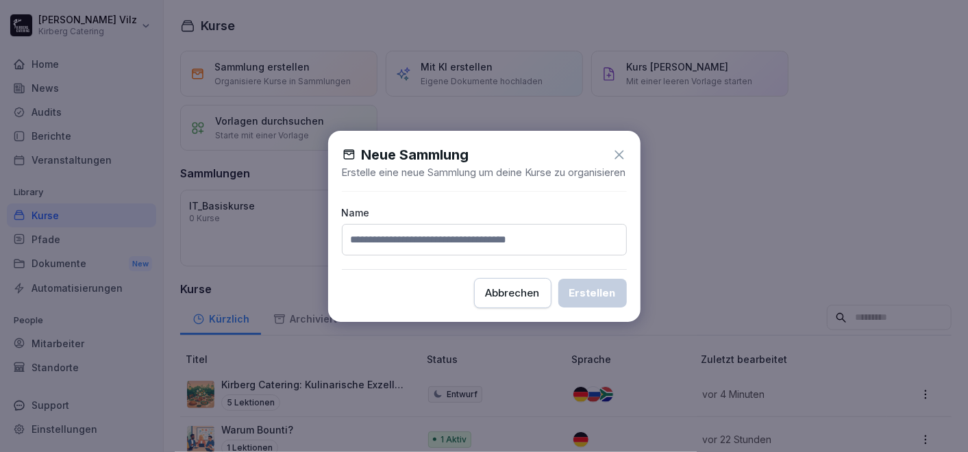
click at [620, 147] on icon at bounding box center [619, 154] width 15 height 15
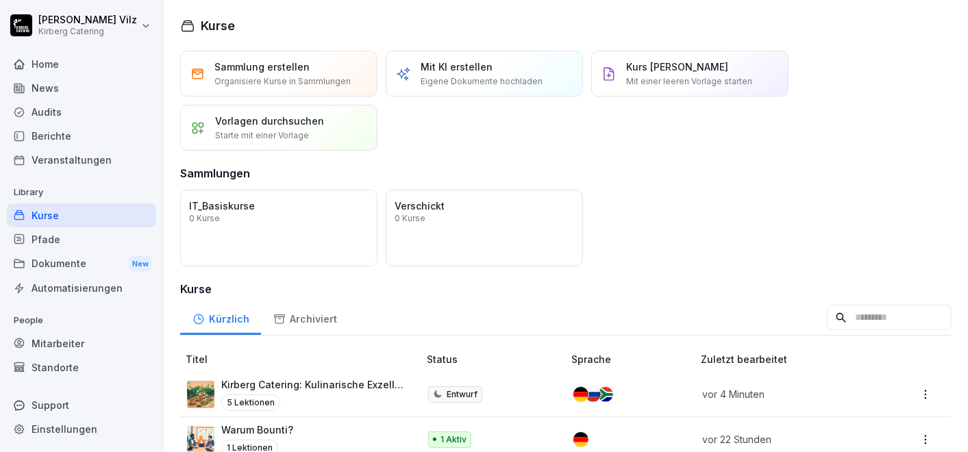
click at [249, 70] on p "Sammlung erstellen" at bounding box center [261, 67] width 95 height 14
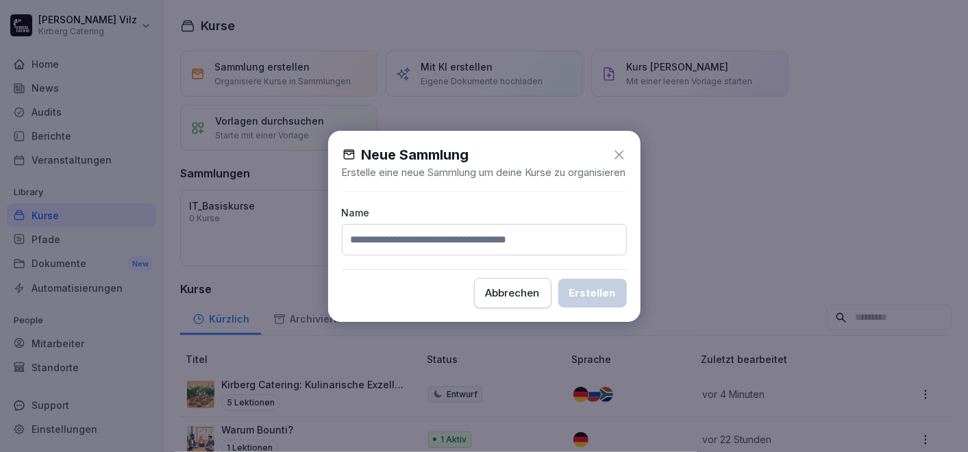
click at [617, 147] on icon at bounding box center [619, 154] width 15 height 15
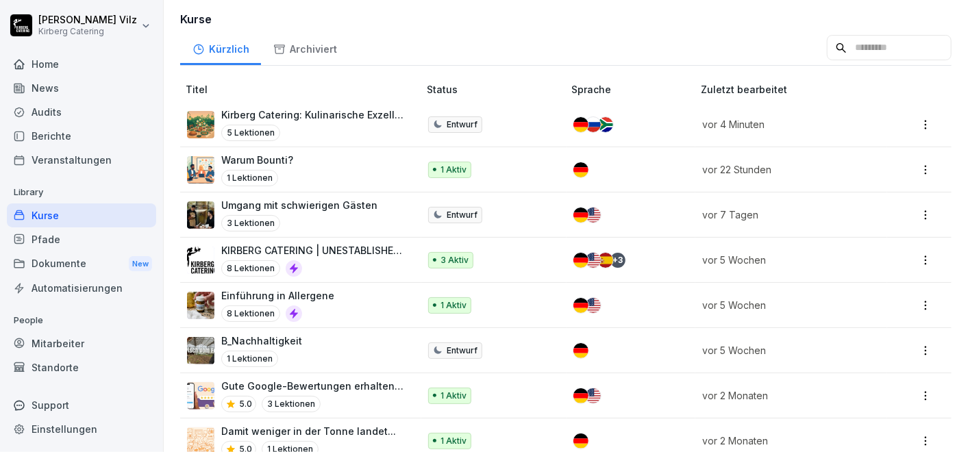
scroll to position [304, 0]
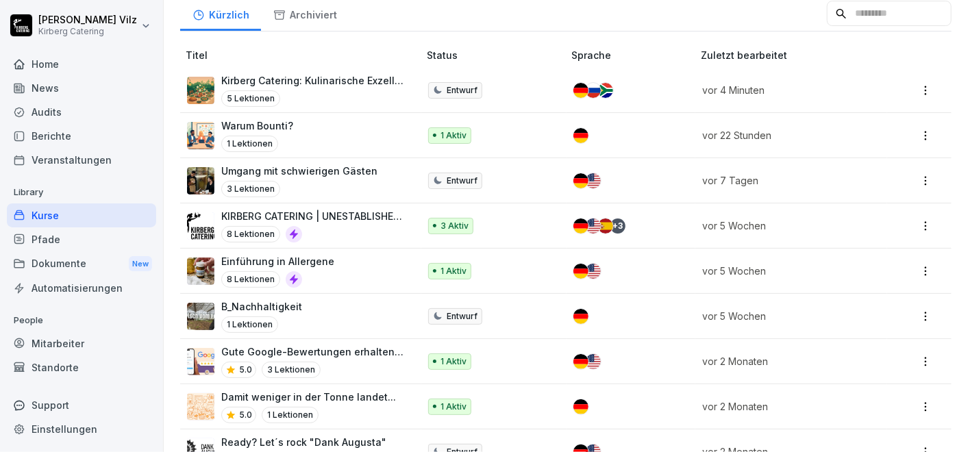
click at [51, 260] on div "Dokumente New" at bounding box center [81, 263] width 149 height 25
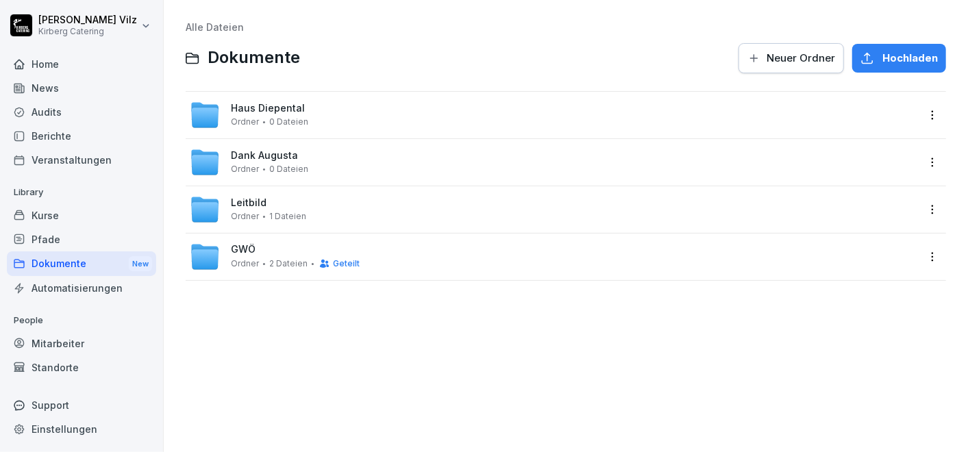
click at [264, 106] on span "Haus Diepental" at bounding box center [268, 109] width 74 height 12
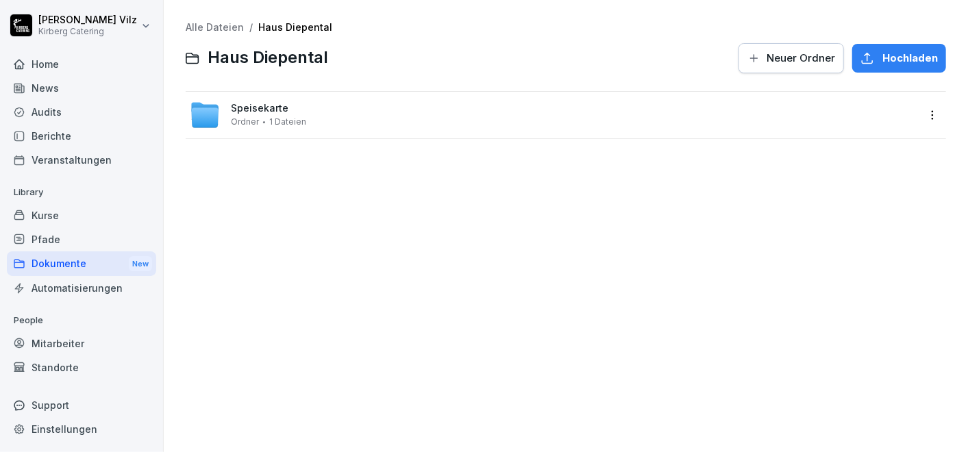
click at [256, 115] on div "Speisekarte Ordner 1 Dateien" at bounding box center [268, 115] width 75 height 24
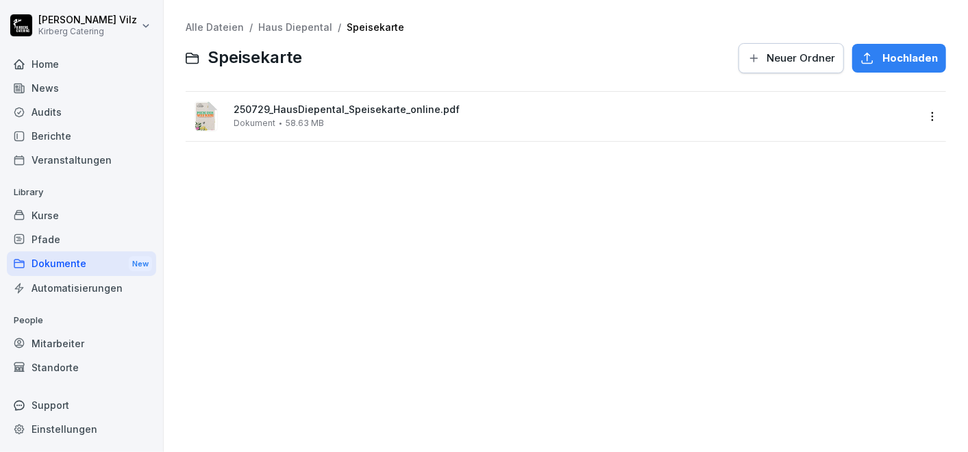
click at [920, 112] on html "[PERSON_NAME] Catering Home News Audits Berichte Veranstaltungen Library Kurse …" at bounding box center [484, 226] width 968 height 452
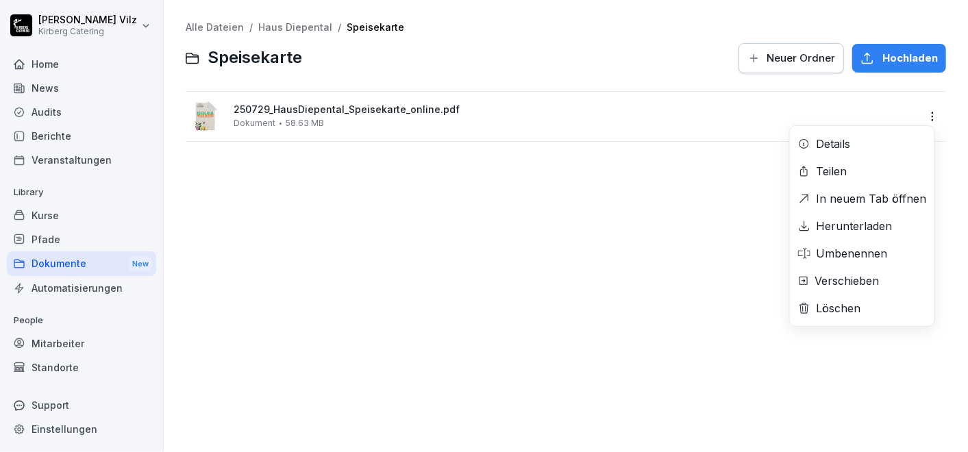
click at [399, 227] on html "[PERSON_NAME] Catering Home News Audits Berichte Veranstaltungen Library Kurse …" at bounding box center [484, 226] width 968 height 452
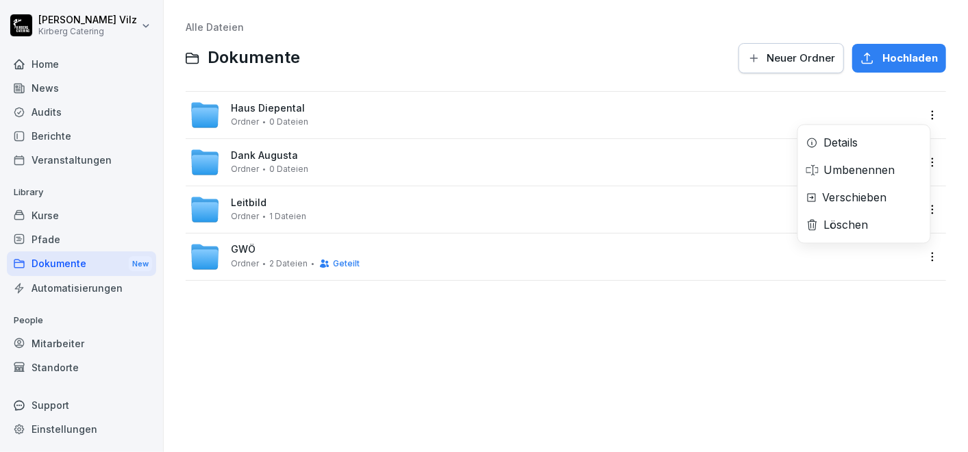
click at [920, 108] on html "[PERSON_NAME] Catering Home News Audits Berichte Veranstaltungen Library Kurse …" at bounding box center [484, 226] width 968 height 452
click at [871, 347] on html "[PERSON_NAME] Catering Home News Audits Berichte Veranstaltungen Library Kurse …" at bounding box center [484, 226] width 968 height 452
click at [452, 130] on div "Haus Diepental Ordner 0 Dateien" at bounding box center [566, 115] width 761 height 47
drag, startPoint x: 458, startPoint y: 118, endPoint x: 439, endPoint y: 119, distance: 19.9
click at [439, 119] on div "Haus Diepental Ordner 0 Dateien" at bounding box center [554, 115] width 728 height 30
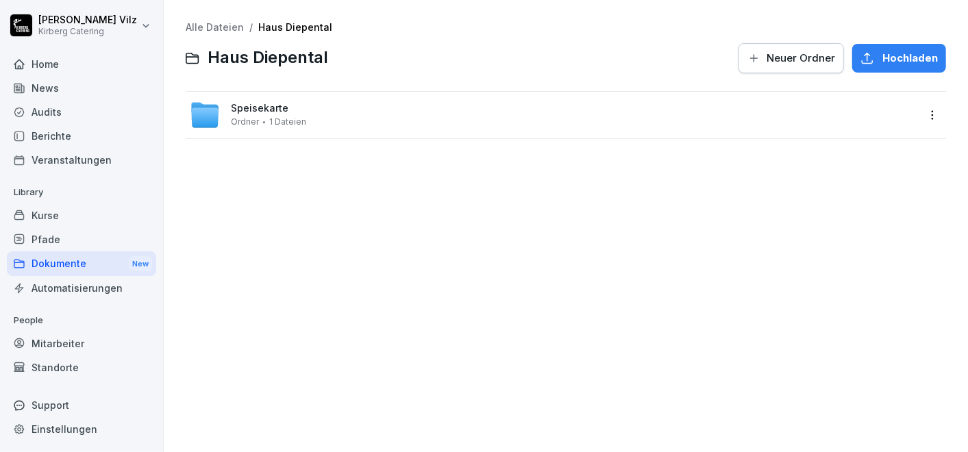
click at [921, 114] on html "[PERSON_NAME] Catering Home News Audits Berichte Veranstaltungen Library Kurse …" at bounding box center [484, 226] width 968 height 452
click at [674, 190] on html "[PERSON_NAME] Catering Home News Audits Berichte Veranstaltungen Library Kurse …" at bounding box center [484, 226] width 968 height 452
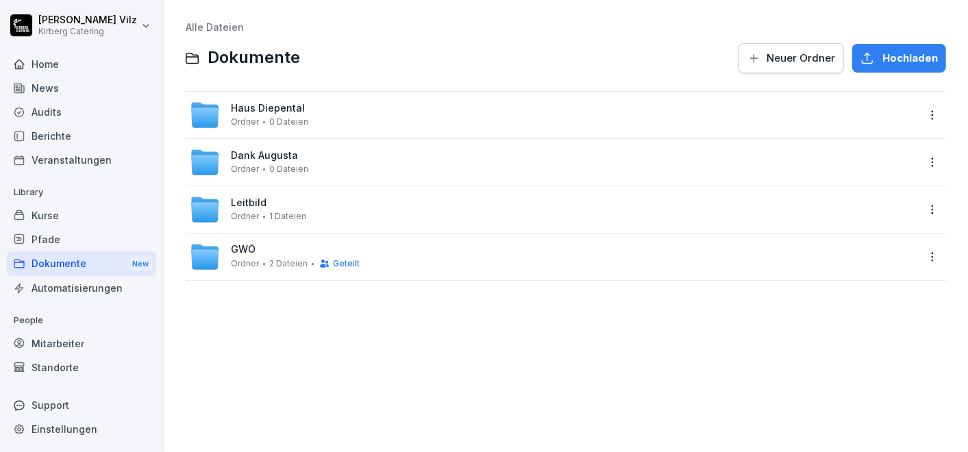
click at [360, 115] on div "Haus Diepental Ordner 0 Dateien" at bounding box center [554, 115] width 728 height 30
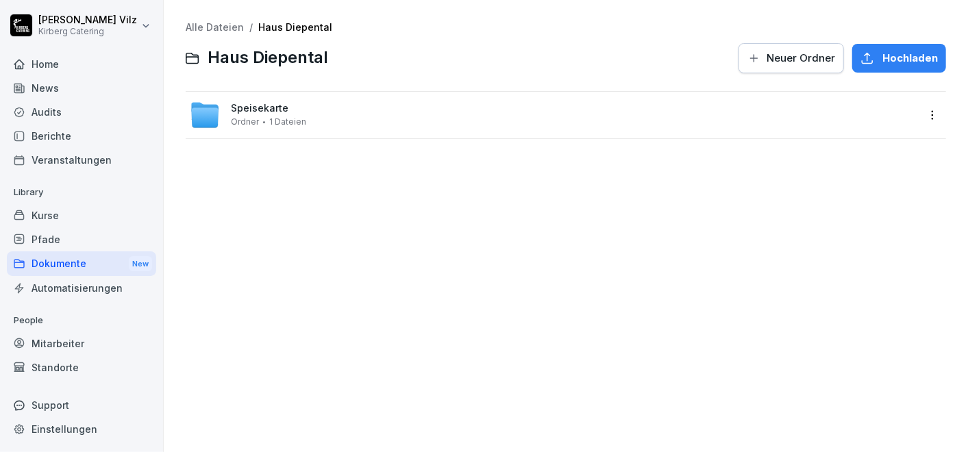
click at [922, 113] on html "[PERSON_NAME] Catering Home News Audits Berichte Veranstaltungen Library Kurse …" at bounding box center [484, 226] width 968 height 452
click at [759, 255] on html "[PERSON_NAME] Catering Home News Audits Berichte Veranstaltungen Library Kurse …" at bounding box center [484, 226] width 968 height 452
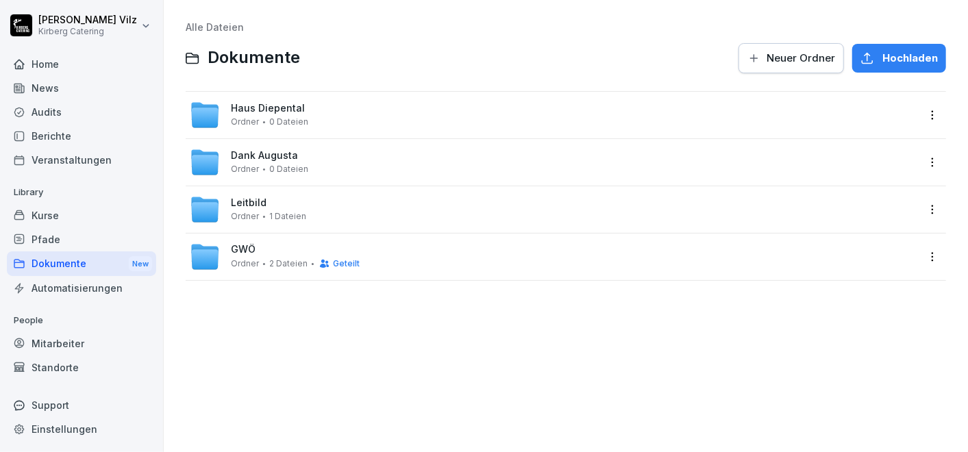
click at [258, 250] on div "GWÖ Ordner 2 Dateien Geteilt" at bounding box center [295, 256] width 129 height 25
click at [769, 55] on span "Neuer Ordner" at bounding box center [801, 58] width 69 height 15
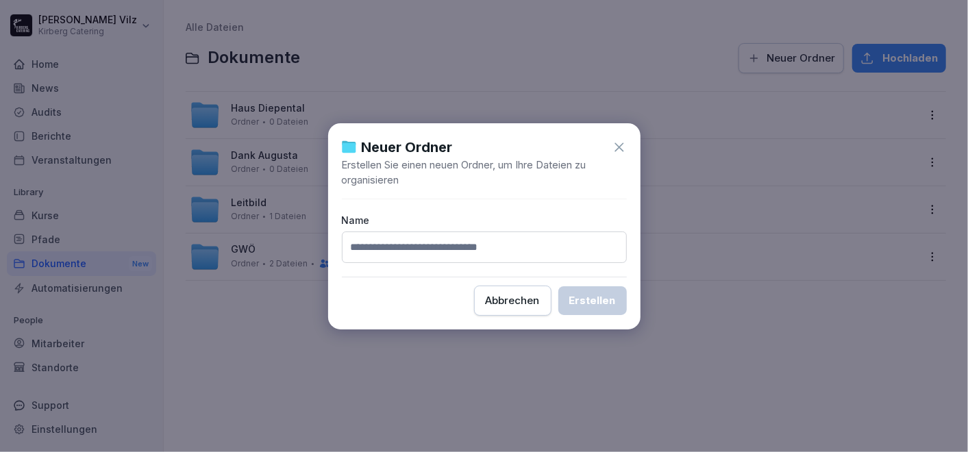
click at [616, 145] on icon at bounding box center [619, 147] width 15 height 15
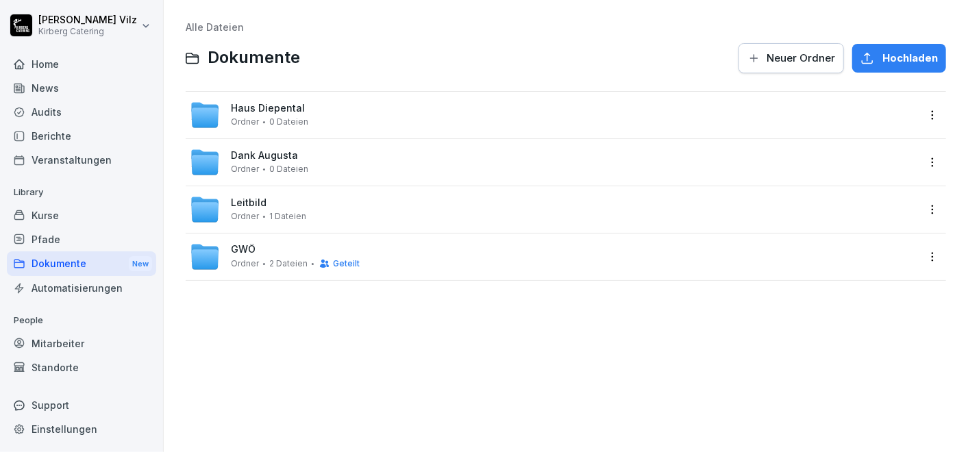
click at [273, 106] on span "Haus Diepental" at bounding box center [268, 109] width 74 height 12
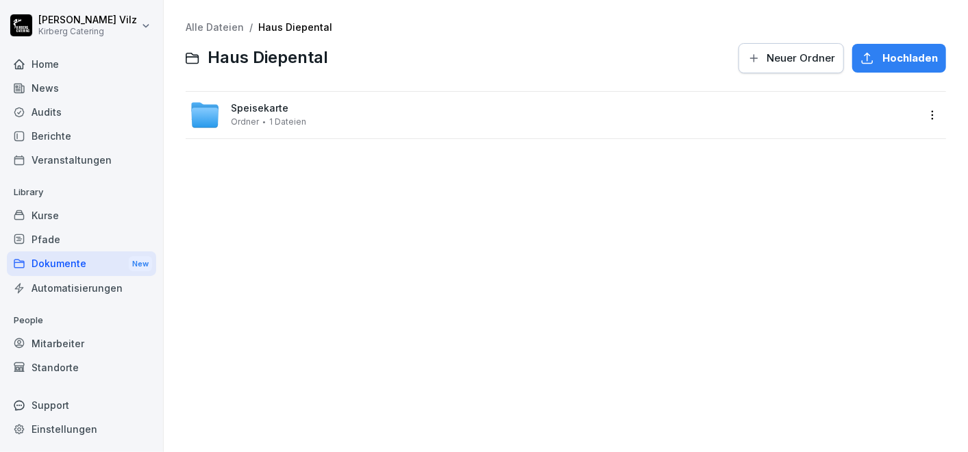
click at [385, 241] on div "Alle Dateien / Haus Diepental Haus Diepental Neuer Ordner Hochladen Speisekarte…" at bounding box center [566, 226] width 784 height 432
click at [58, 342] on div "Mitarbeiter" at bounding box center [81, 344] width 149 height 24
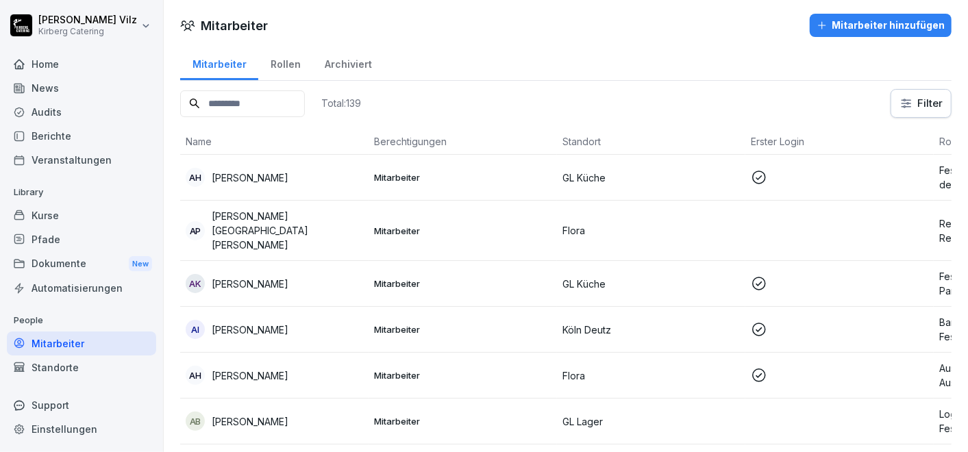
click at [305, 108] on input at bounding box center [242, 103] width 125 height 27
click at [239, 99] on input at bounding box center [242, 103] width 125 height 27
click at [57, 362] on div "Standorte" at bounding box center [81, 368] width 149 height 24
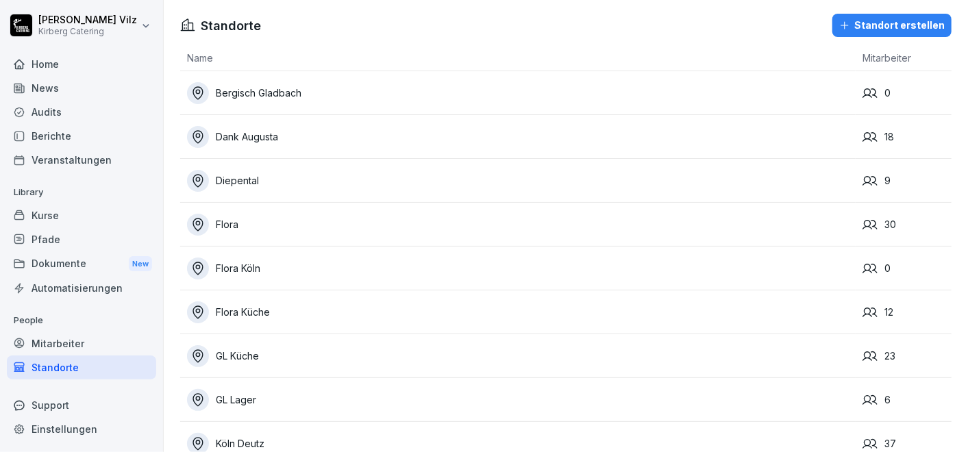
click at [62, 341] on div "Mitarbeiter" at bounding box center [81, 344] width 149 height 24
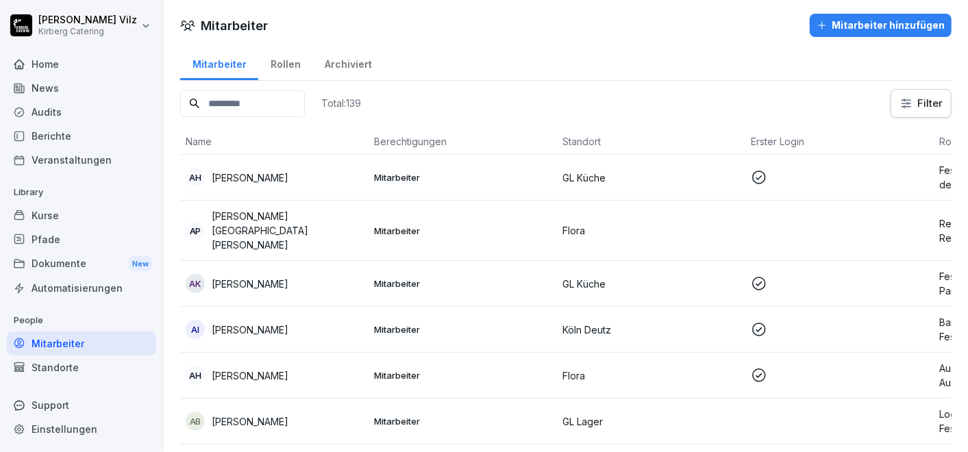
click at [64, 368] on div "Standorte" at bounding box center [81, 368] width 149 height 24
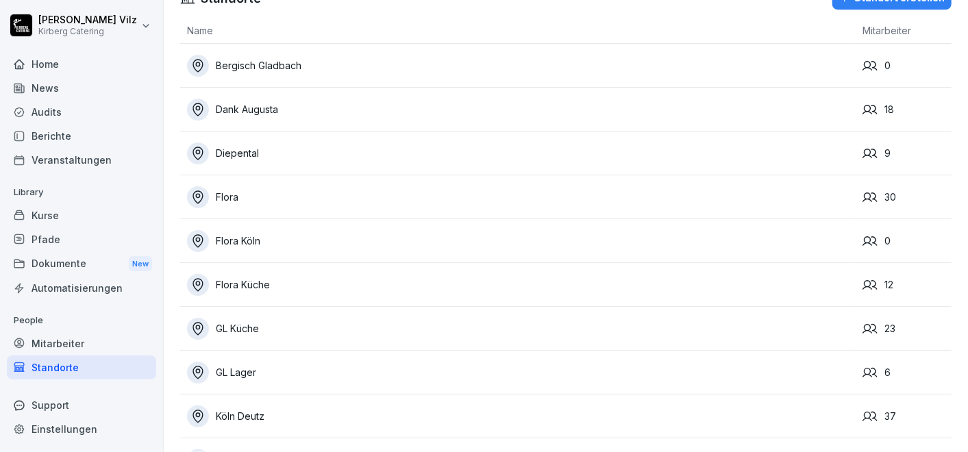
scroll to position [3, 0]
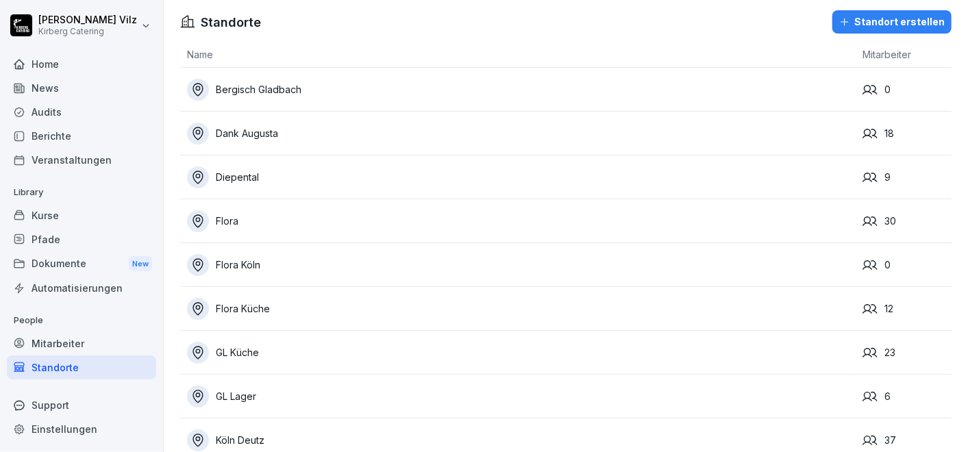
click at [250, 348] on div "GL Küche" at bounding box center [521, 353] width 669 height 22
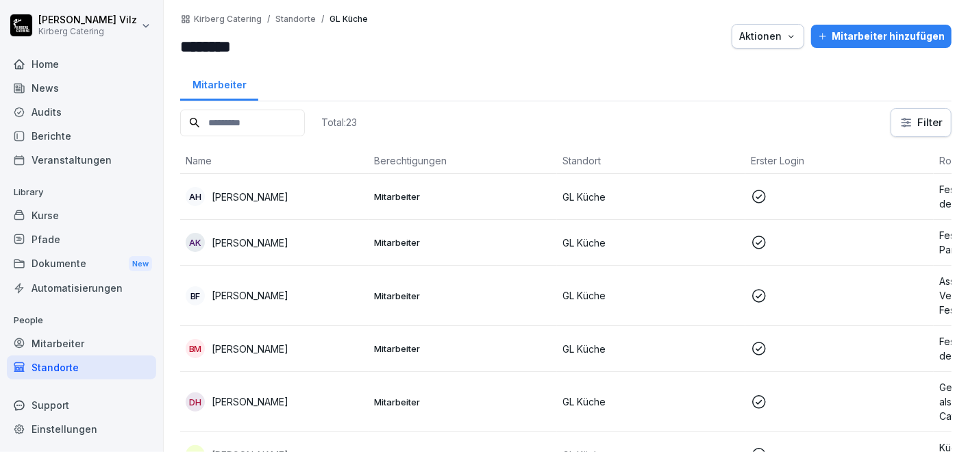
click at [42, 239] on div "Pfade" at bounding box center [81, 239] width 149 height 24
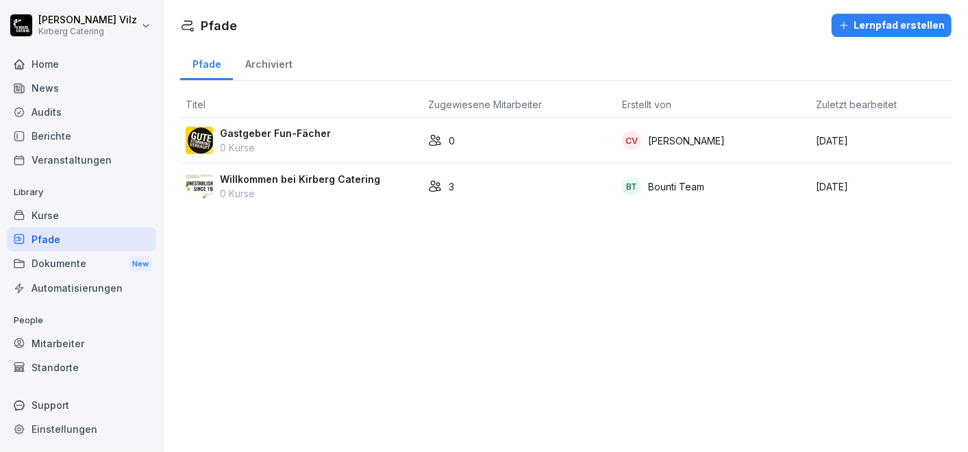
click at [54, 212] on div "Kurse" at bounding box center [81, 216] width 149 height 24
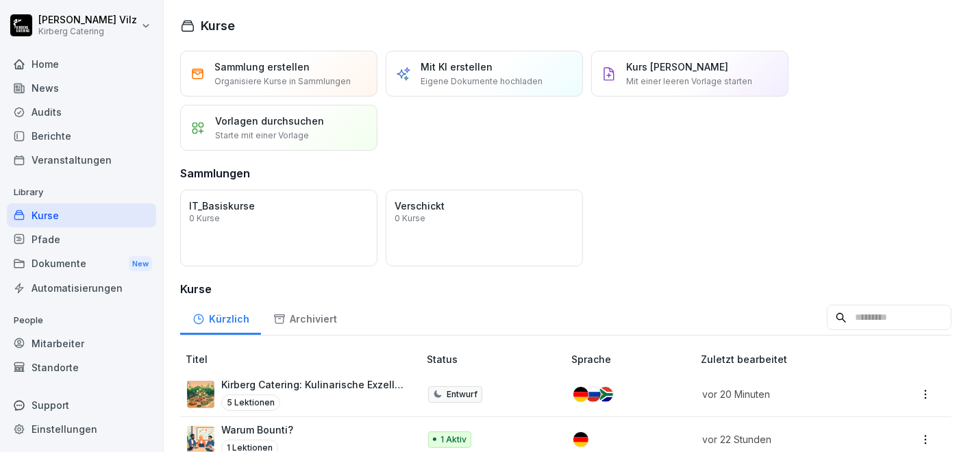
click at [53, 62] on div "Home" at bounding box center [81, 64] width 149 height 24
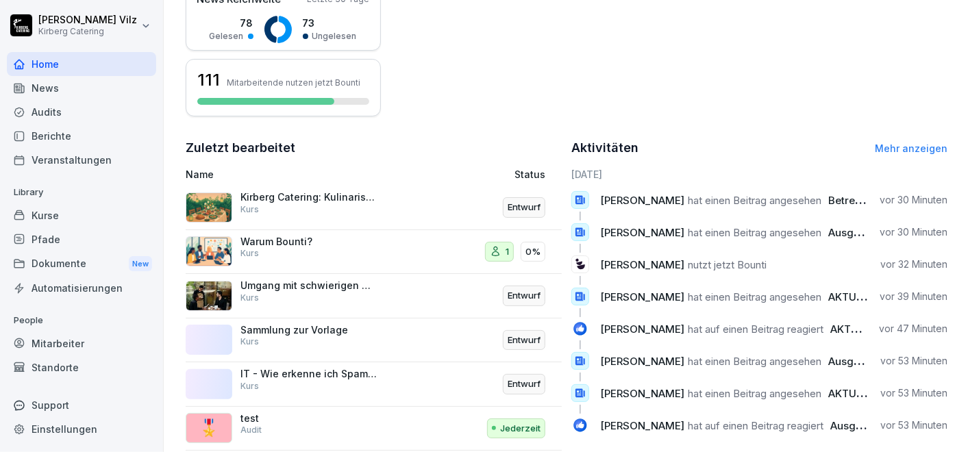
scroll to position [395, 0]
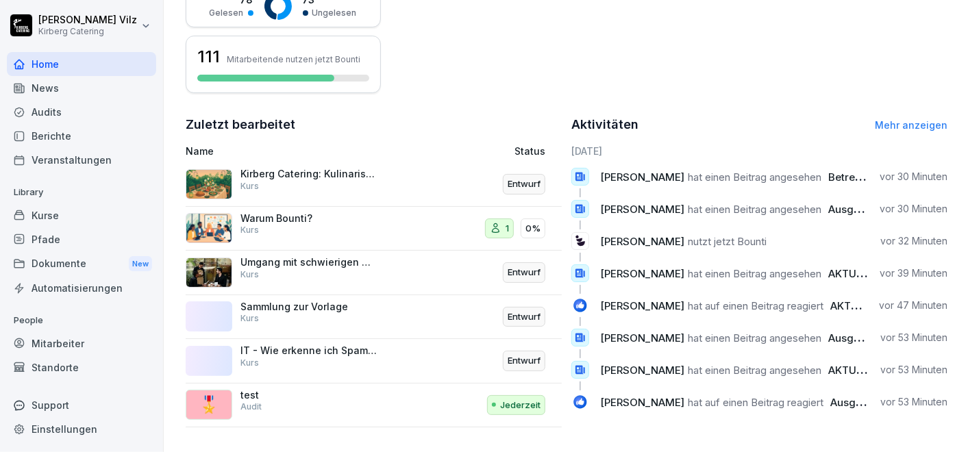
click at [889, 119] on link "Mehr anzeigen" at bounding box center [911, 125] width 73 height 12
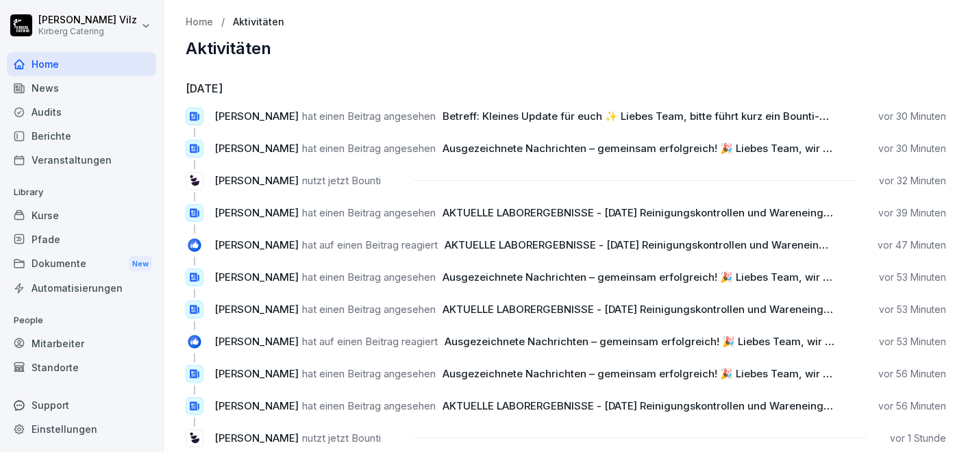
click at [48, 241] on div "Pfade" at bounding box center [81, 239] width 149 height 24
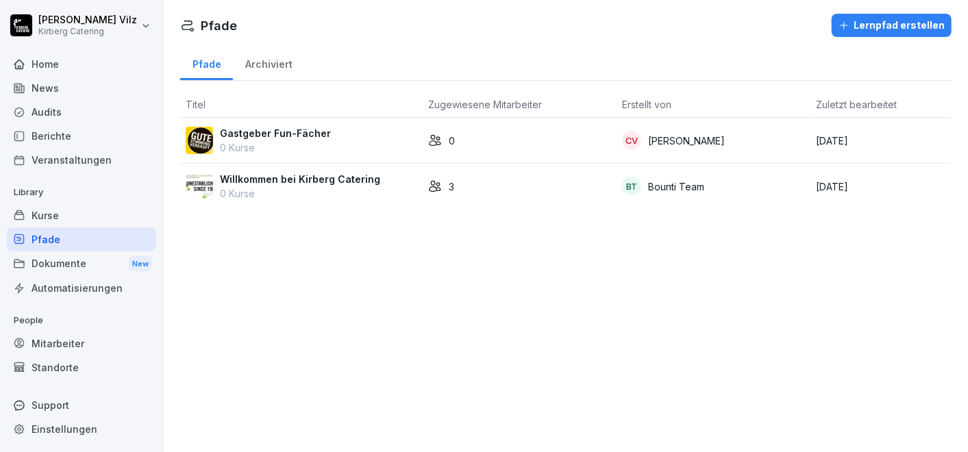
click at [876, 15] on button "Lernpfad erstellen" at bounding box center [892, 25] width 120 height 23
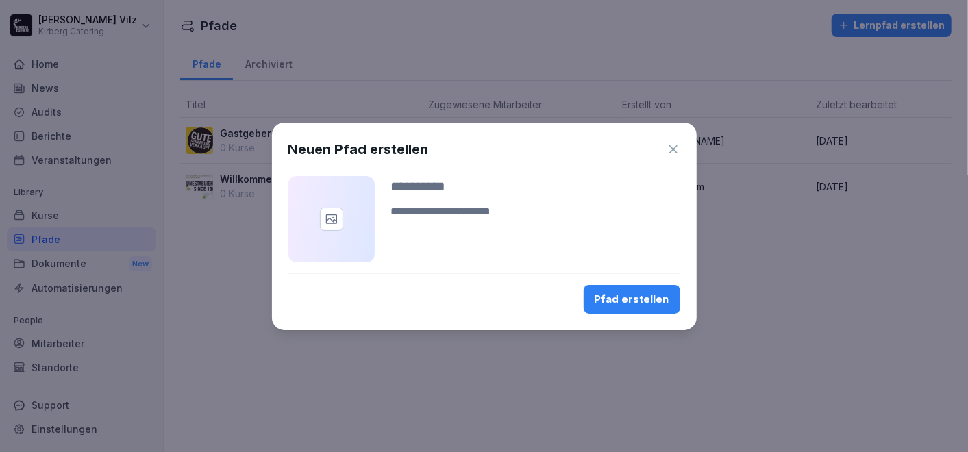
click at [436, 209] on textarea at bounding box center [535, 220] width 289 height 33
click at [440, 188] on input at bounding box center [535, 186] width 289 height 21
type input "**********"
drag, startPoint x: 638, startPoint y: 302, endPoint x: 641, endPoint y: 295, distance: 7.1
click at [638, 302] on div "Pfad erstellen" at bounding box center [632, 299] width 75 height 15
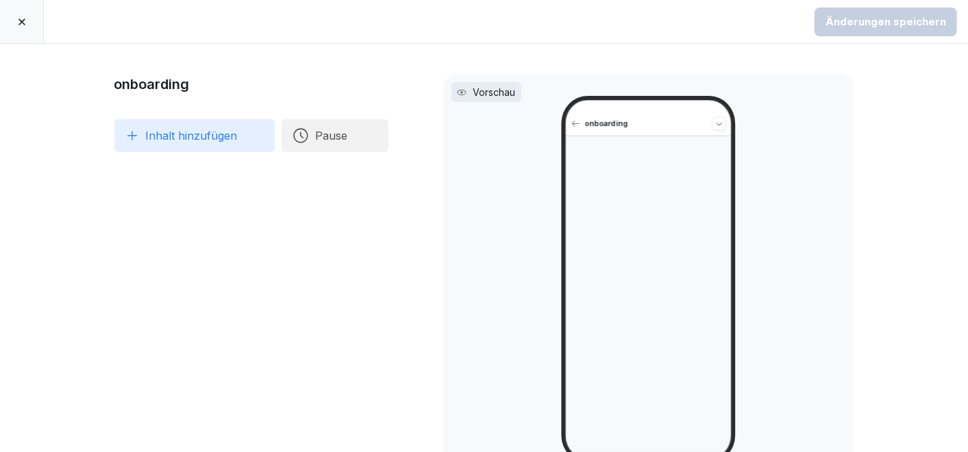
click at [158, 139] on button "Inhalt hinzufügen" at bounding box center [194, 135] width 160 height 33
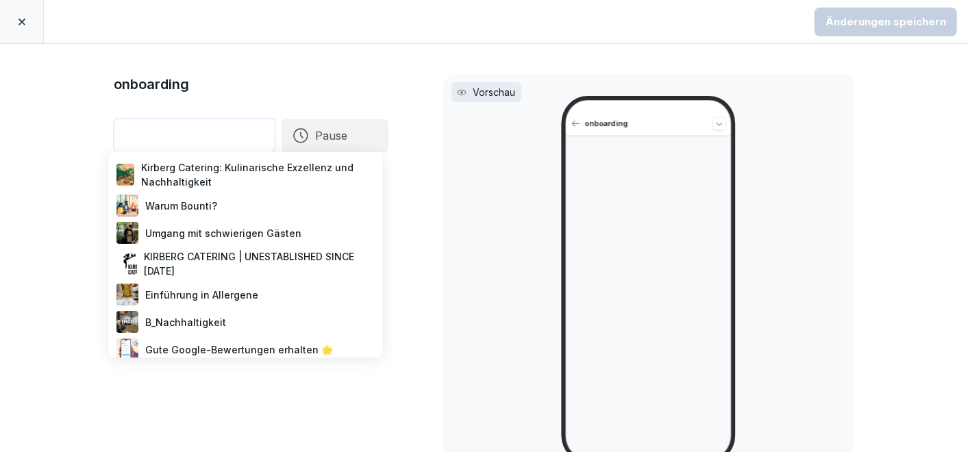
click at [177, 296] on div "Einführung in Allergene" at bounding box center [245, 294] width 263 height 27
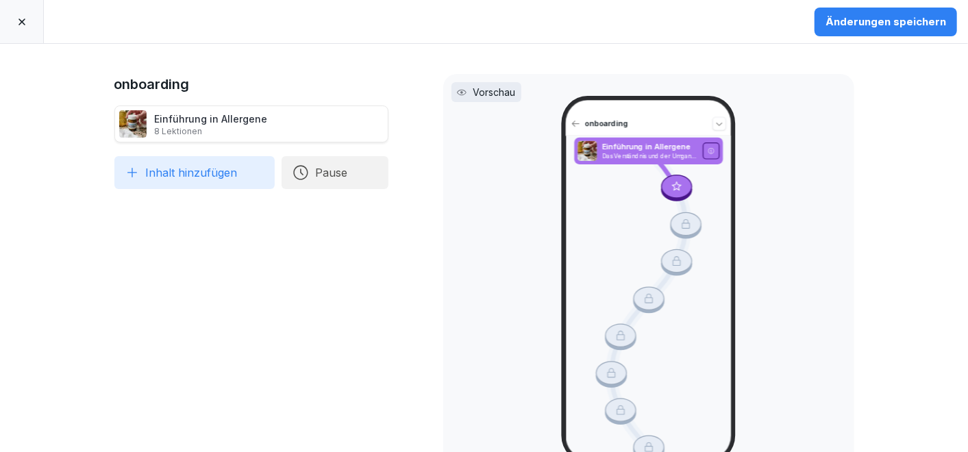
scroll to position [37, 0]
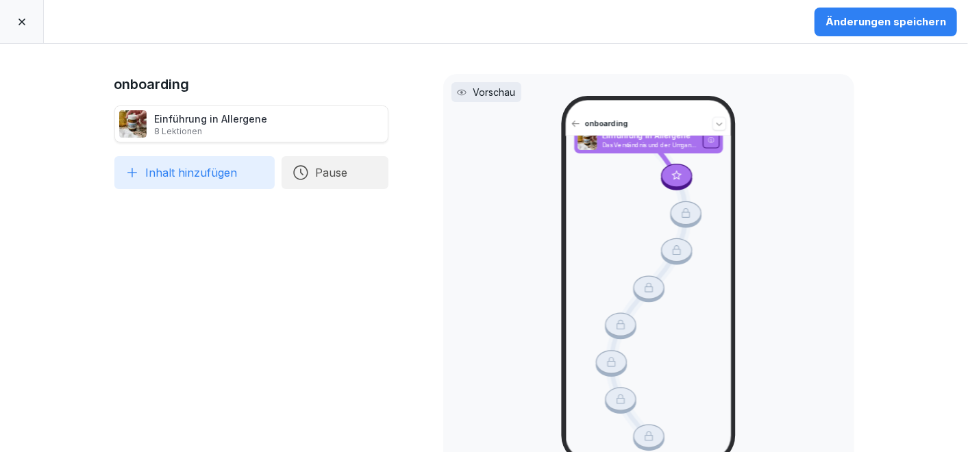
click at [226, 183] on button "Inhalt hinzufügen" at bounding box center [194, 172] width 160 height 33
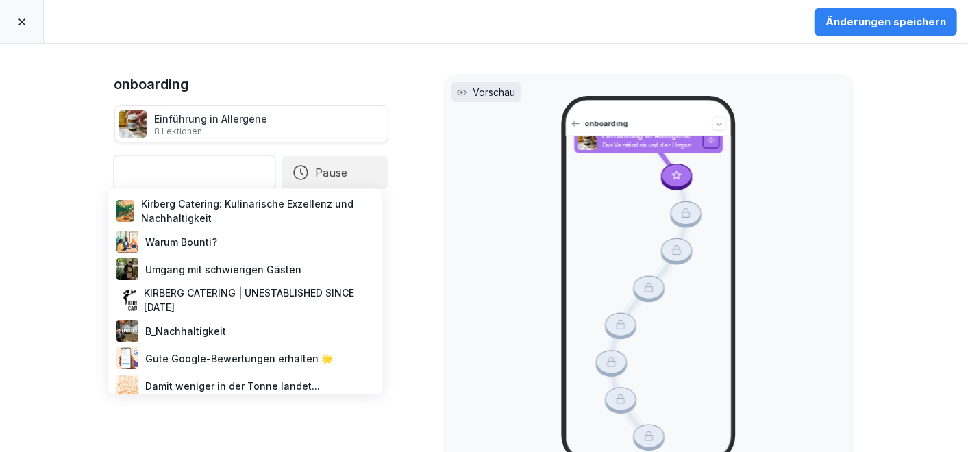
click at [191, 330] on div "B_Nachhaltigkeit" at bounding box center [245, 331] width 263 height 27
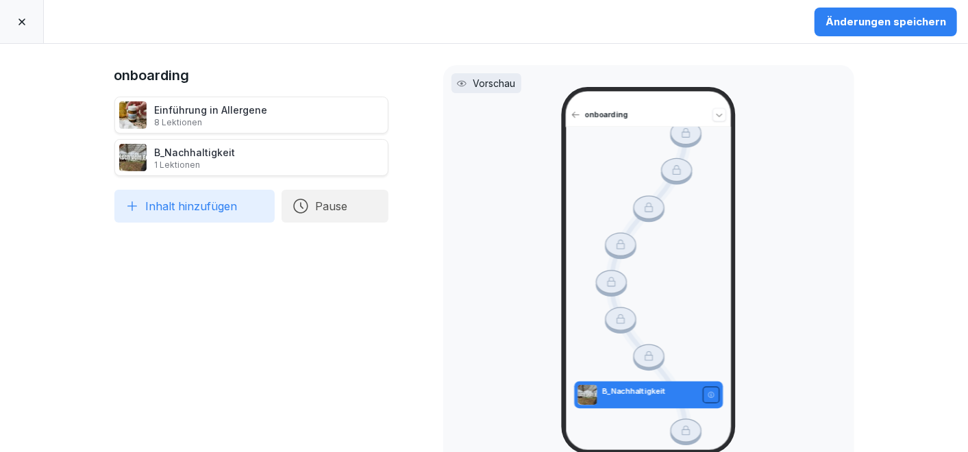
scroll to position [0, 0]
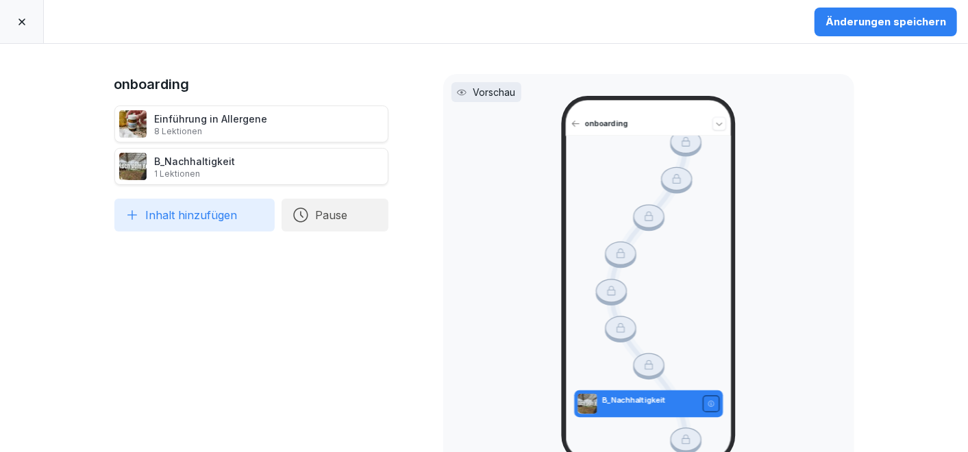
click at [320, 211] on button "Pause" at bounding box center [335, 215] width 107 height 33
click at [337, 284] on div "onboarding Einführung in Allergene 8 Lektionen B_Nachhaltigkeit 1 Lektionen To …" at bounding box center [251, 248] width 274 height 348
click at [148, 211] on button "Inhalt hinzufügen" at bounding box center [194, 215] width 160 height 33
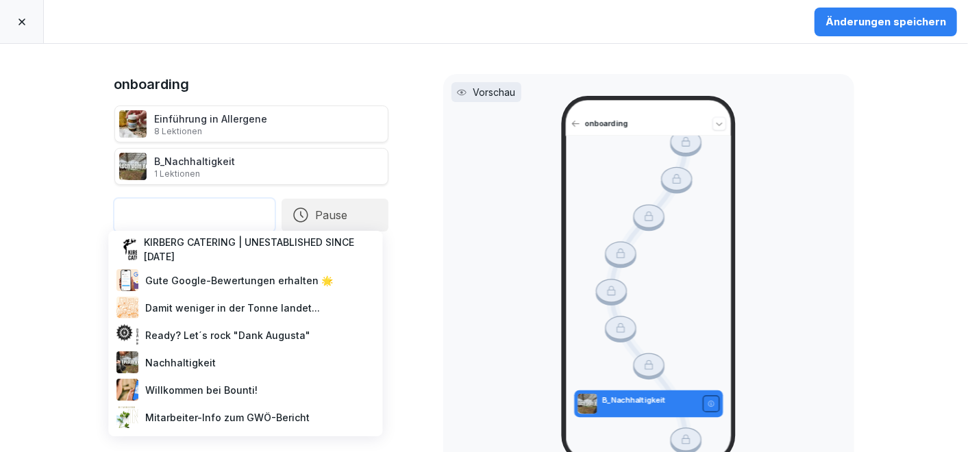
scroll to position [104, 0]
click at [66, 231] on div "onboarding Einführung in Allergene 8 Lektionen B_Nachhaltigkeit 1 Lektionen To …" at bounding box center [484, 248] width 968 height 408
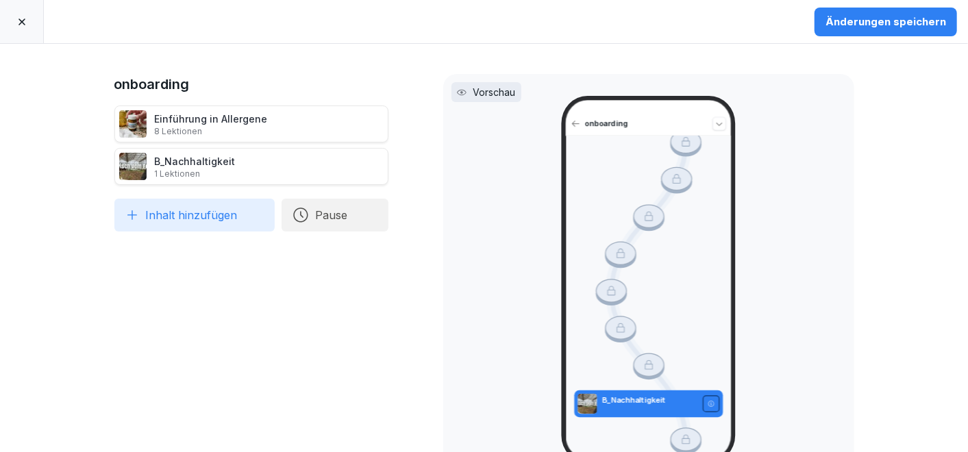
click at [23, 19] on icon at bounding box center [21, 21] width 11 height 11
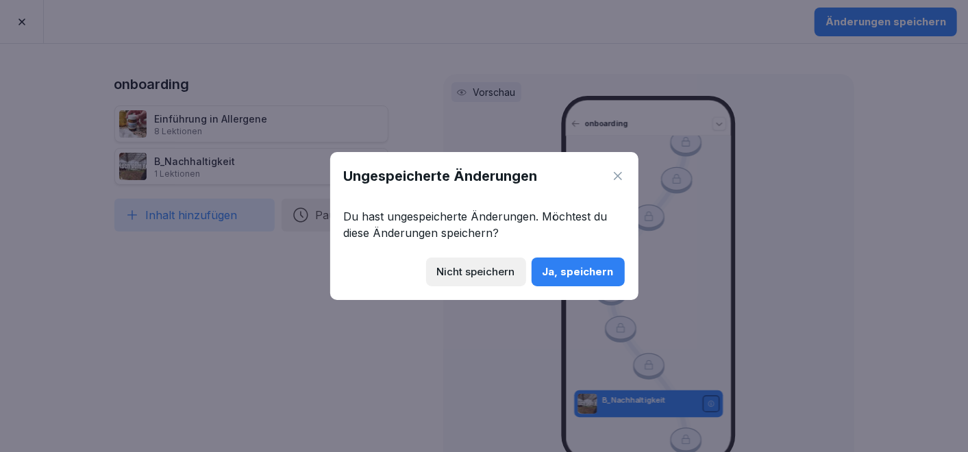
click at [493, 273] on div "Nicht speichern" at bounding box center [476, 271] width 78 height 15
